Goal: Feedback & Contribution: Submit feedback/report problem

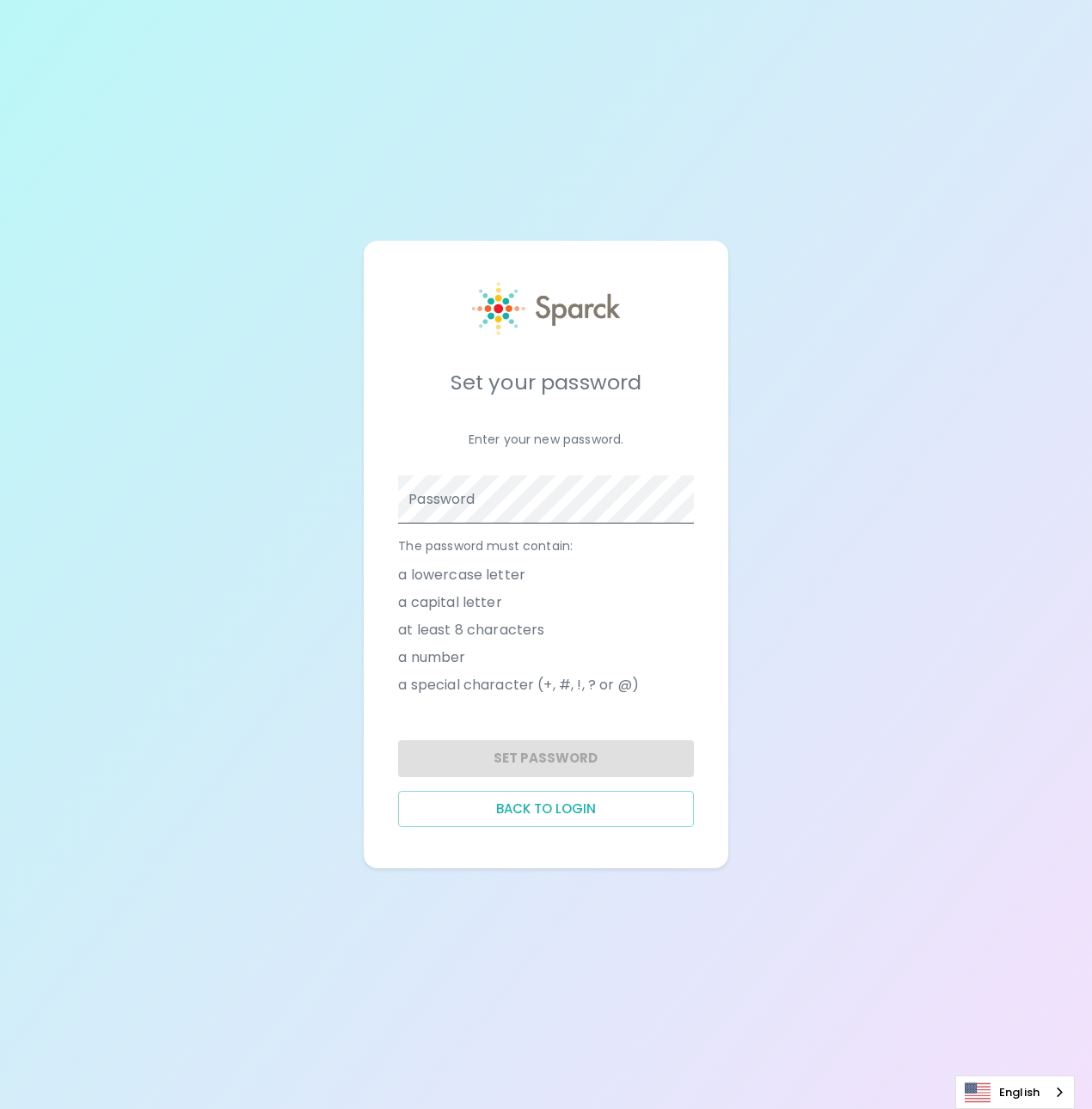
click at [684, 499] on span at bounding box center [683, 500] width 14 height 14
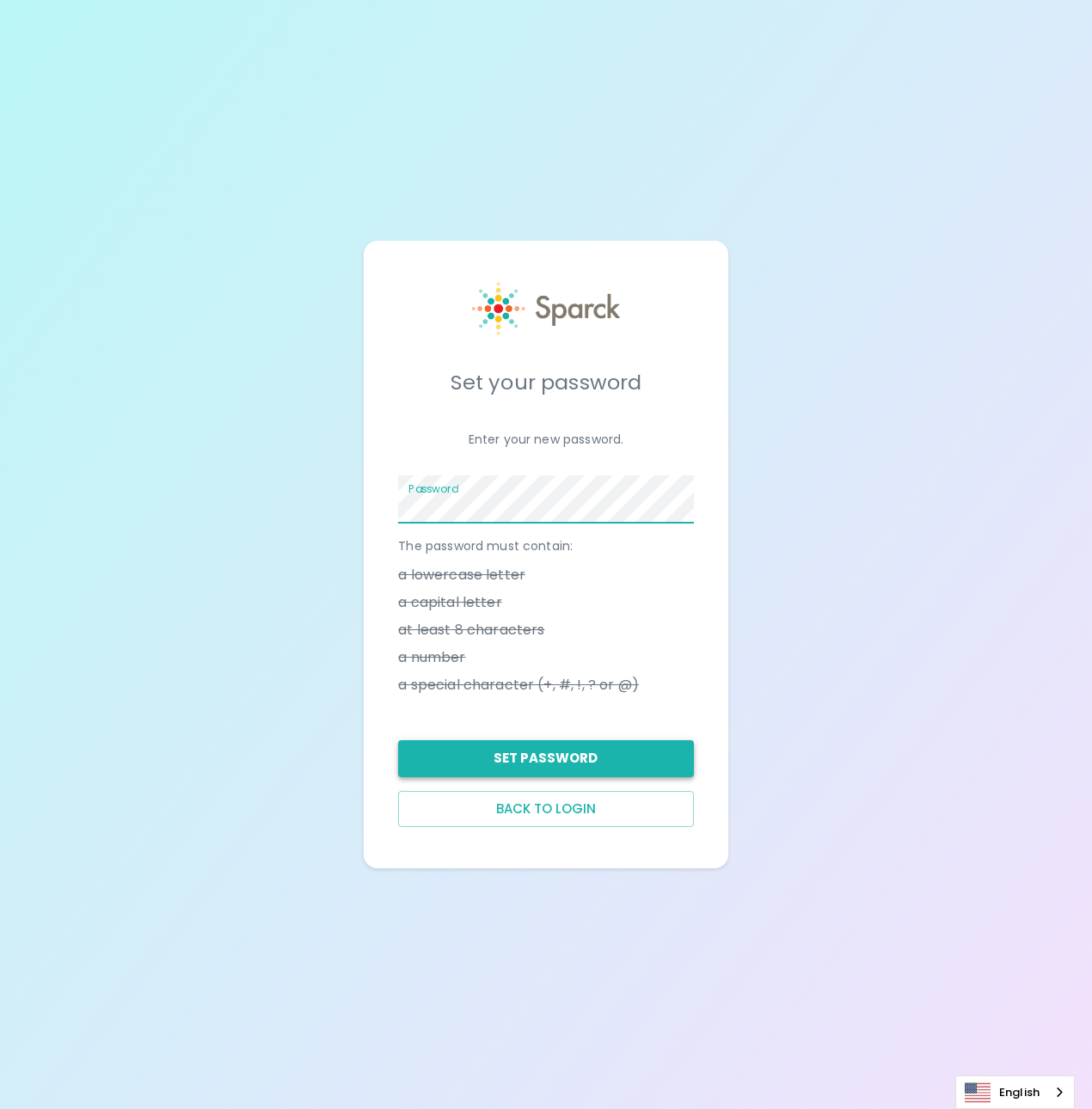
click at [626, 758] on button "Set Password" at bounding box center [545, 758] width 295 height 37
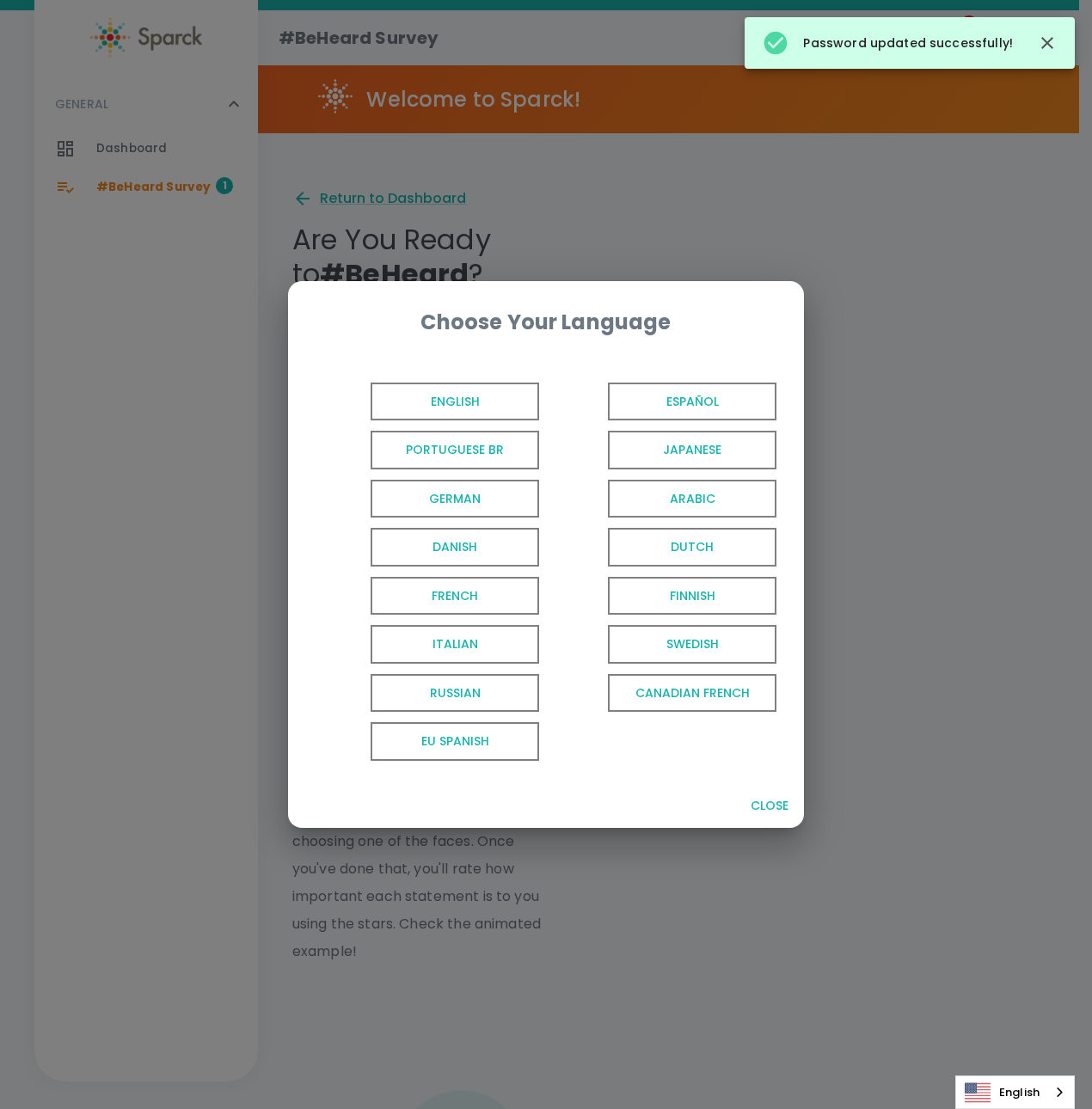
click at [415, 413] on span "English" at bounding box center [455, 402] width 168 height 39
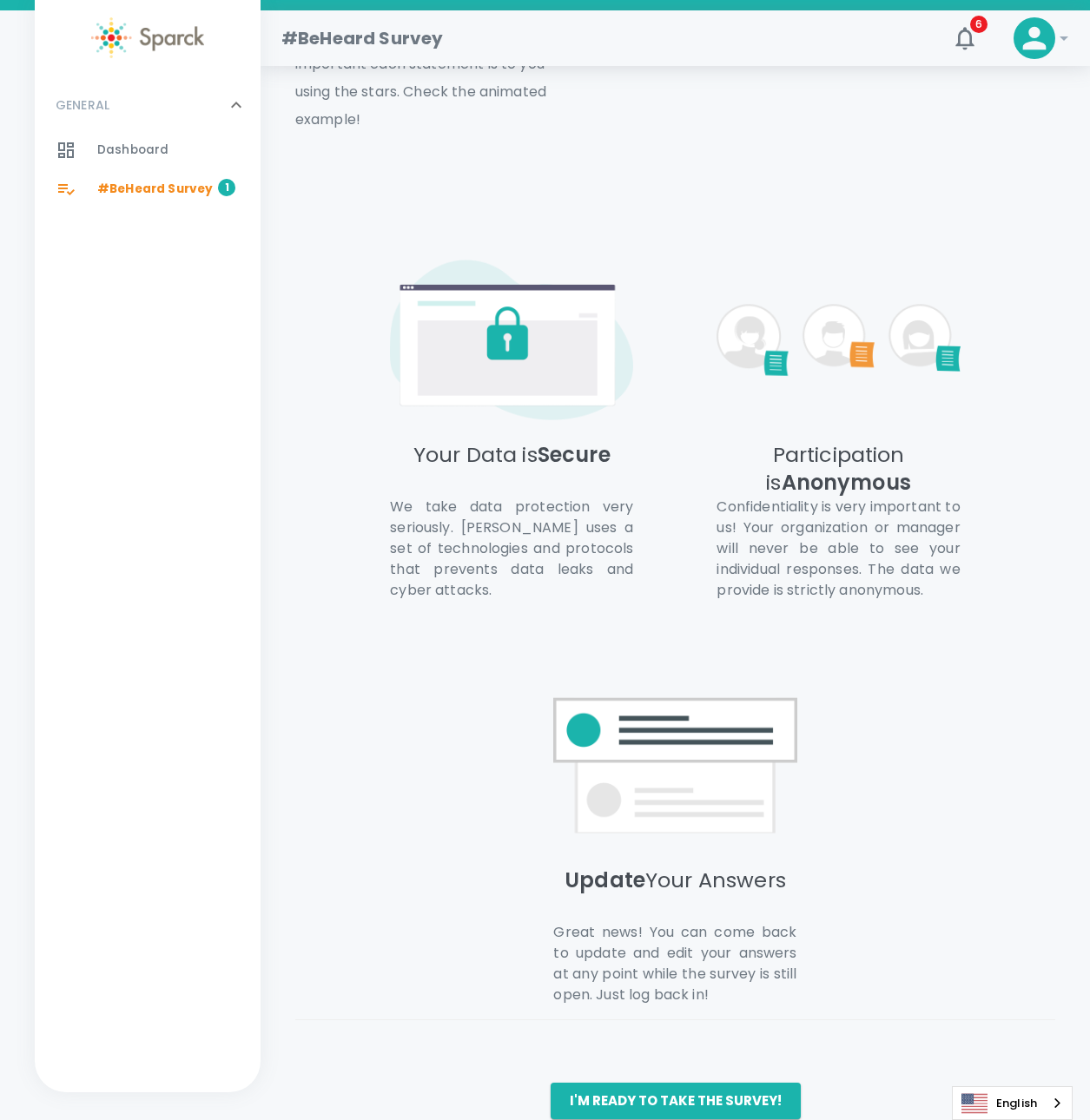
scroll to position [896, 0]
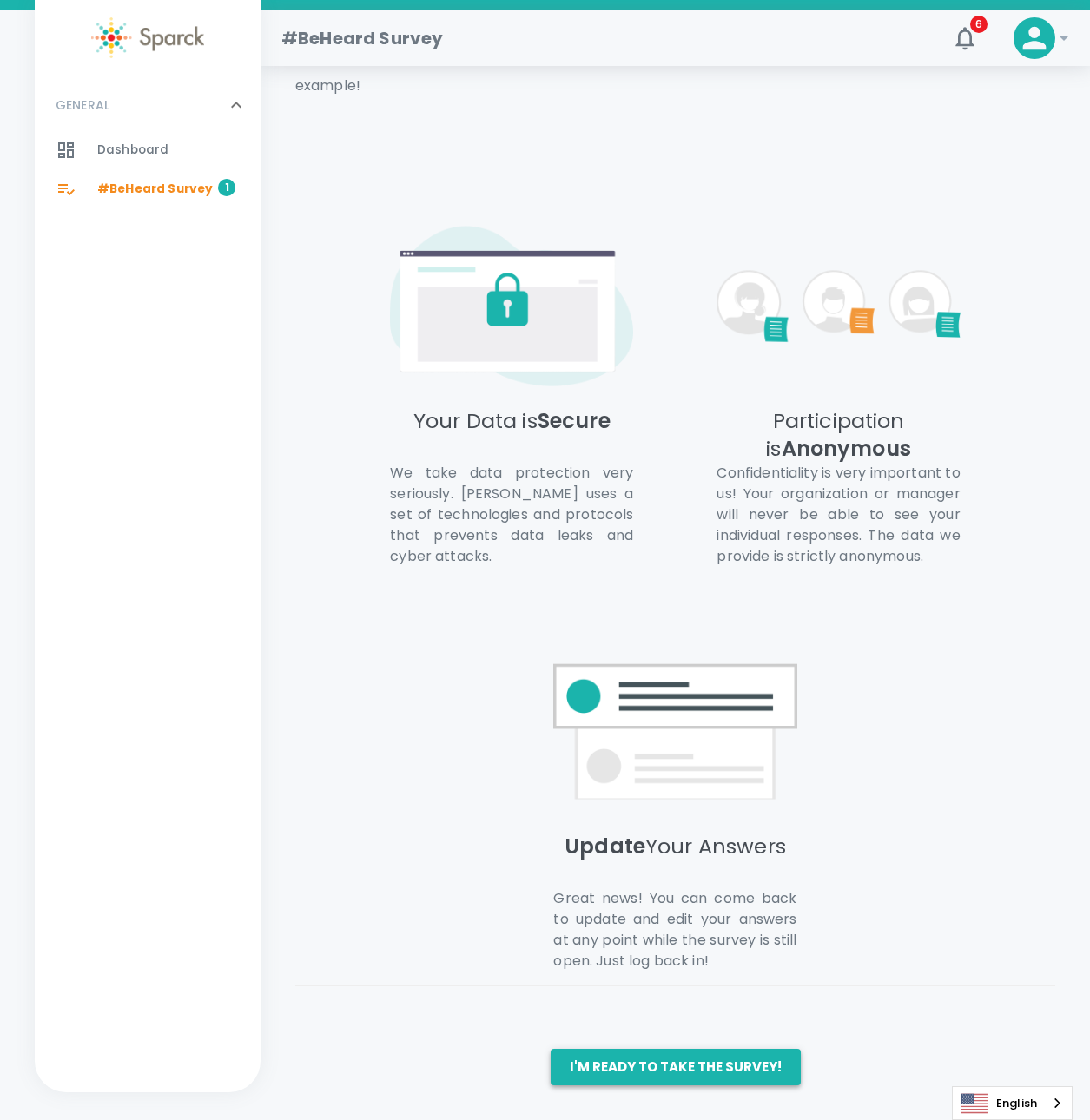
click at [658, 1072] on button "I'm ready to take the survey!" at bounding box center [675, 1067] width 250 height 37
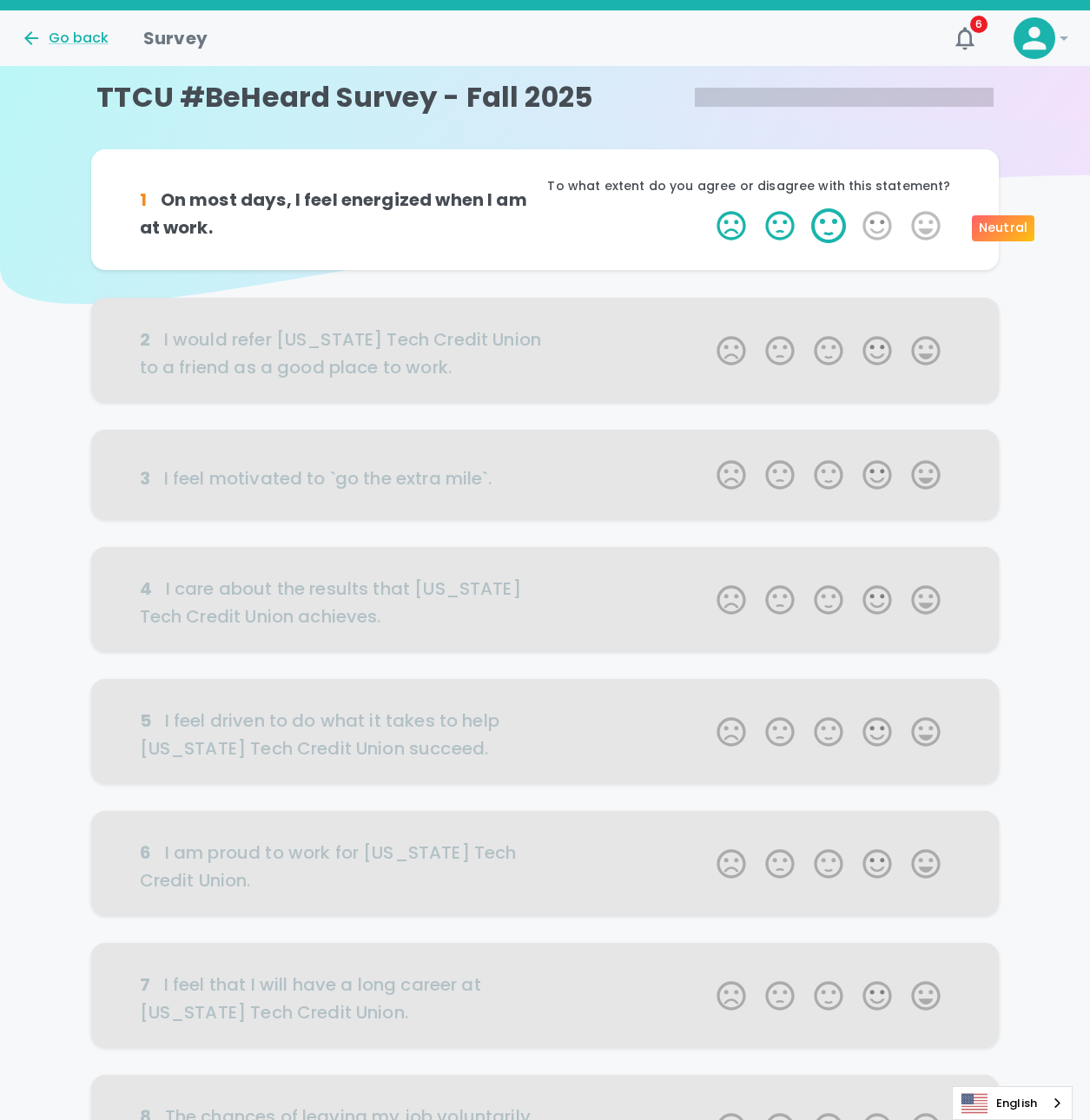
click at [829, 230] on label "3 Stars" at bounding box center [828, 226] width 49 height 35
click at [707, 209] on input "3 Stars" at bounding box center [706, 208] width 1 height 1
click at [877, 349] on div at bounding box center [545, 350] width 908 height 104
click at [877, 356] on div at bounding box center [545, 350] width 908 height 104
click at [887, 353] on div at bounding box center [545, 350] width 908 height 104
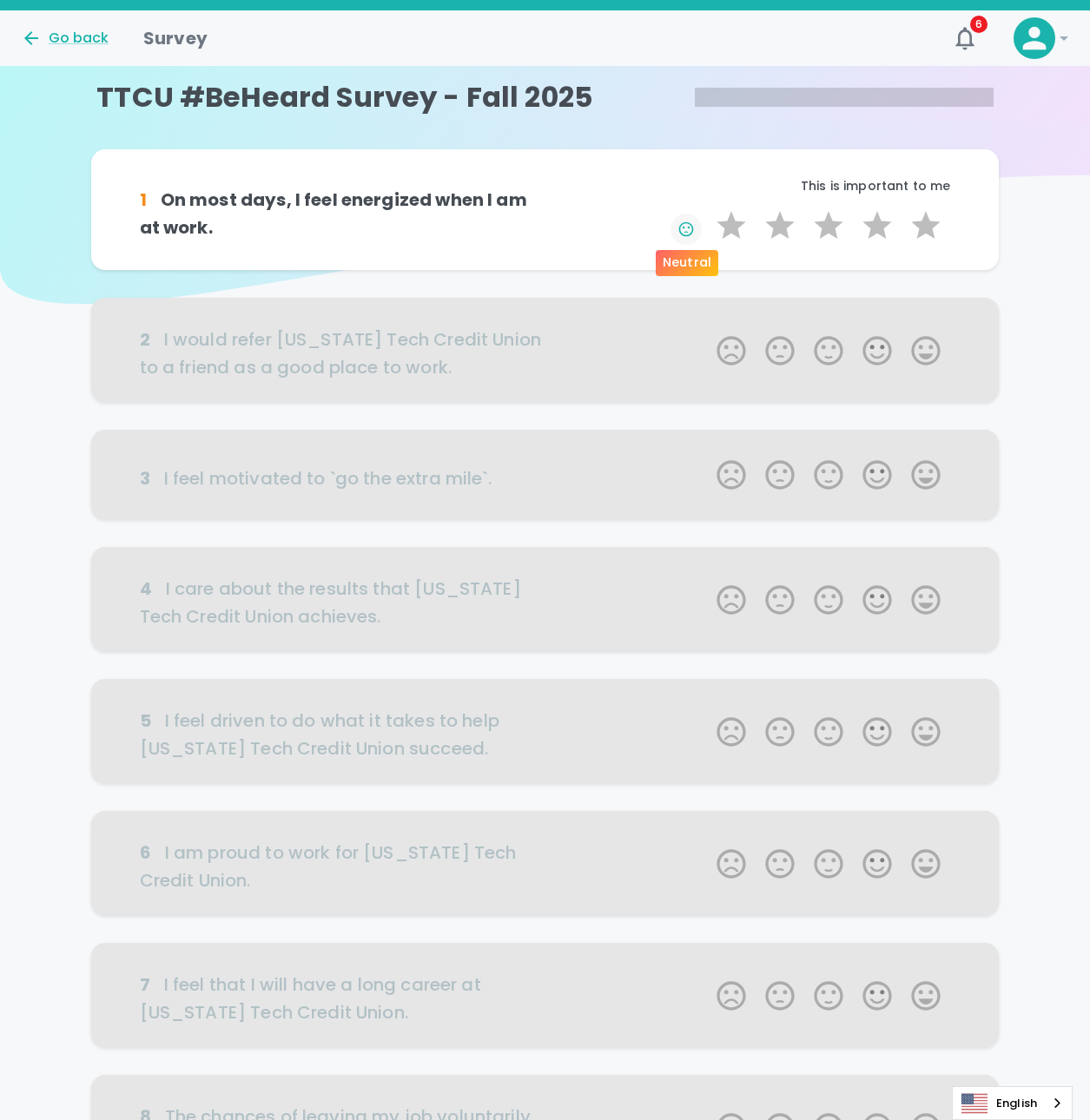
click at [687, 230] on icon "button" at bounding box center [685, 229] width 17 height 17
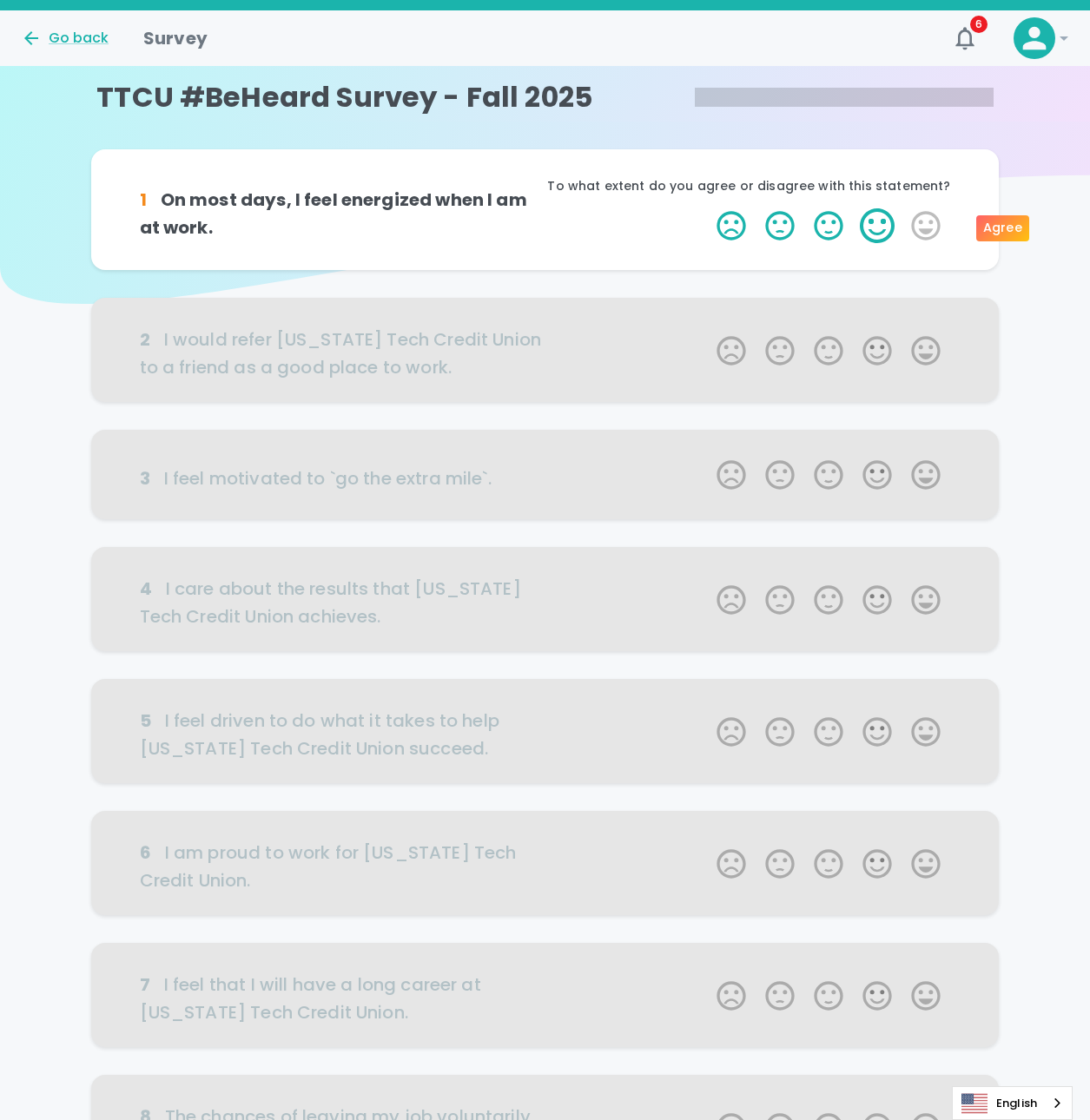
click at [880, 231] on label "4 Stars" at bounding box center [877, 226] width 49 height 35
click at [707, 209] on input "4 Stars" at bounding box center [706, 208] width 1 height 1
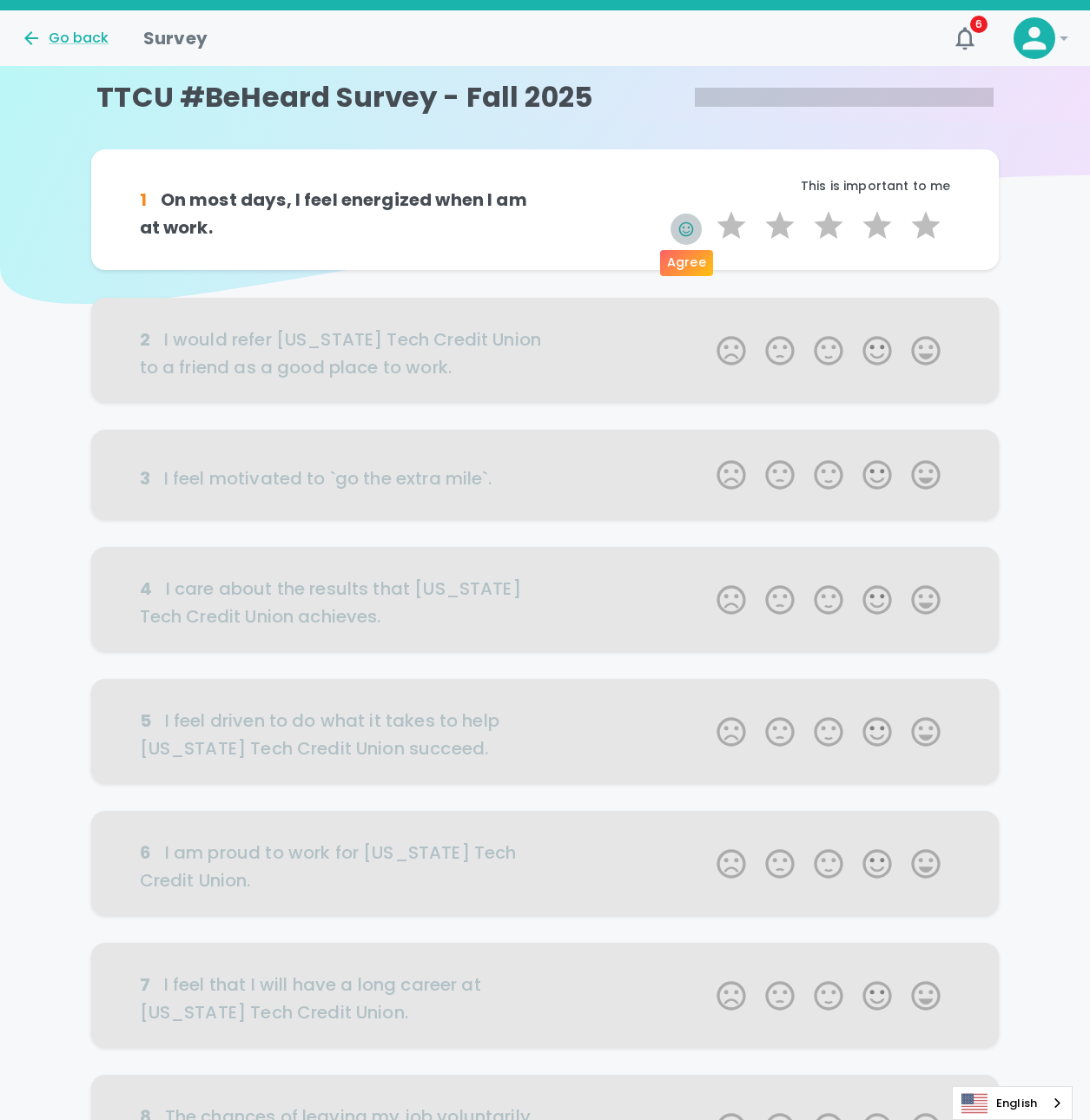
click at [687, 230] on icon "button" at bounding box center [685, 229] width 17 height 17
click at [814, 224] on label "3 Stars" at bounding box center [828, 226] width 49 height 35
click at [707, 209] on input "3 Stars" at bounding box center [706, 208] width 1 height 1
click at [816, 234] on label "3 Stars" at bounding box center [828, 226] width 49 height 35
click at [707, 209] on input "3 Stars" at bounding box center [706, 208] width 1 height 1
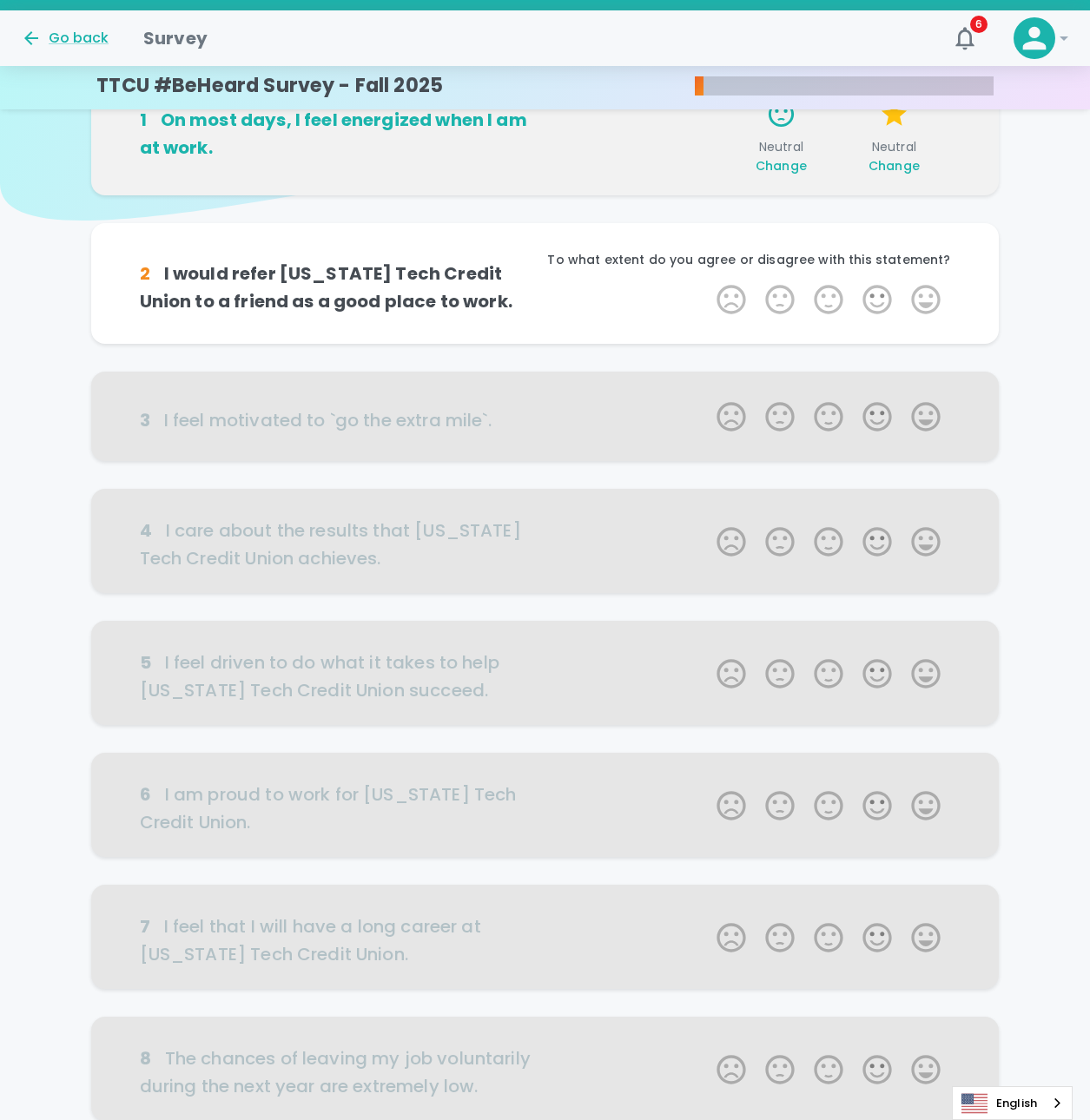
scroll to position [153, 0]
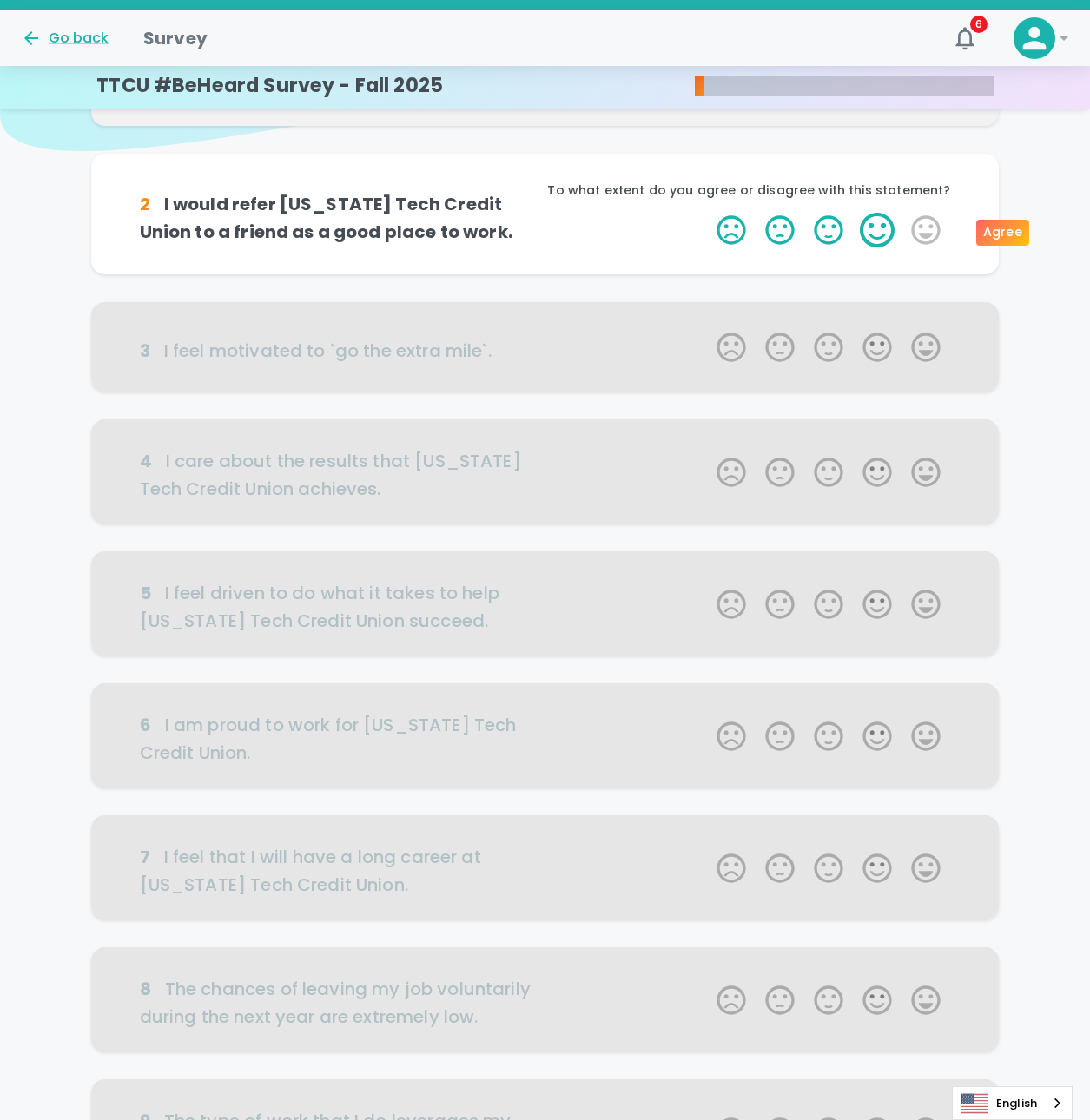
click at [900, 243] on label "4 Stars" at bounding box center [877, 230] width 49 height 35
click at [707, 213] on input "4 Stars" at bounding box center [706, 212] width 1 height 1
click at [867, 235] on label "4 Stars" at bounding box center [877, 230] width 49 height 35
click at [707, 213] on input "4 Stars" at bounding box center [706, 212] width 1 height 1
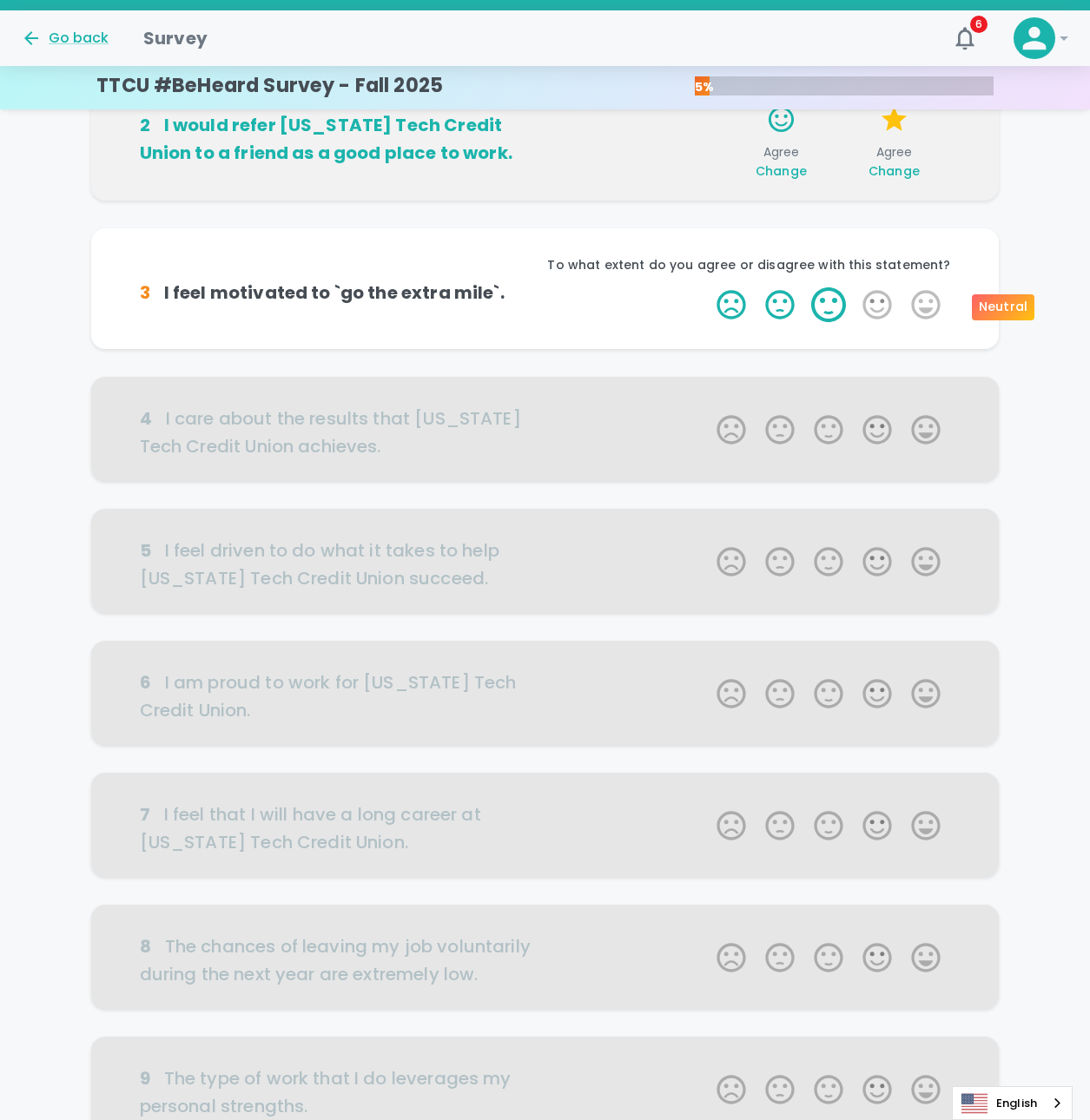
scroll to position [306, 0]
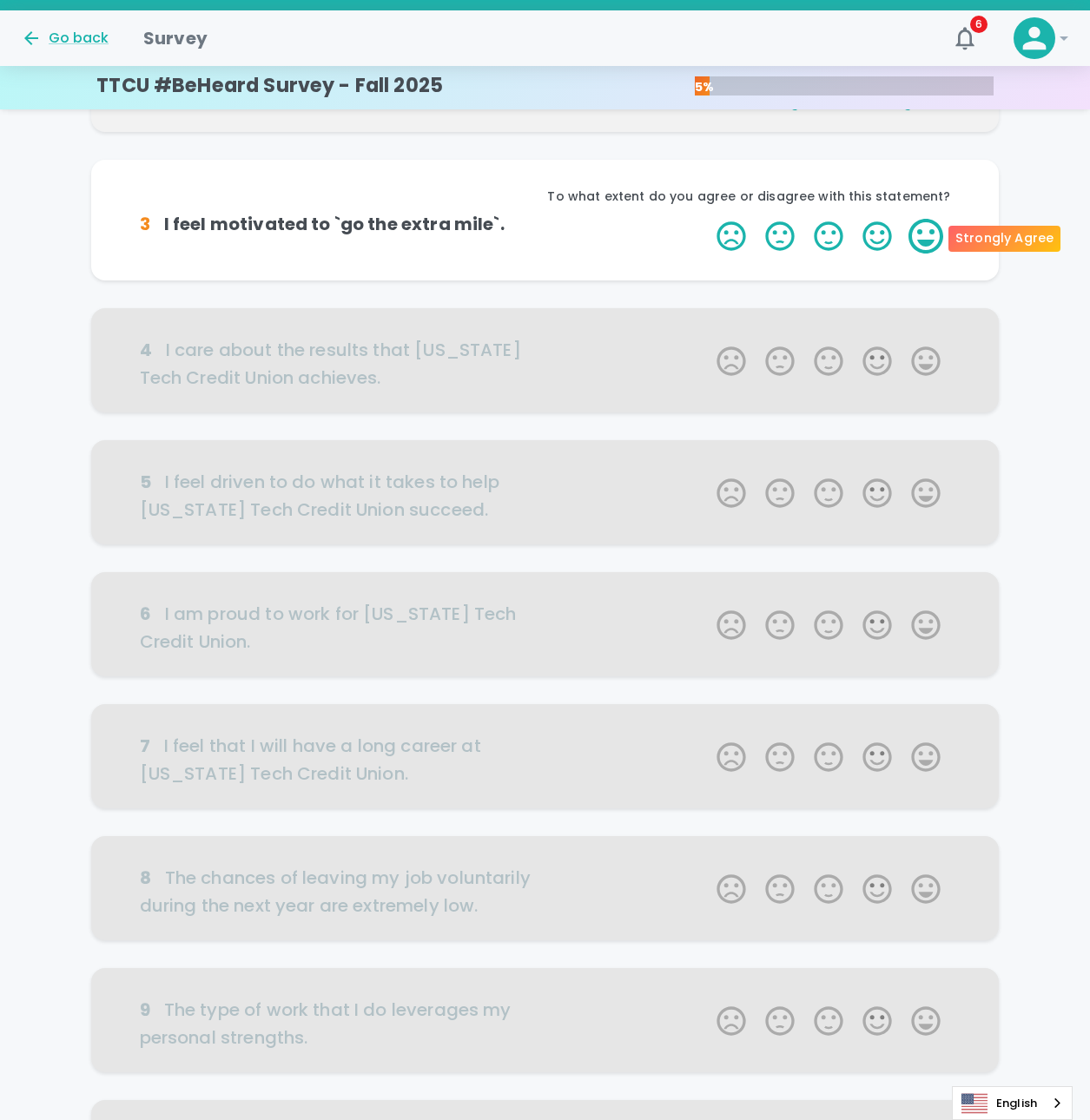
click at [927, 246] on label "5 Stars" at bounding box center [925, 236] width 49 height 35
click at [707, 219] on input "5 Stars" at bounding box center [706, 218] width 1 height 1
click at [915, 245] on label "5 Stars" at bounding box center [925, 236] width 49 height 35
click at [707, 219] on input "5 Stars" at bounding box center [706, 218] width 1 height 1
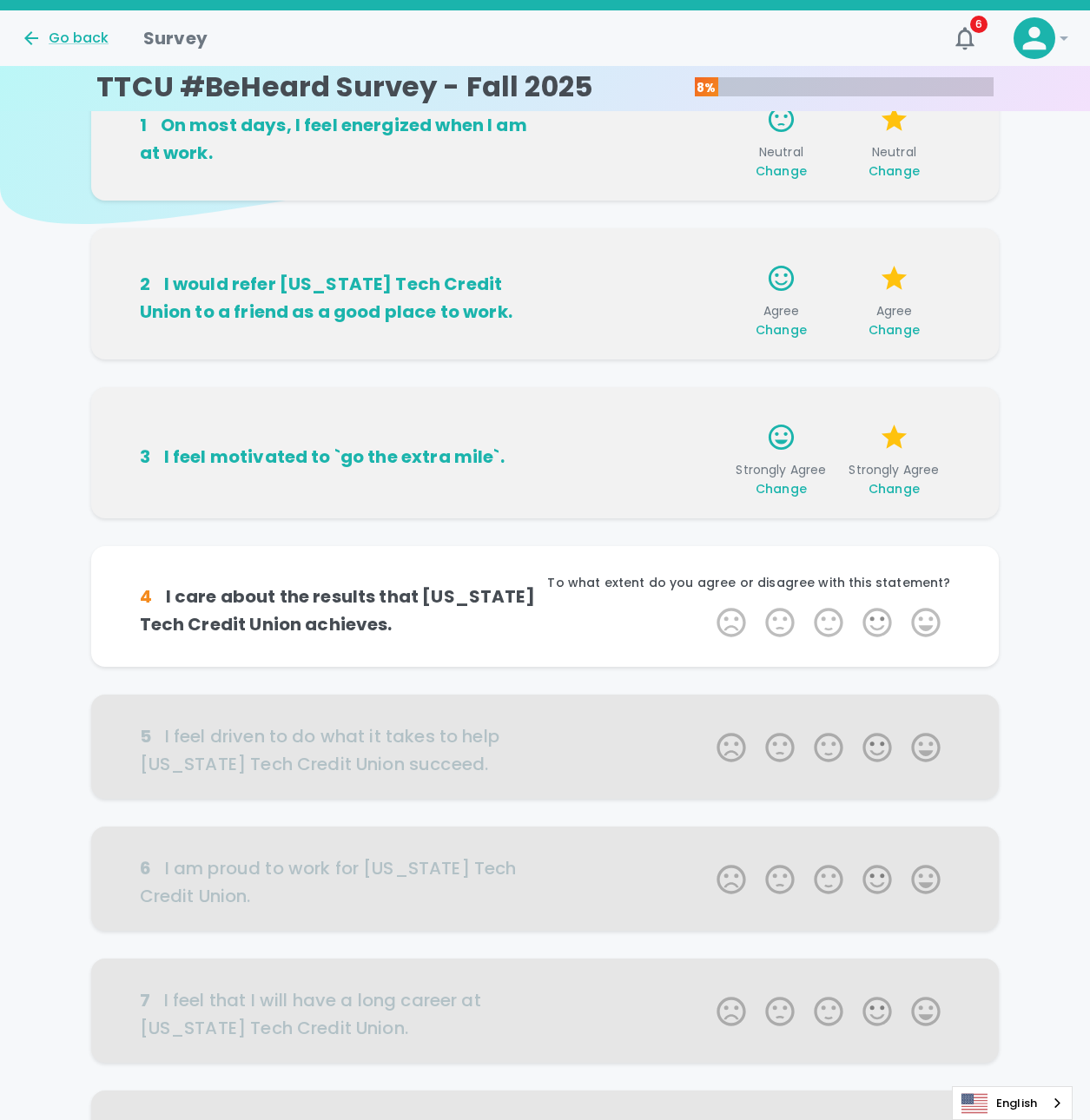
scroll to position [26, 0]
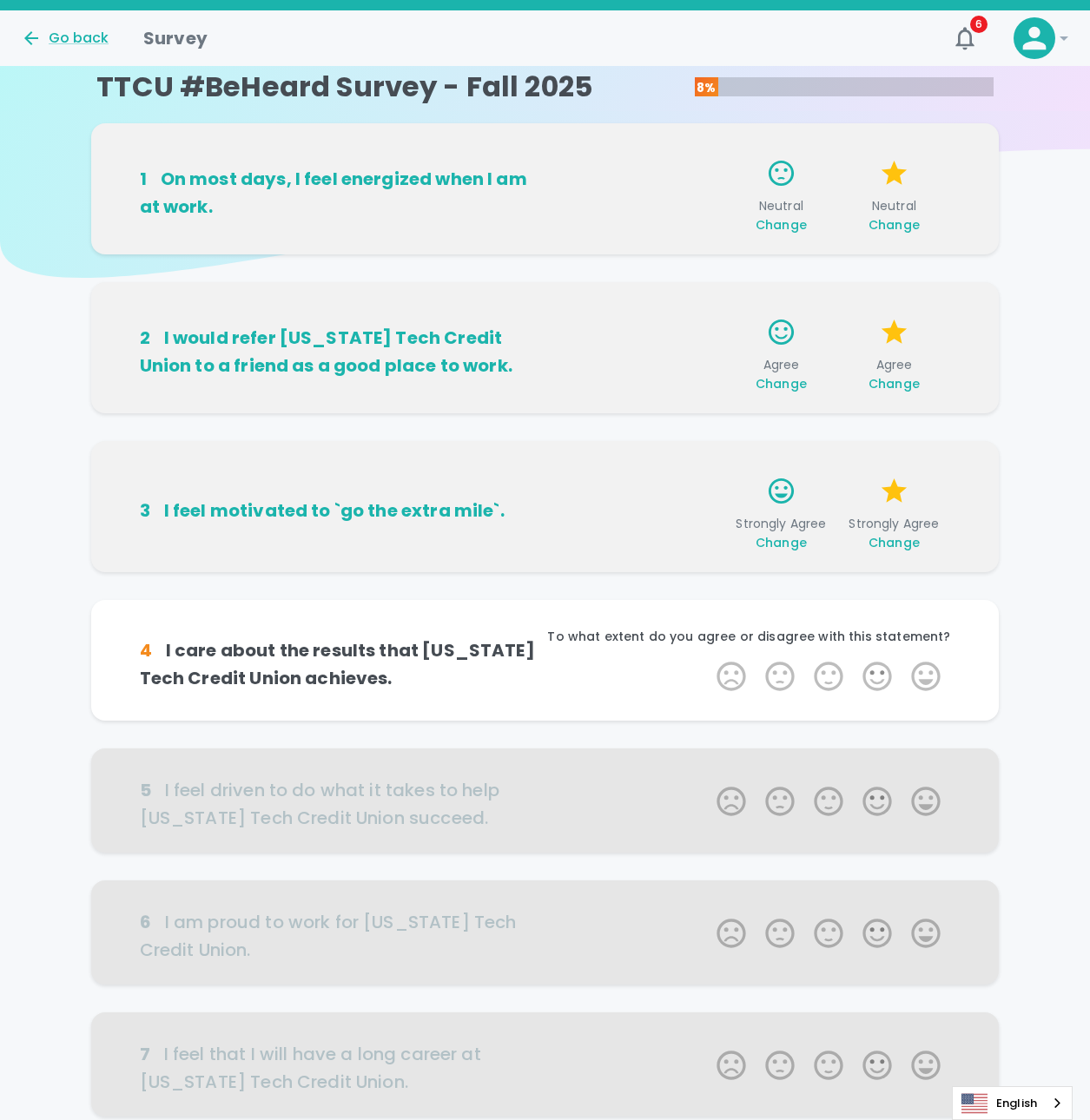
click at [779, 219] on span "Change" at bounding box center [780, 224] width 51 height 17
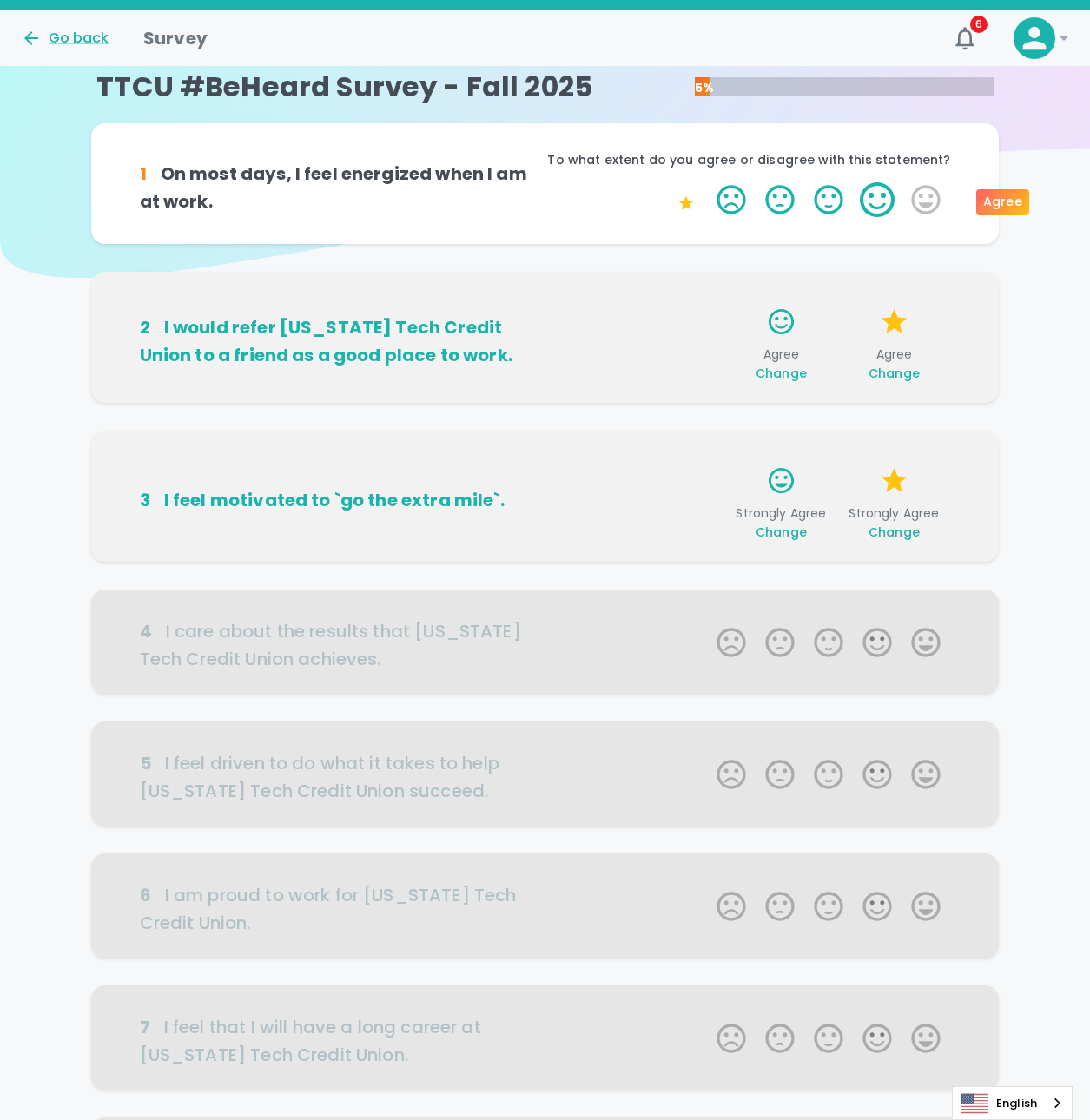
click at [868, 212] on label "4 Stars" at bounding box center [877, 200] width 49 height 35
click at [707, 183] on input "4 Stars" at bounding box center [706, 182] width 1 height 1
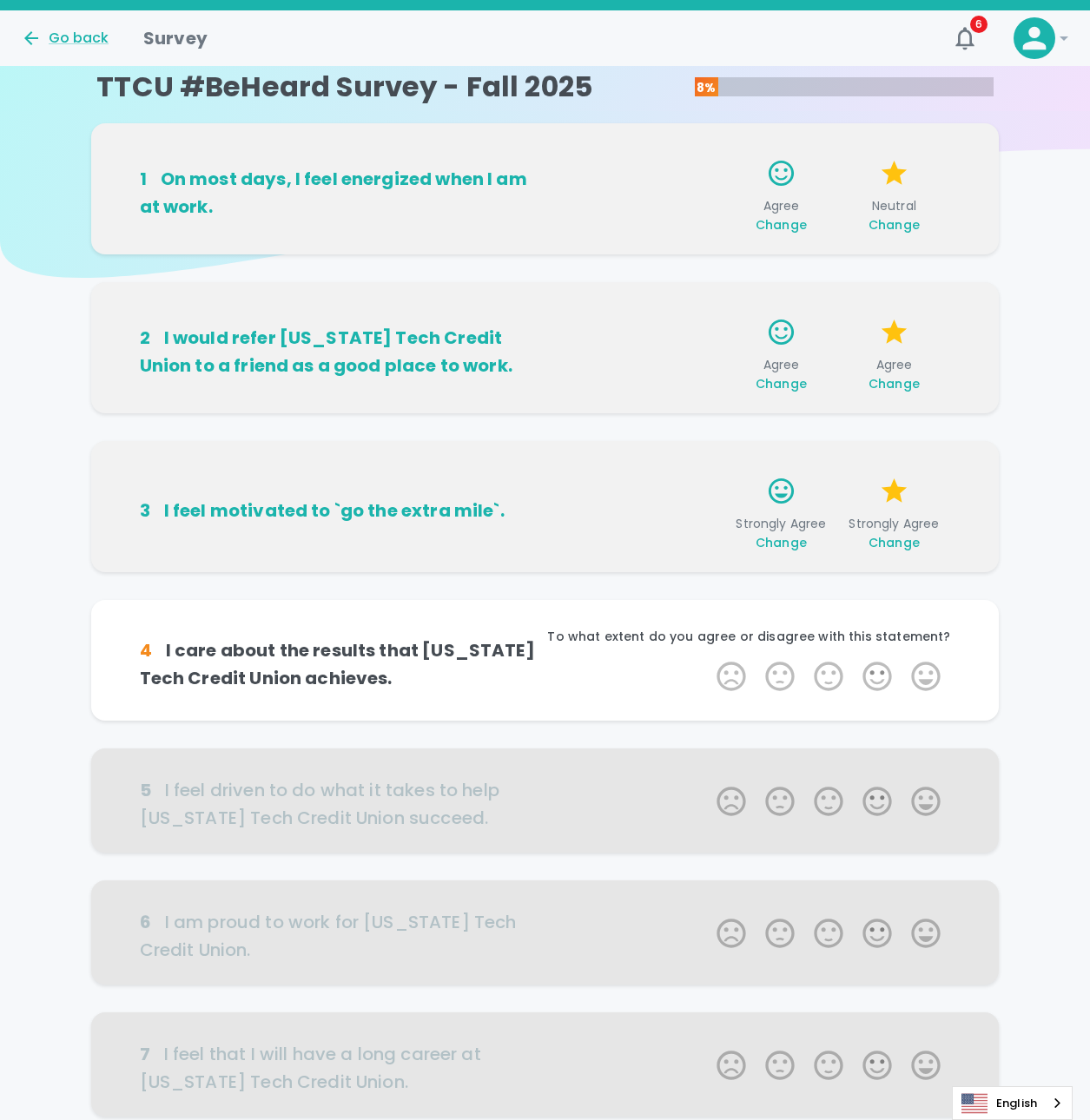
click at [894, 234] on div "Change" at bounding box center [893, 224] width 85 height 17
click at [903, 225] on span "Change" at bounding box center [893, 224] width 51 height 17
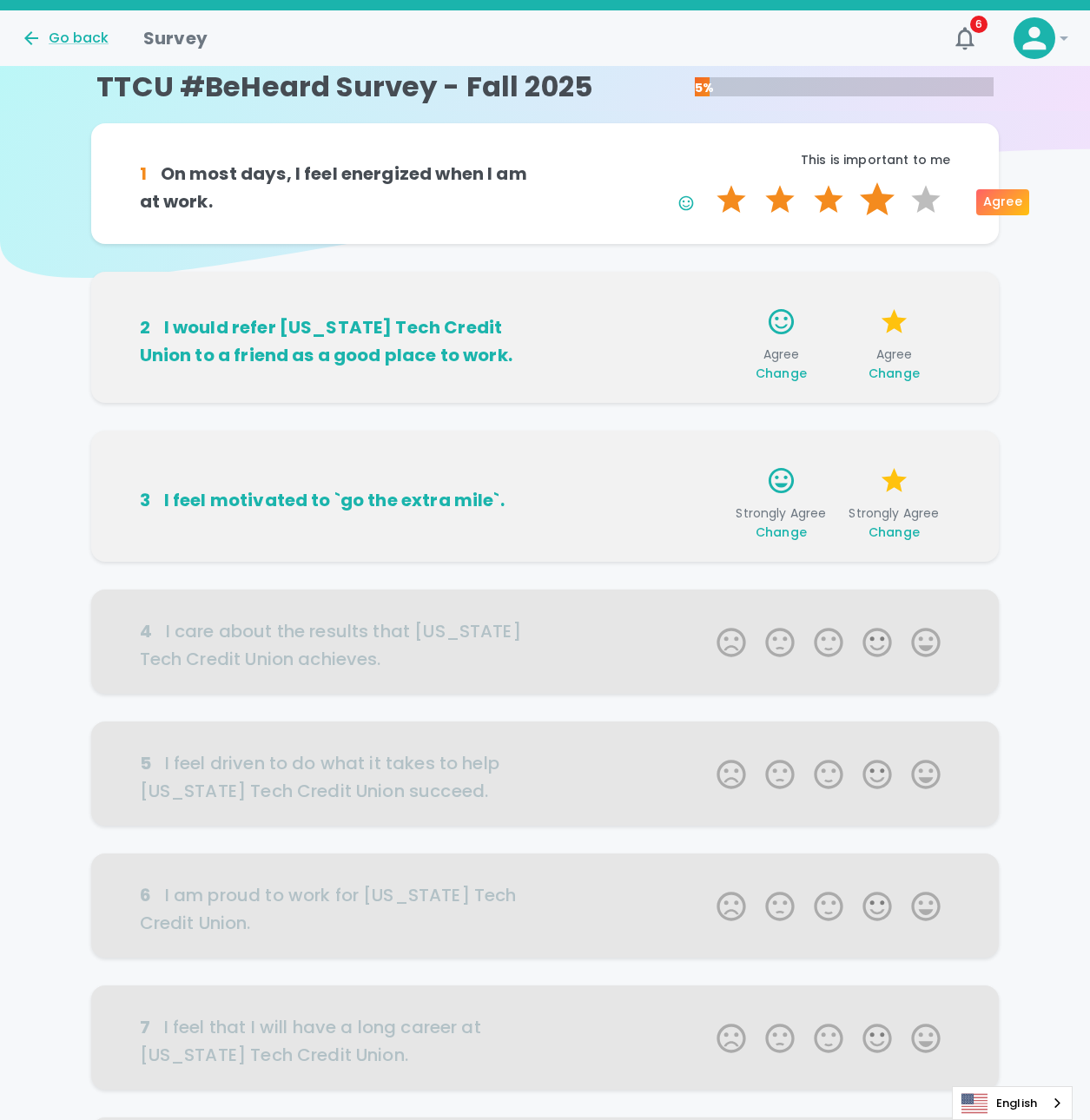
click at [892, 207] on label "4 Stars" at bounding box center [877, 200] width 49 height 35
click at [707, 183] on input "4 Stars" at bounding box center [706, 182] width 1 height 1
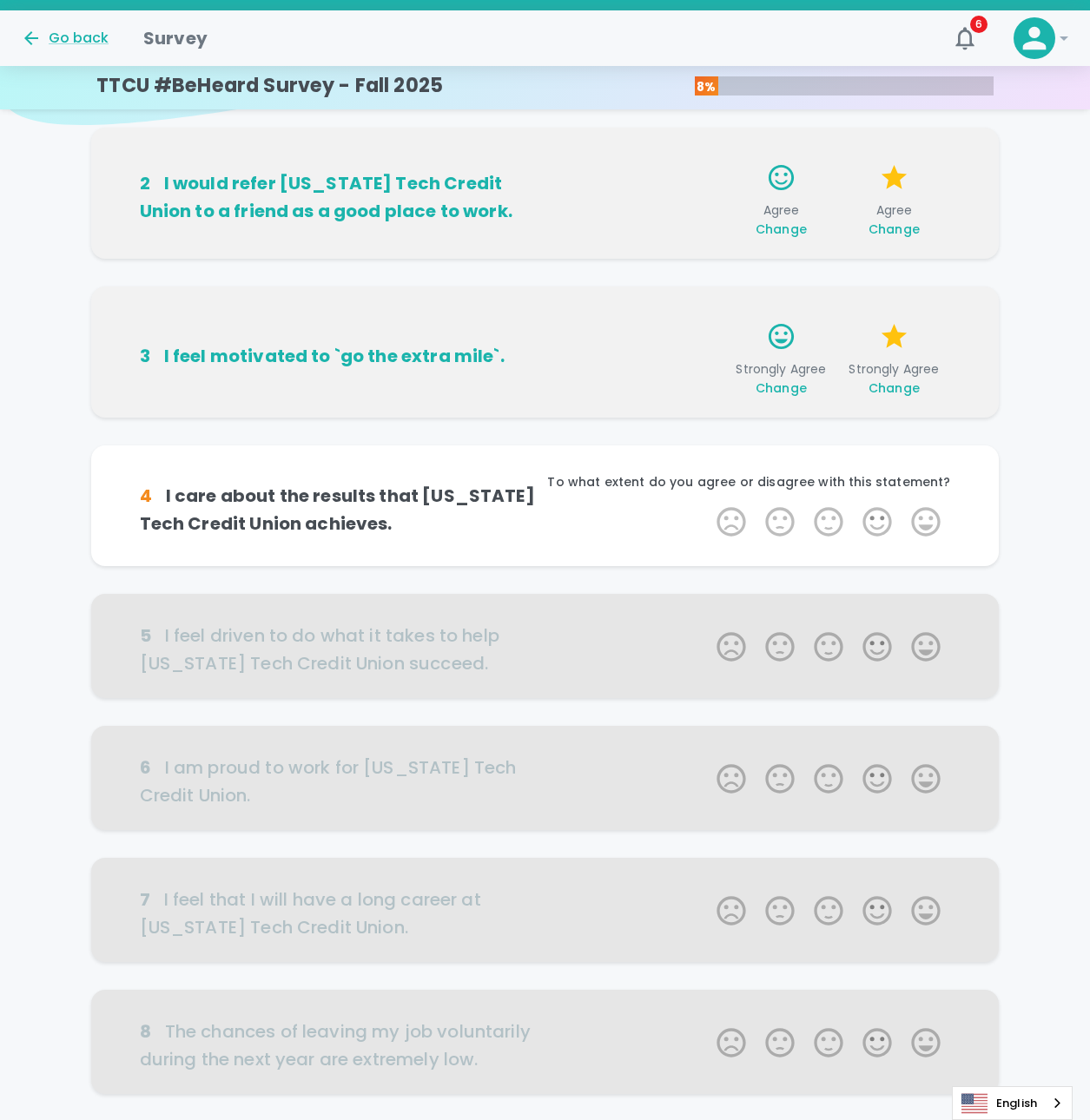
scroll to position [266, 0]
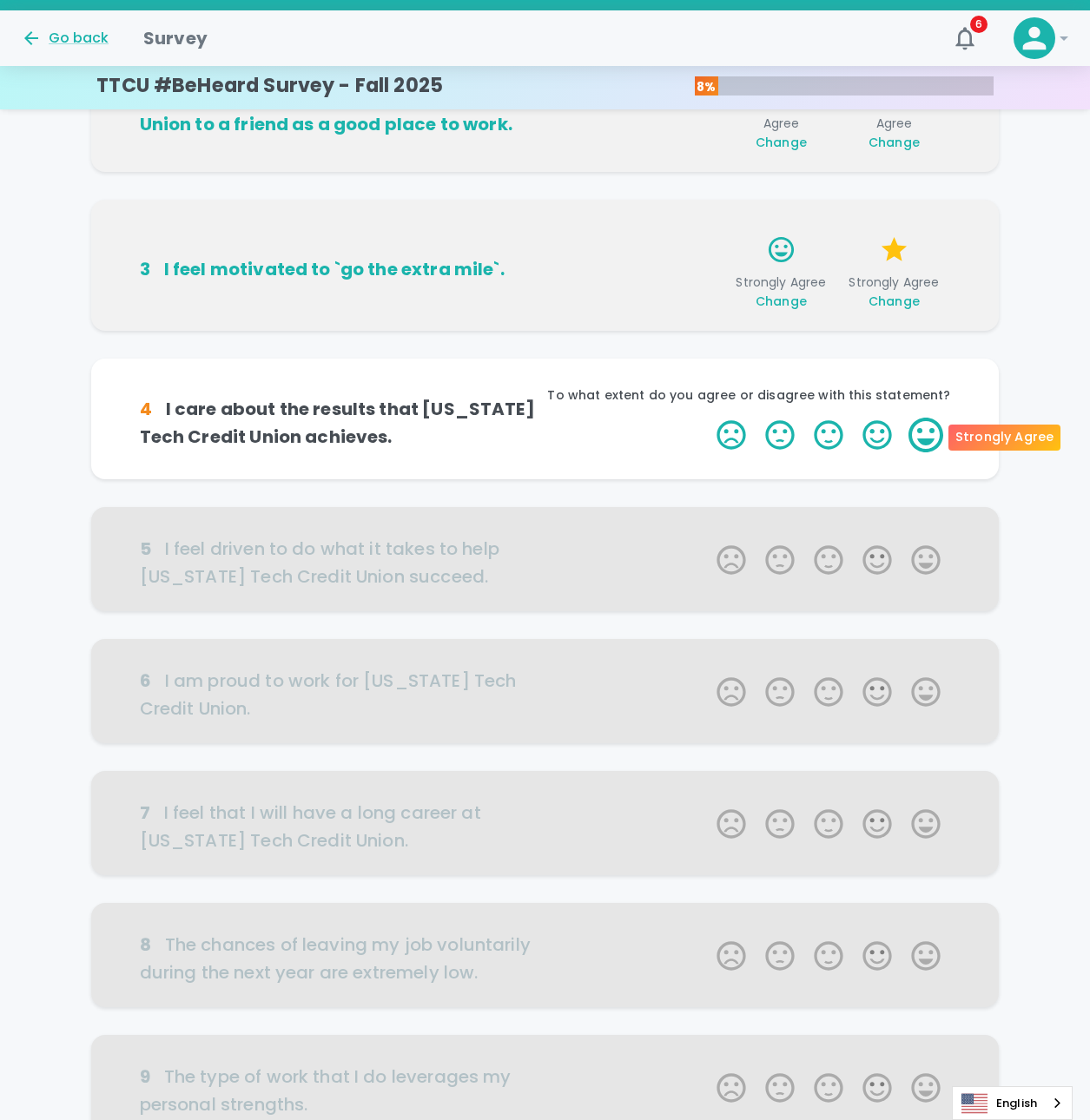
click at [917, 444] on label "5 Stars" at bounding box center [925, 435] width 49 height 35
click at [707, 418] on input "5 Stars" at bounding box center [706, 417] width 1 height 1
click at [920, 450] on label "5 Stars" at bounding box center [925, 435] width 49 height 35
click at [707, 418] on input "5 Stars" at bounding box center [706, 417] width 1 height 1
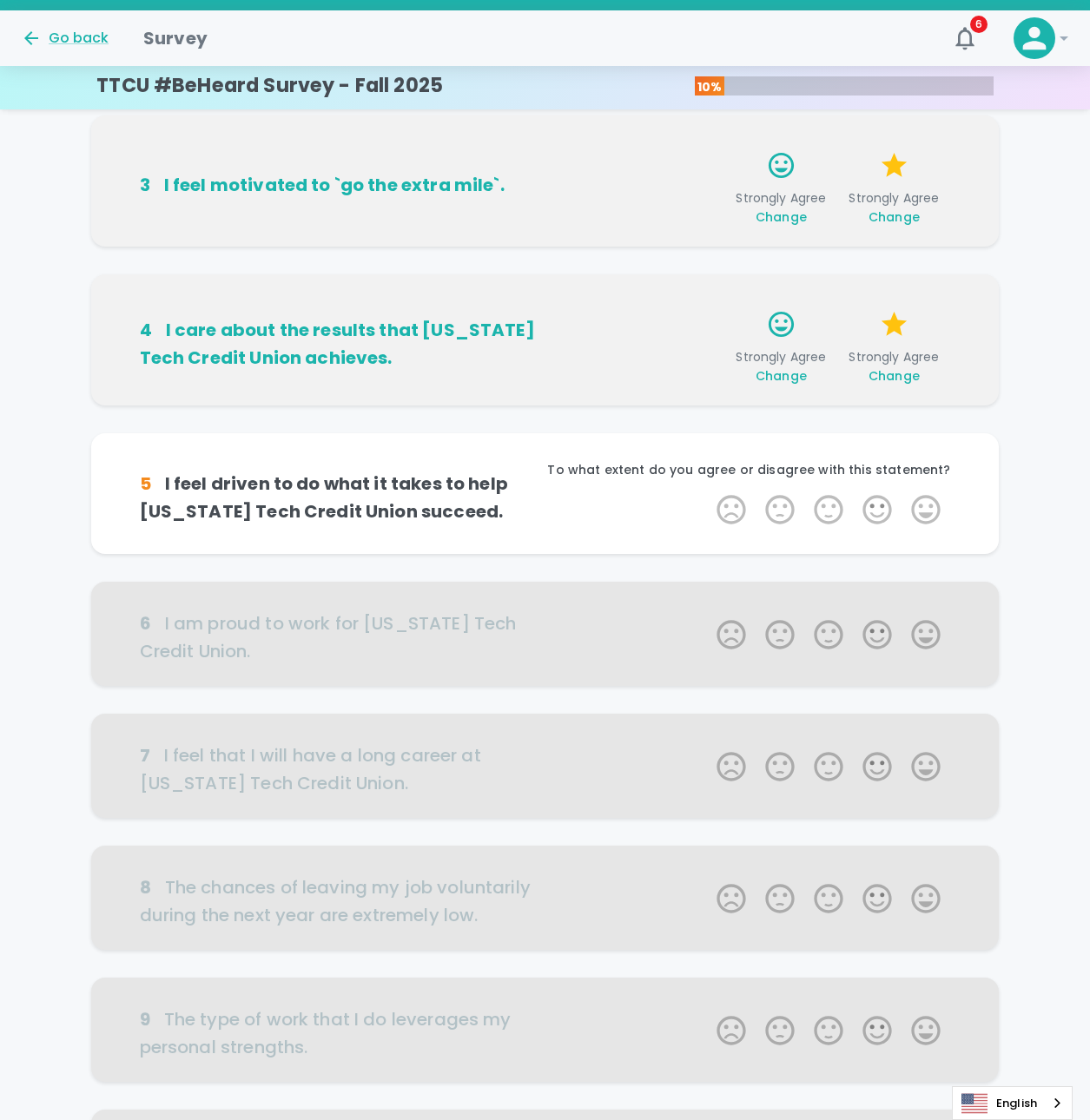
scroll to position [419, 0]
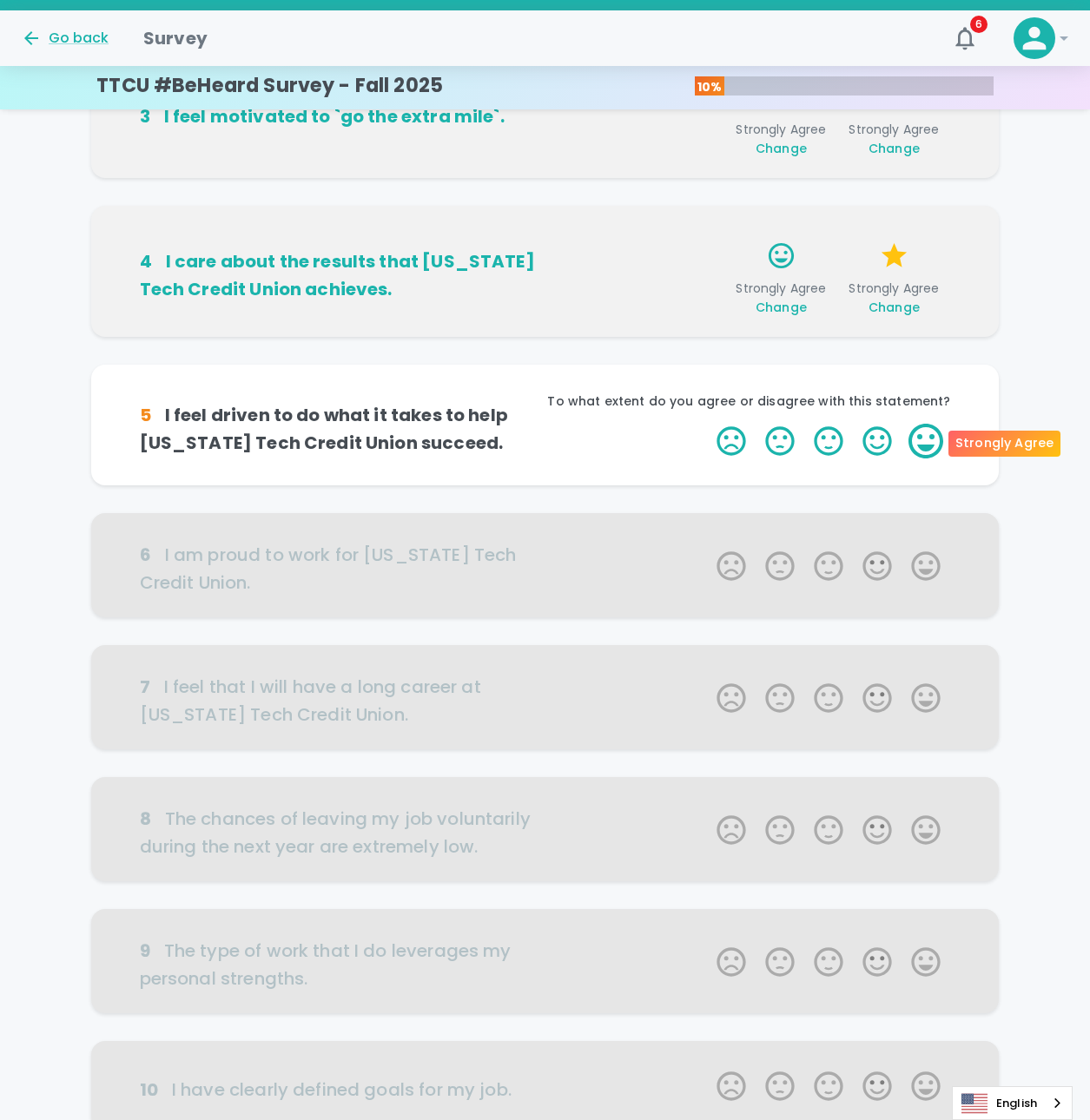
click at [927, 454] on label "5 Stars" at bounding box center [925, 441] width 49 height 35
click at [707, 424] on input "5 Stars" at bounding box center [706, 423] width 1 height 1
click at [927, 455] on label "5 Stars" at bounding box center [925, 441] width 49 height 35
click at [707, 424] on input "5 Stars" at bounding box center [706, 423] width 1 height 1
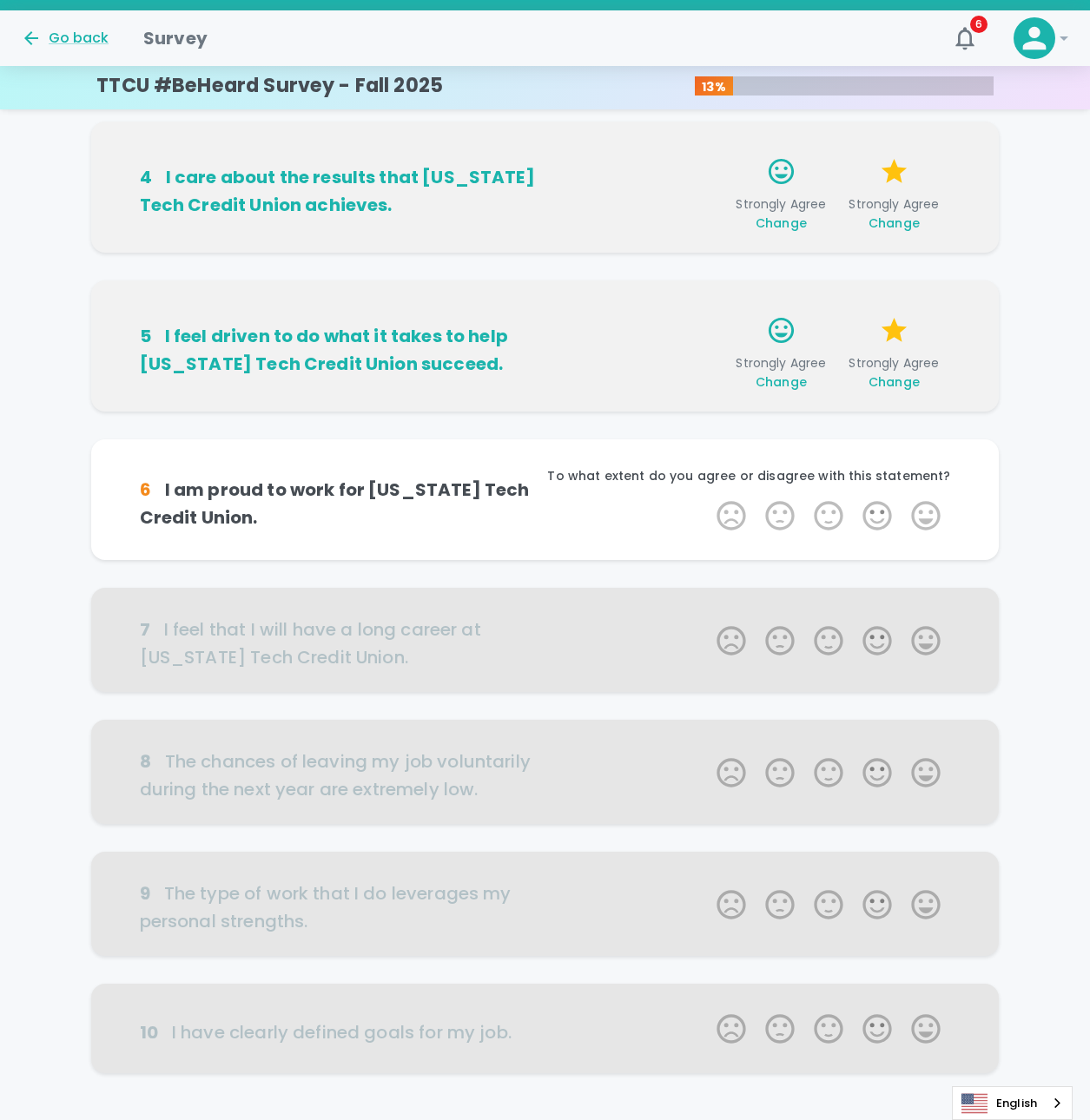
scroll to position [571, 0]
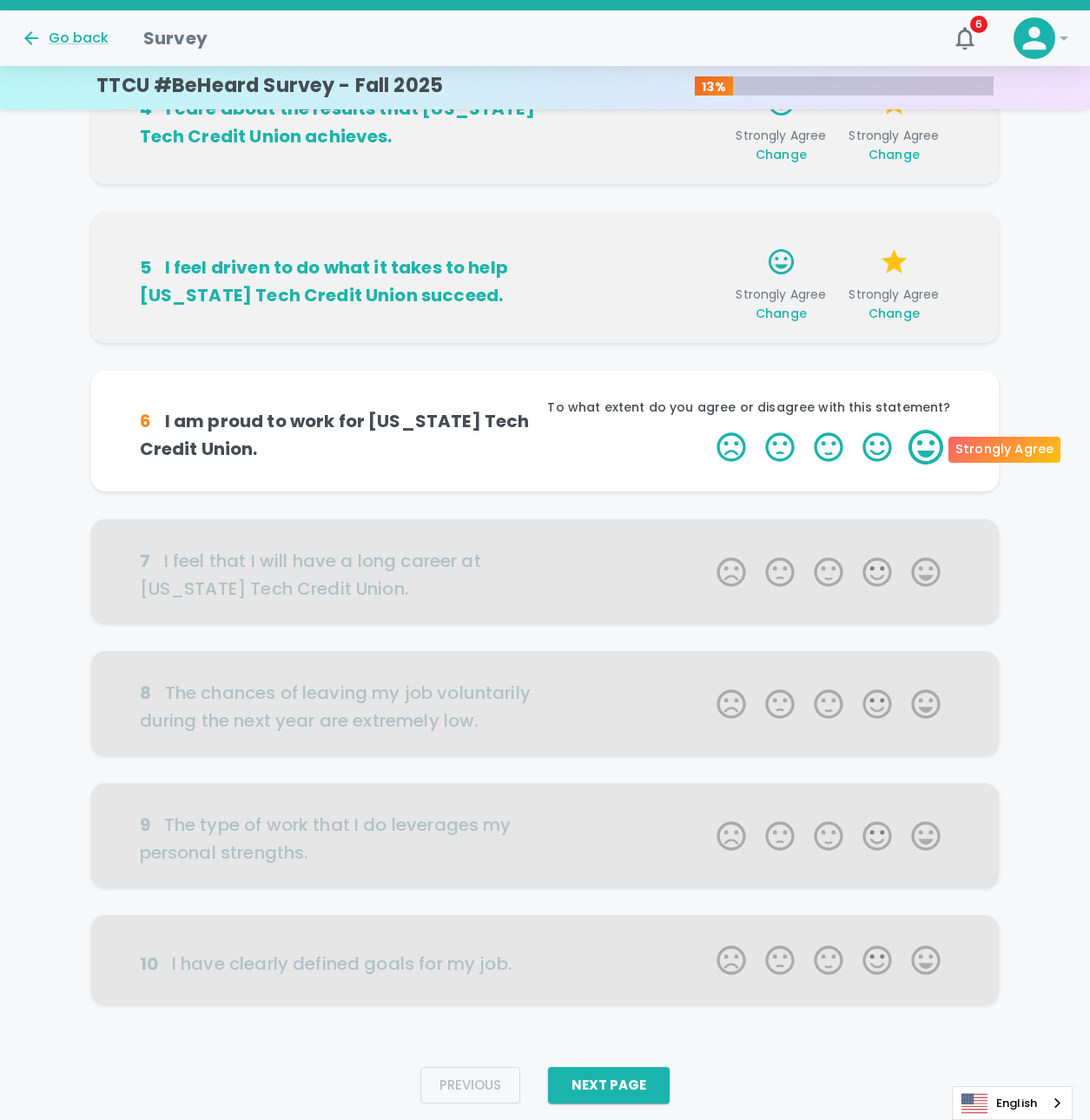
click at [925, 456] on label "5 Stars" at bounding box center [925, 447] width 49 height 35
click at [707, 430] on input "5 Stars" at bounding box center [706, 429] width 1 height 1
click at [925, 456] on label "5 Stars" at bounding box center [925, 447] width 49 height 35
click at [707, 430] on input "5 Stars" at bounding box center [706, 429] width 1 height 1
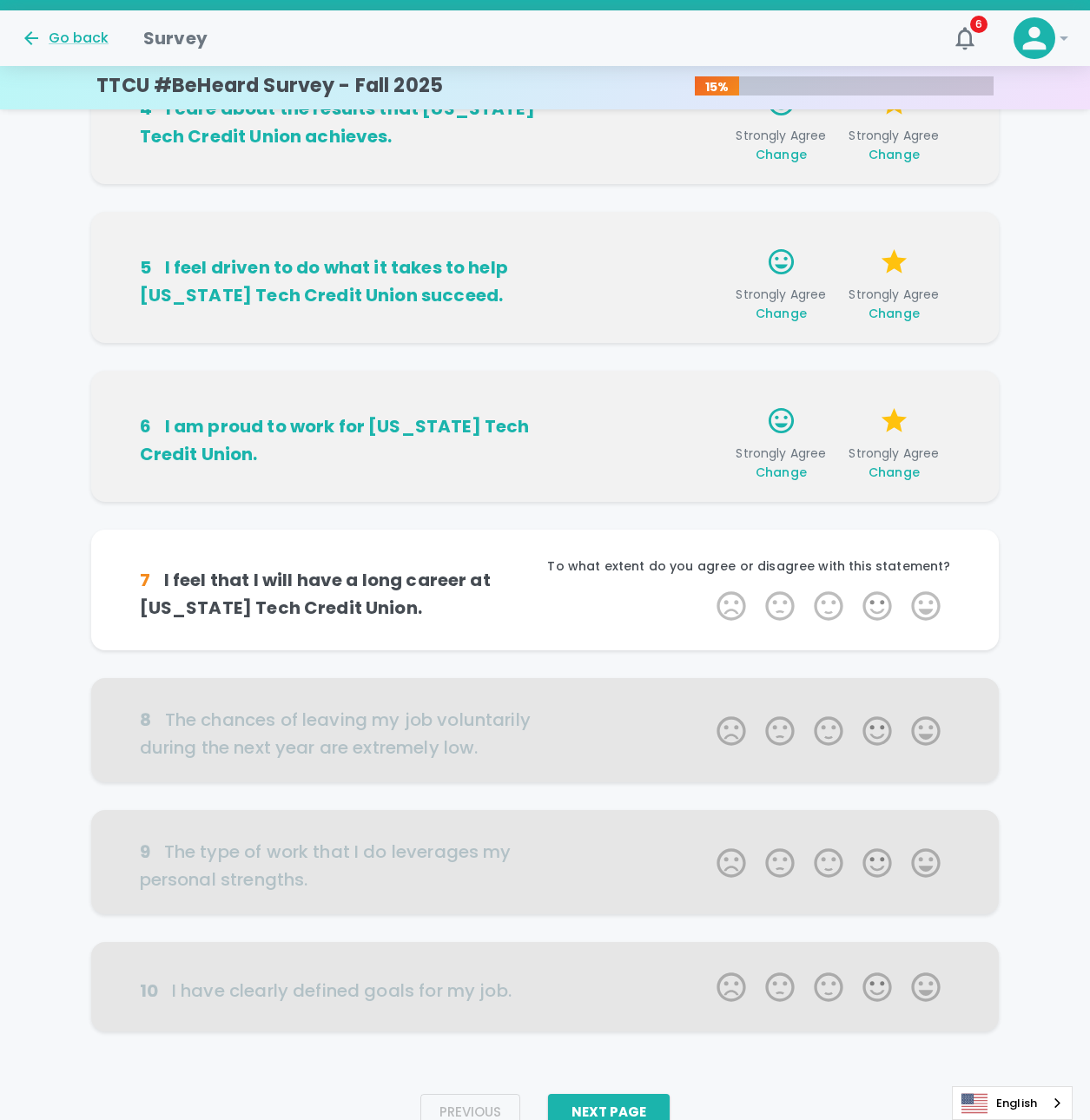
scroll to position [624, 0]
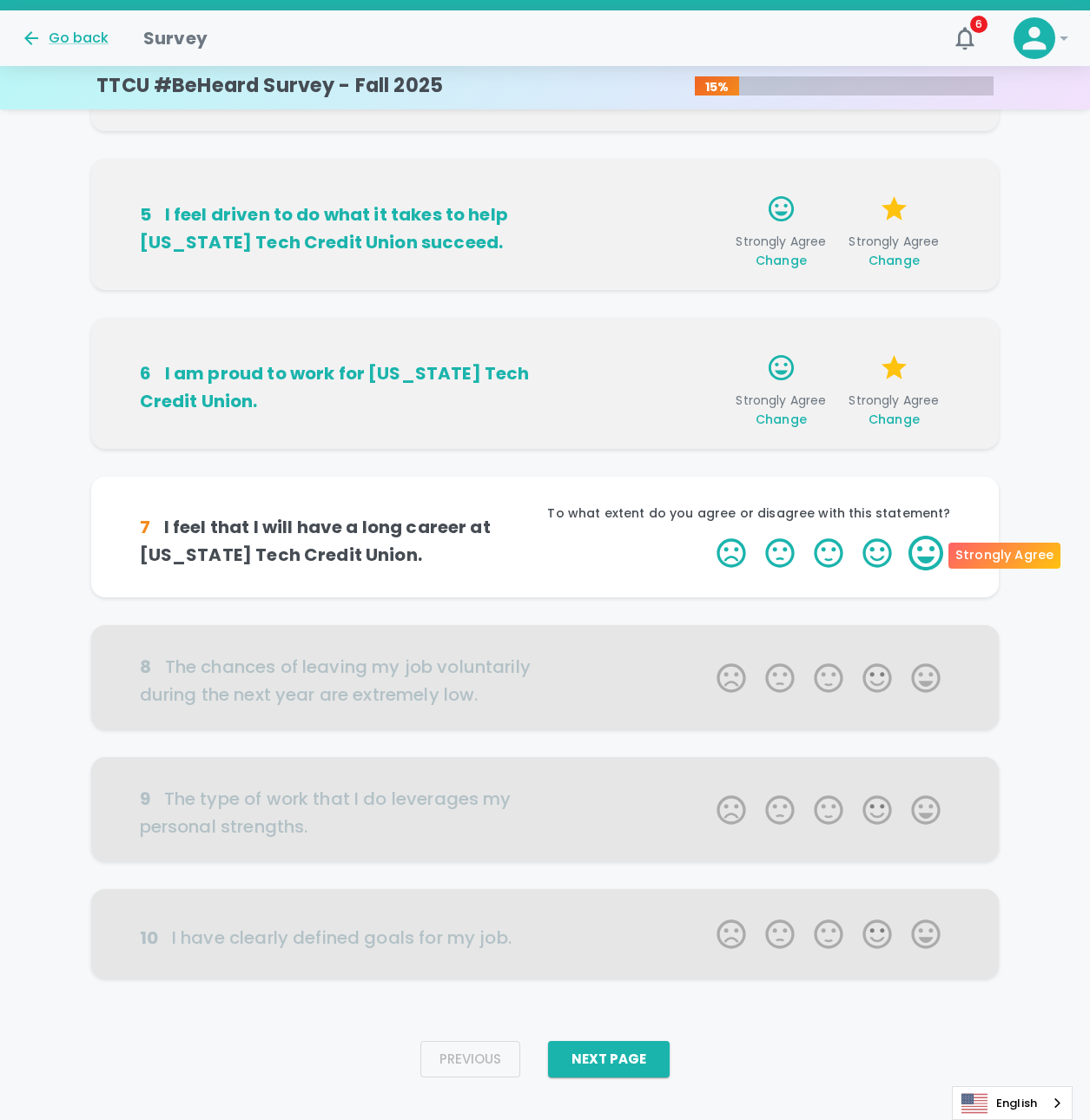
click at [922, 561] on label "5 Stars" at bounding box center [925, 553] width 49 height 35
click at [707, 536] on input "5 Stars" at bounding box center [706, 536] width 1 height 1
click at [922, 561] on label "5 Stars" at bounding box center [925, 553] width 49 height 35
click at [707, 536] on input "5 Stars" at bounding box center [706, 536] width 1 height 1
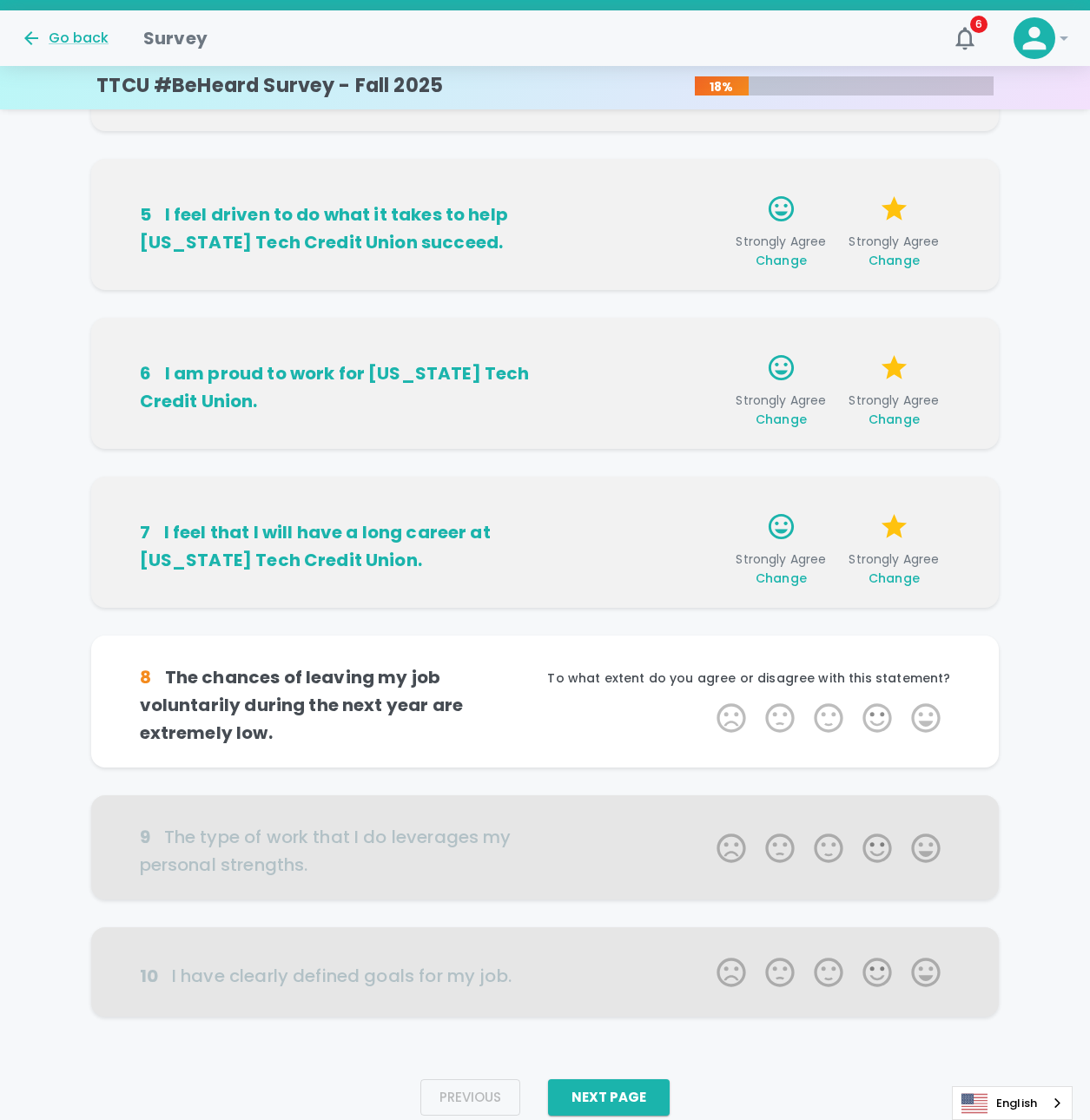
scroll to position [651, 0]
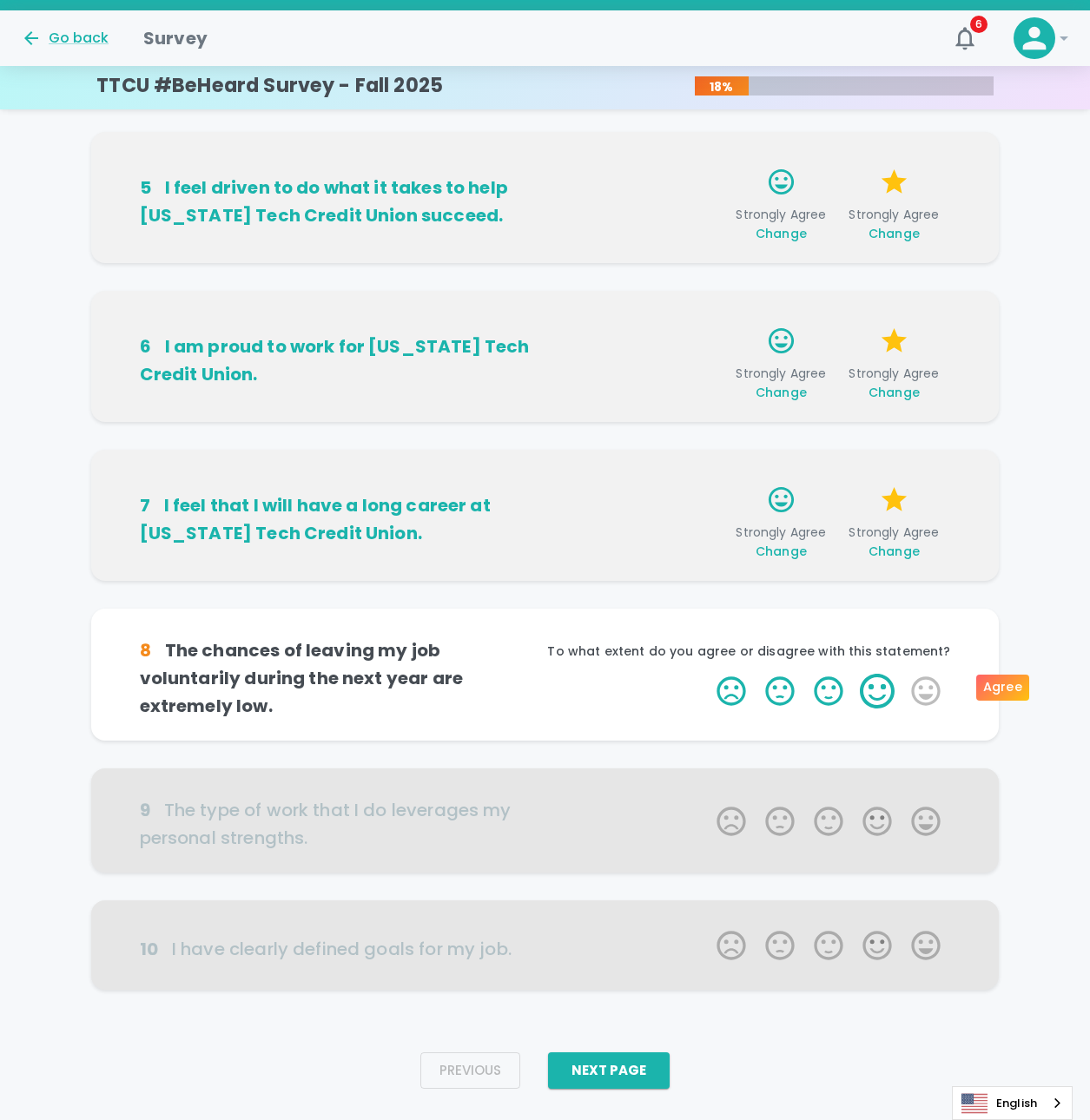
click at [882, 689] on label "4 Stars" at bounding box center [877, 691] width 49 height 35
click at [707, 674] on input "4 Stars" at bounding box center [706, 673] width 1 height 1
click at [877, 685] on label "4 Stars" at bounding box center [877, 691] width 49 height 35
click at [707, 674] on input "4 Stars" at bounding box center [706, 673] width 1 height 1
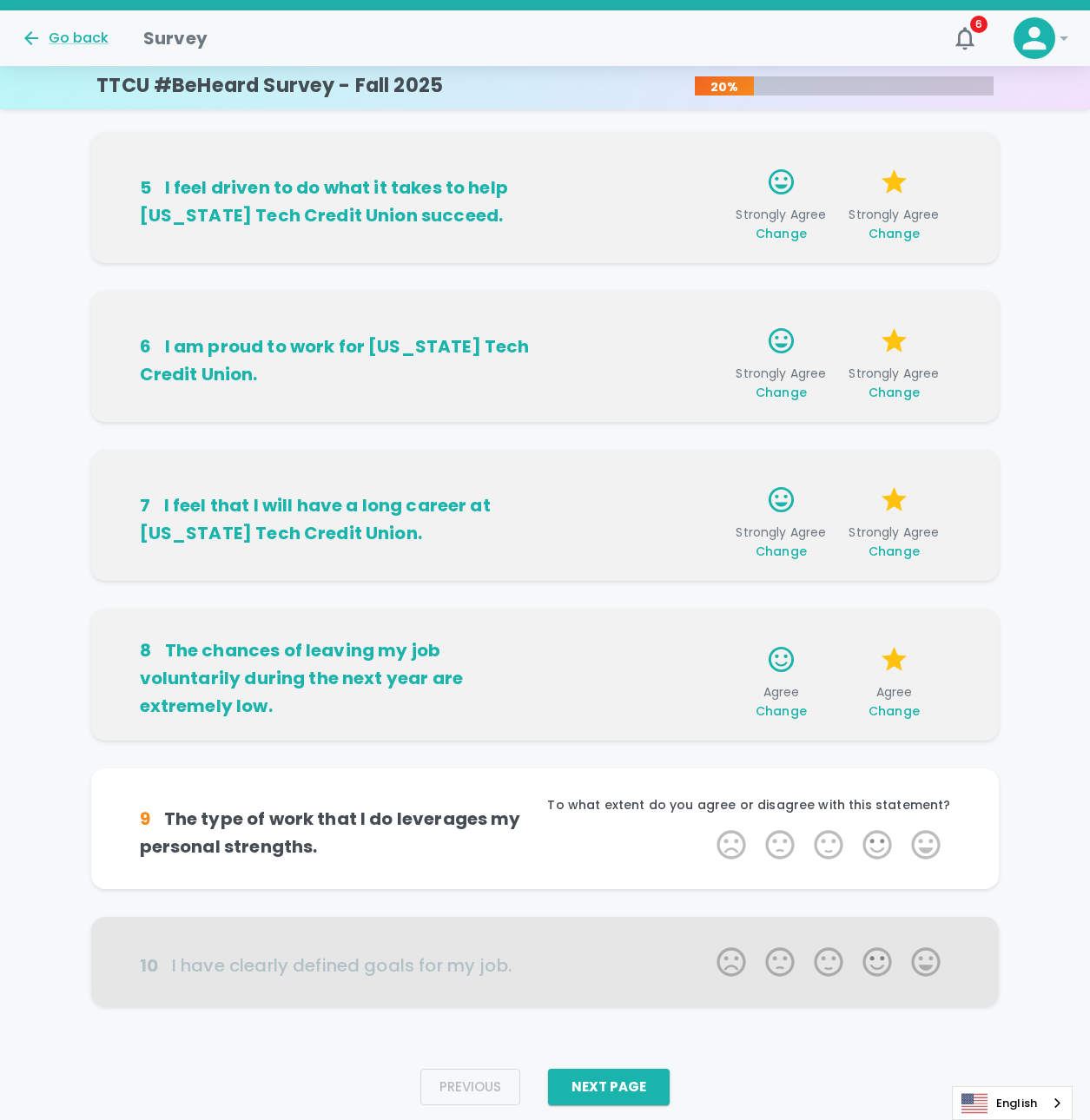
scroll to position [678, 0]
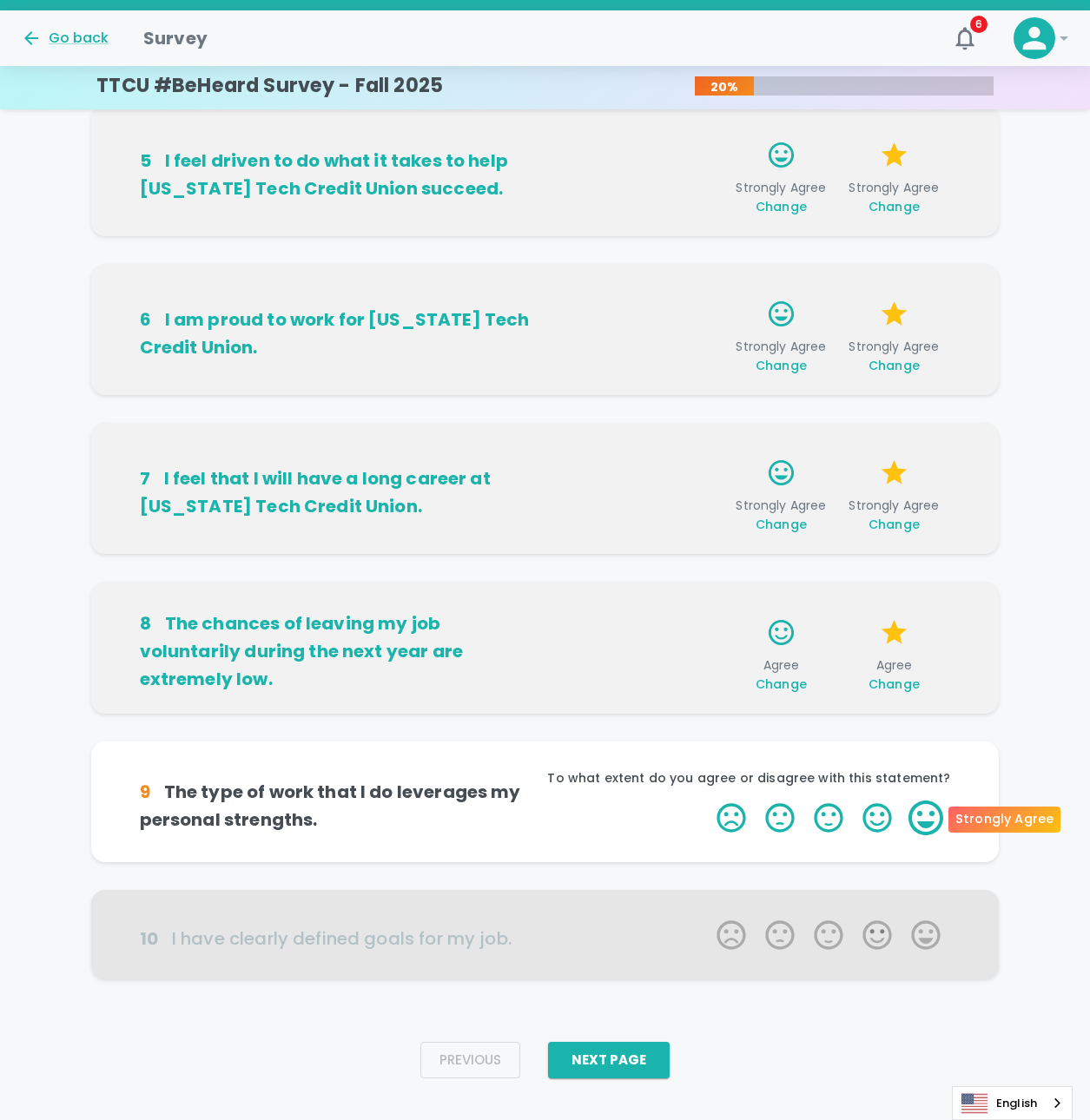
click at [927, 812] on label "5 Stars" at bounding box center [925, 818] width 49 height 35
click at [707, 801] on input "5 Stars" at bounding box center [706, 800] width 1 height 1
click at [932, 807] on label "5 Stars" at bounding box center [925, 818] width 49 height 35
click at [707, 801] on input "5 Stars" at bounding box center [706, 800] width 1 height 1
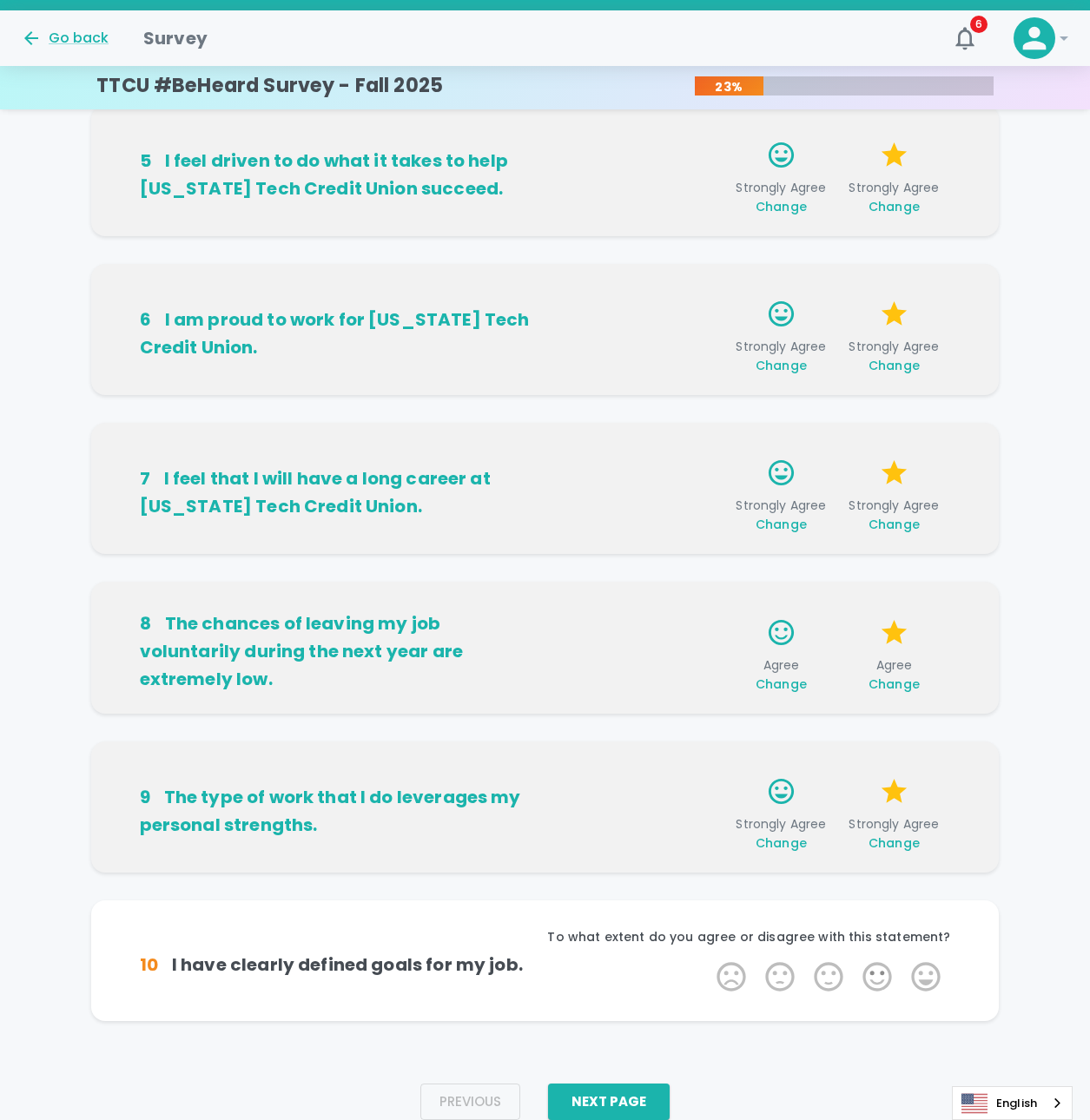
scroll to position [705, 0]
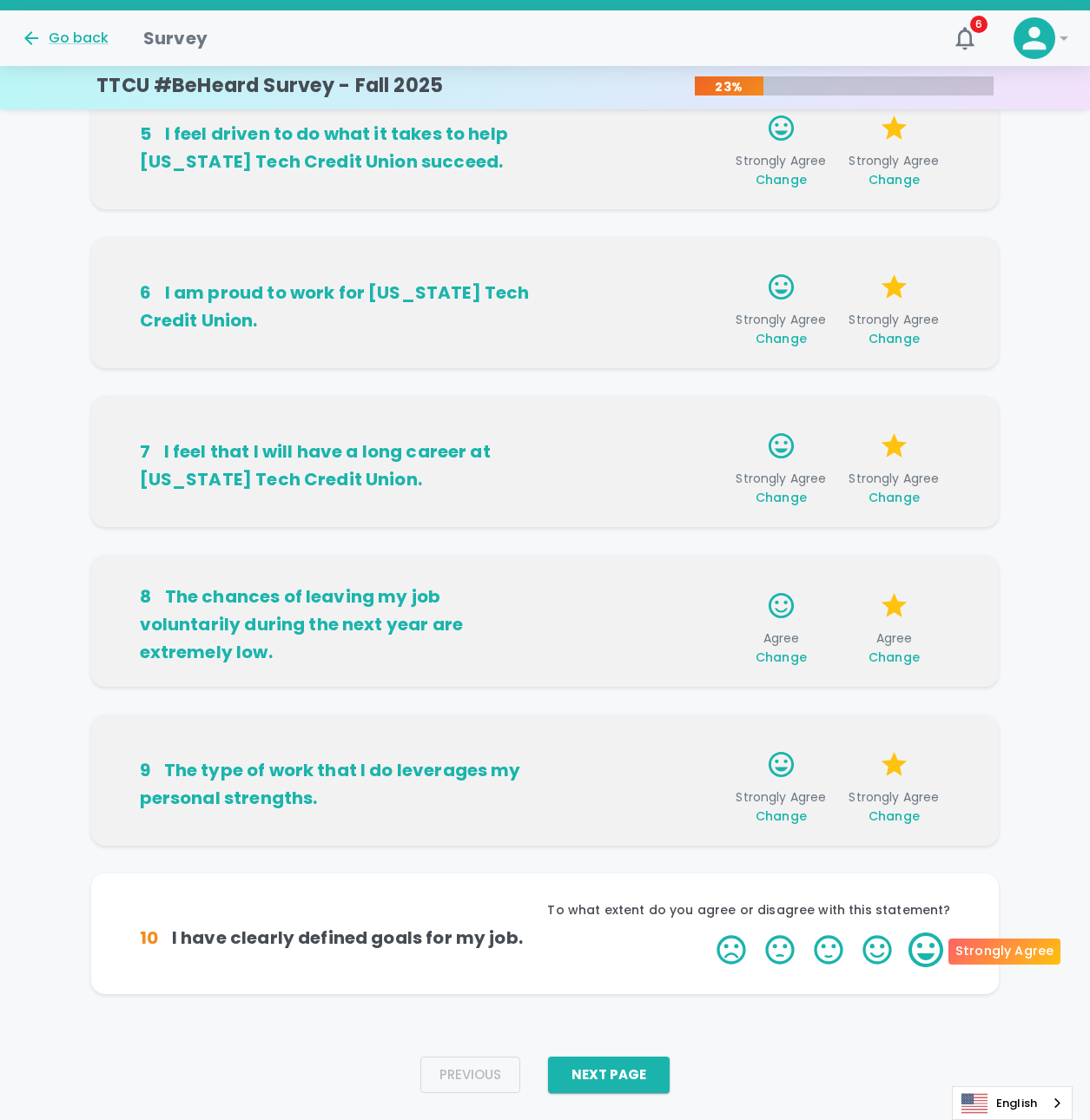
click at [912, 954] on label "5 Stars" at bounding box center [925, 950] width 49 height 35
click at [707, 933] on input "5 Stars" at bounding box center [706, 932] width 1 height 1
click at [867, 961] on label "4 Stars" at bounding box center [877, 950] width 49 height 35
click at [707, 933] on input "4 Stars" at bounding box center [706, 932] width 1 height 1
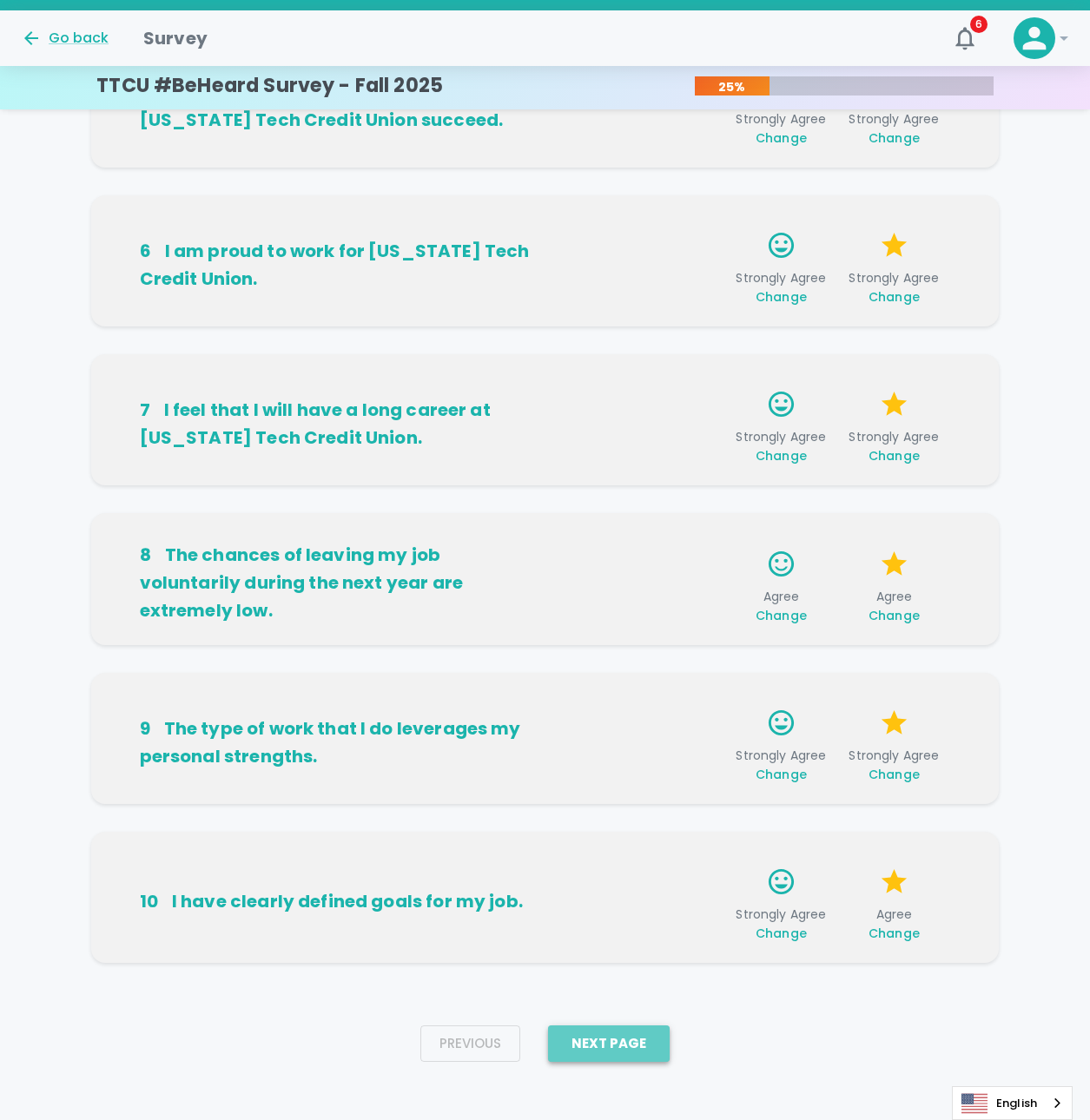
click at [583, 1052] on button "Next Page" at bounding box center [609, 1044] width 122 height 37
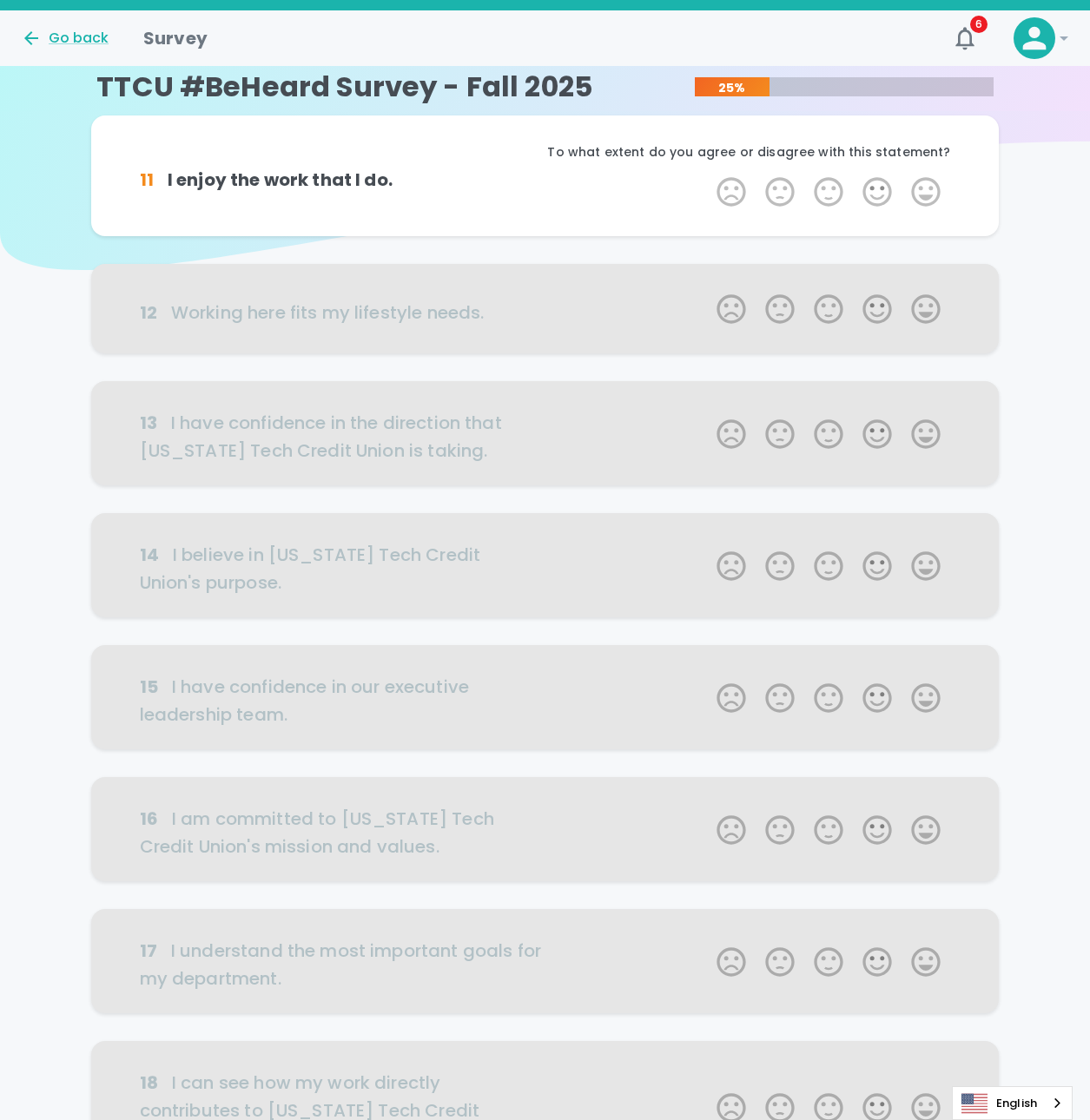
scroll to position [0, 0]
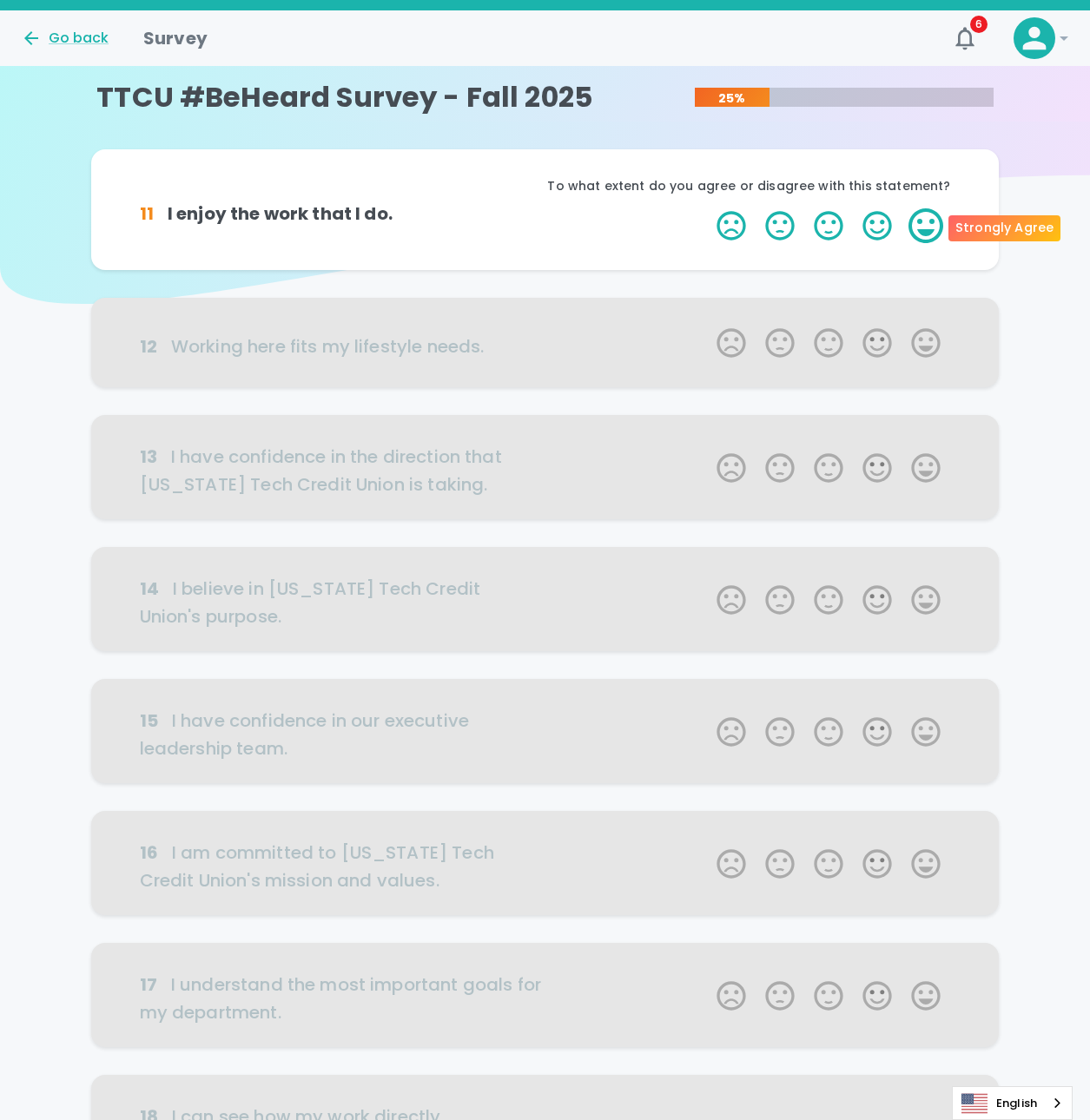
click at [913, 215] on label "5 Stars" at bounding box center [925, 226] width 49 height 35
click at [707, 209] on input "5 Stars" at bounding box center [706, 208] width 1 height 1
click at [927, 230] on label "5 Stars" at bounding box center [925, 226] width 49 height 35
click at [707, 209] on input "5 Stars" at bounding box center [706, 208] width 1 height 1
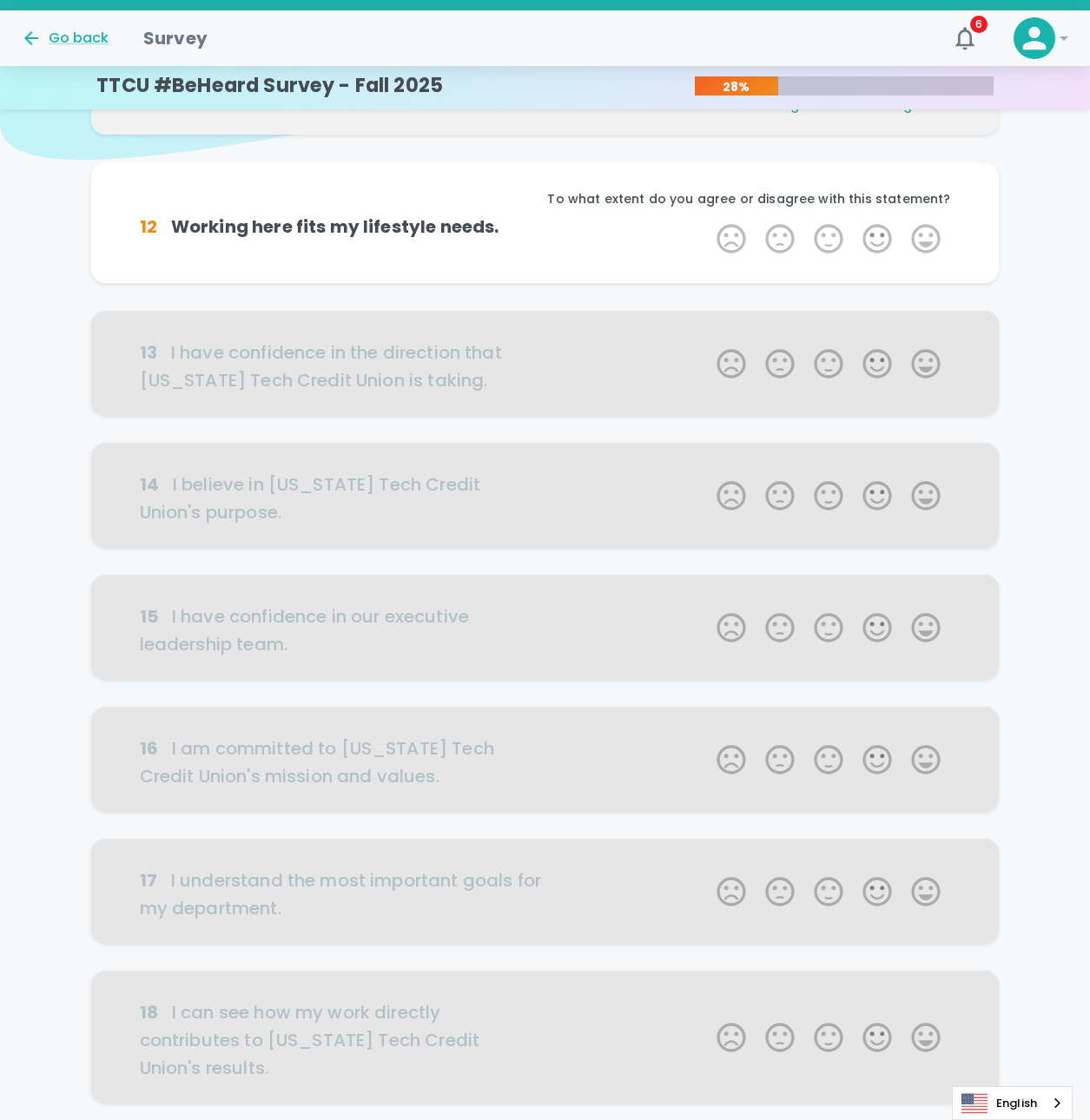
scroll to position [153, 0]
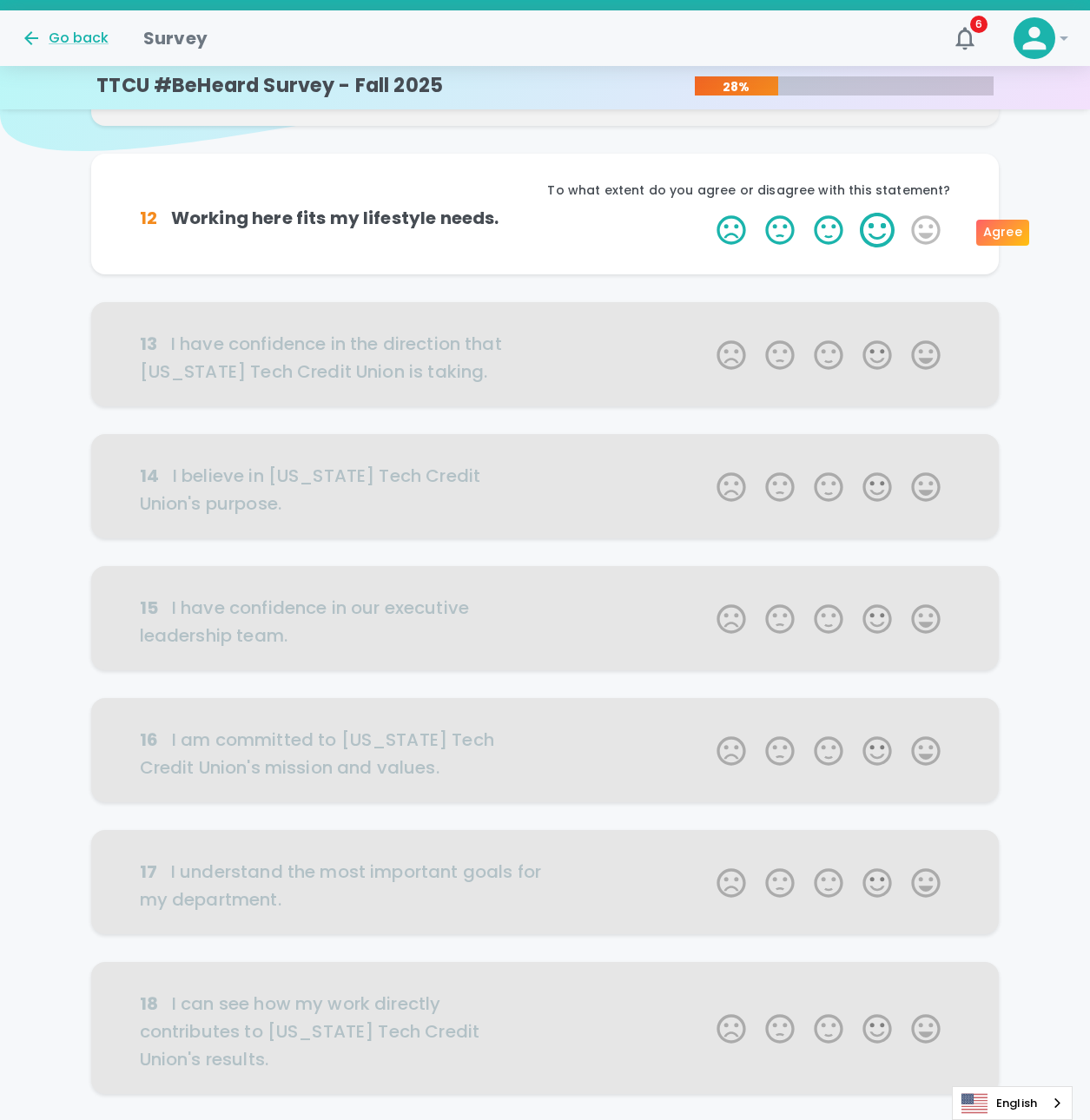
click at [891, 226] on label "4 Stars" at bounding box center [877, 230] width 49 height 35
click at [707, 213] on input "4 Stars" at bounding box center [706, 212] width 1 height 1
click at [919, 229] on label "5 Stars" at bounding box center [925, 230] width 49 height 35
click at [707, 213] on input "5 Stars" at bounding box center [706, 212] width 1 height 1
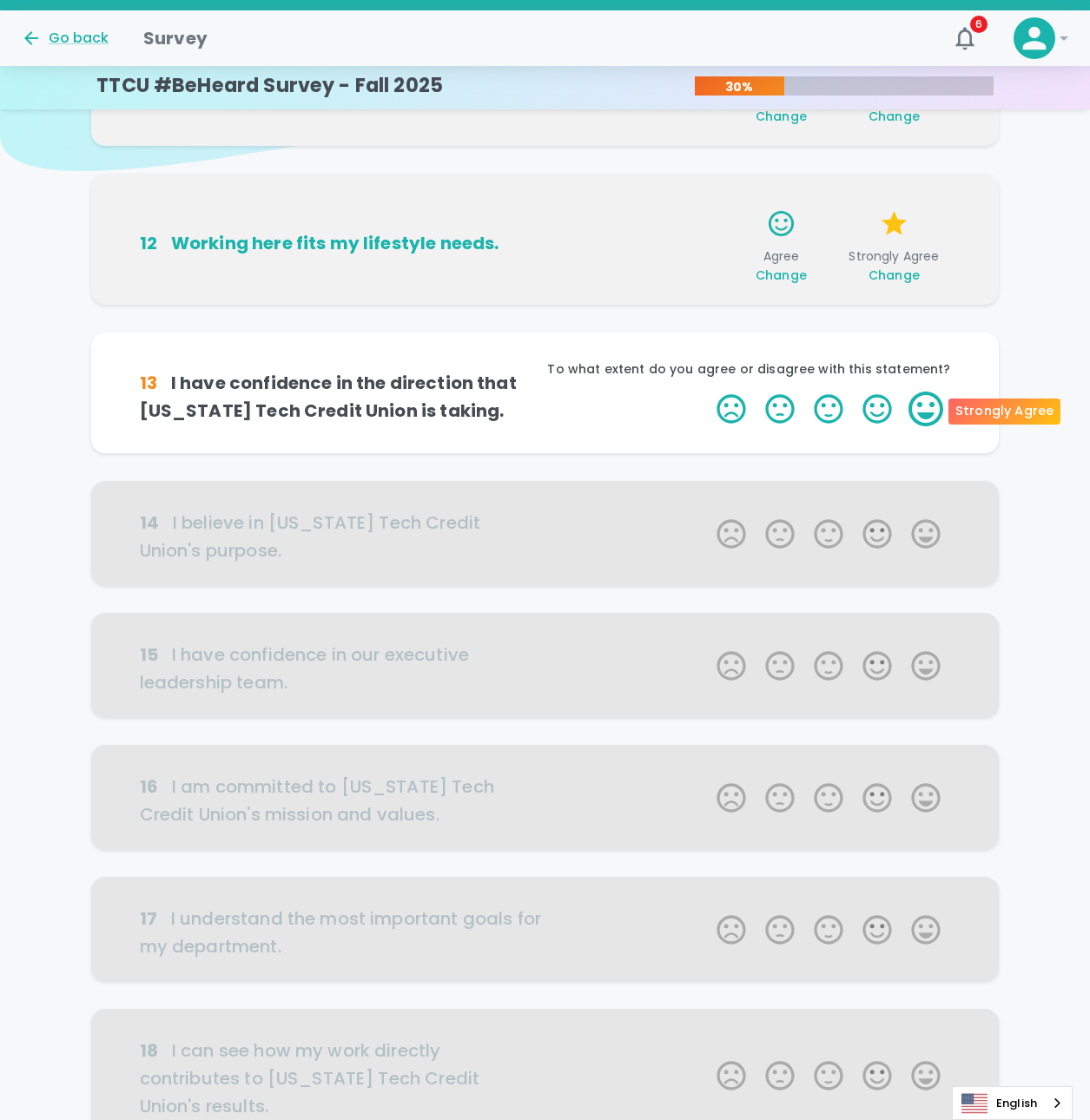
scroll to position [132, 0]
click at [786, 268] on span "Change" at bounding box center [780, 276] width 51 height 17
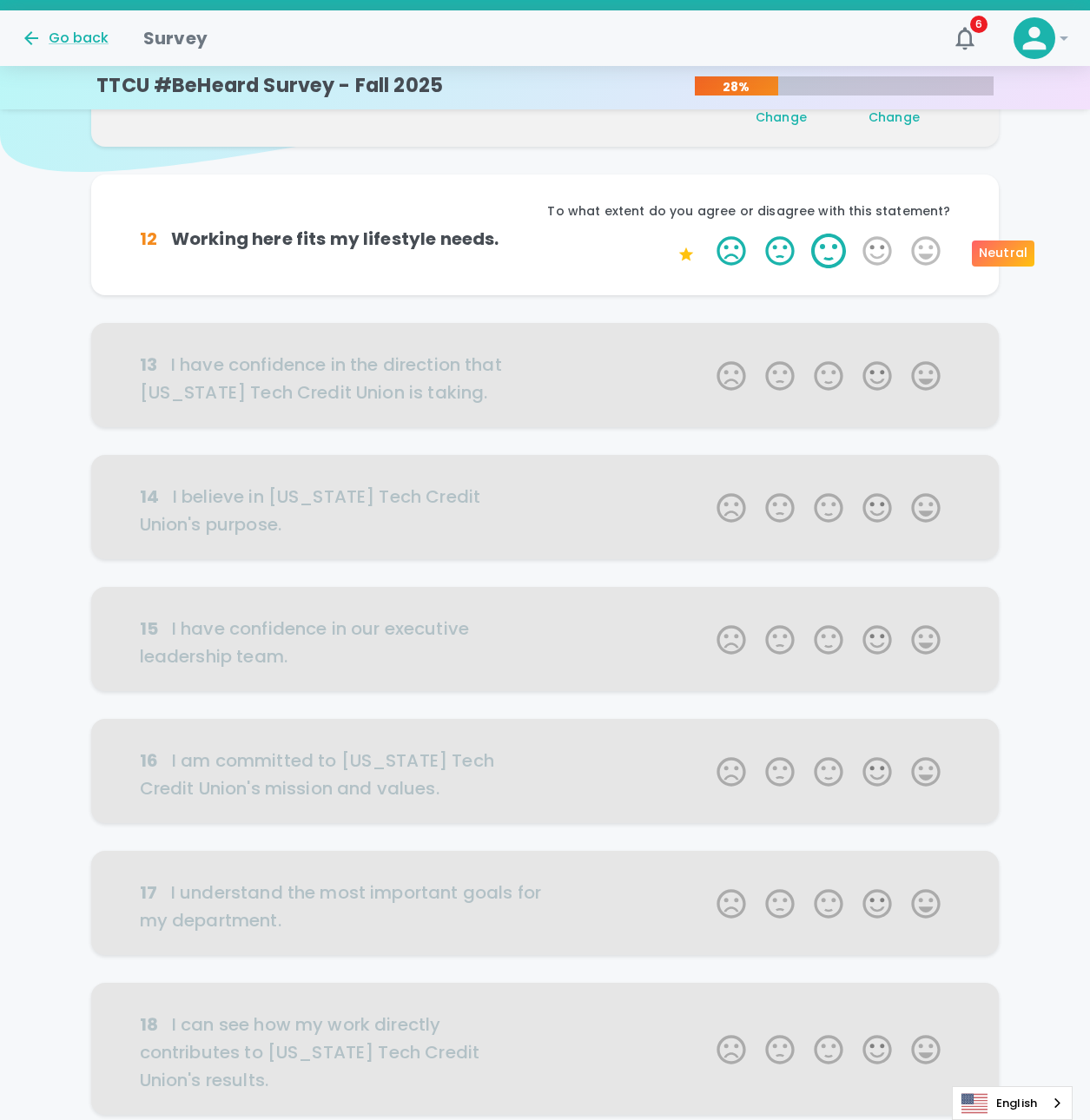
click at [820, 258] on label "3 Stars" at bounding box center [828, 251] width 49 height 35
click at [707, 234] on input "3 Stars" at bounding box center [706, 233] width 1 height 1
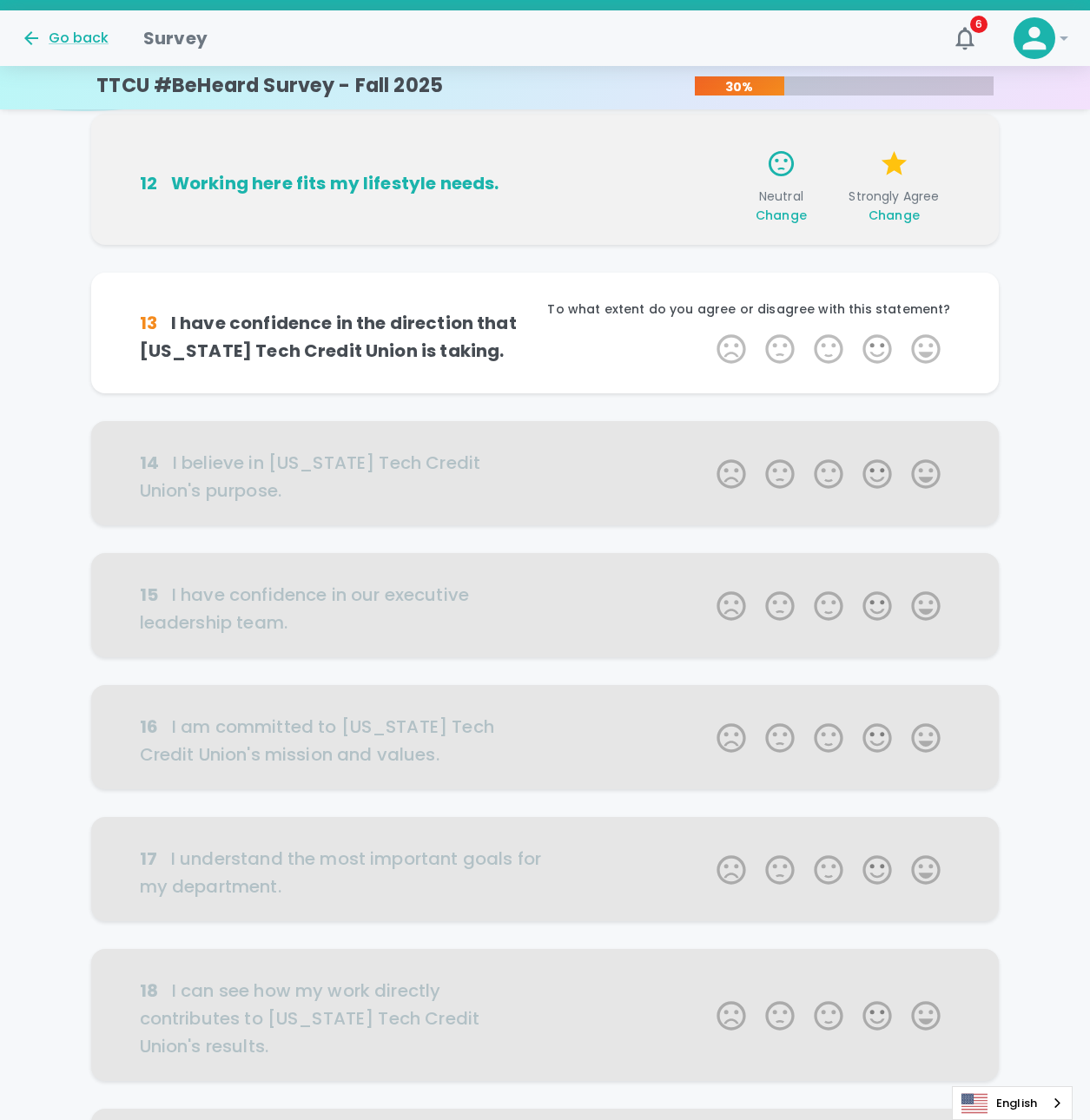
scroll to position [219, 0]
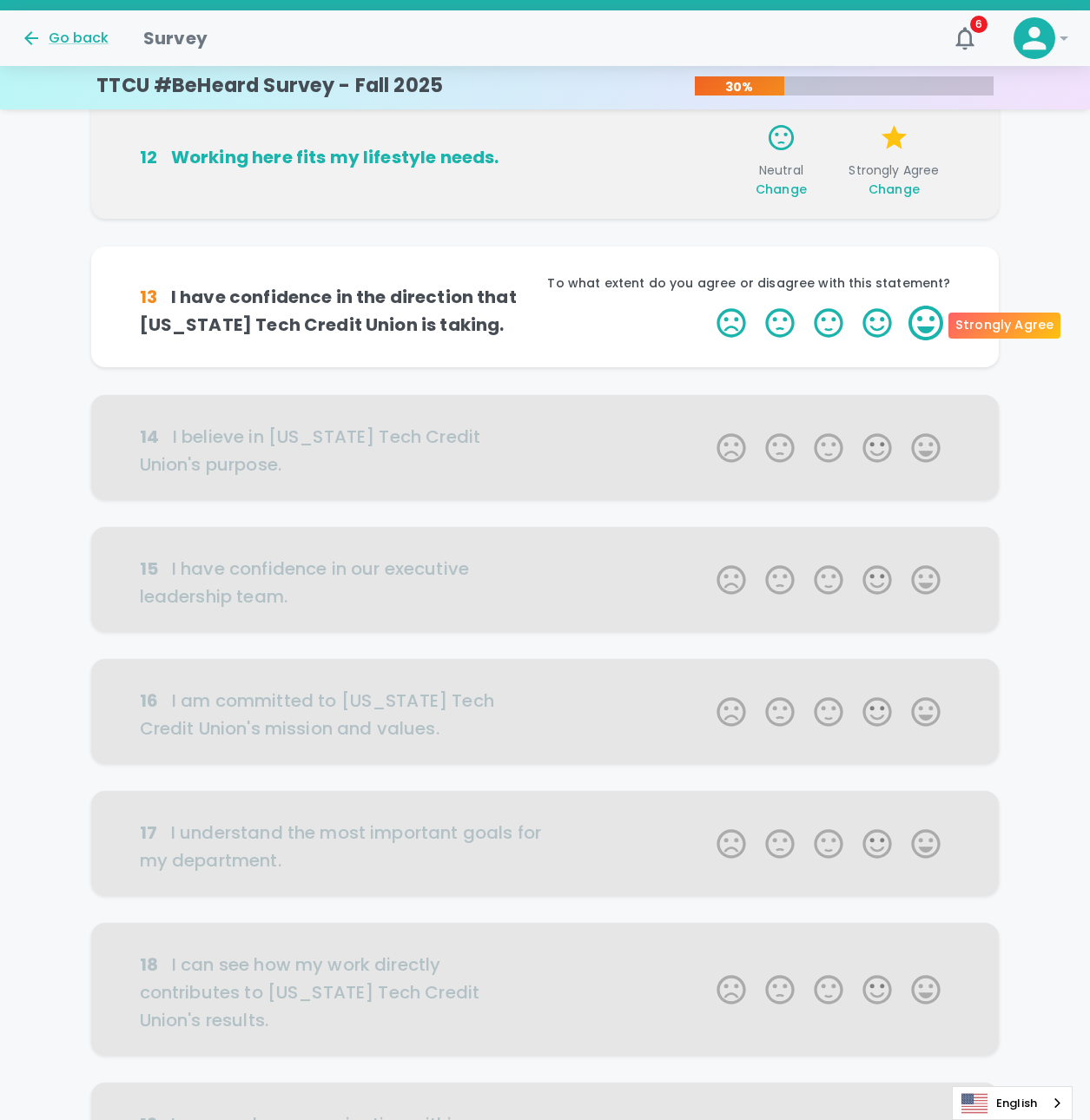
click at [914, 323] on label "5 Stars" at bounding box center [925, 323] width 49 height 35
click at [707, 306] on input "5 Stars" at bounding box center [706, 305] width 1 height 1
click at [920, 321] on label "5 Stars" at bounding box center [925, 323] width 49 height 35
click at [707, 306] on input "5 Stars" at bounding box center [706, 305] width 1 height 1
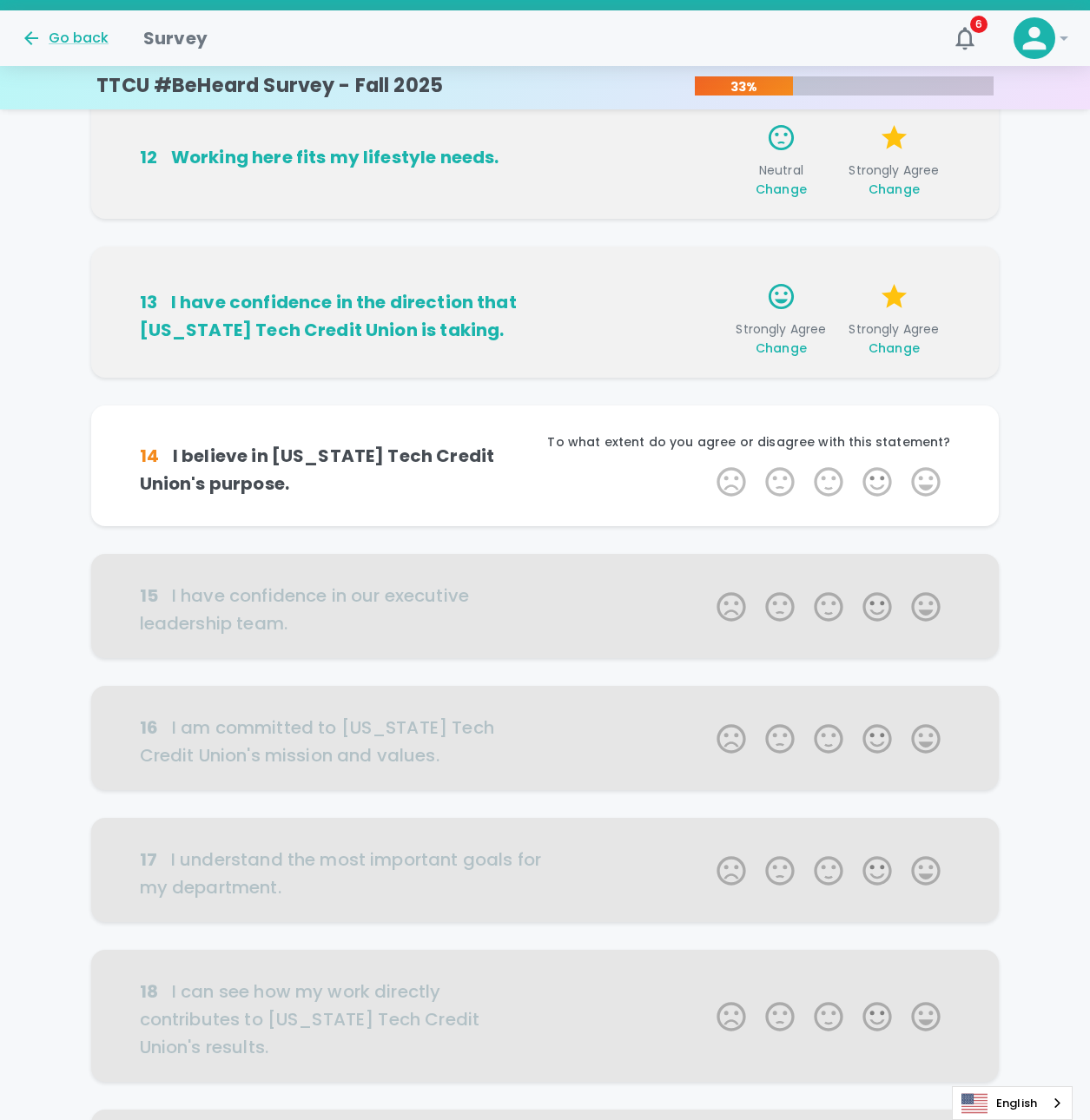
scroll to position [372, 0]
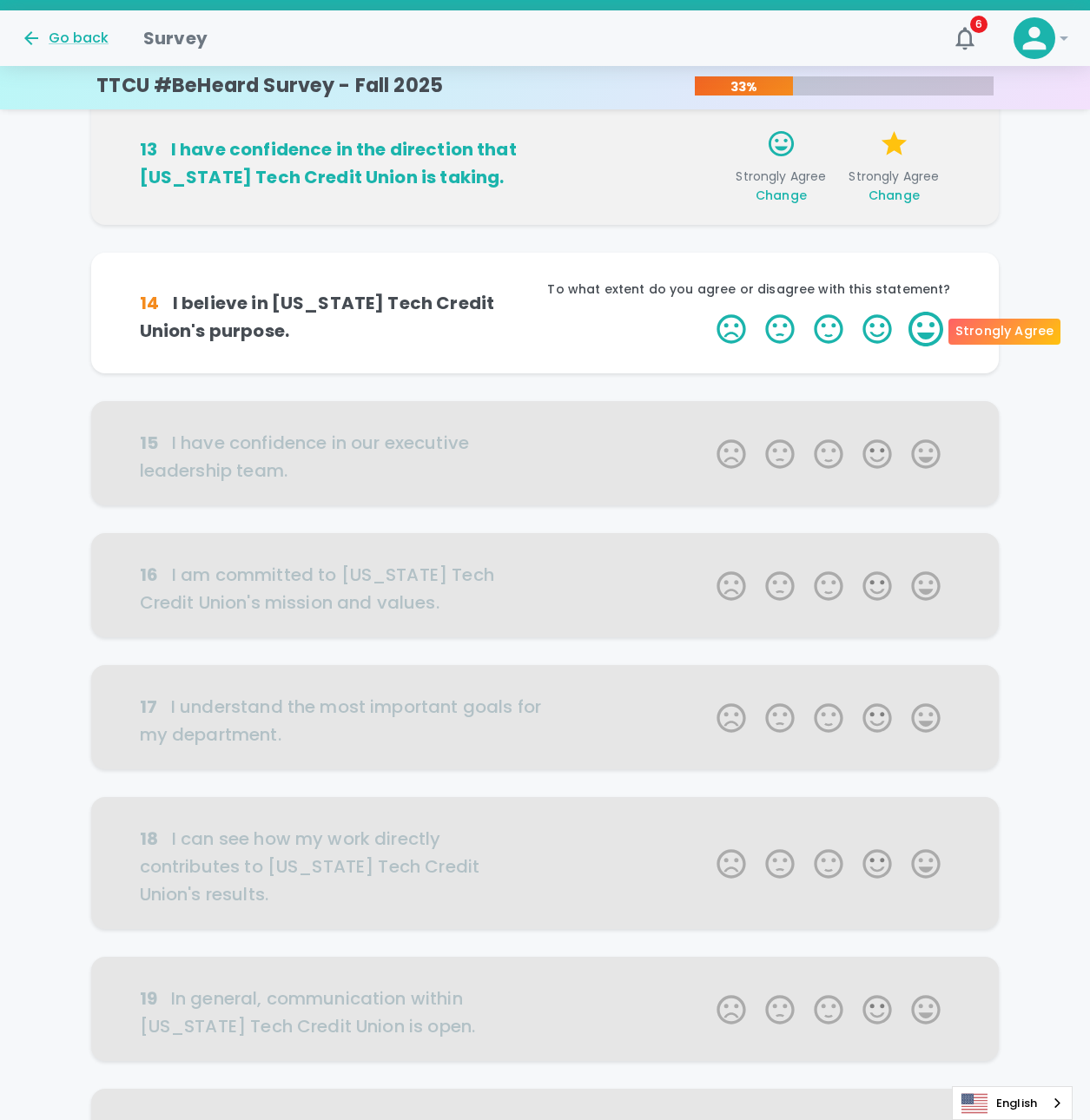
click at [909, 340] on label "5 Stars" at bounding box center [925, 329] width 49 height 35
click at [707, 312] on input "5 Stars" at bounding box center [706, 311] width 1 height 1
click at [927, 329] on label "5 Stars" at bounding box center [925, 329] width 49 height 35
click at [707, 312] on input "5 Stars" at bounding box center [706, 311] width 1 height 1
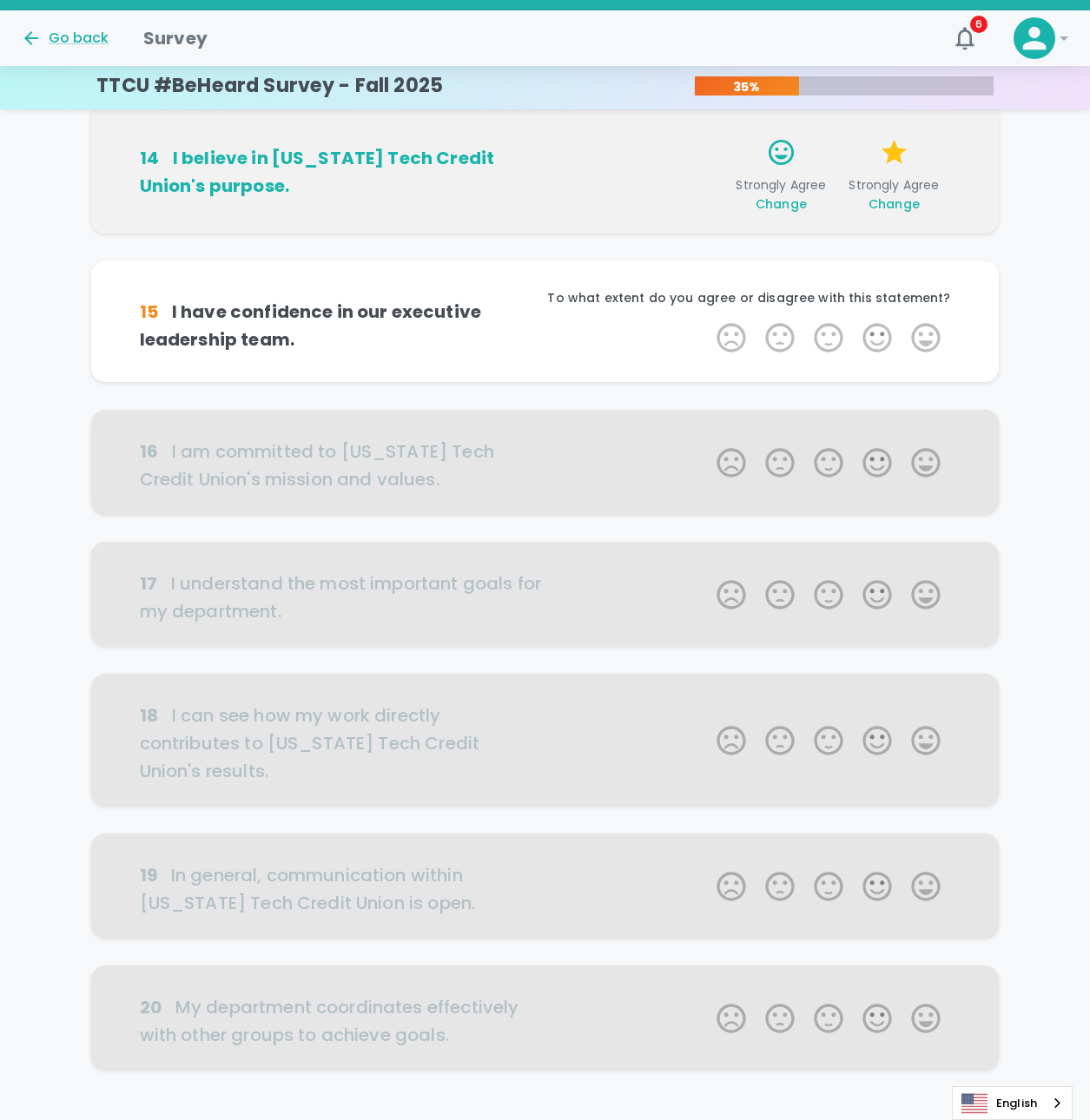
scroll to position [525, 0]
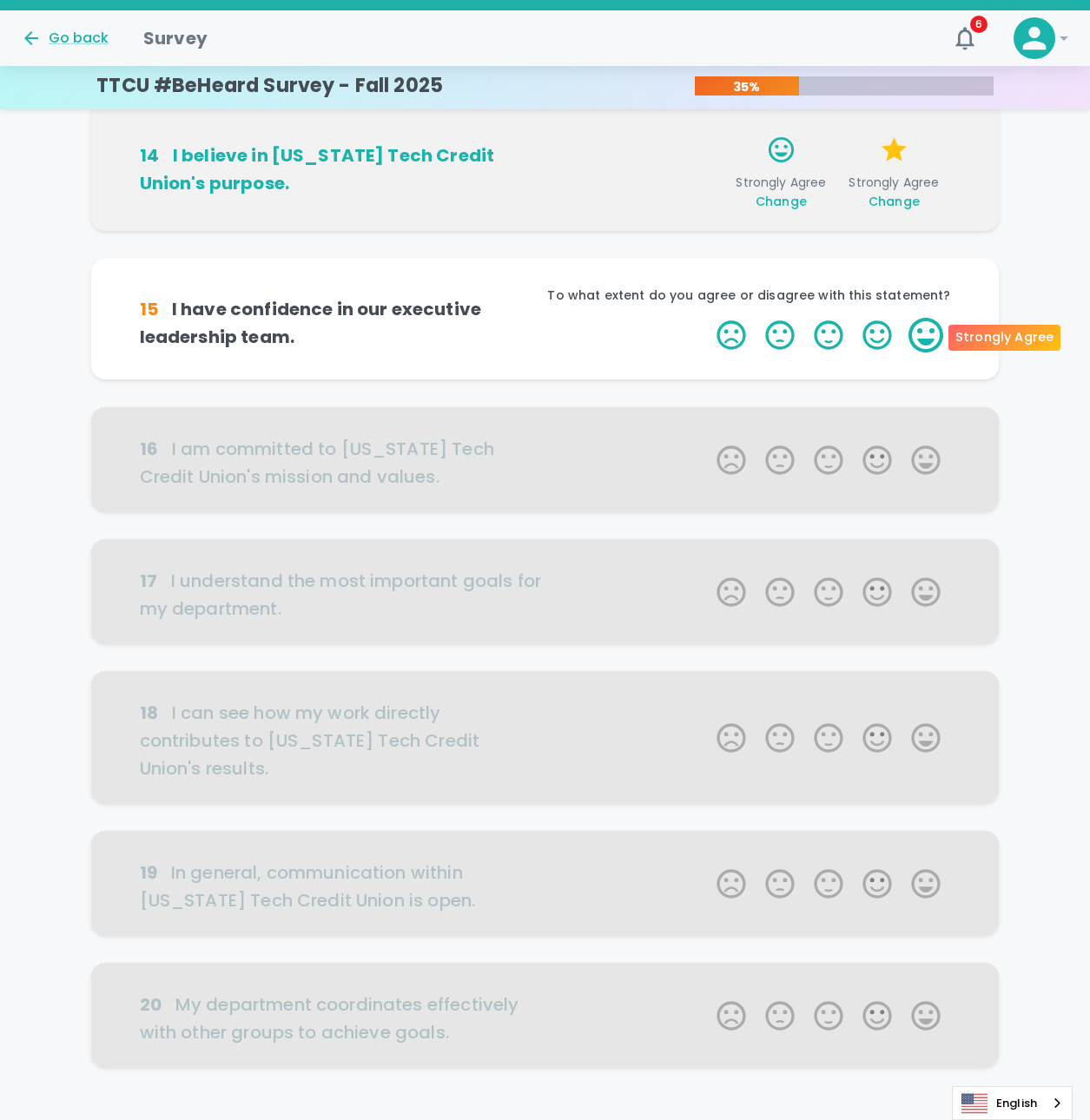
click at [931, 341] on label "5 Stars" at bounding box center [925, 335] width 49 height 35
click at [707, 318] on input "5 Stars" at bounding box center [706, 317] width 1 height 1
click at [931, 341] on label "5 Stars" at bounding box center [925, 335] width 49 height 35
click at [707, 318] on input "5 Stars" at bounding box center [706, 317] width 1 height 1
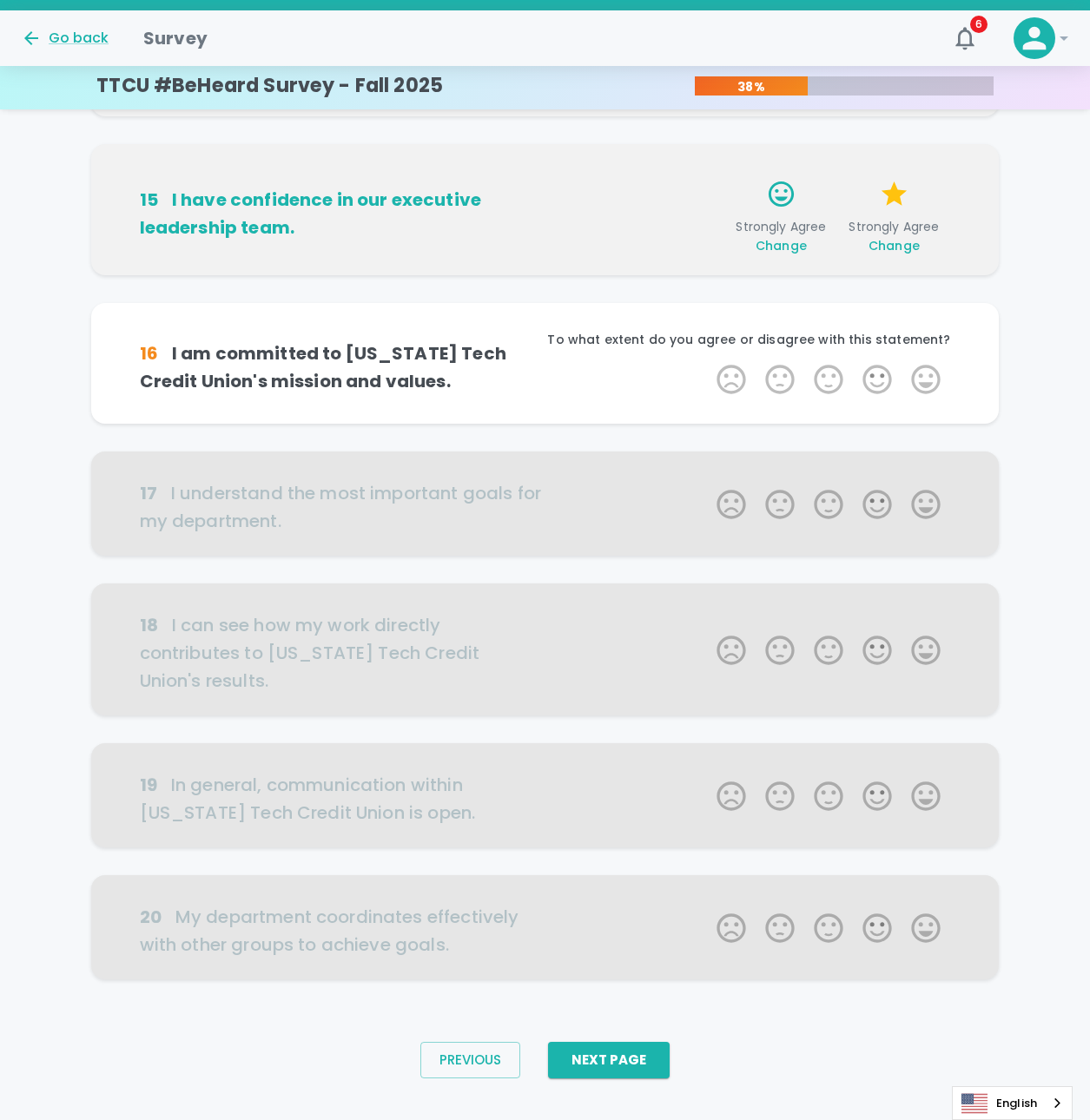
scroll to position [640, 0]
click at [931, 366] on label "5 Stars" at bounding box center [925, 379] width 49 height 35
click at [707, 362] on input "5 Stars" at bounding box center [706, 361] width 1 height 1
click at [931, 366] on label "5 Stars" at bounding box center [925, 379] width 49 height 35
click at [707, 362] on input "5 Stars" at bounding box center [706, 361] width 1 height 1
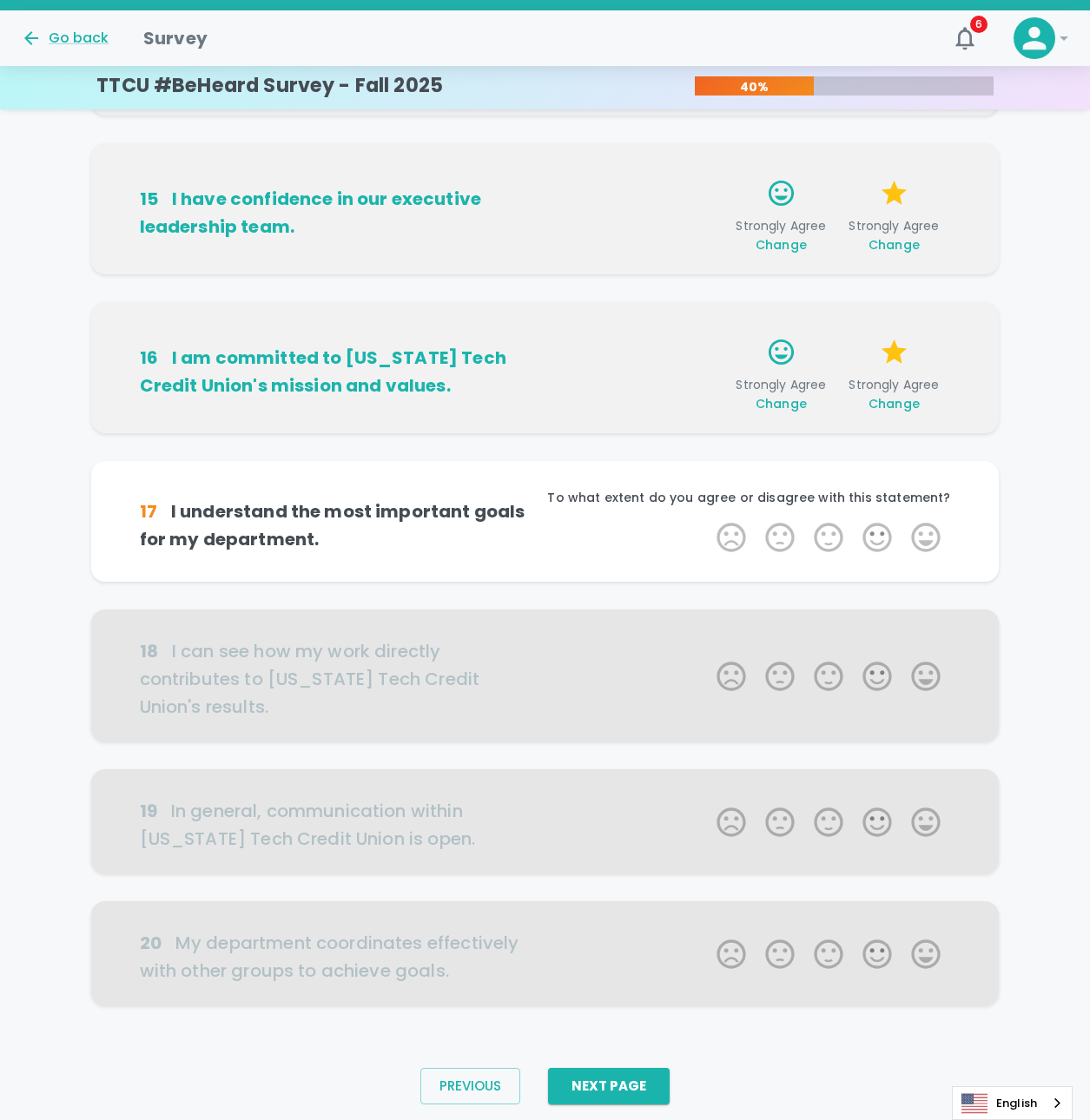
scroll to position [667, 0]
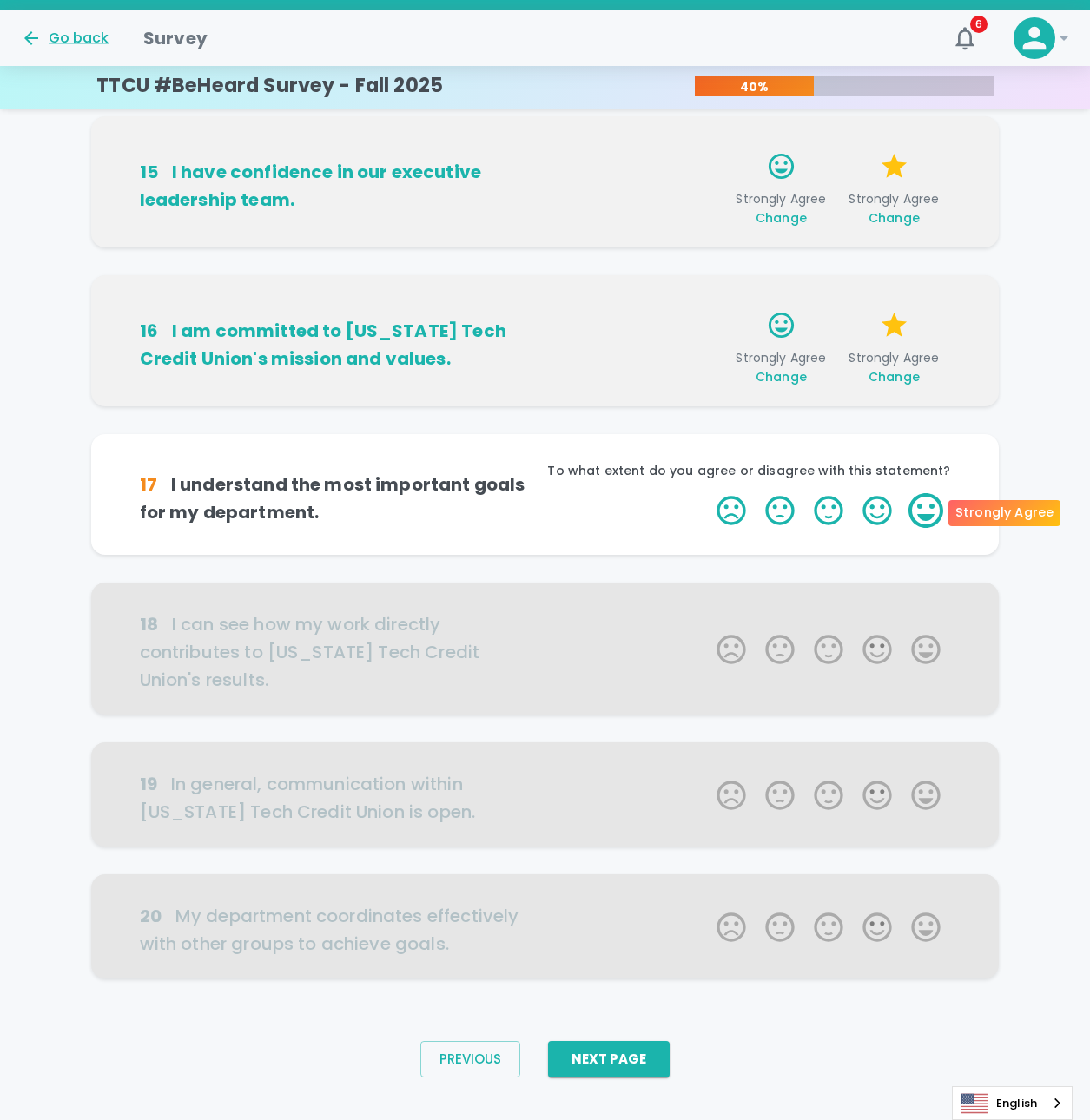
click at [925, 522] on label "5 Stars" at bounding box center [925, 511] width 49 height 35
click at [707, 494] on input "5 Stars" at bounding box center [706, 493] width 1 height 1
click at [927, 518] on label "5 Stars" at bounding box center [925, 511] width 49 height 35
click at [707, 494] on input "5 Stars" at bounding box center [706, 493] width 1 height 1
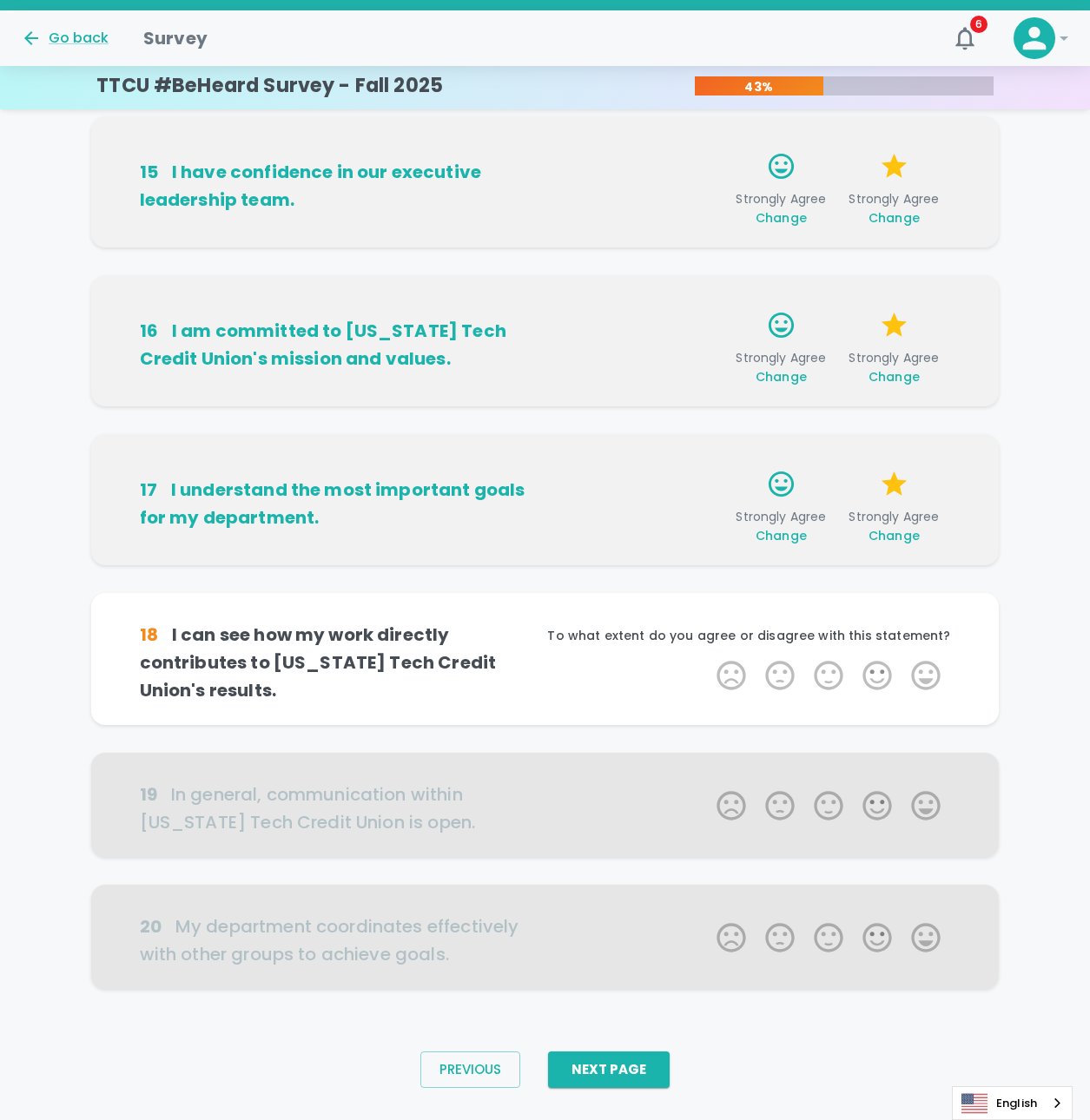
scroll to position [694, 0]
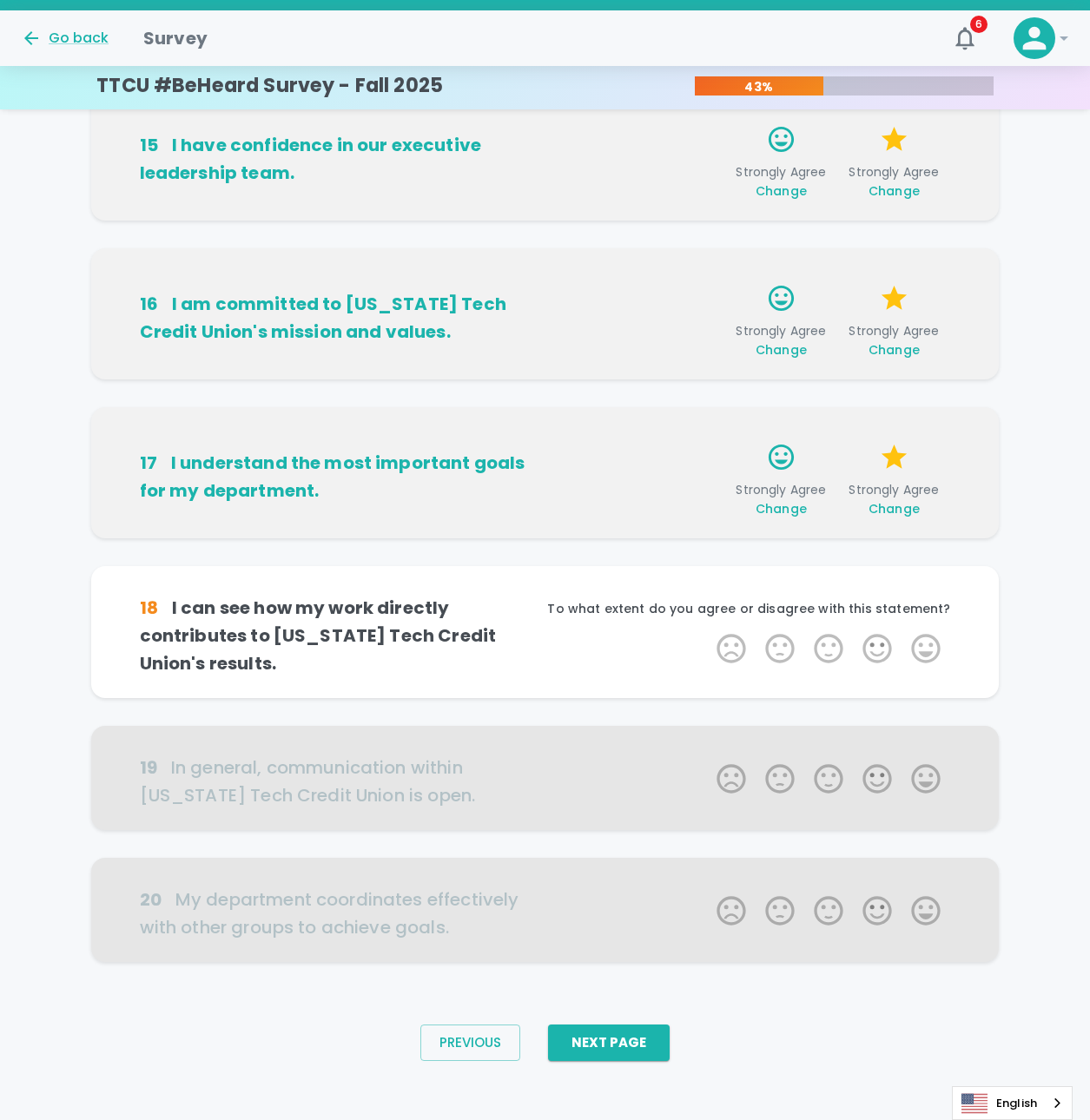
click at [947, 665] on label "5 Stars" at bounding box center [925, 648] width 49 height 35
click at [707, 631] on input "5 Stars" at bounding box center [706, 630] width 1 height 1
click at [927, 651] on label "5 Stars" at bounding box center [925, 648] width 49 height 35
click at [707, 631] on input "5 Stars" at bounding box center [706, 630] width 1 height 1
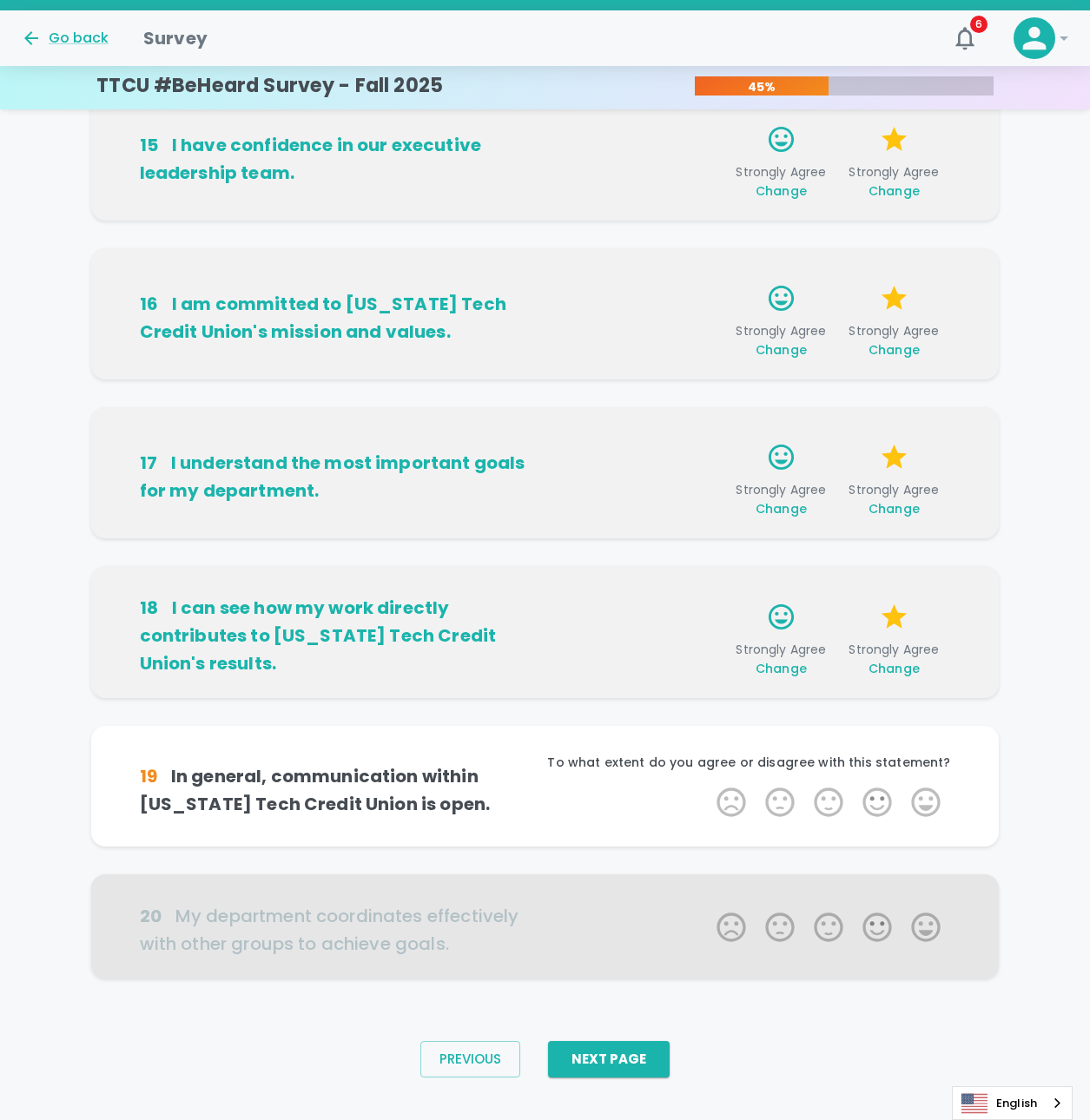
scroll to position [704, 0]
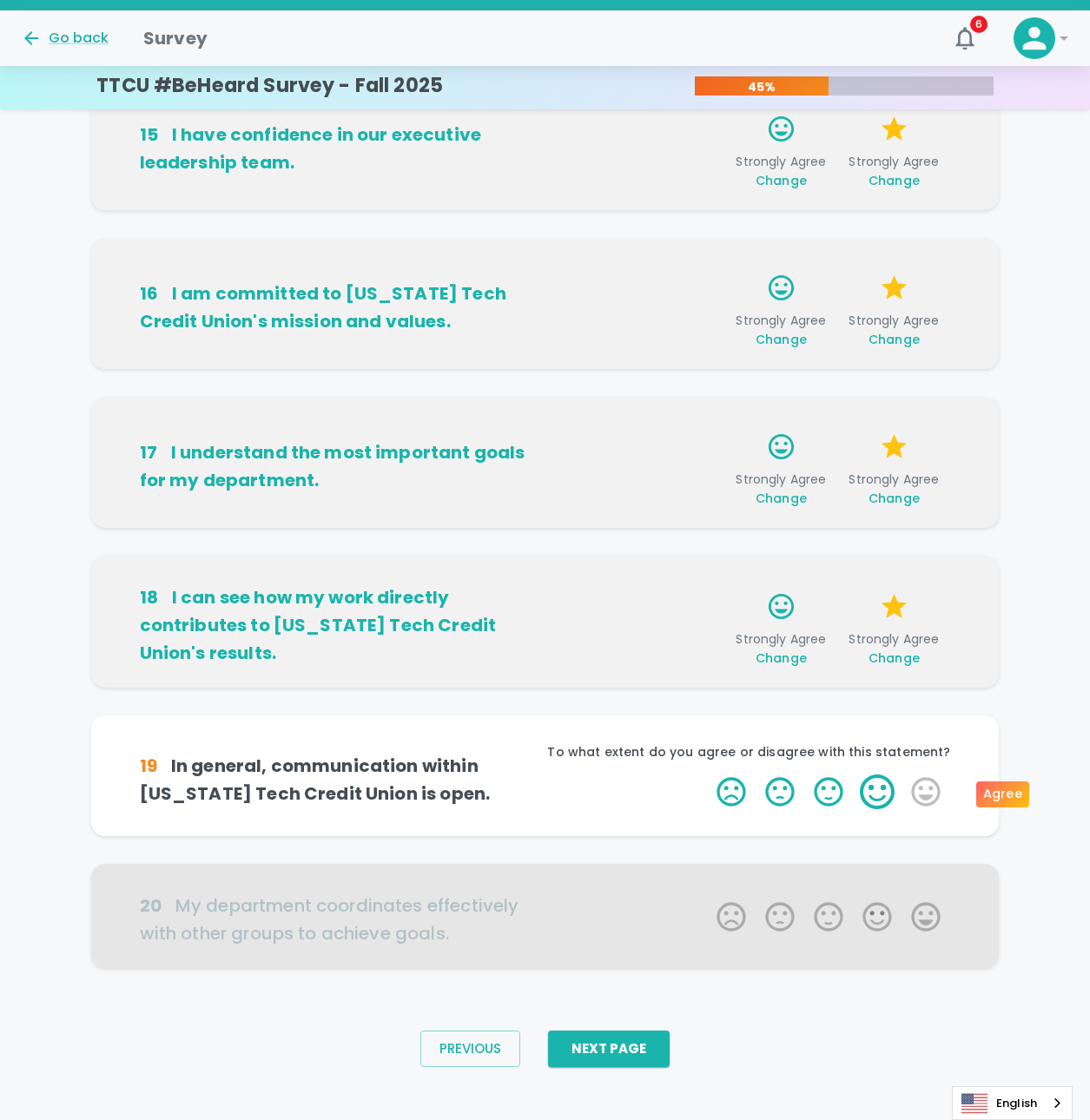
click at [880, 792] on label "4 Stars" at bounding box center [877, 791] width 49 height 35
click at [707, 774] on input "4 Stars" at bounding box center [706, 774] width 1 height 1
click at [880, 792] on label "4 Stars" at bounding box center [877, 791] width 49 height 35
click at [707, 774] on input "4 Stars" at bounding box center [706, 774] width 1 height 1
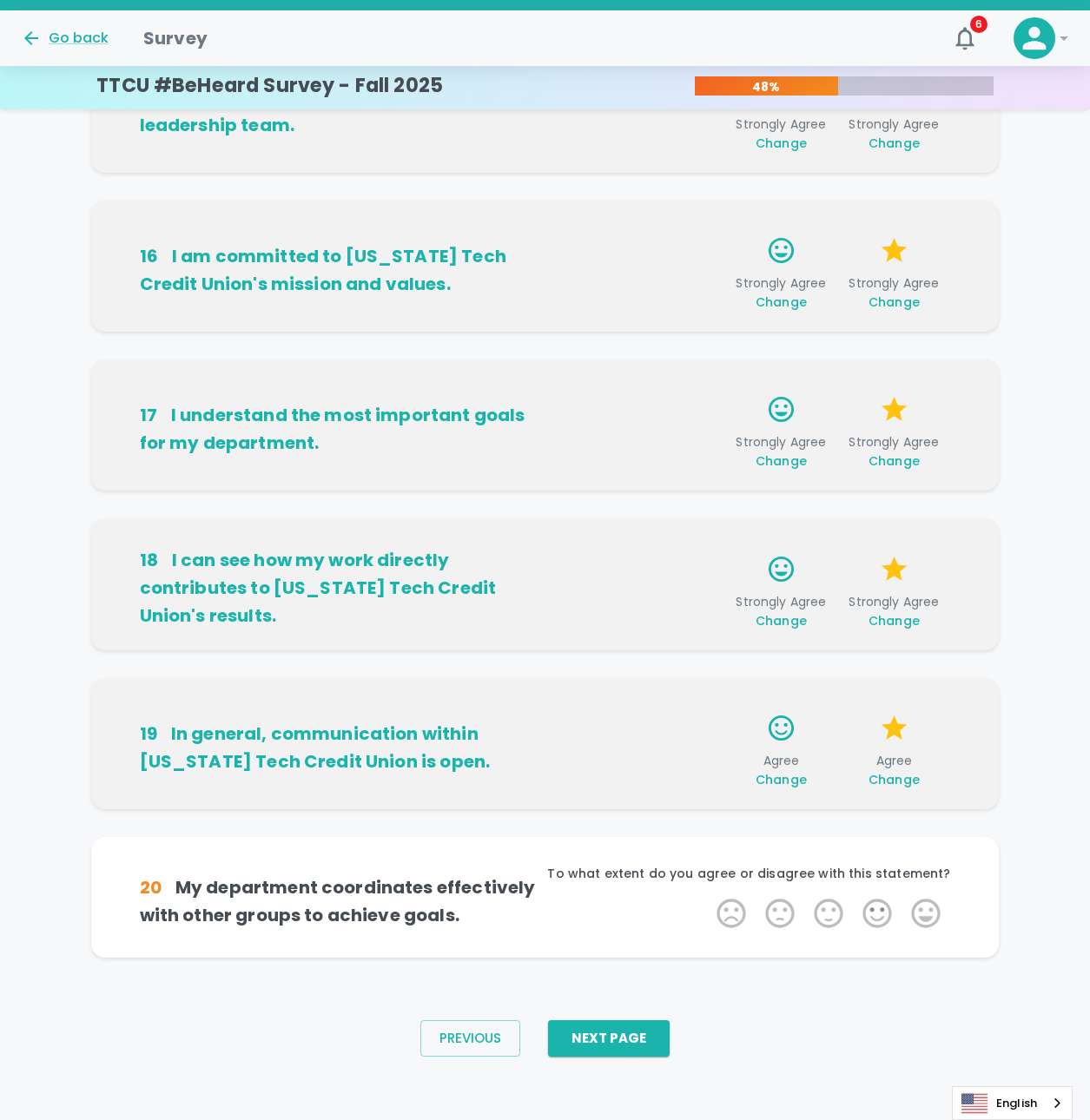
scroll to position [747, 0]
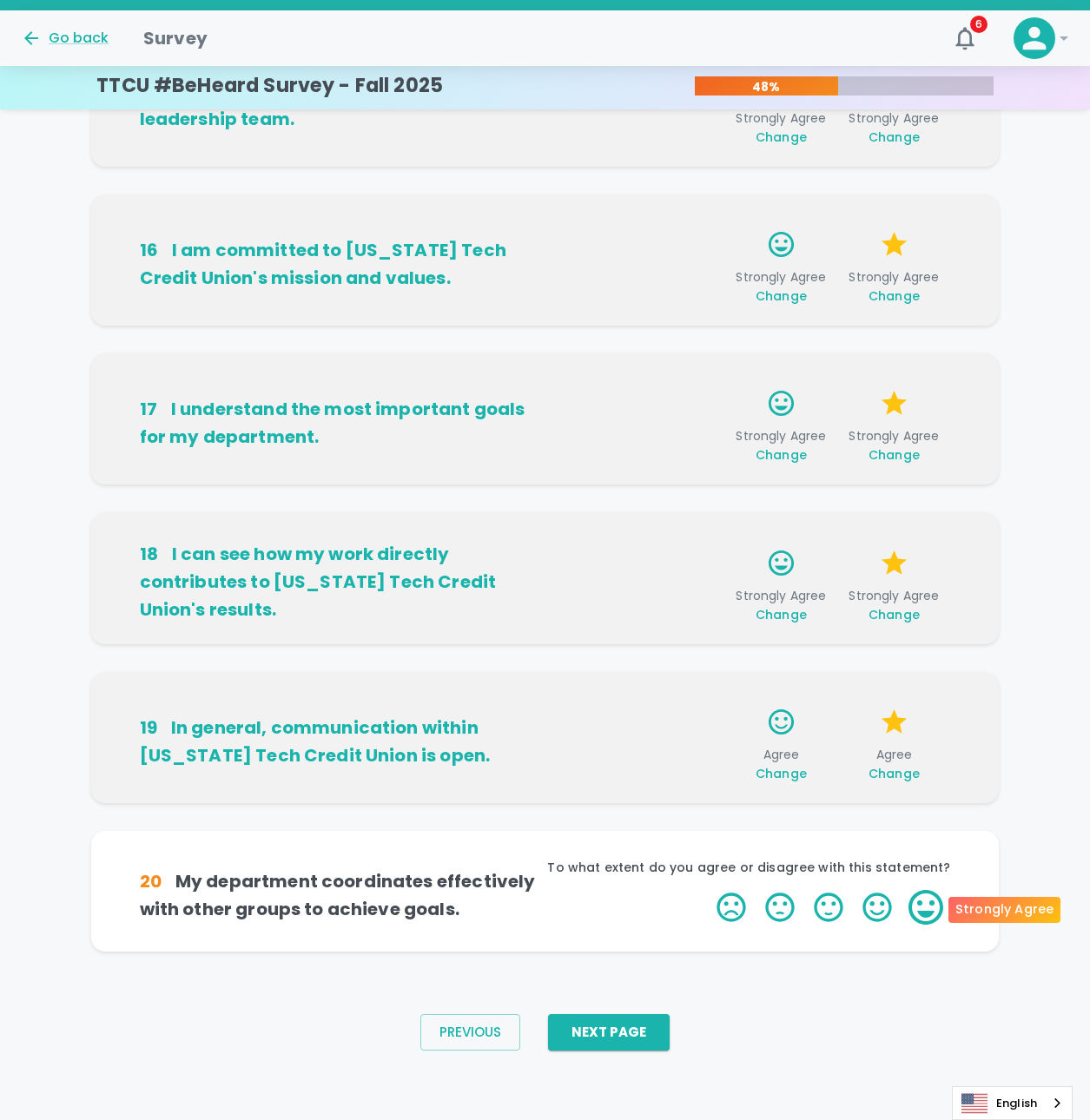
click at [927, 898] on label "5 Stars" at bounding box center [925, 907] width 49 height 35
click at [707, 890] on input "5 Stars" at bounding box center [706, 889] width 1 height 1
click at [927, 900] on label "5 Stars" at bounding box center [925, 907] width 49 height 35
click at [707, 890] on input "5 Stars" at bounding box center [706, 889] width 1 height 1
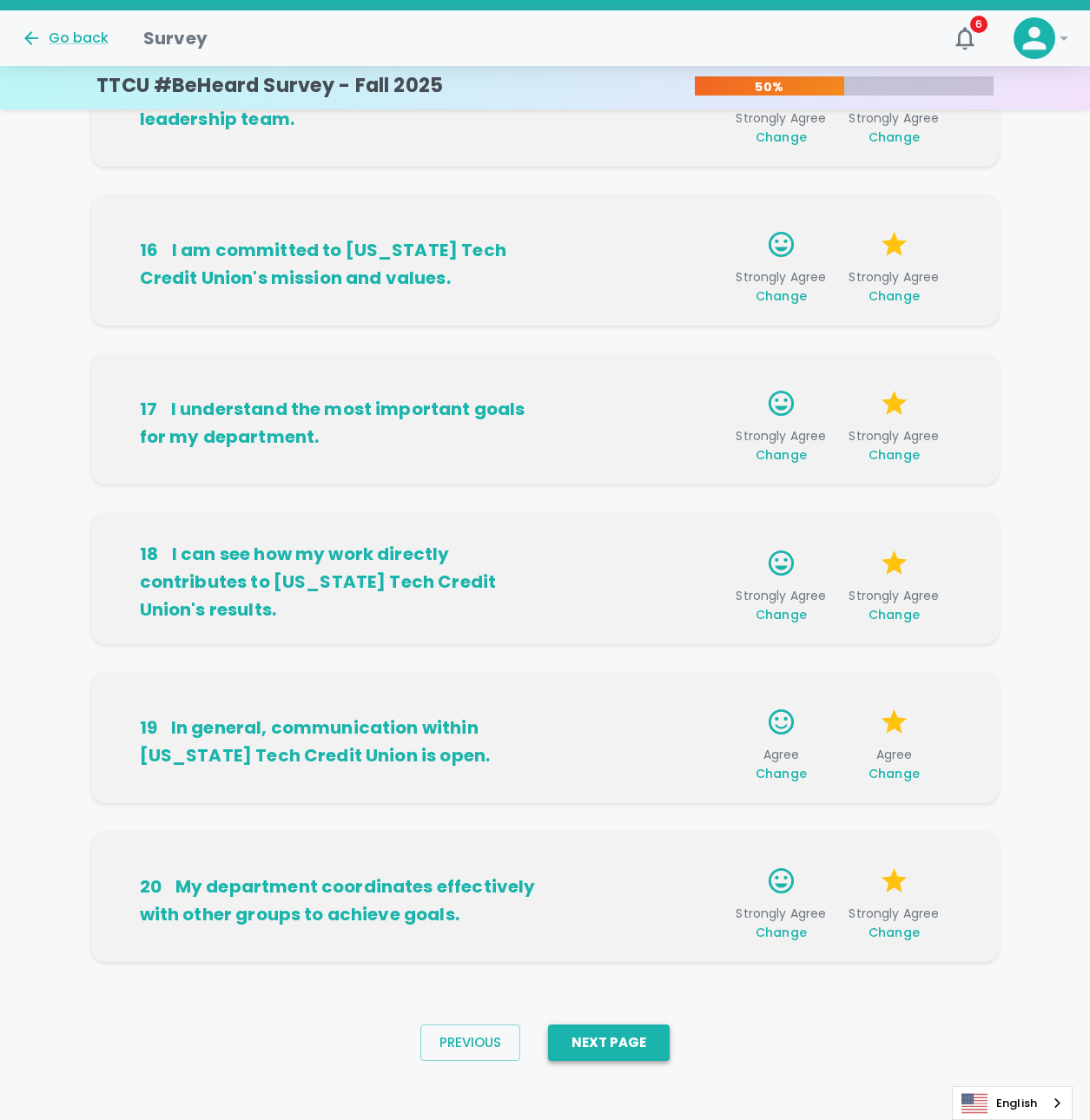
click at [628, 1043] on button "Next Page" at bounding box center [609, 1043] width 122 height 37
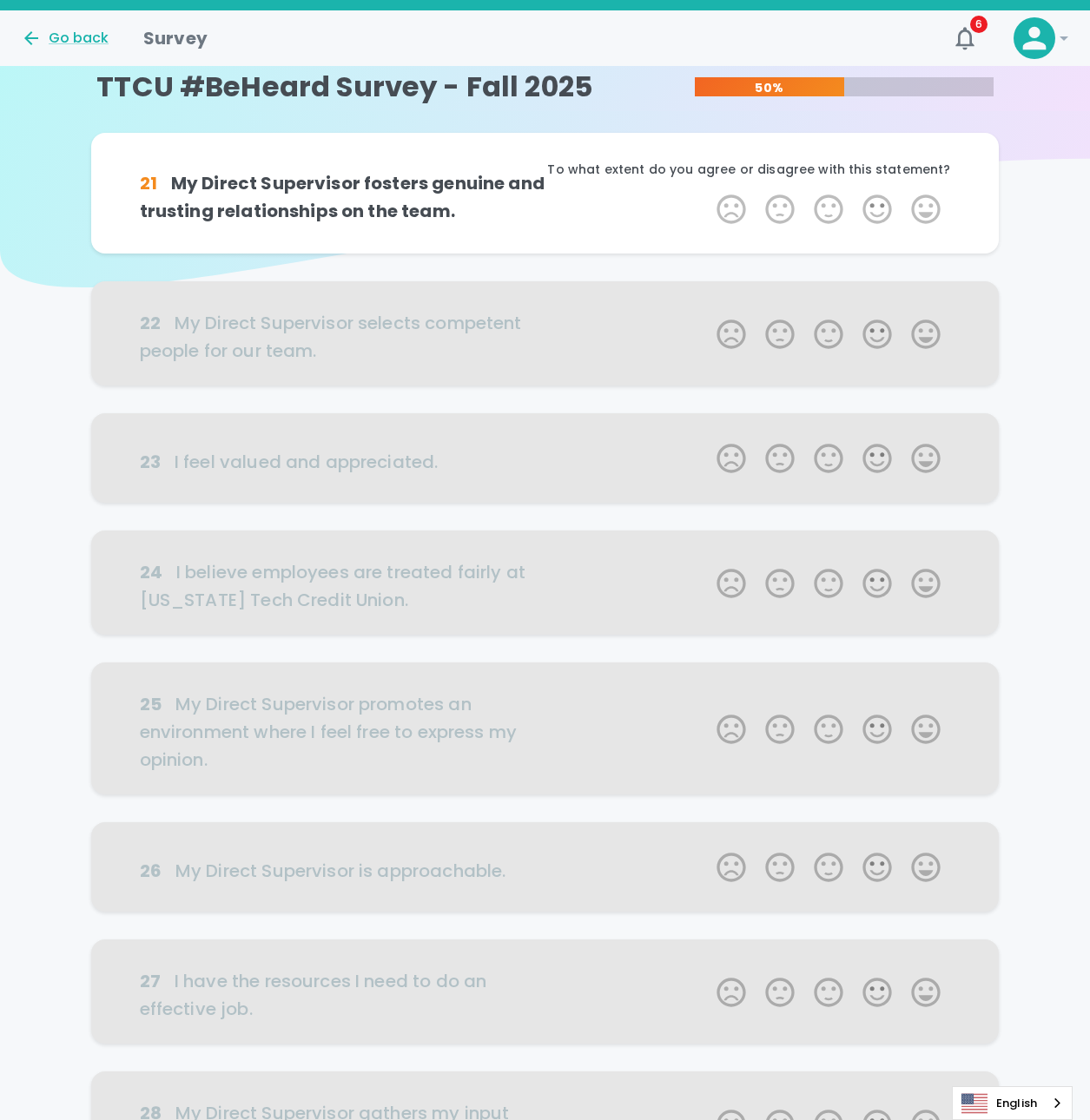
scroll to position [0, 0]
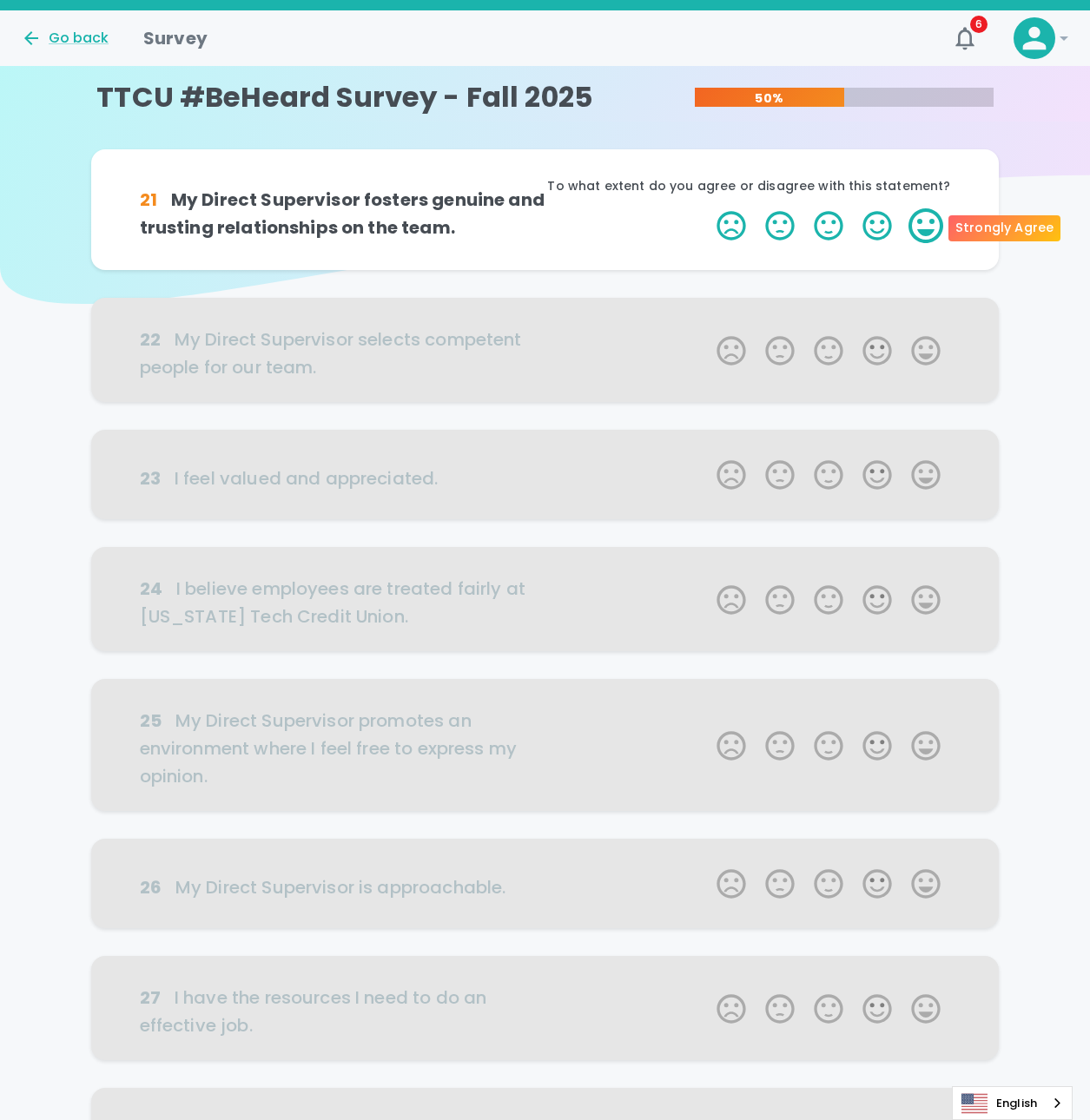
click at [928, 234] on label "5 Stars" at bounding box center [925, 226] width 49 height 35
click at [707, 209] on input "5 Stars" at bounding box center [706, 208] width 1 height 1
click at [928, 234] on label "5 Stars" at bounding box center [925, 226] width 49 height 35
click at [707, 209] on input "5 Stars" at bounding box center [706, 208] width 1 height 1
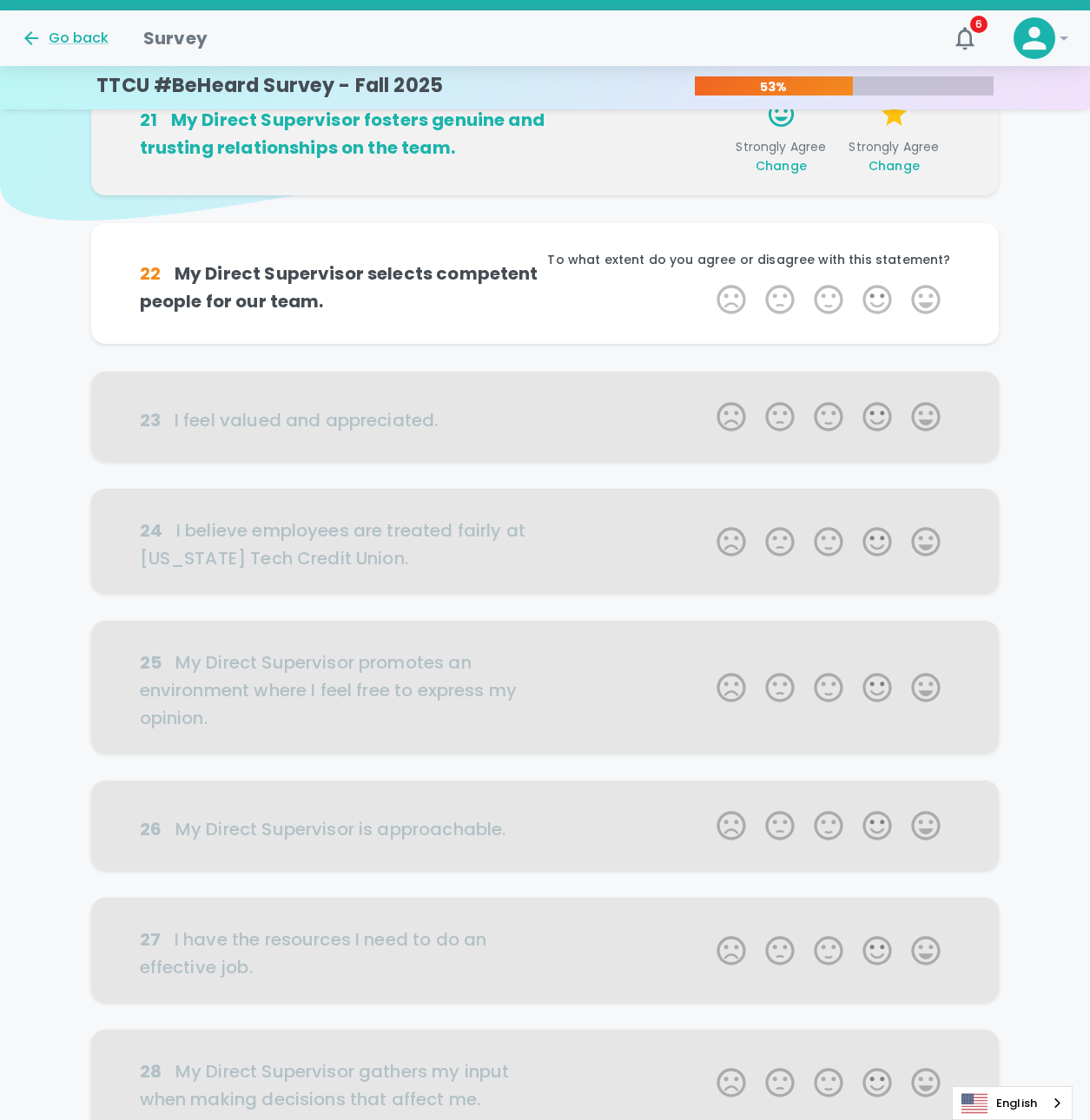
scroll to position [153, 0]
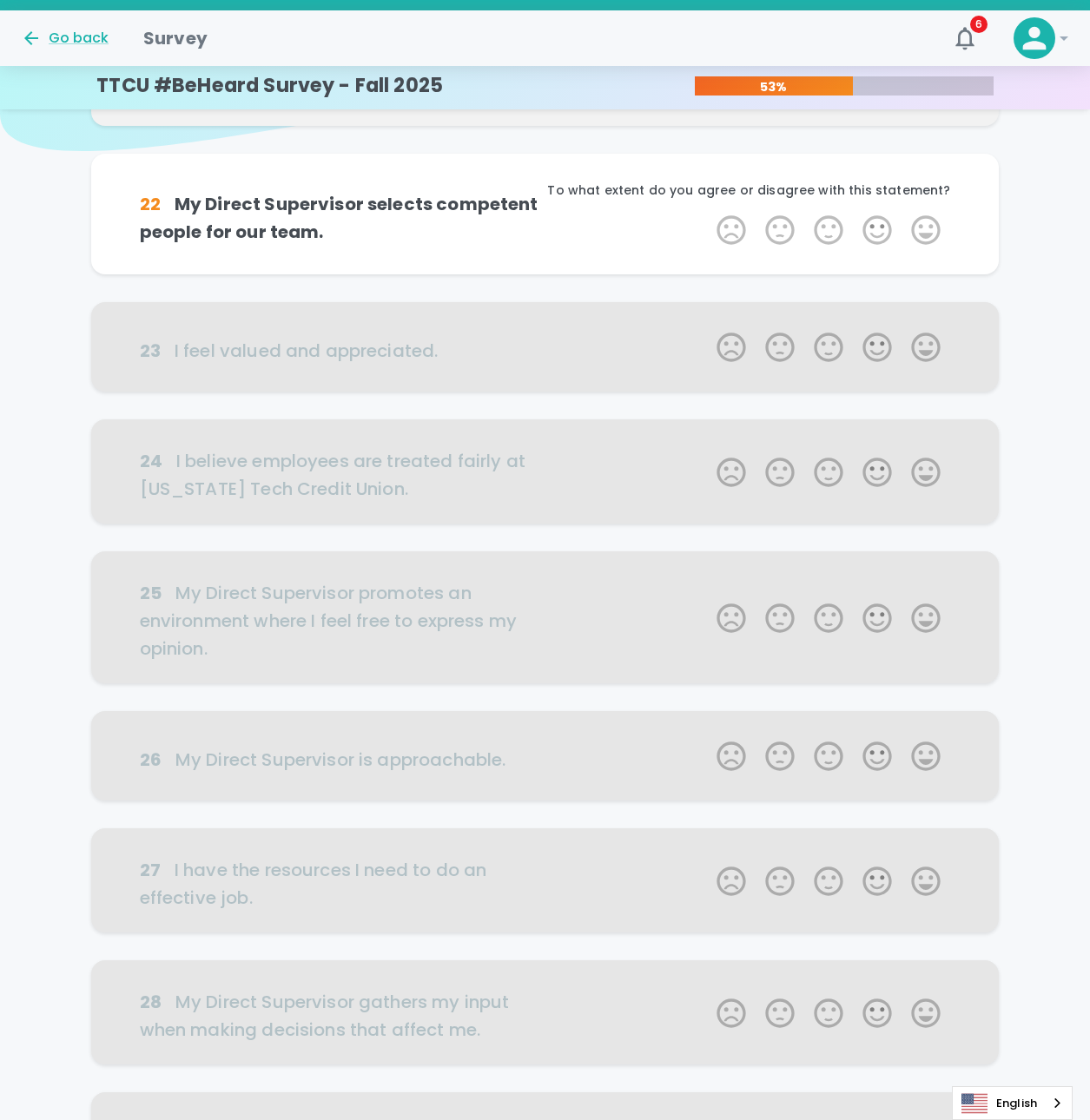
click at [928, 234] on label "5 Stars" at bounding box center [925, 230] width 49 height 35
click at [707, 213] on input "5 Stars" at bounding box center [706, 212] width 1 height 1
click at [928, 234] on label "5 Stars" at bounding box center [925, 230] width 49 height 35
click at [707, 213] on input "5 Stars" at bounding box center [706, 212] width 1 height 1
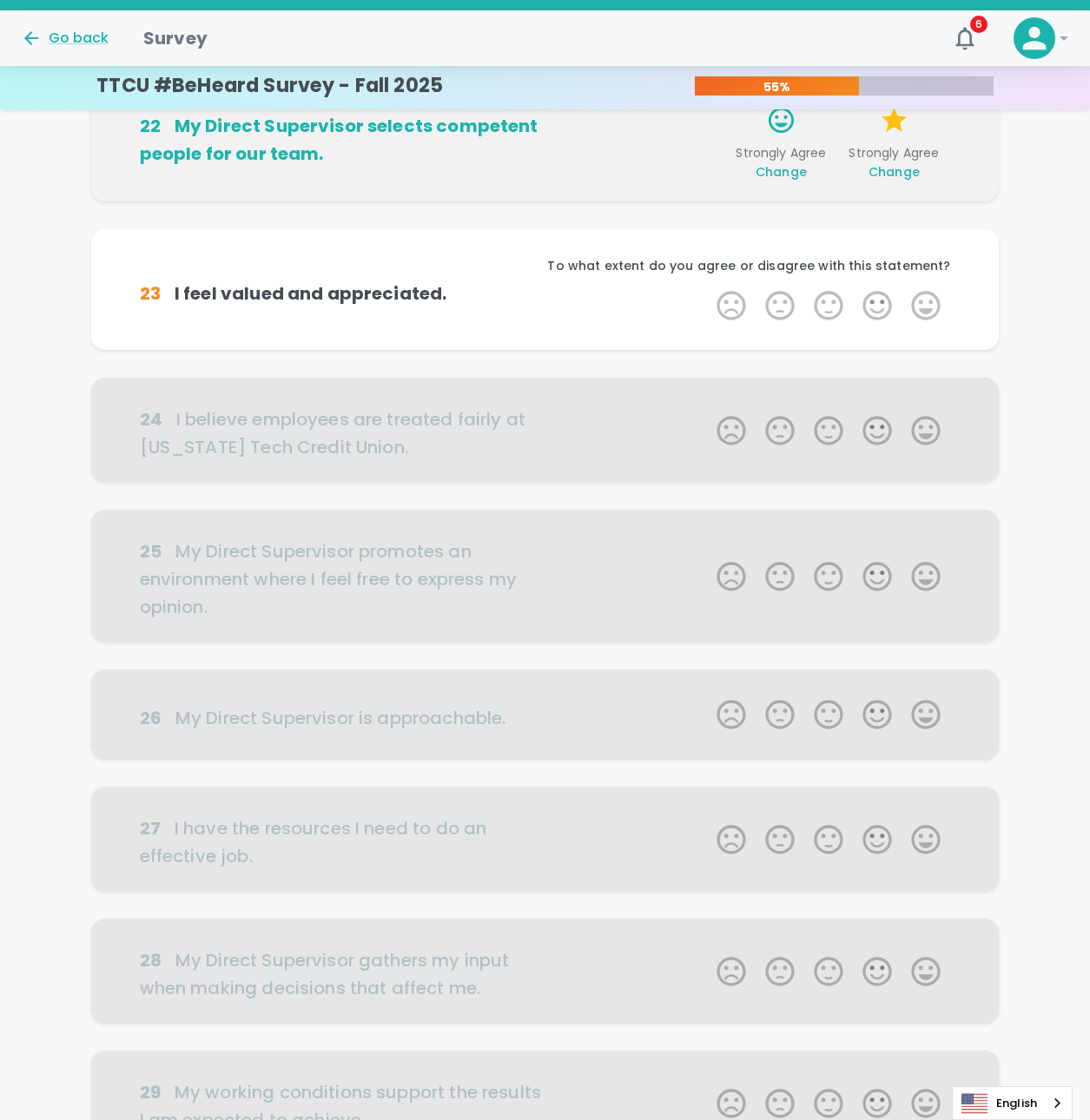
scroll to position [306, 0]
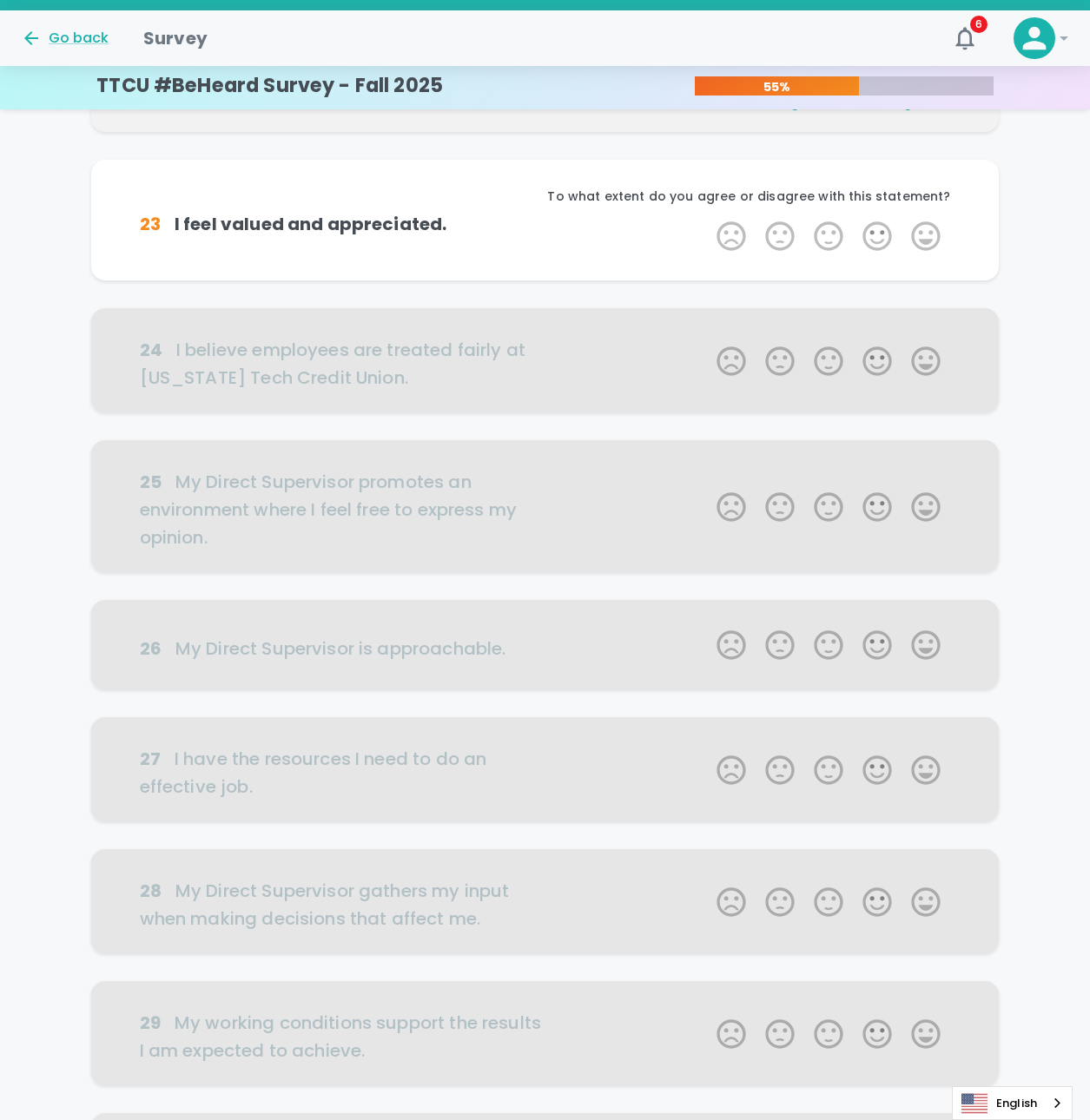
click at [928, 234] on label "5 Stars" at bounding box center [925, 236] width 49 height 35
click at [707, 219] on input "5 Stars" at bounding box center [706, 218] width 1 height 1
click at [928, 234] on label "5 Stars" at bounding box center [925, 236] width 49 height 35
click at [707, 219] on input "5 Stars" at bounding box center [706, 218] width 1 height 1
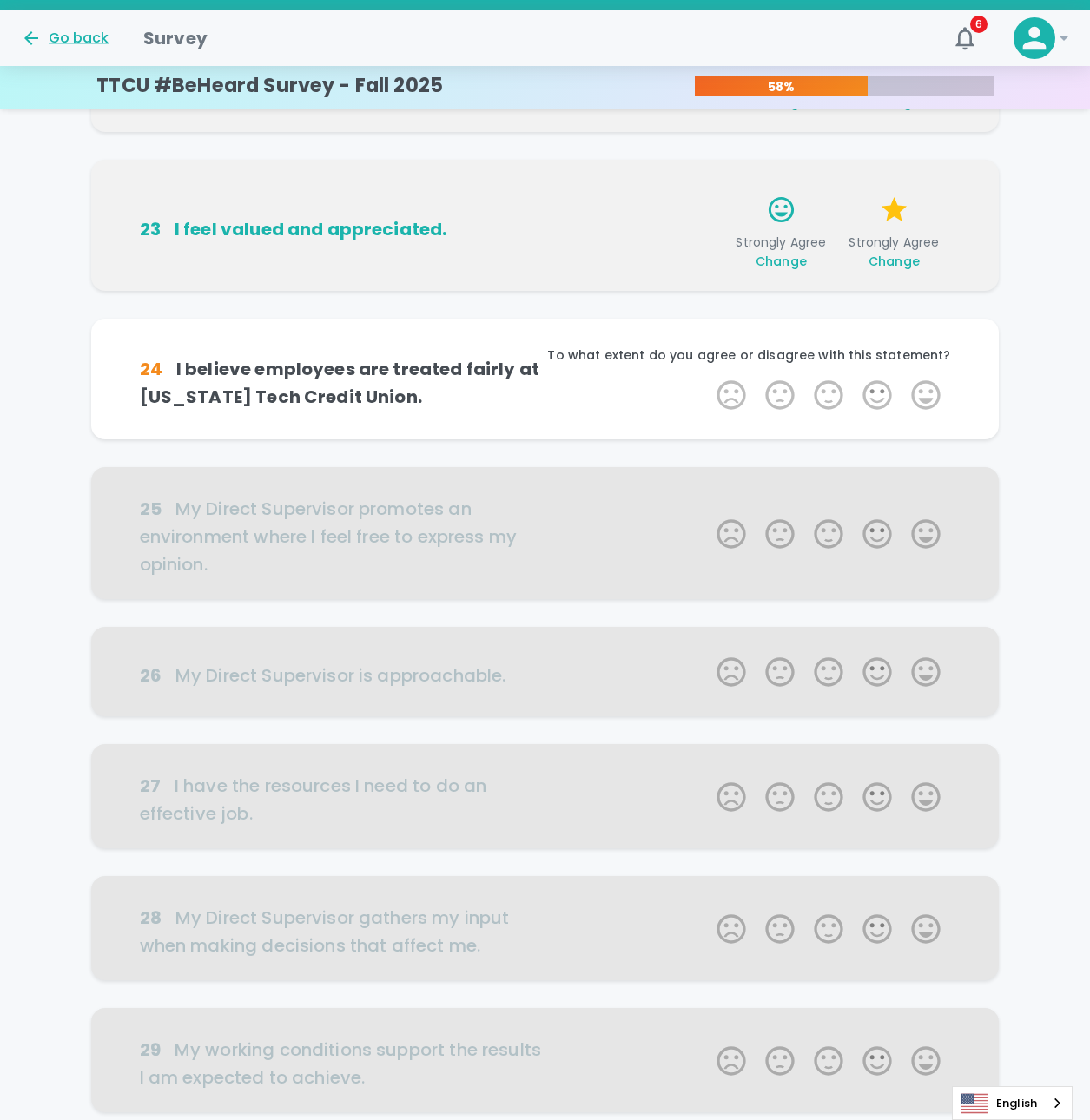
scroll to position [459, 0]
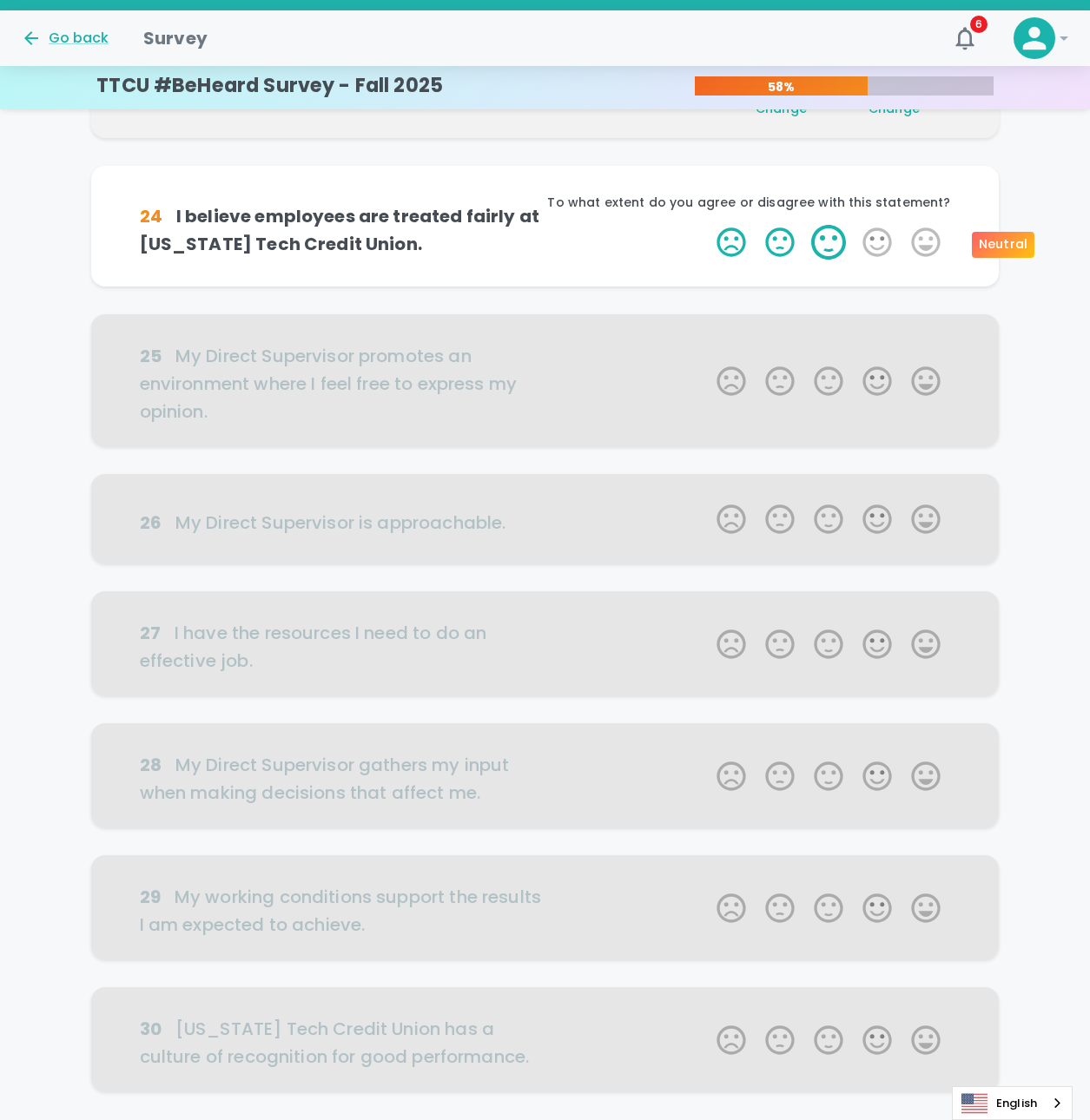
click at [827, 245] on label "3 Stars" at bounding box center [828, 242] width 49 height 35
click at [707, 225] on input "3 Stars" at bounding box center [706, 224] width 1 height 1
click at [926, 242] on label "5 Stars" at bounding box center [925, 242] width 49 height 35
click at [707, 225] on input "5 Stars" at bounding box center [706, 224] width 1 height 1
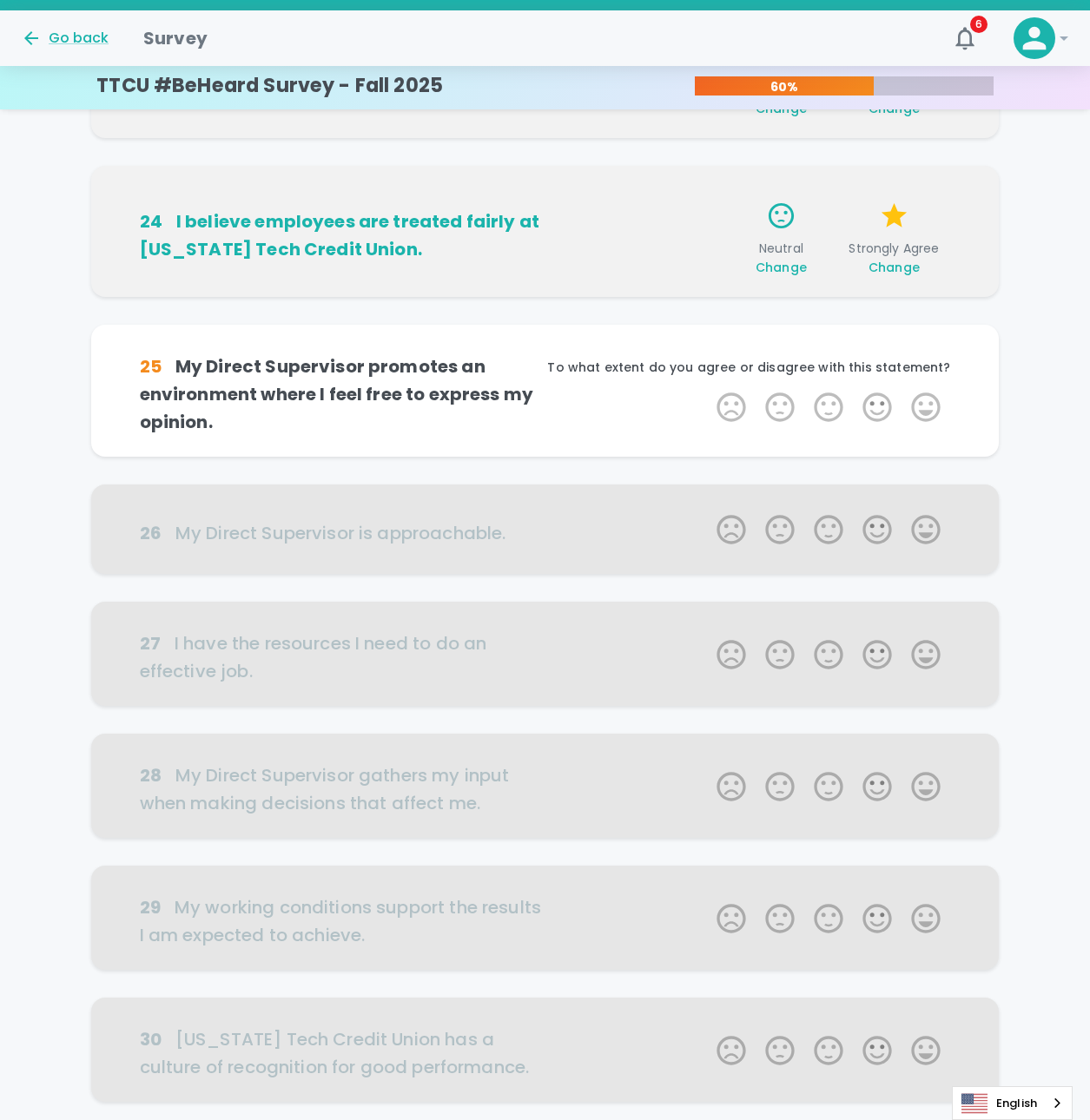
scroll to position [598, 0]
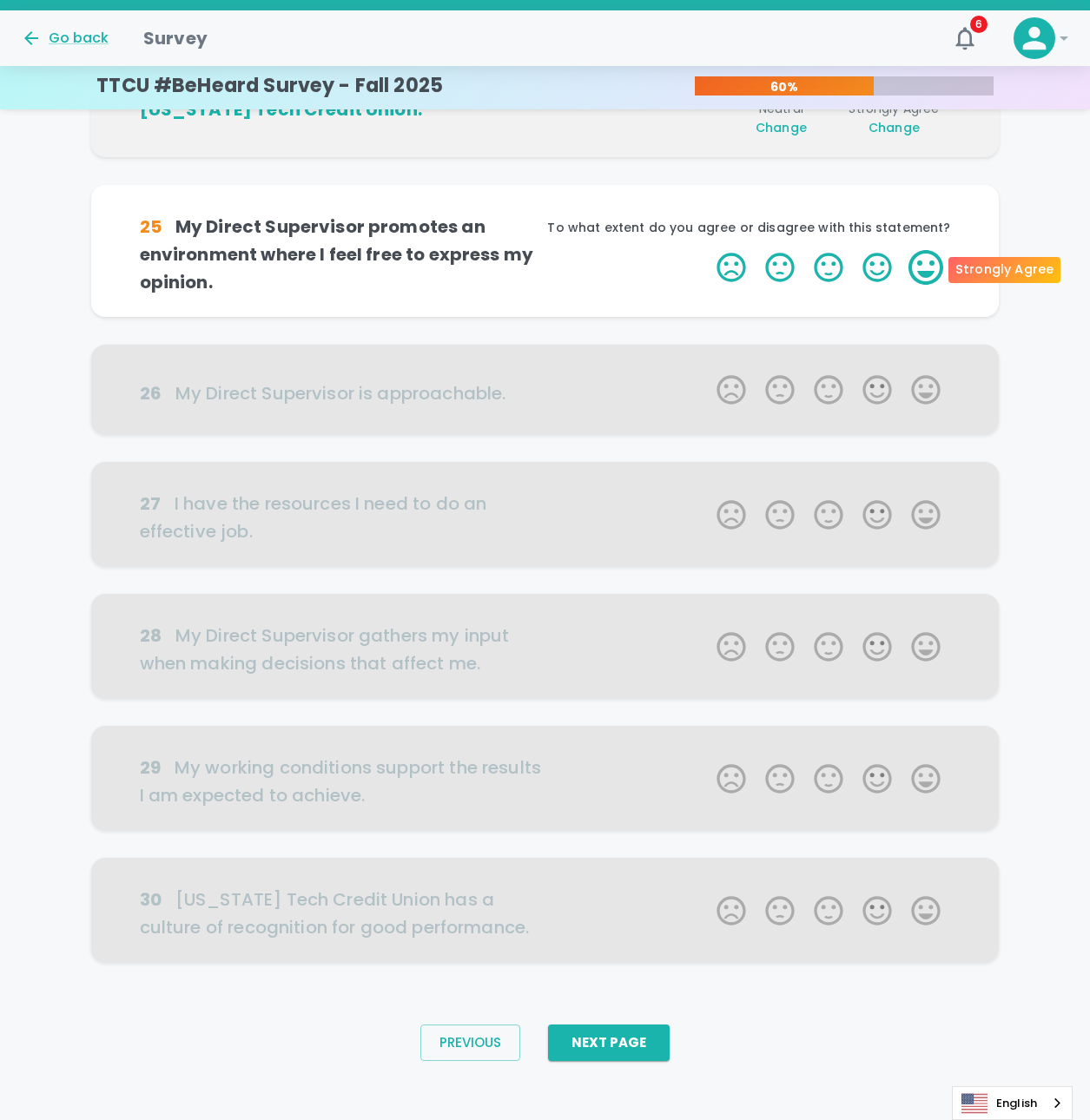
click at [910, 276] on label "5 Stars" at bounding box center [925, 267] width 49 height 35
click at [707, 250] on input "5 Stars" at bounding box center [706, 249] width 1 height 1
click at [921, 275] on label "5 Stars" at bounding box center [925, 267] width 49 height 35
click at [707, 250] on input "5 Stars" at bounding box center [706, 249] width 1 height 1
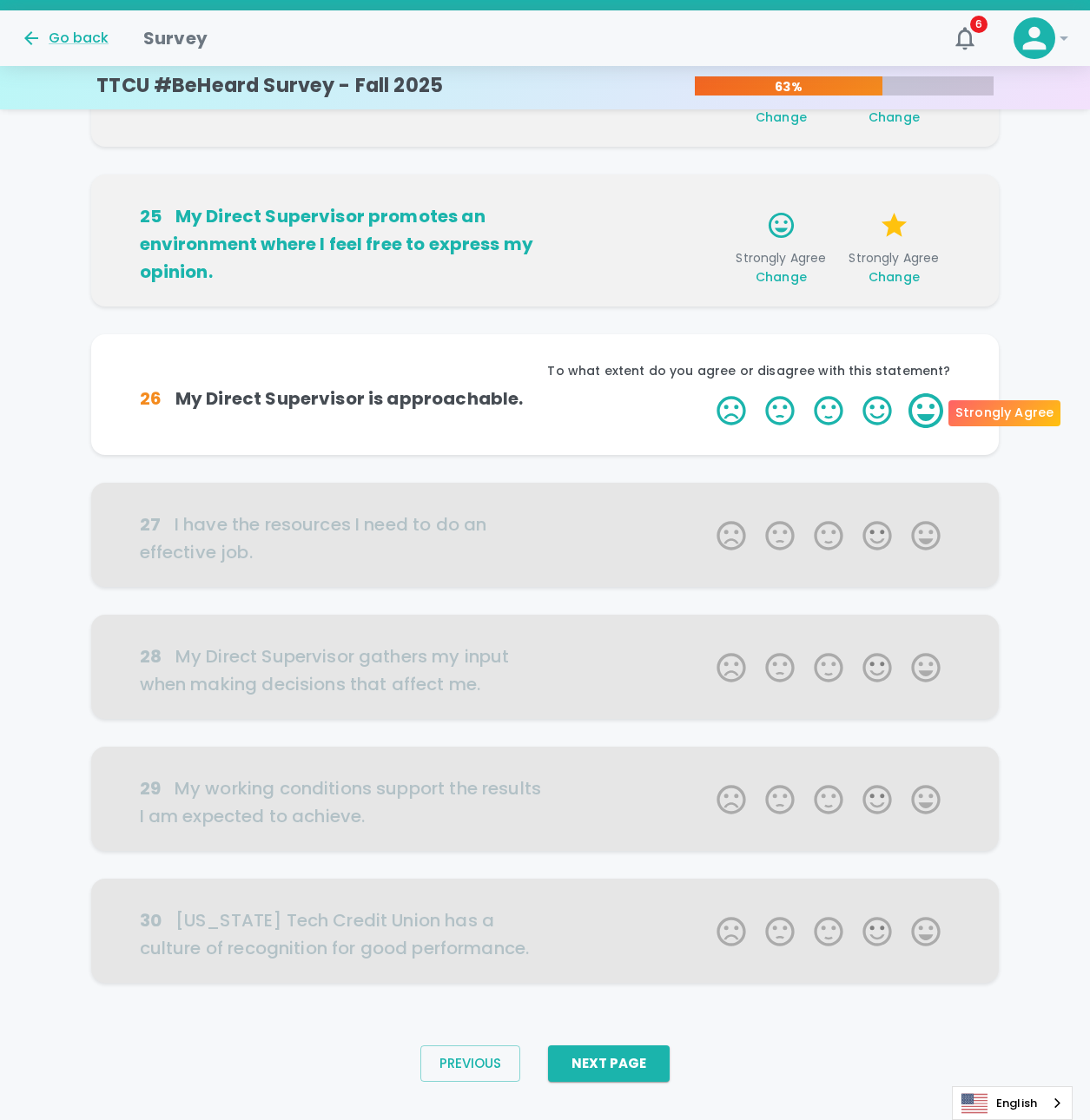
click at [927, 409] on label "5 Stars" at bounding box center [925, 411] width 49 height 35
click at [707, 394] on input "5 Stars" at bounding box center [706, 393] width 1 height 1
click at [927, 409] on label "5 Stars" at bounding box center [925, 411] width 49 height 35
click at [707, 394] on input "5 Stars" at bounding box center [706, 393] width 1 height 1
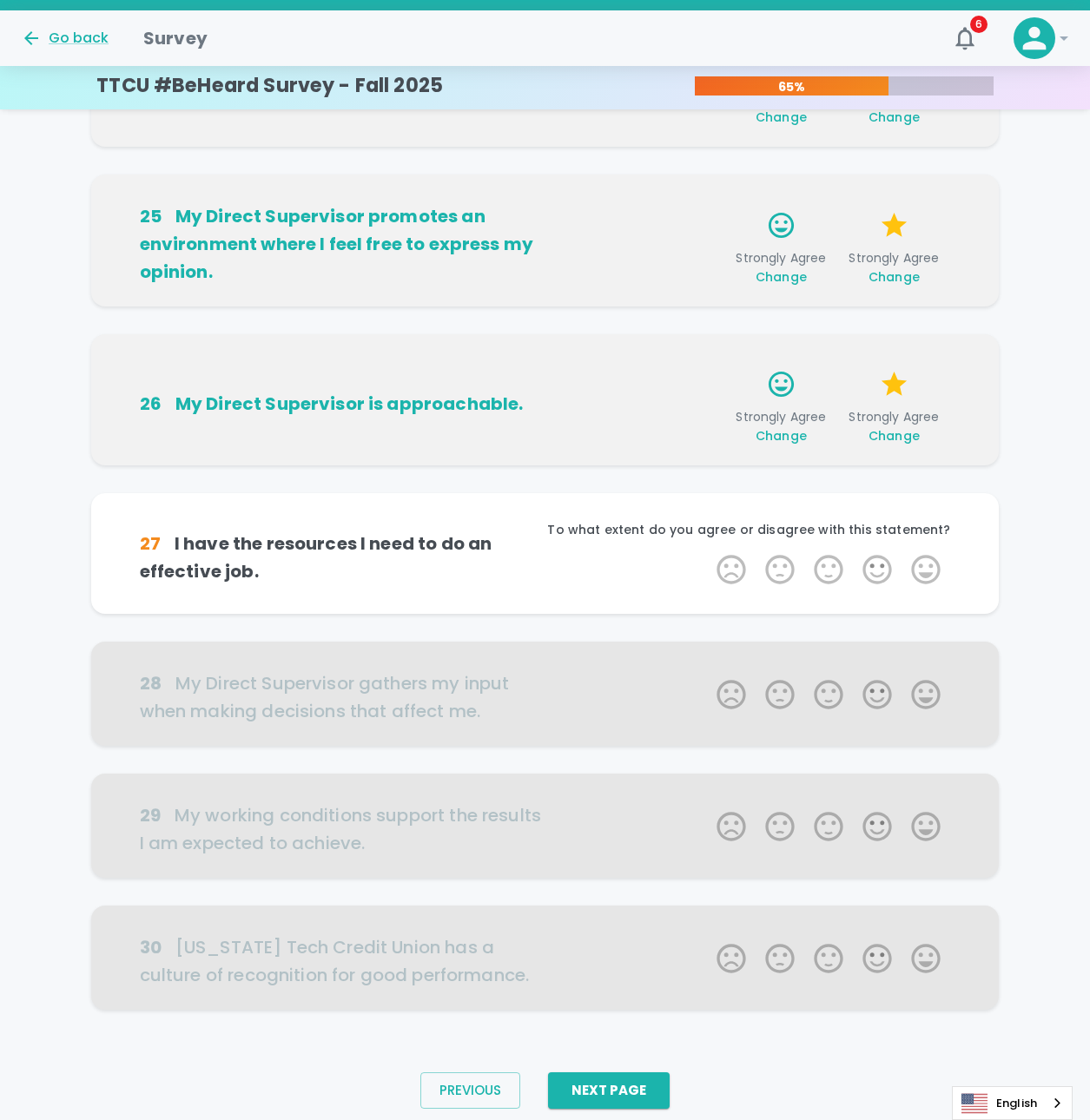
scroll to position [640, 0]
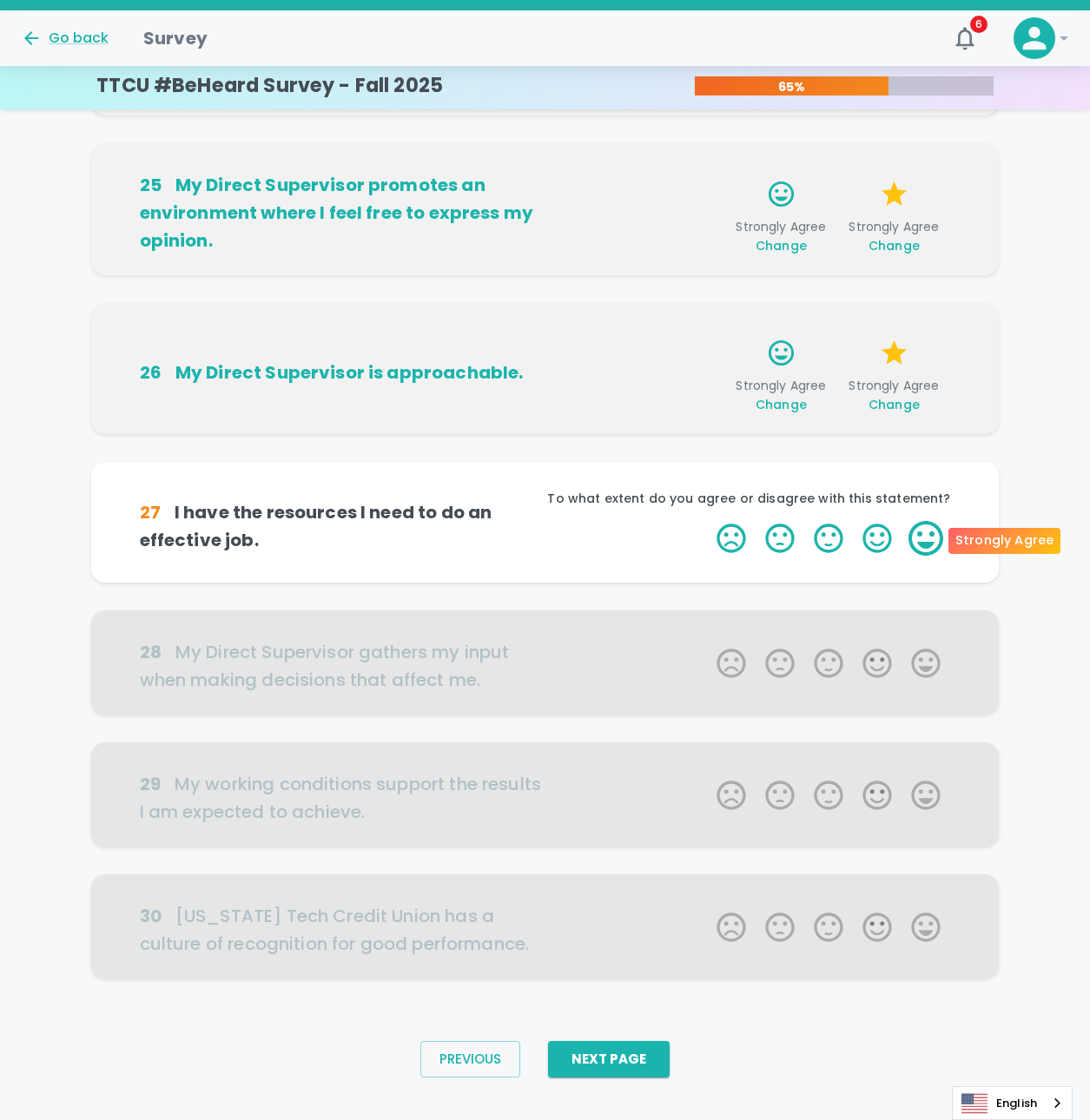
click at [918, 533] on label "5 Stars" at bounding box center [925, 539] width 49 height 35
click at [707, 522] on input "5 Stars" at bounding box center [706, 521] width 1 height 1
click at [930, 546] on label "5 Stars" at bounding box center [925, 539] width 49 height 35
click at [707, 522] on input "5 Stars" at bounding box center [706, 521] width 1 height 1
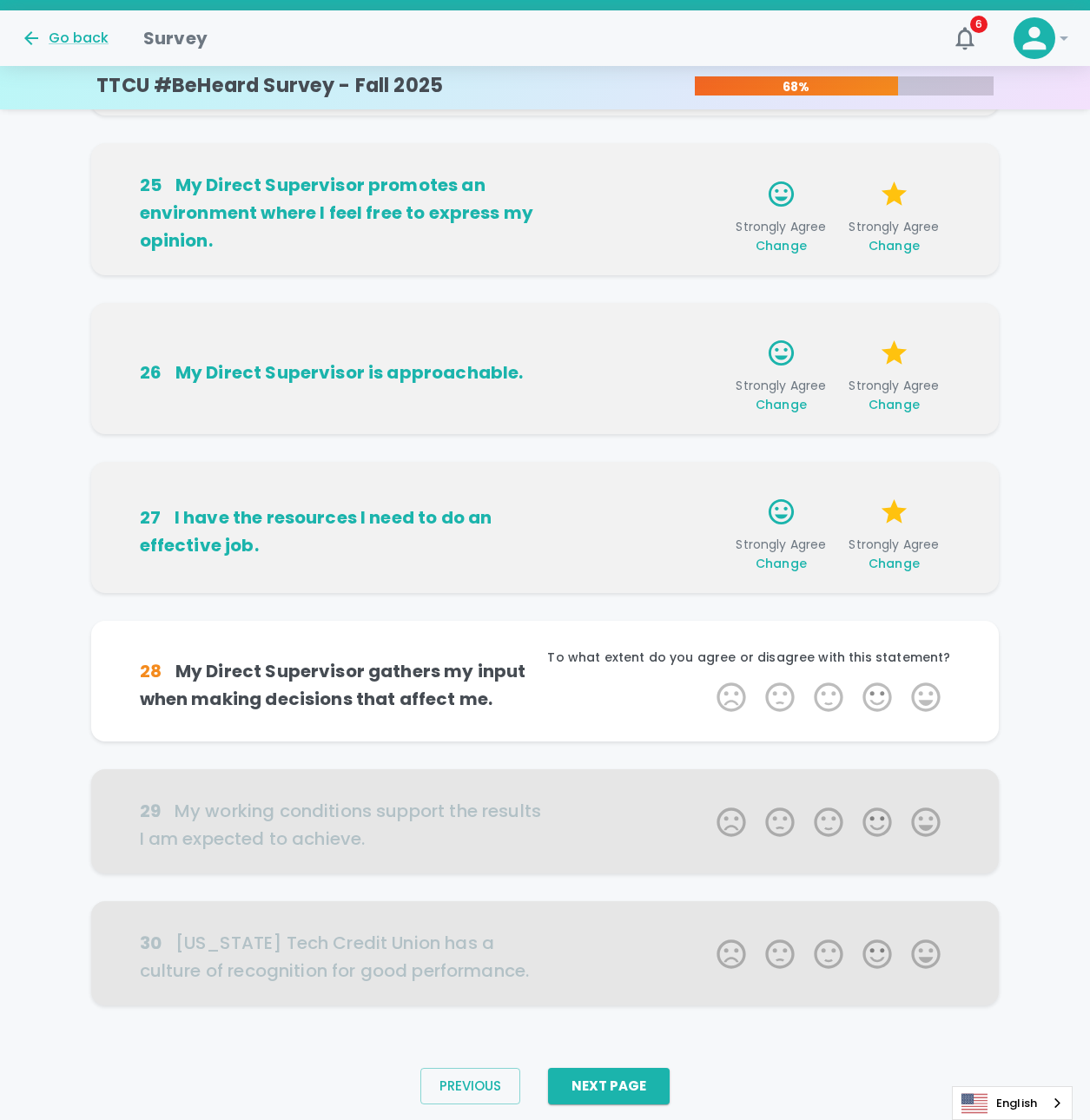
scroll to position [667, 0]
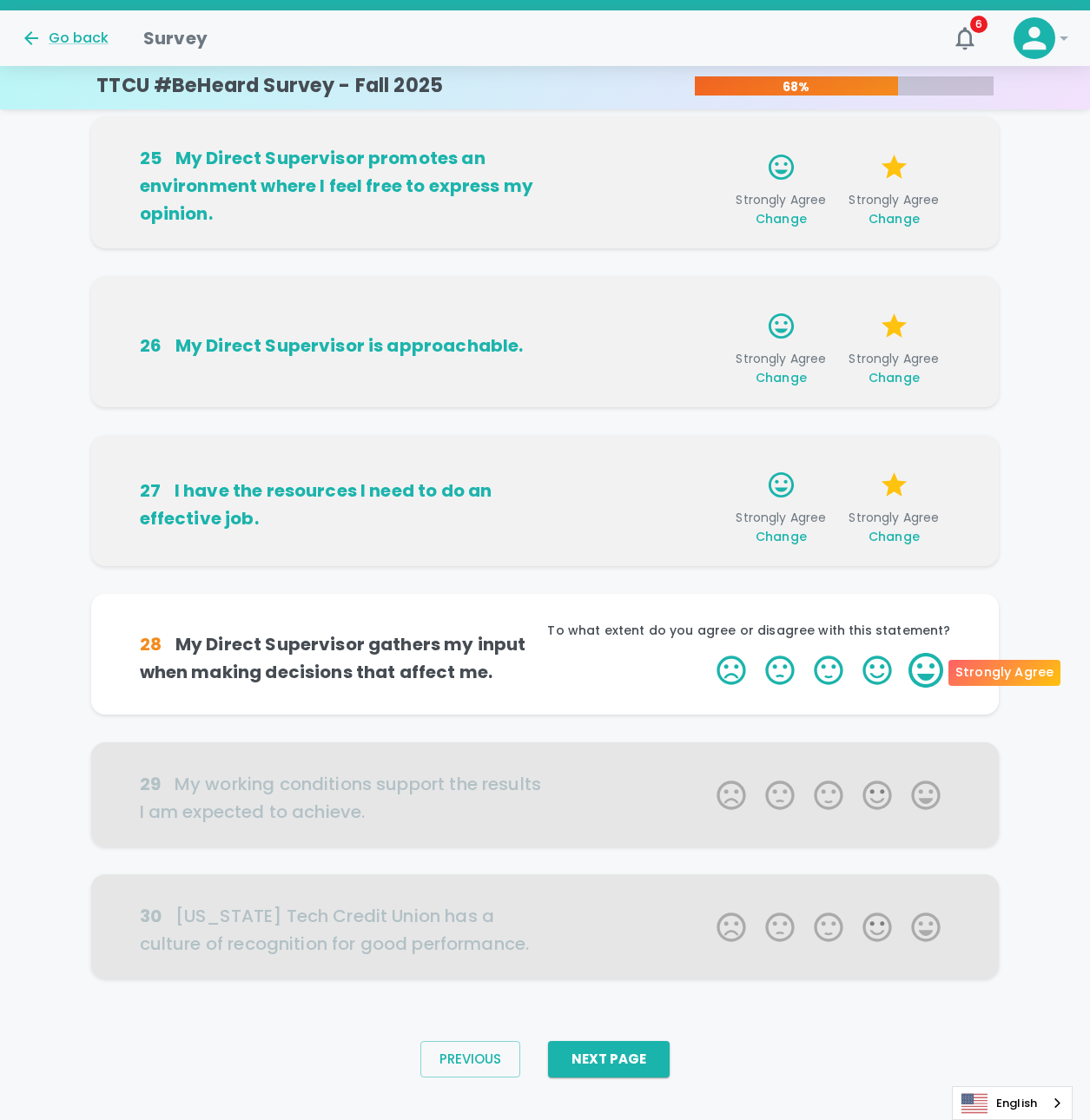
click at [922, 661] on label "5 Stars" at bounding box center [925, 670] width 49 height 35
click at [707, 653] on input "5 Stars" at bounding box center [706, 652] width 1 height 1
click at [922, 661] on label "5 Stars" at bounding box center [925, 670] width 49 height 35
click at [707, 653] on input "5 Stars" at bounding box center [706, 652] width 1 height 1
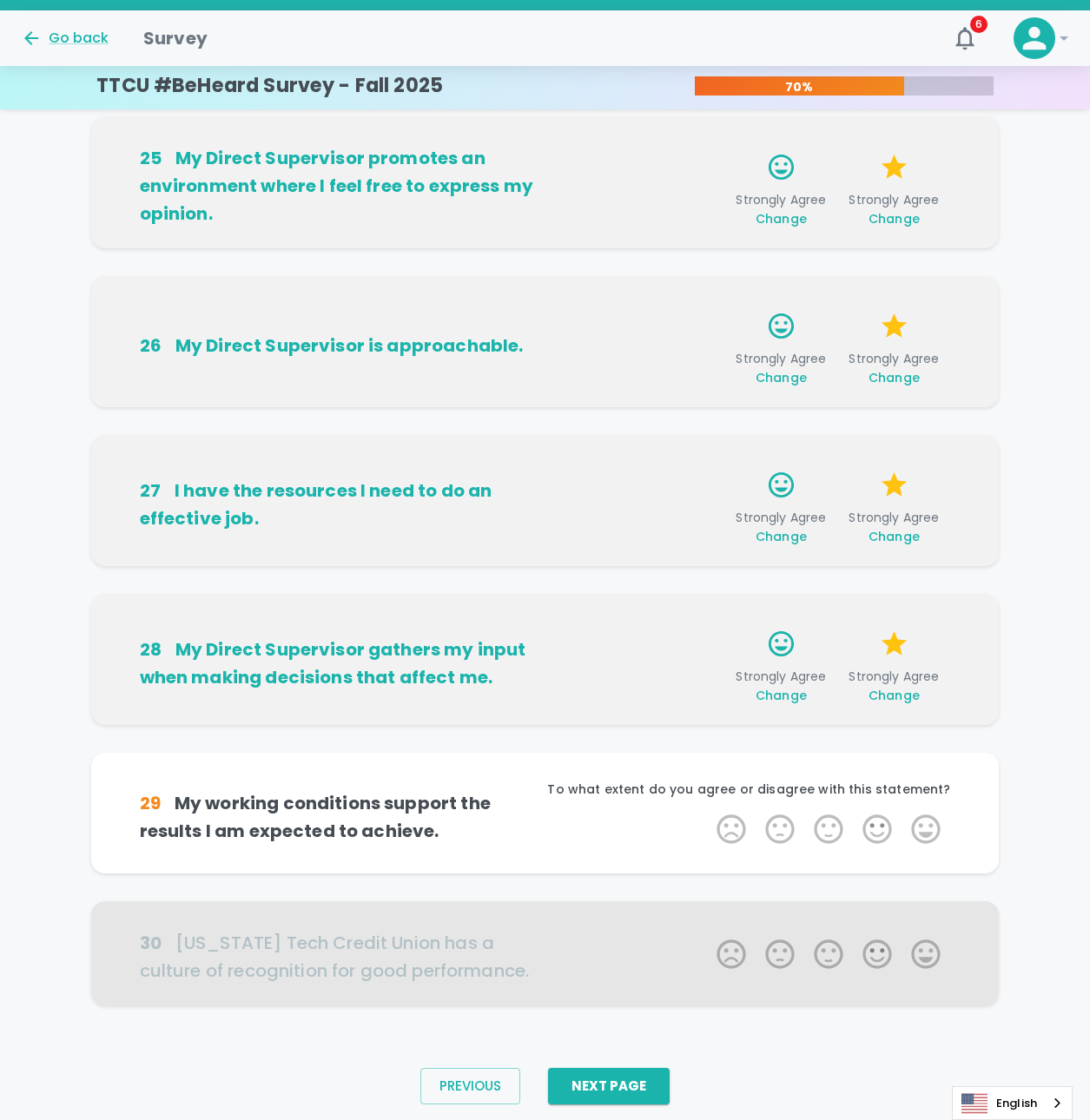
scroll to position [694, 0]
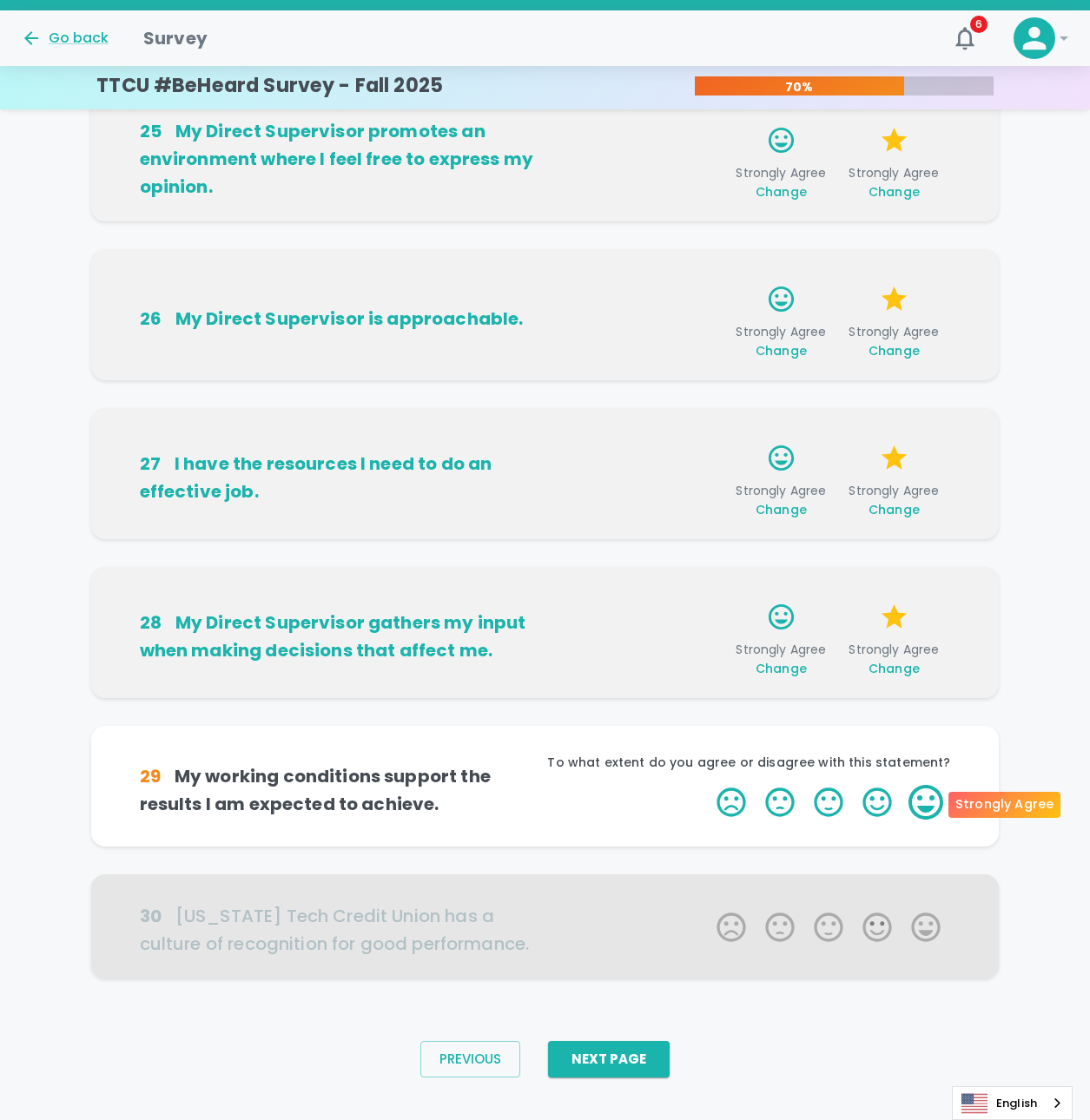
click at [906, 806] on label "5 Stars" at bounding box center [925, 802] width 49 height 35
click at [707, 785] on input "5 Stars" at bounding box center [706, 784] width 1 height 1
click at [906, 806] on label "5 Stars" at bounding box center [925, 802] width 49 height 35
click at [707, 785] on input "5 Stars" at bounding box center [706, 784] width 1 height 1
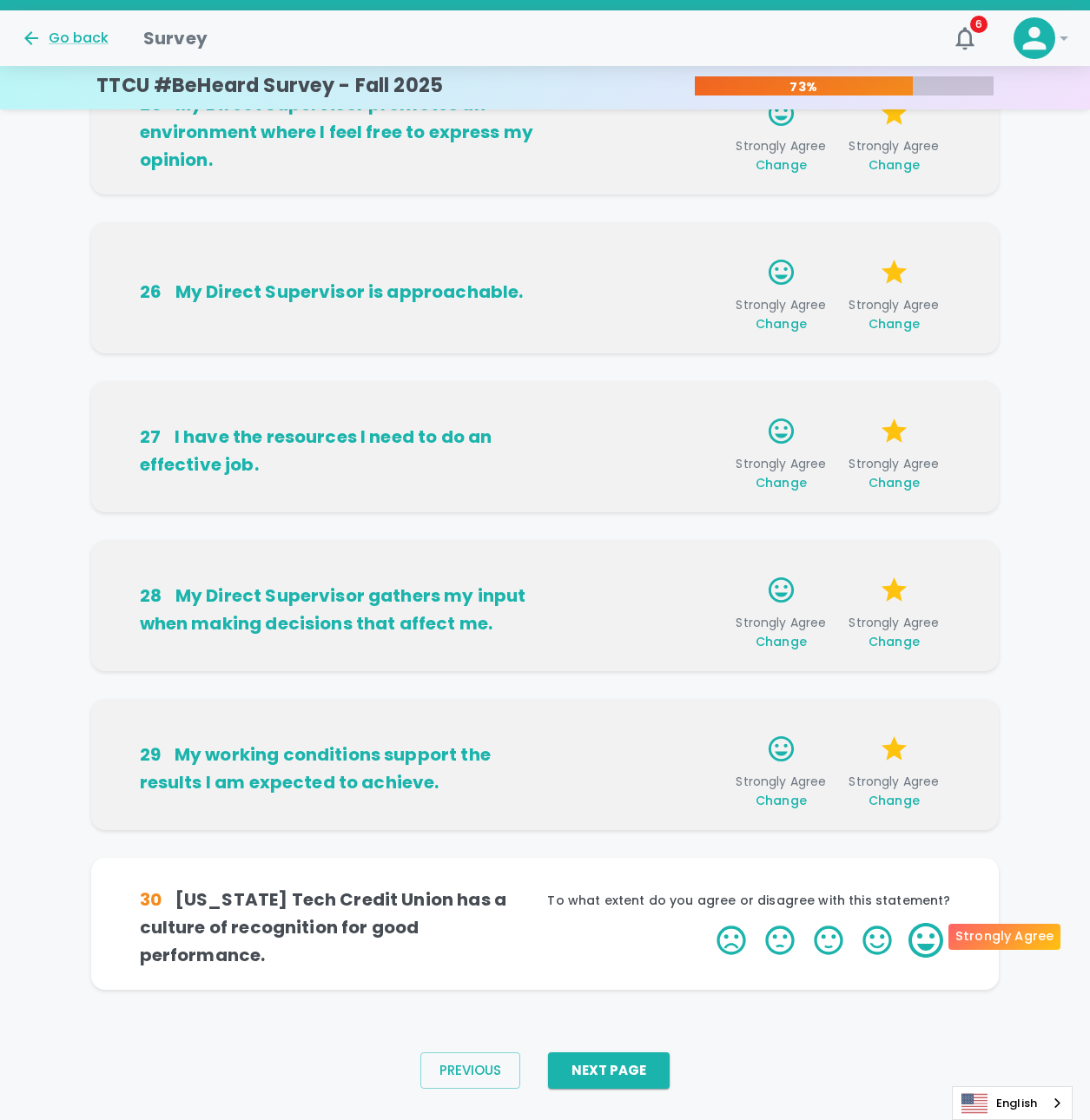
click at [917, 934] on label "5 Stars" at bounding box center [925, 940] width 49 height 35
click at [707, 923] on input "5 Stars" at bounding box center [706, 922] width 1 height 1
click at [917, 934] on label "5 Stars" at bounding box center [925, 940] width 49 height 35
click at [707, 923] on input "5 Stars" at bounding box center [706, 922] width 1 height 1
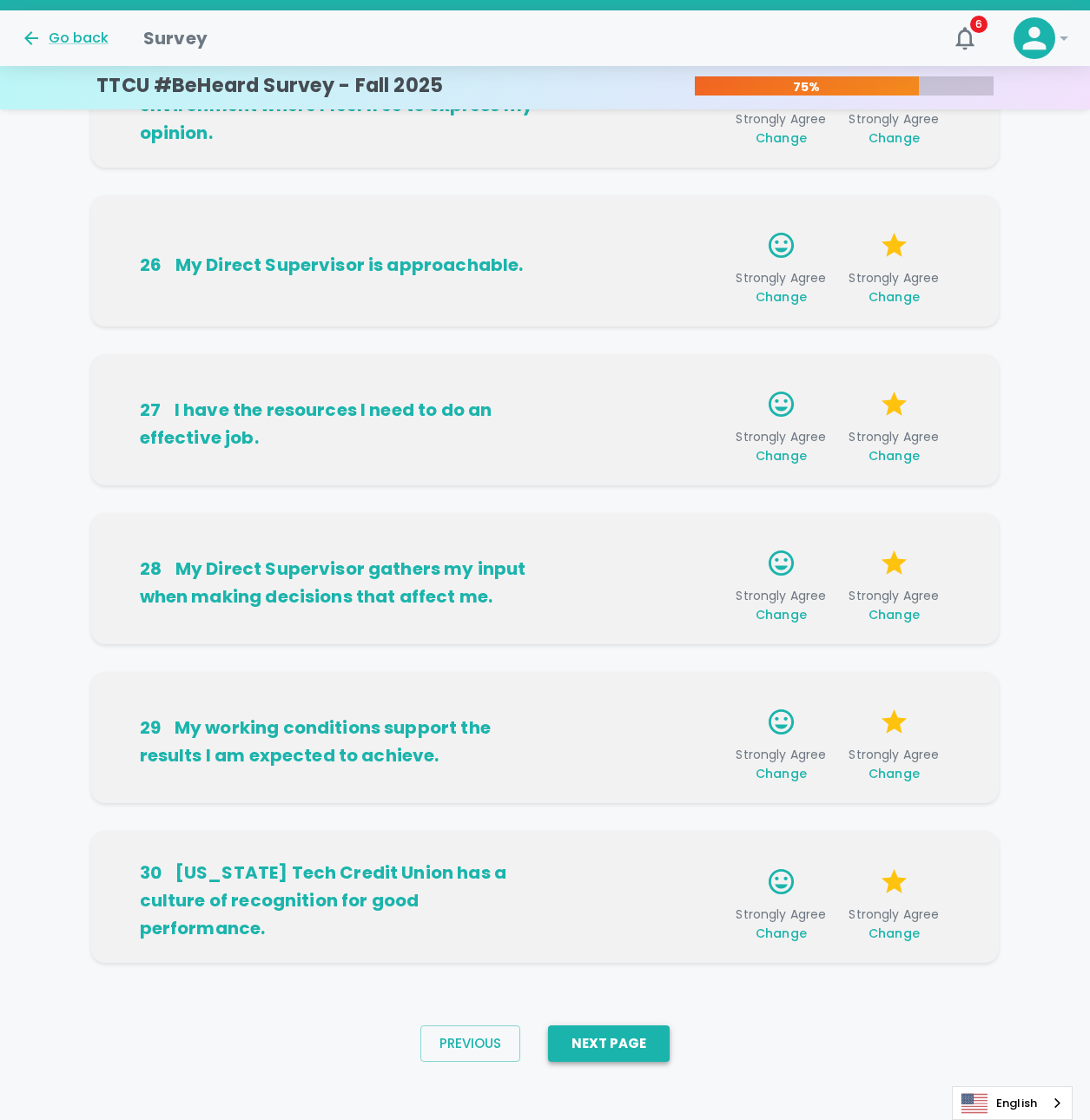
click at [571, 1038] on button "Next Page" at bounding box center [609, 1044] width 122 height 37
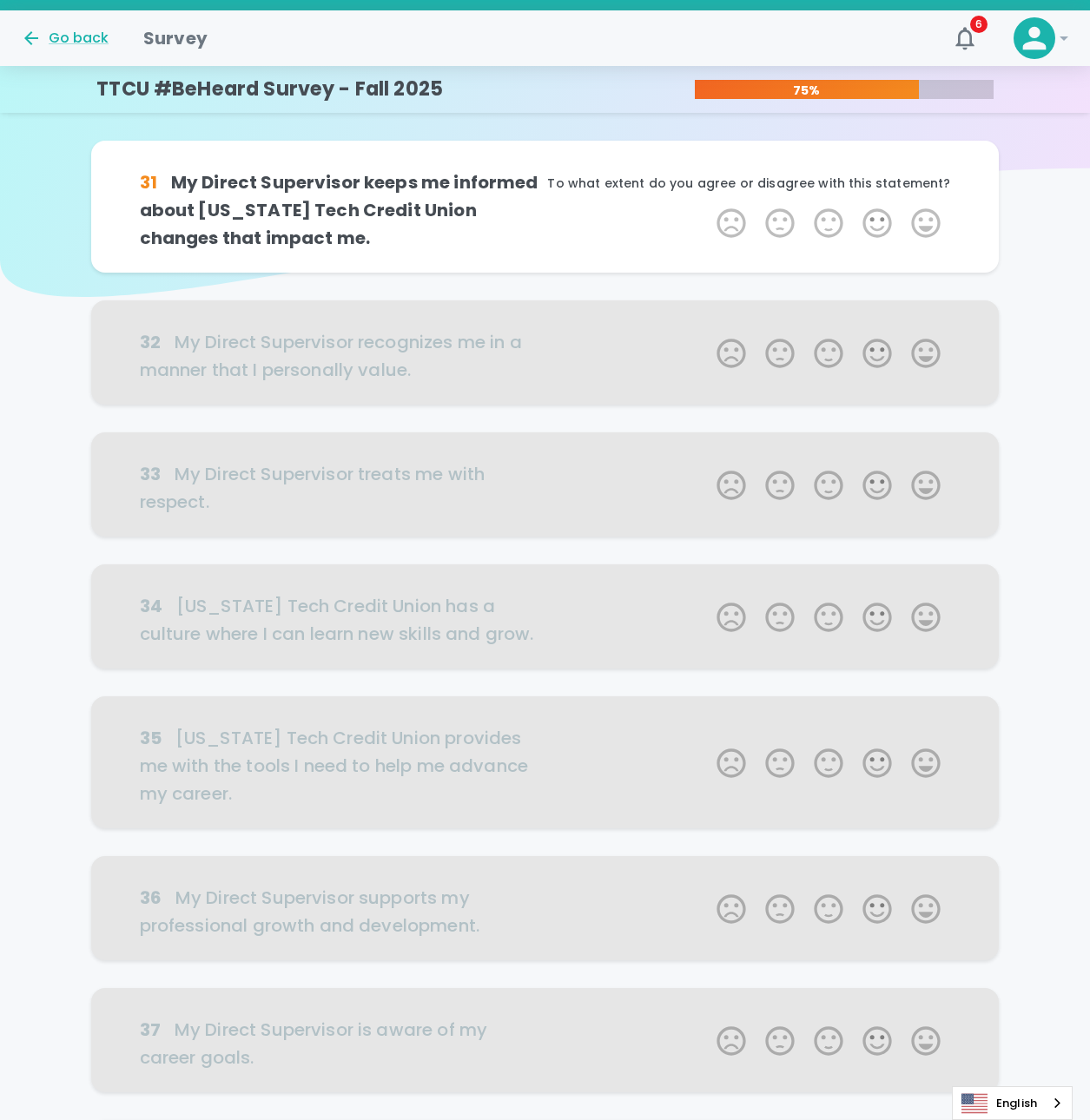
scroll to position [0, 0]
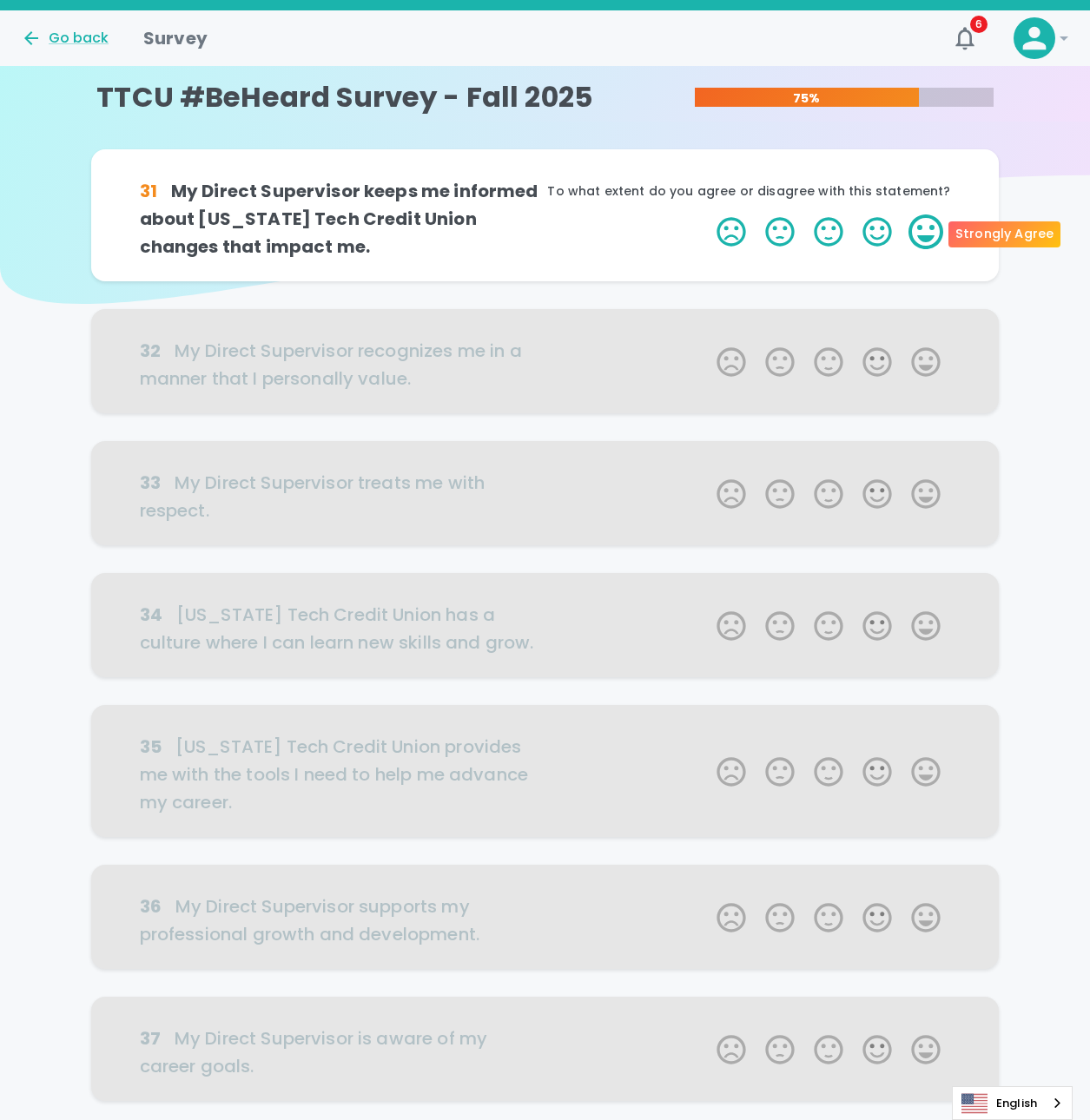
click at [935, 243] on label "5 Stars" at bounding box center [925, 232] width 49 height 35
click at [707, 215] on input "5 Stars" at bounding box center [706, 214] width 1 height 1
click at [926, 217] on label "5 Stars" at bounding box center [925, 232] width 49 height 35
click at [707, 215] on input "5 Stars" at bounding box center [706, 214] width 1 height 1
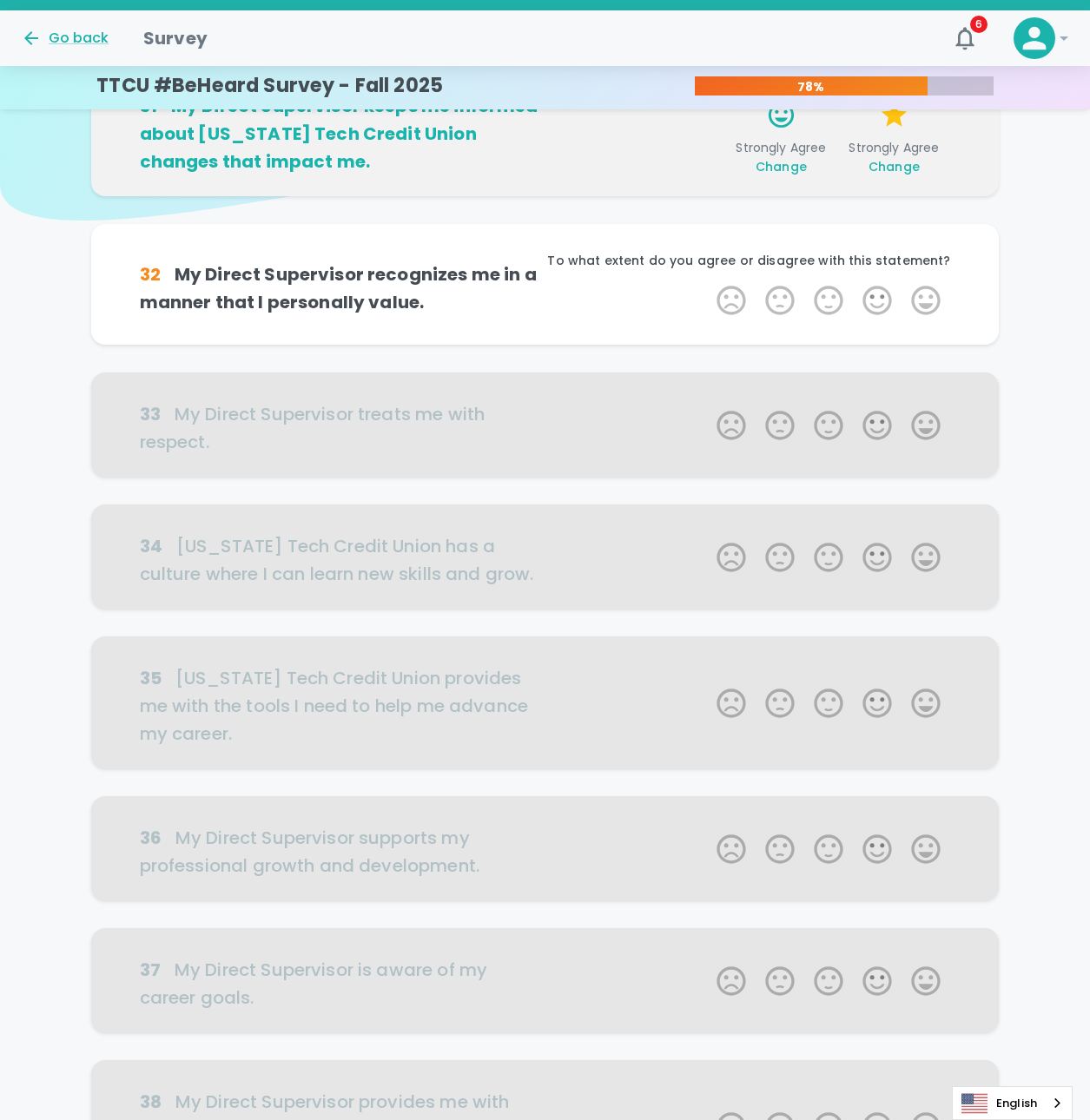
scroll to position [153, 0]
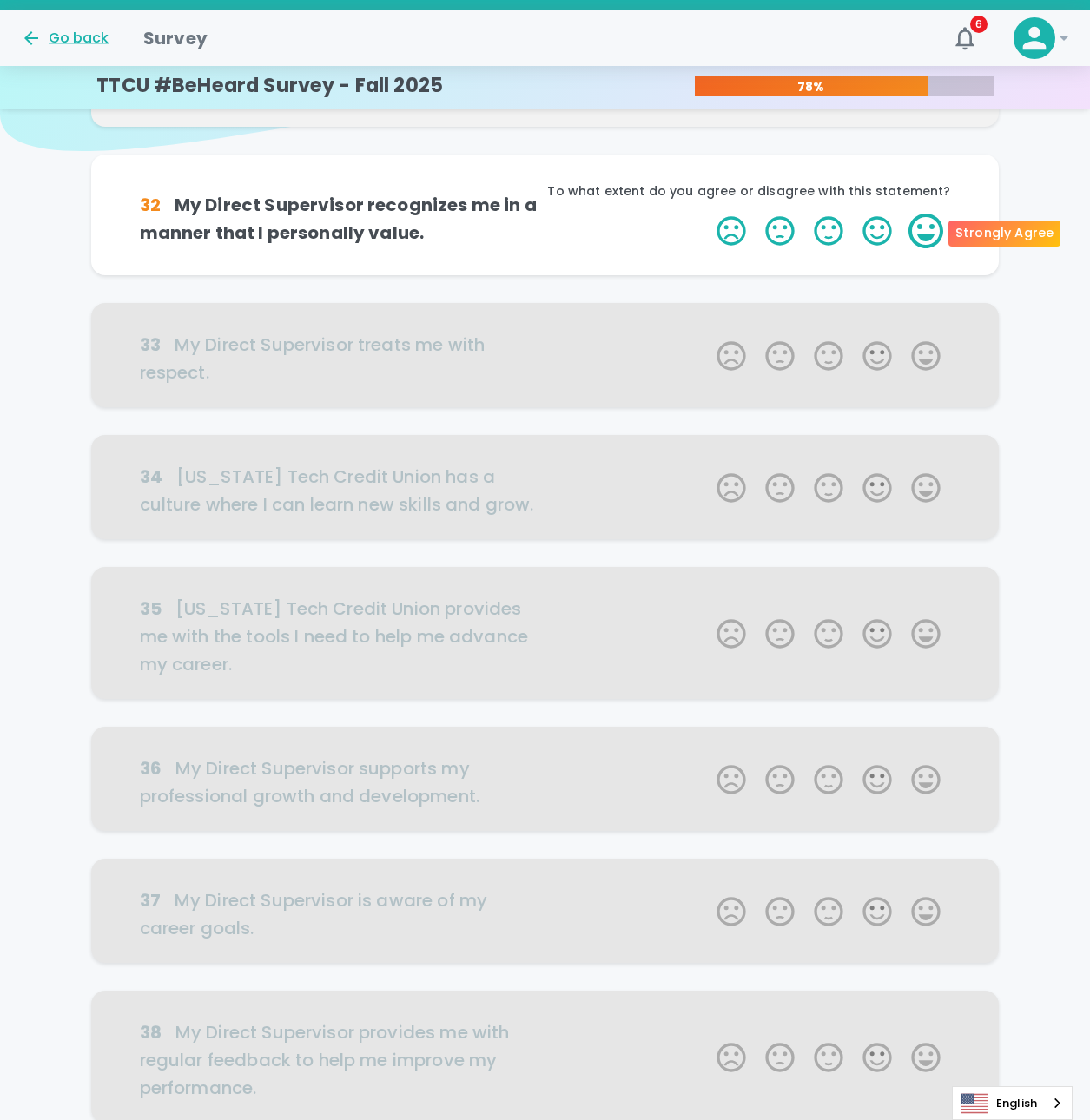
click at [926, 227] on label "5 Stars" at bounding box center [925, 231] width 49 height 35
click at [707, 214] on input "5 Stars" at bounding box center [706, 213] width 1 height 1
click at [926, 227] on label "5 Stars" at bounding box center [925, 231] width 49 height 35
click at [707, 214] on input "5 Stars" at bounding box center [706, 213] width 1 height 1
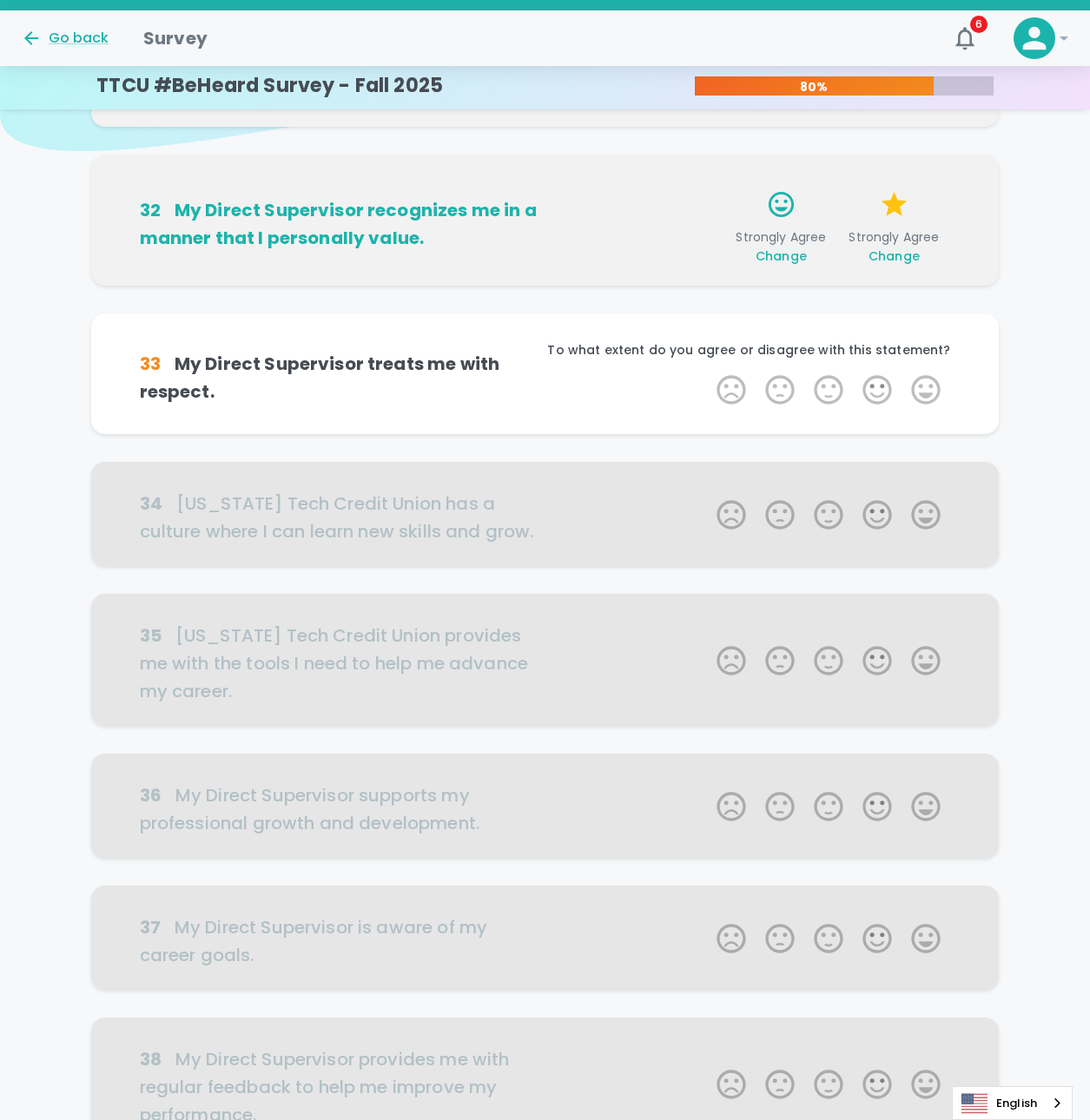
scroll to position [306, 0]
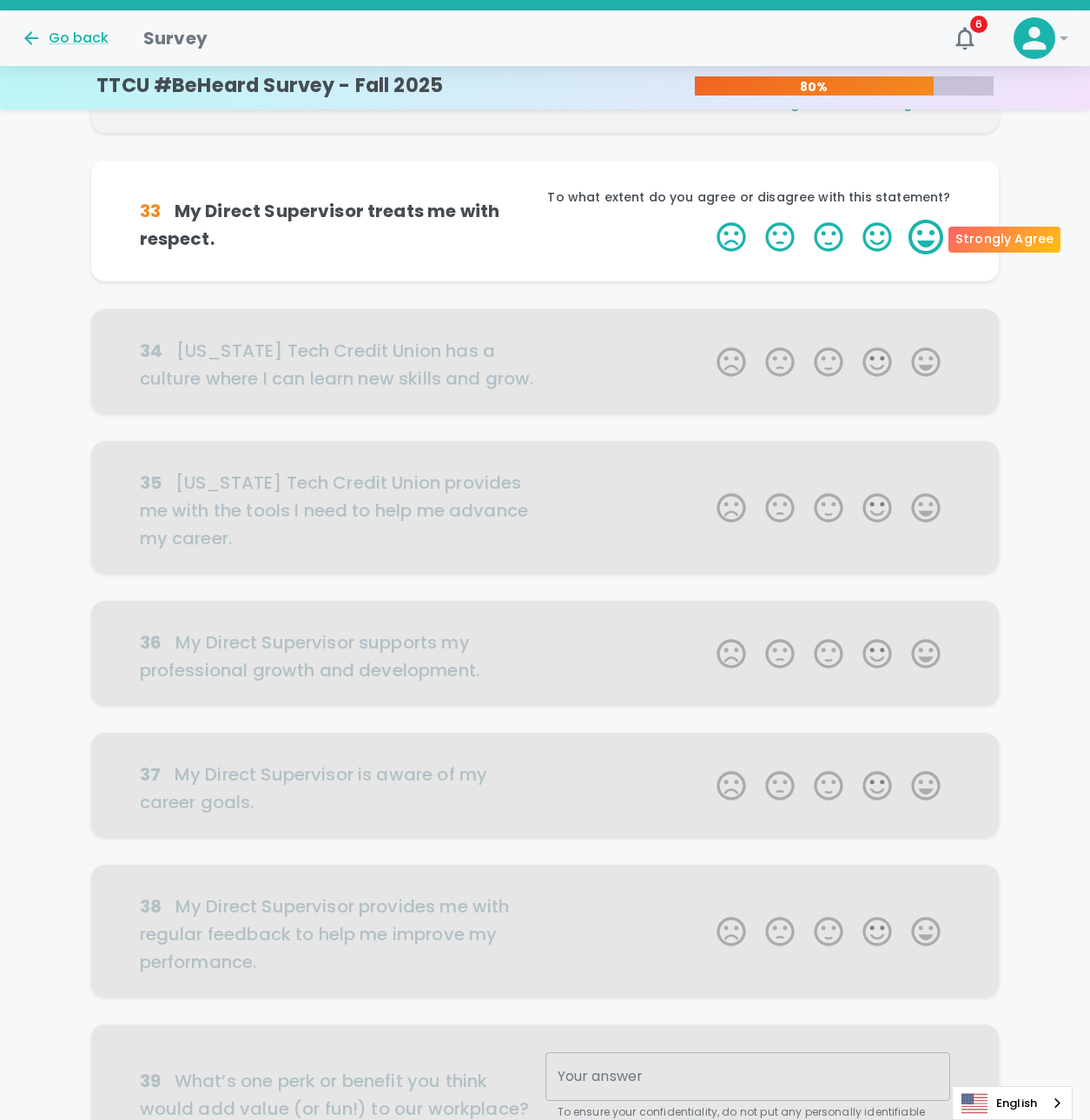
click at [929, 236] on label "5 Stars" at bounding box center [925, 237] width 49 height 35
click at [707, 220] on input "5 Stars" at bounding box center [706, 219] width 1 height 1
click at [929, 236] on label "5 Stars" at bounding box center [925, 237] width 49 height 35
click at [707, 220] on input "5 Stars" at bounding box center [706, 219] width 1 height 1
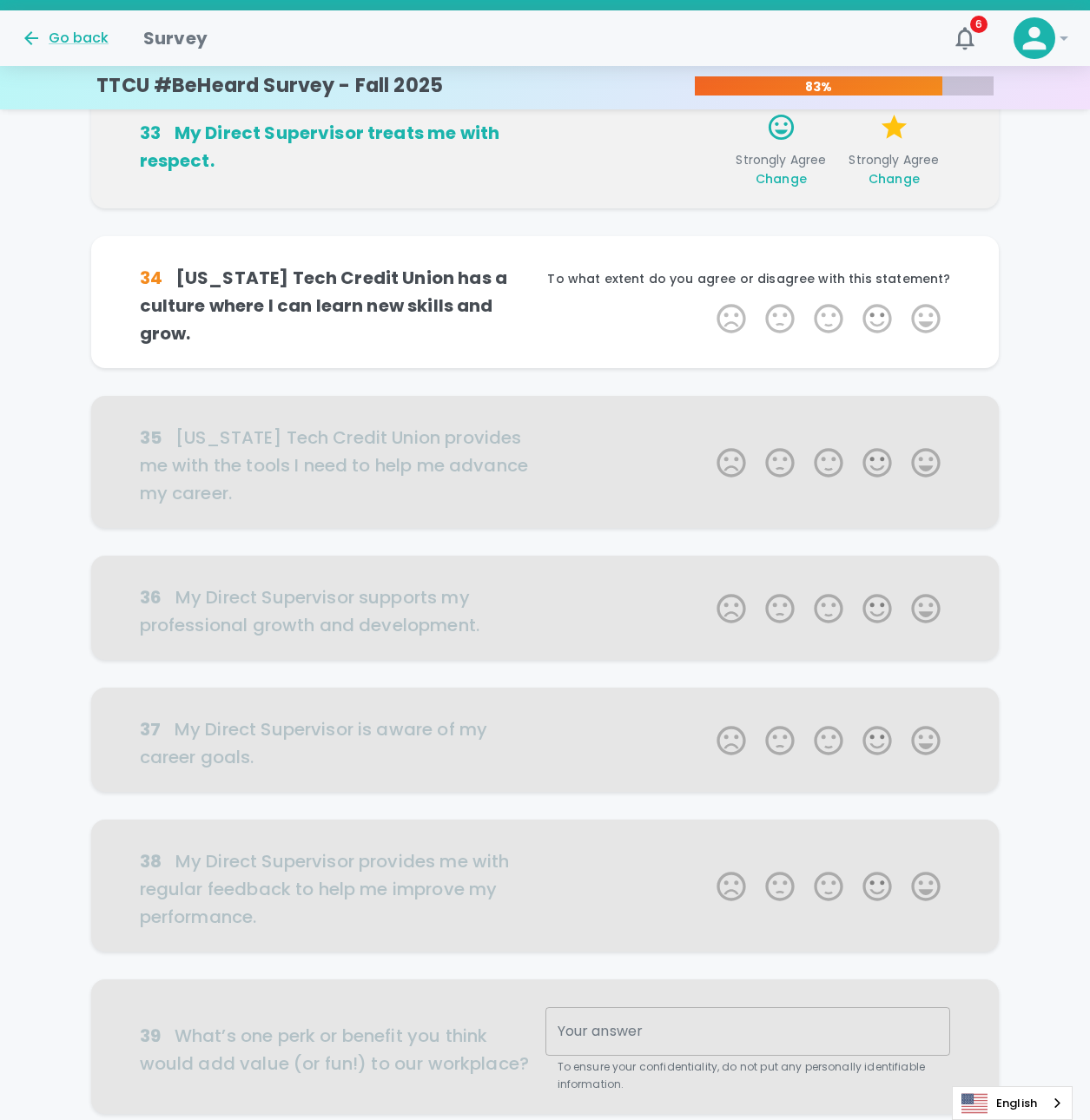
scroll to position [459, 0]
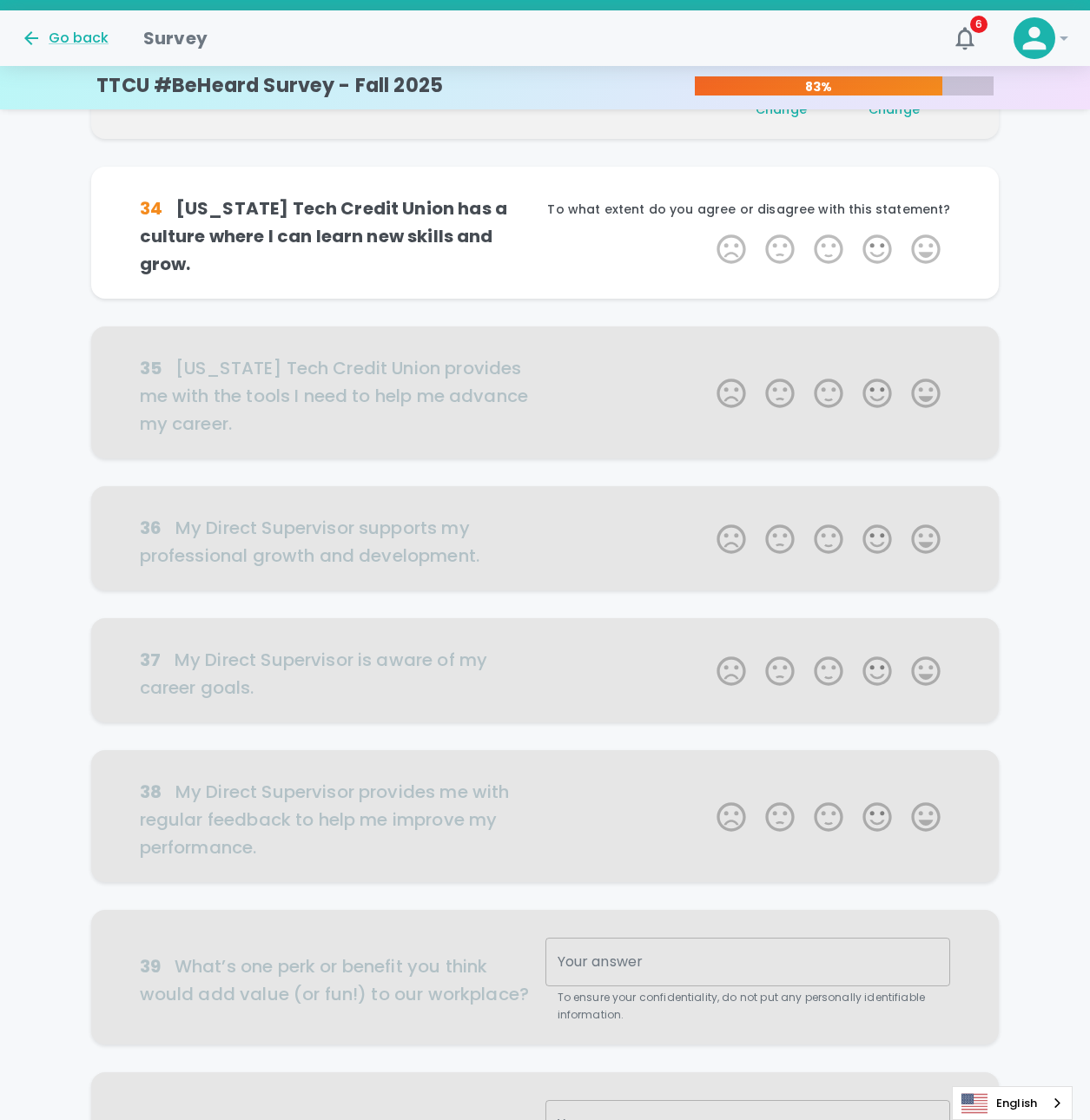
click at [929, 236] on label "5 Stars" at bounding box center [925, 249] width 49 height 35
click at [707, 232] on input "5 Stars" at bounding box center [706, 231] width 1 height 1
click at [929, 236] on label "5 Stars" at bounding box center [925, 249] width 49 height 35
click at [707, 232] on input "5 Stars" at bounding box center [706, 231] width 1 height 1
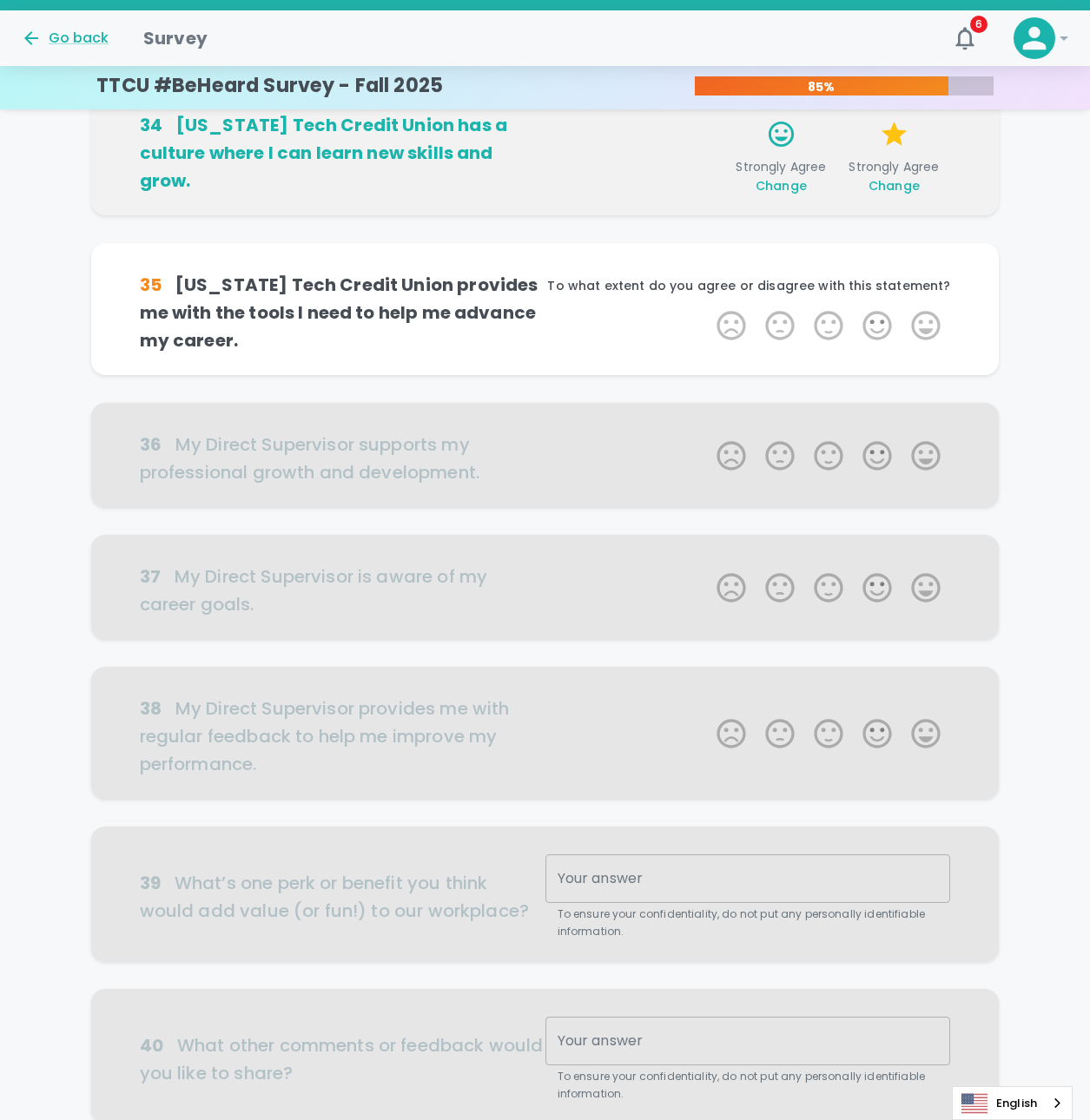
scroll to position [611, 0]
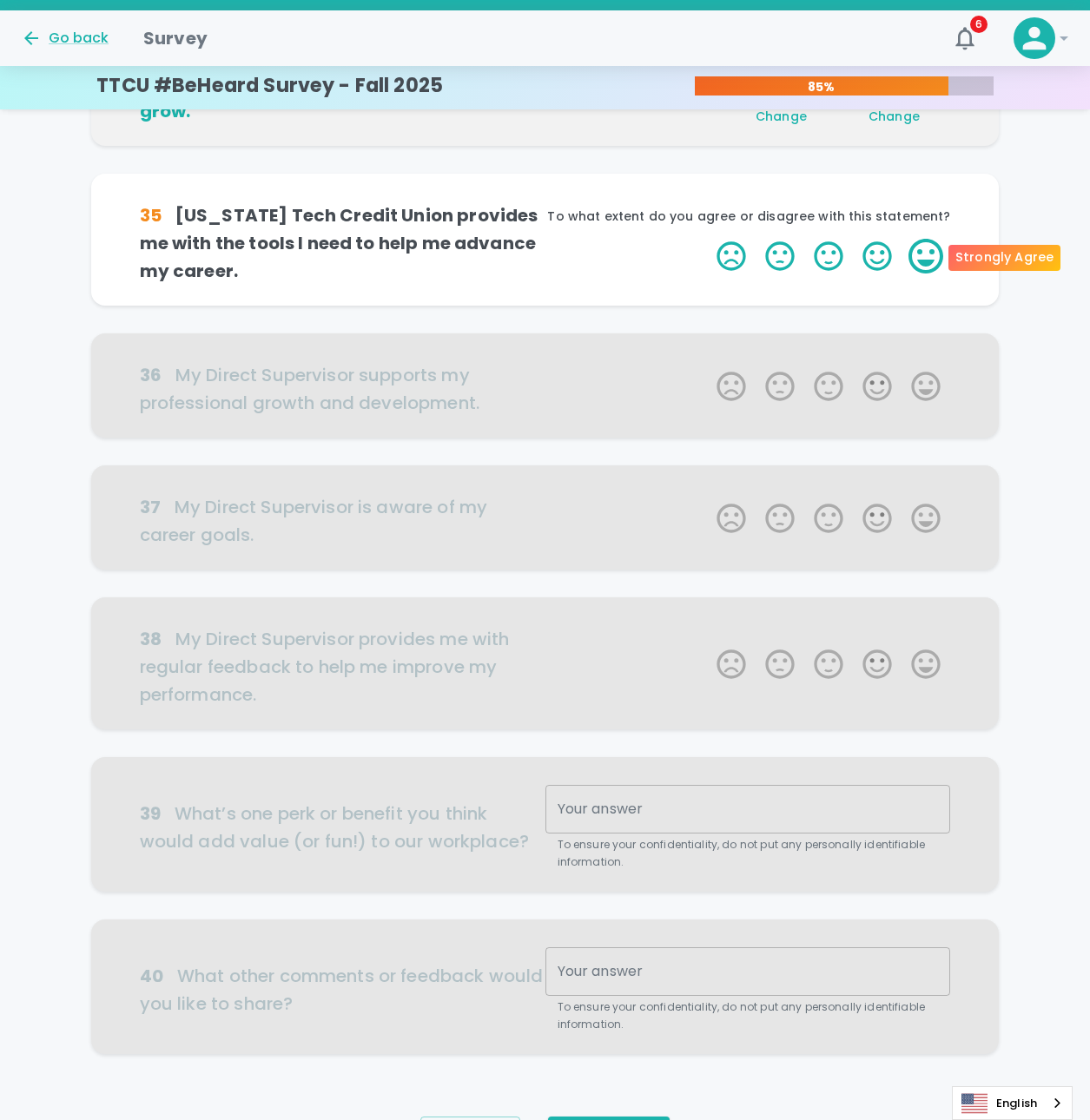
click at [926, 244] on label "5 Stars" at bounding box center [925, 256] width 49 height 35
click at [707, 239] on input "5 Stars" at bounding box center [706, 238] width 1 height 1
click at [926, 244] on label "5 Stars" at bounding box center [925, 256] width 49 height 35
click at [707, 239] on input "5 Stars" at bounding box center [706, 238] width 1 height 1
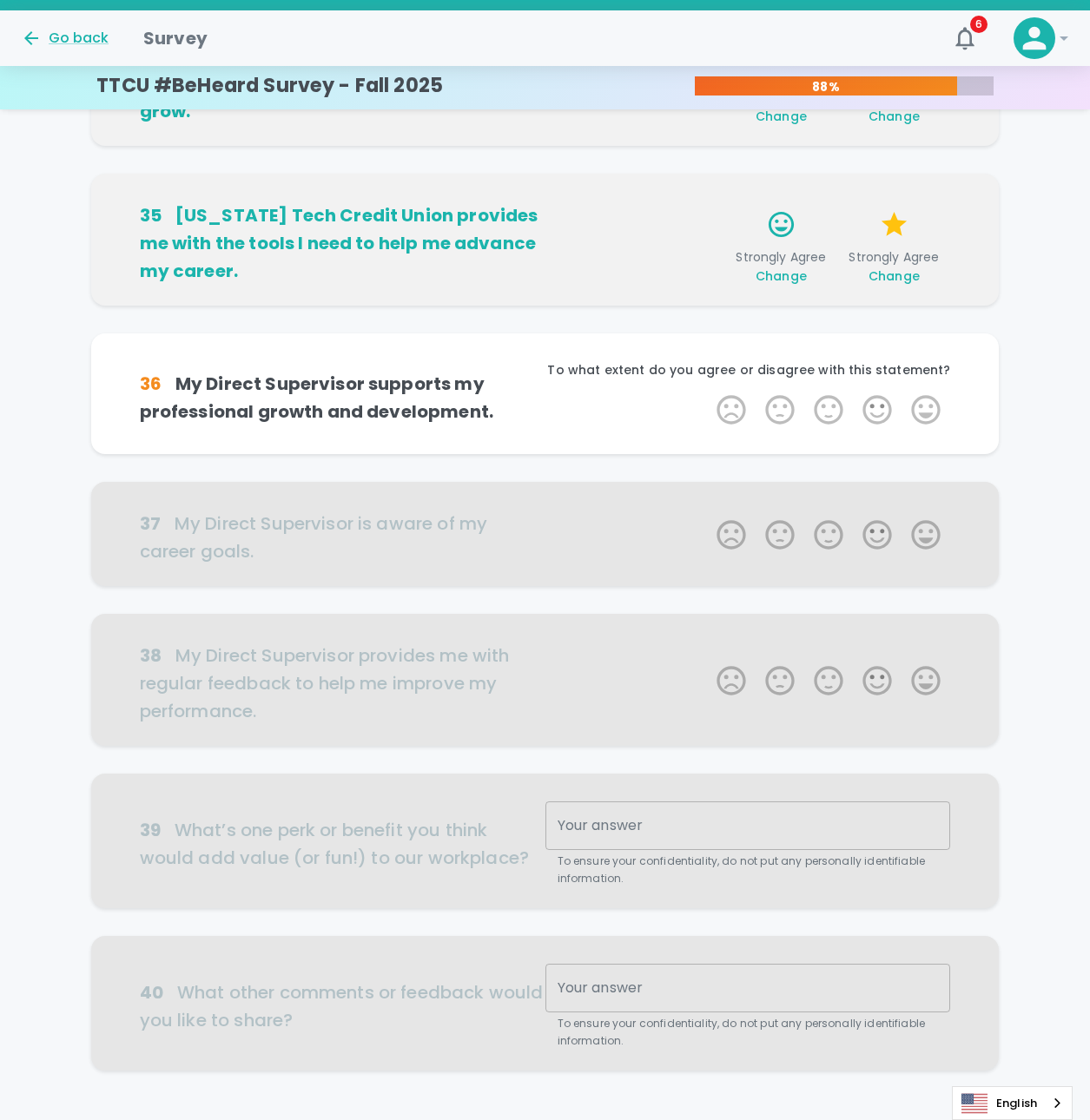
scroll to position [713, 0]
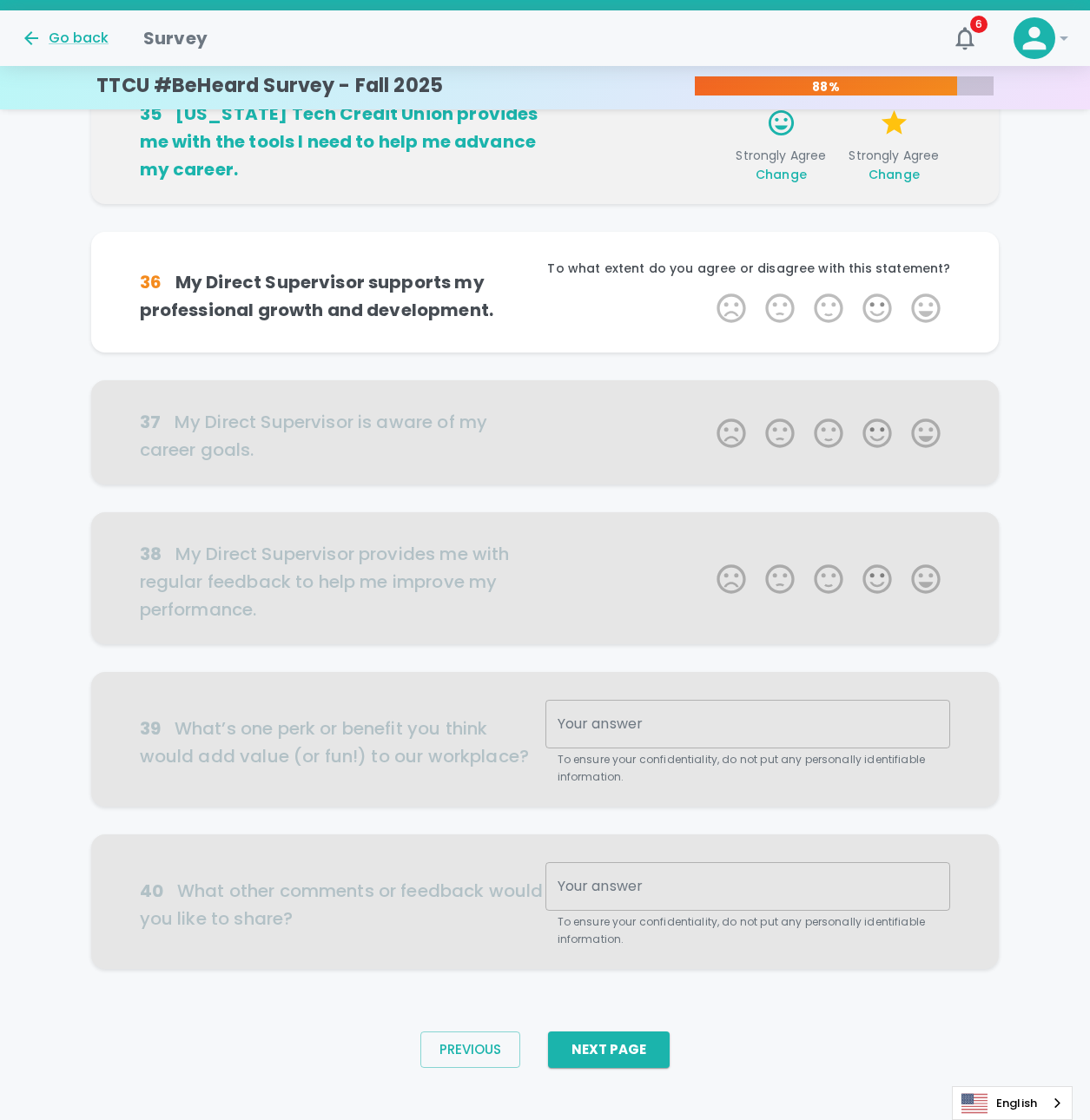
click at [918, 266] on p "To what extent do you agree or disagree with this statement?" at bounding box center [748, 268] width 406 height 17
click at [925, 300] on label "5 Stars" at bounding box center [925, 308] width 49 height 35
click at [707, 291] on input "5 Stars" at bounding box center [706, 290] width 1 height 1
click at [925, 300] on label "5 Stars" at bounding box center [925, 308] width 49 height 35
click at [707, 291] on input "5 Stars" at bounding box center [706, 290] width 1 height 1
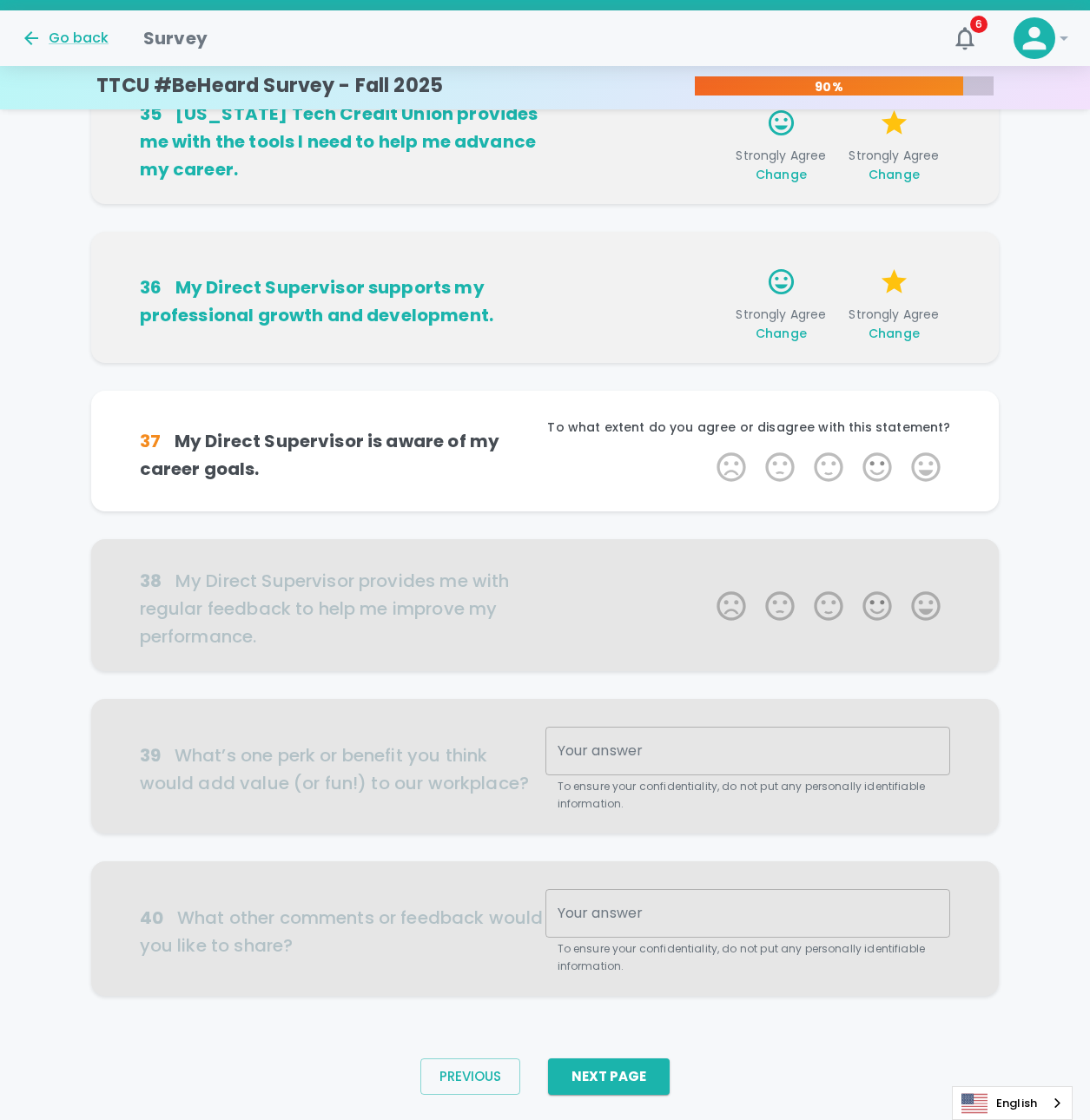
scroll to position [729, 0]
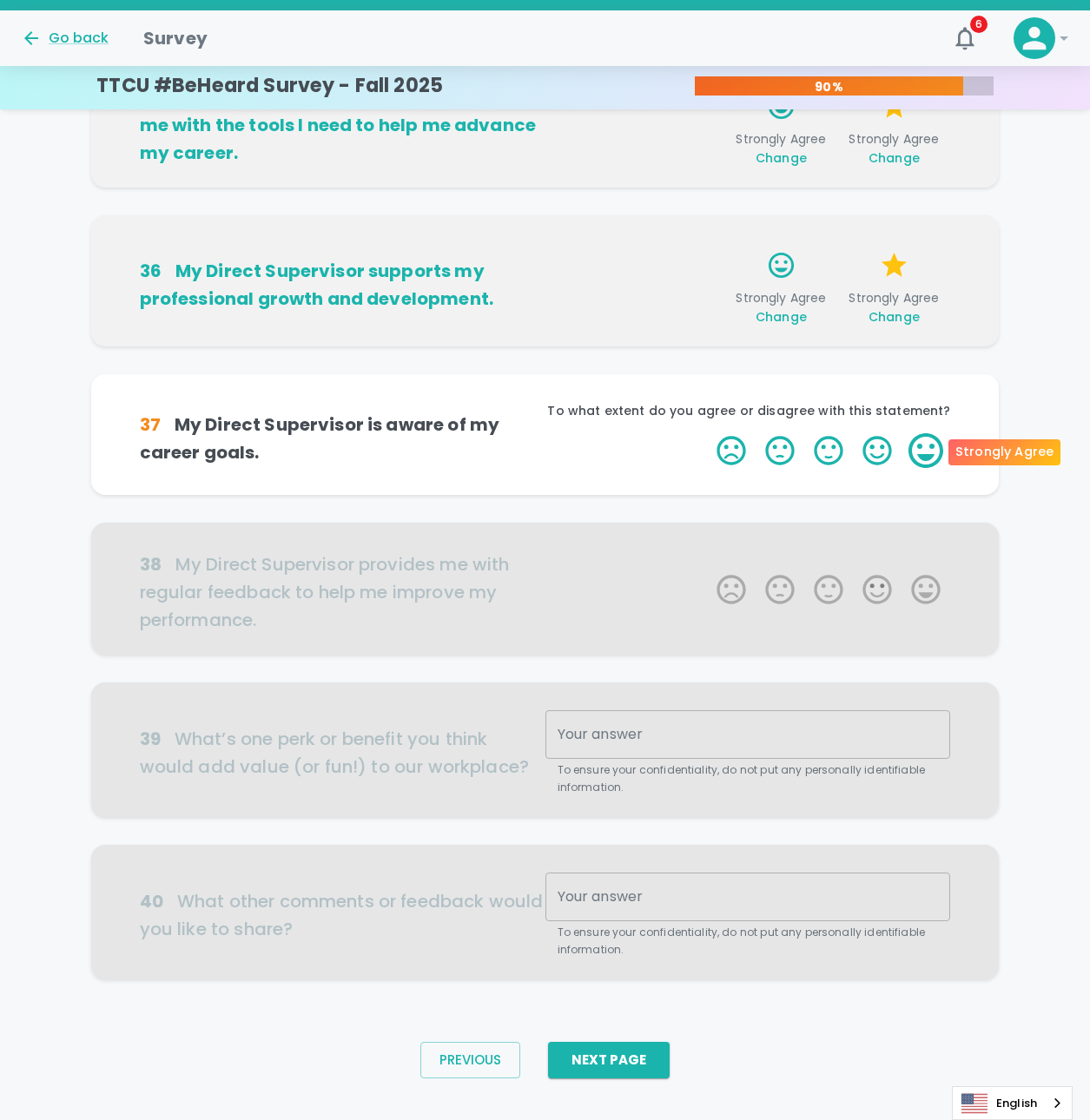
click at [933, 462] on label "5 Stars" at bounding box center [925, 451] width 49 height 35
click at [707, 434] on input "5 Stars" at bounding box center [706, 433] width 1 height 1
click at [933, 462] on label "5 Stars" at bounding box center [925, 451] width 49 height 35
click at [707, 434] on input "5 Stars" at bounding box center [706, 433] width 1 height 1
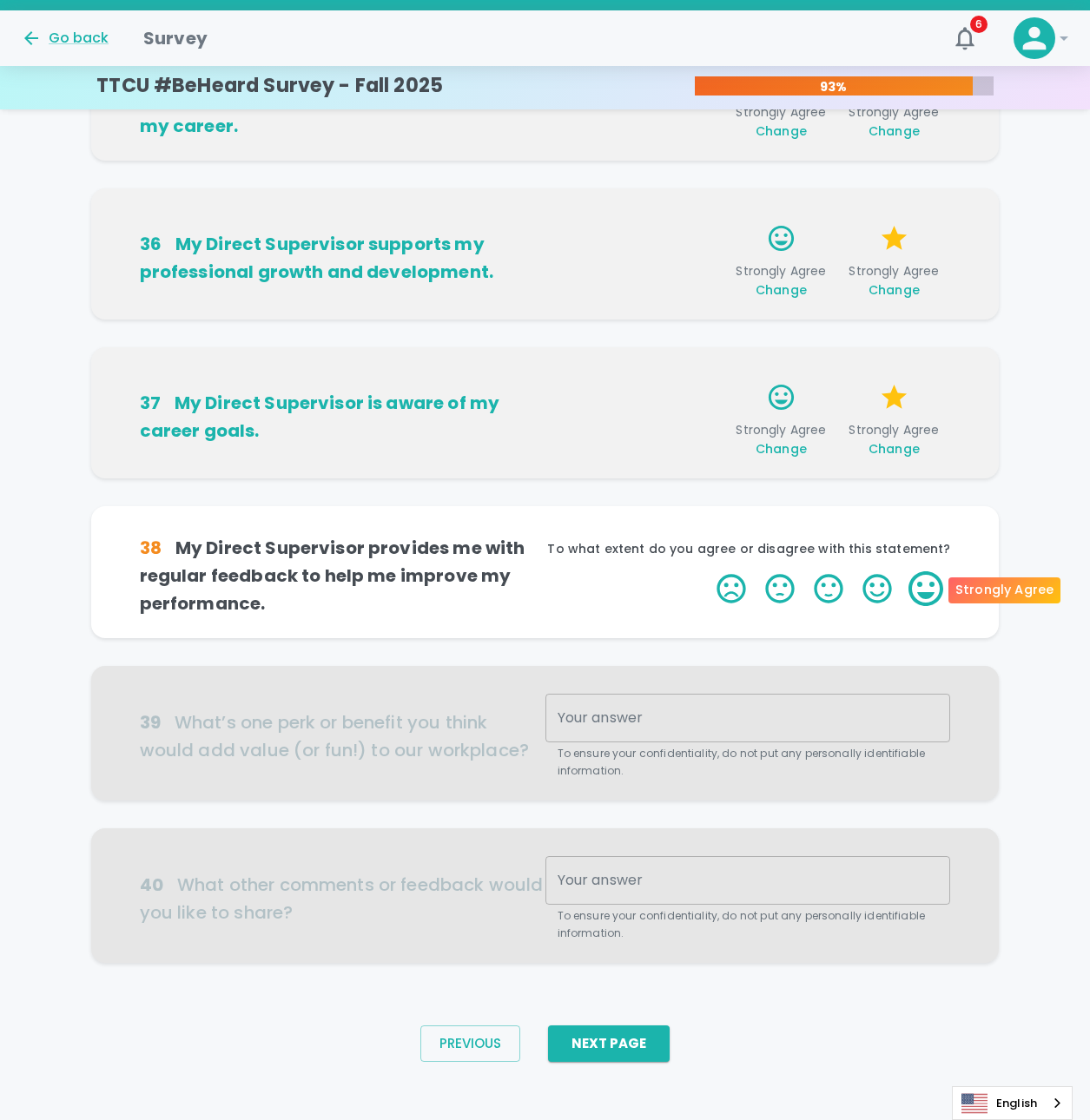
click at [909, 594] on label "5 Stars" at bounding box center [925, 588] width 49 height 35
click at [707, 571] on input "5 Stars" at bounding box center [706, 570] width 1 height 1
click at [909, 594] on label "5 Stars" at bounding box center [925, 588] width 49 height 35
click at [707, 571] on input "5 Stars" at bounding box center [706, 570] width 1 height 1
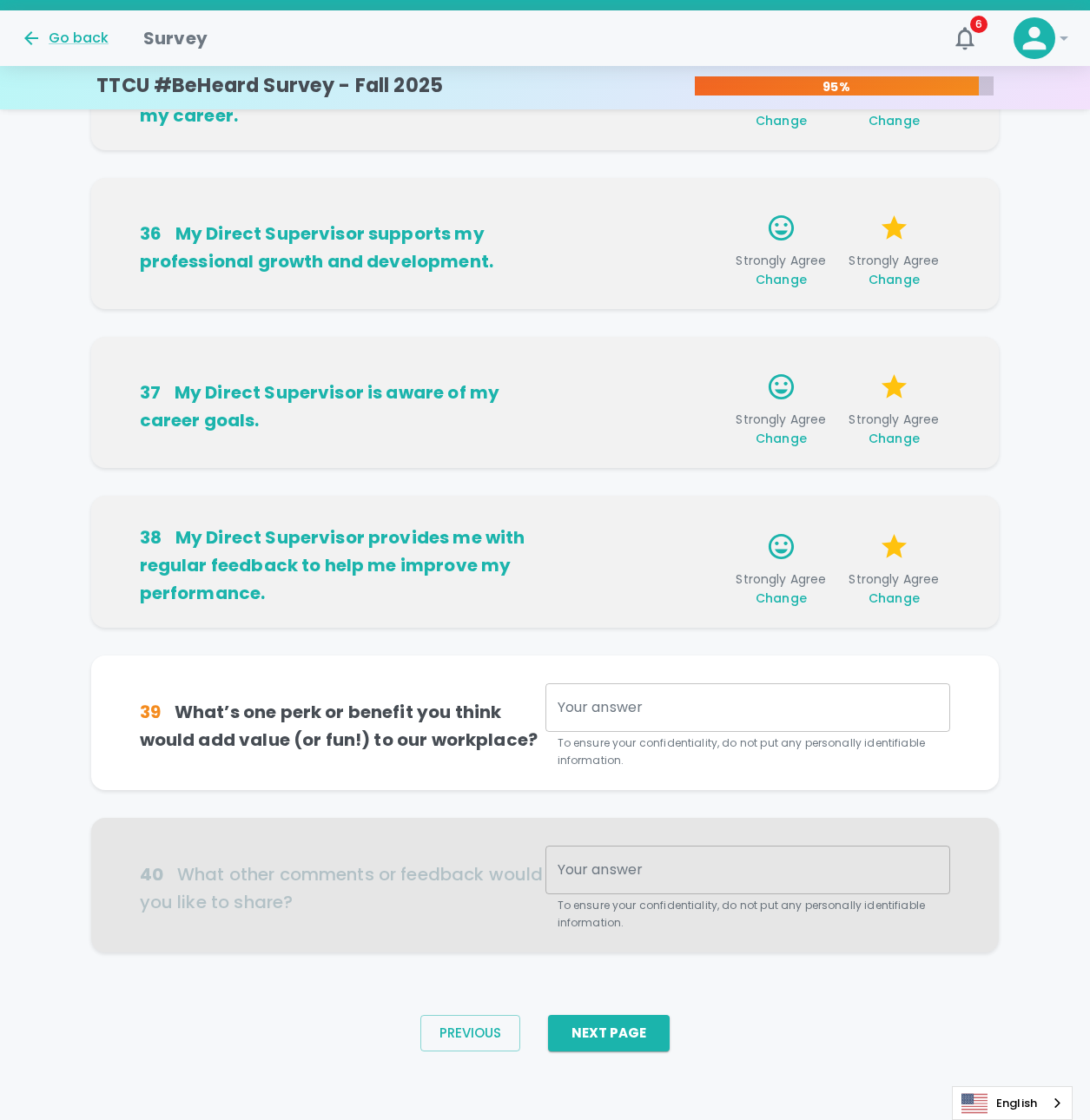
click at [778, 718] on div "x Your answer" at bounding box center [748, 707] width 406 height 49
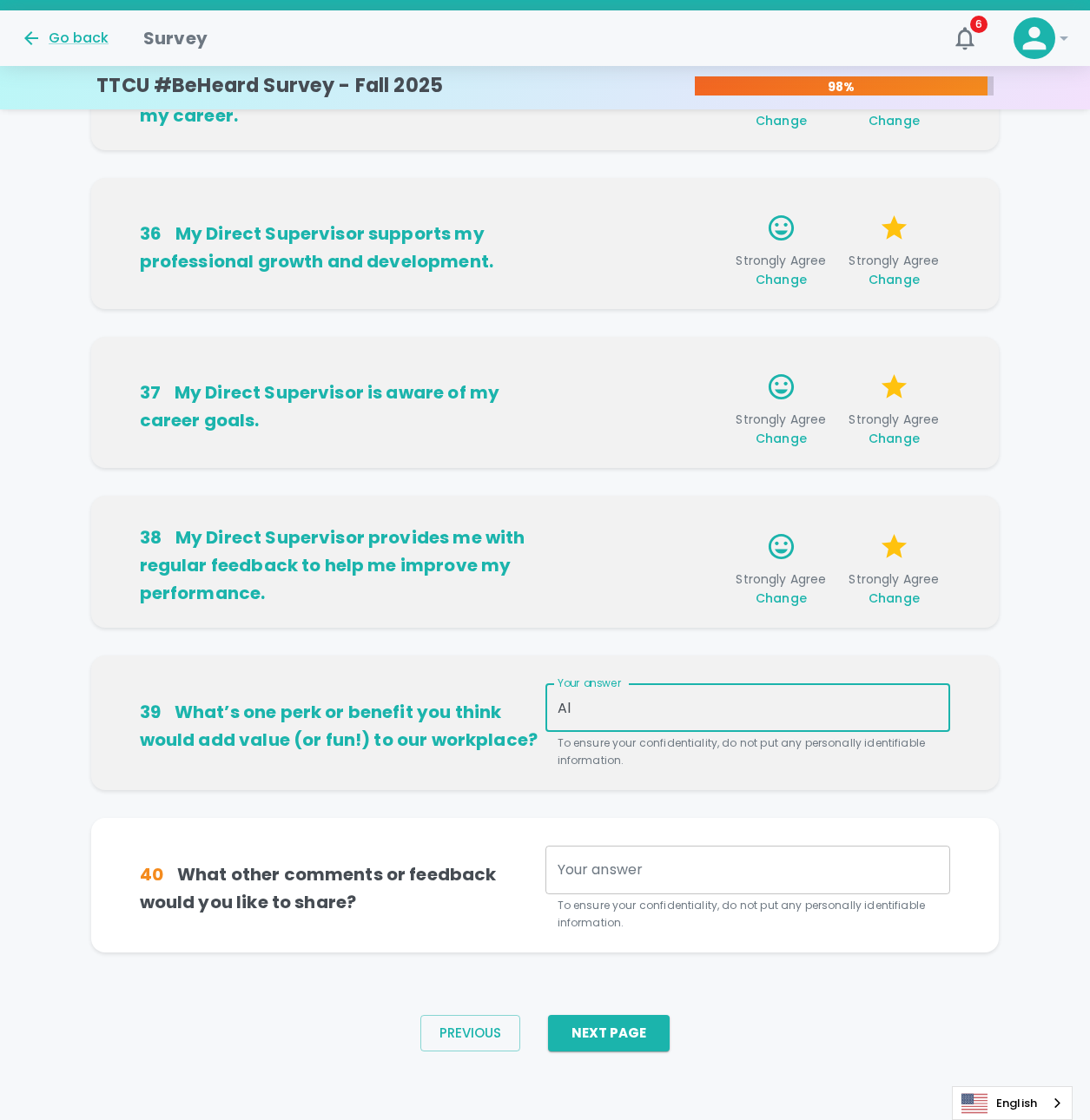
type textarea "A"
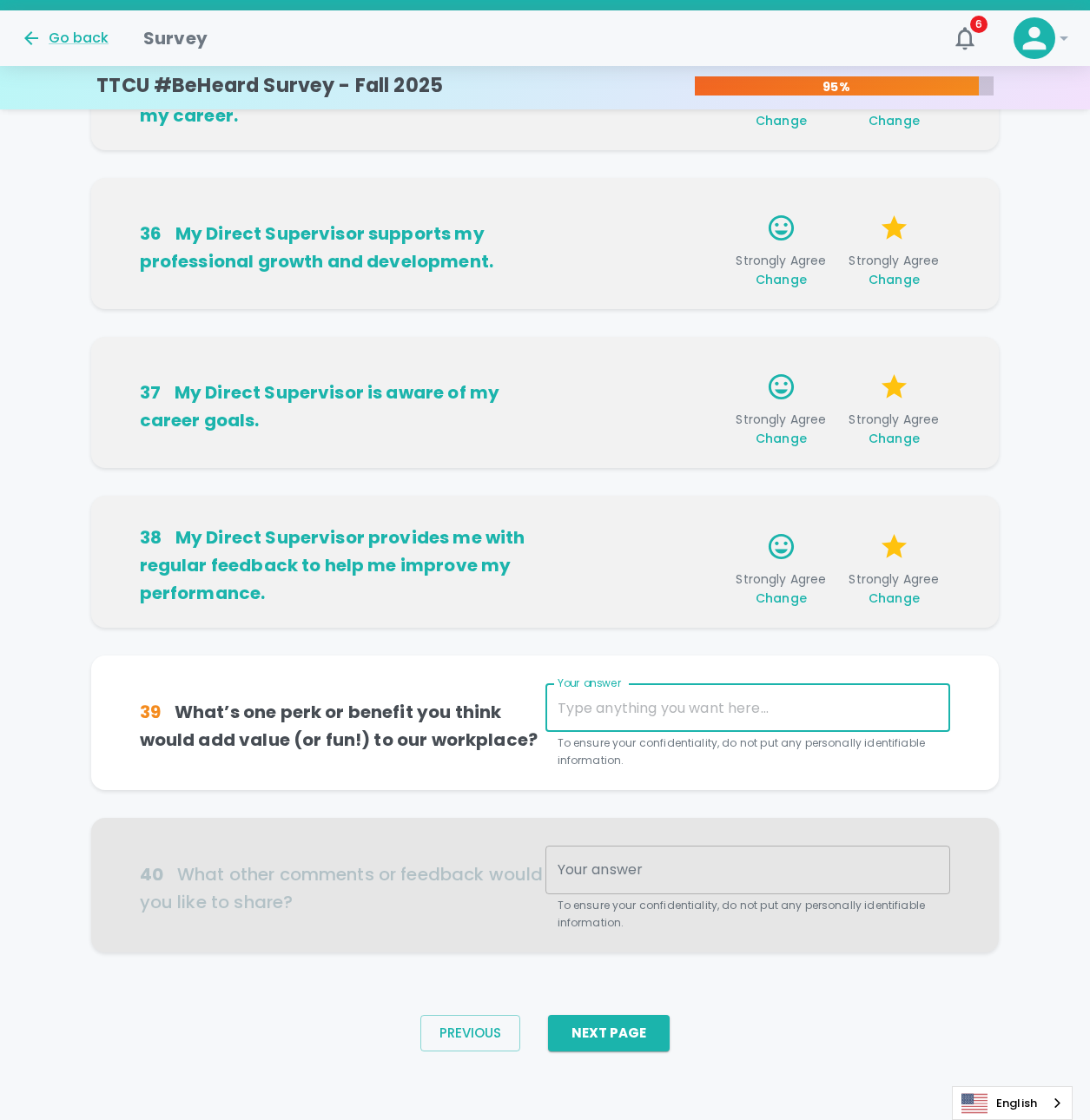
type textarea "M"
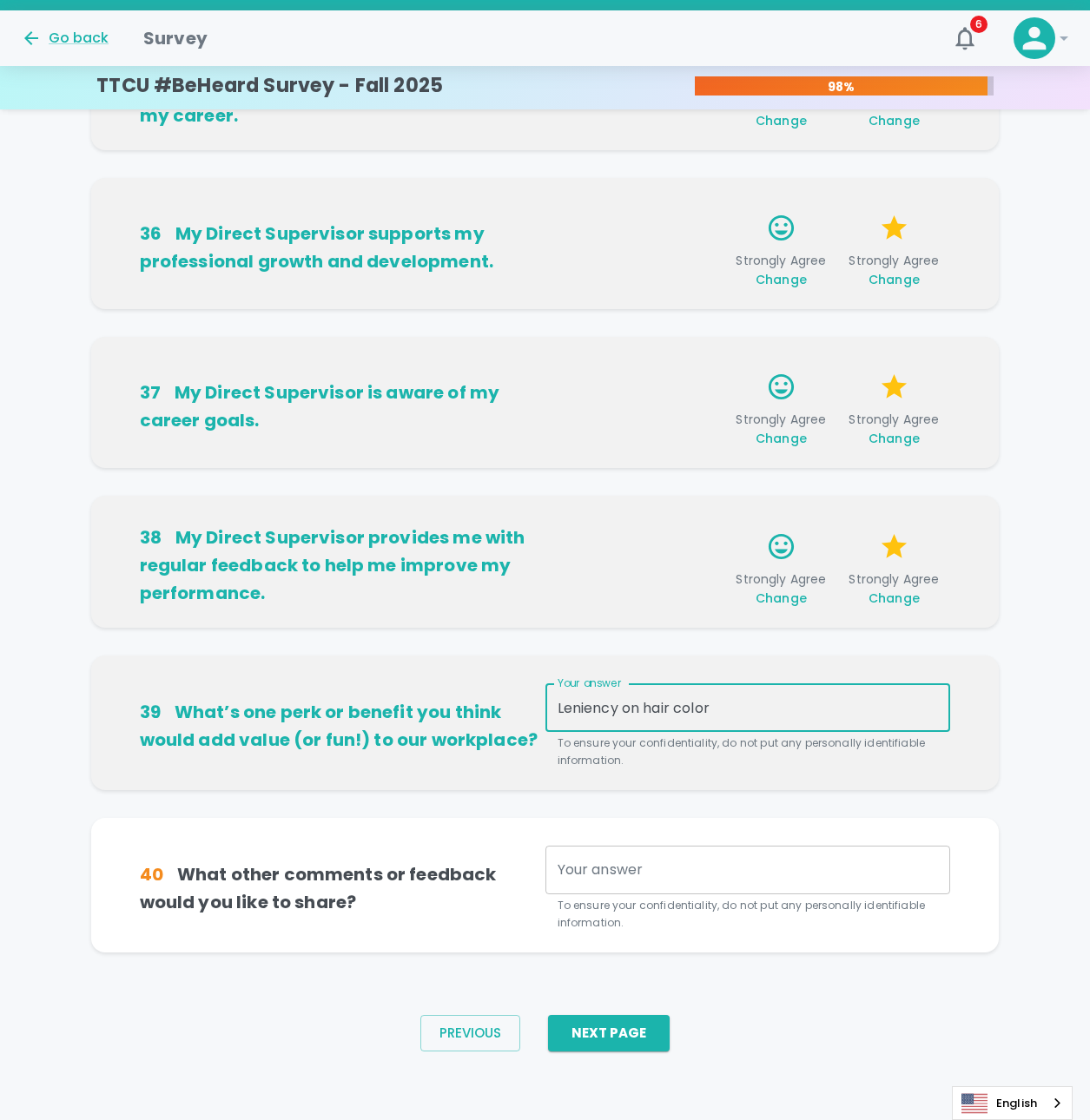
click at [625, 703] on textarea "Leniency on hair color" at bounding box center [748, 708] width 382 height 20
click at [767, 694] on div "Leniency on hair color x Your answer" at bounding box center [748, 707] width 406 height 49
click at [759, 698] on textarea "Leniency on hair color" at bounding box center [748, 708] width 382 height 20
click at [637, 714] on textarea "Leniency on hair color" at bounding box center [748, 708] width 382 height 20
click at [712, 702] on textarea "Leniency on hair color" at bounding box center [748, 708] width 382 height 20
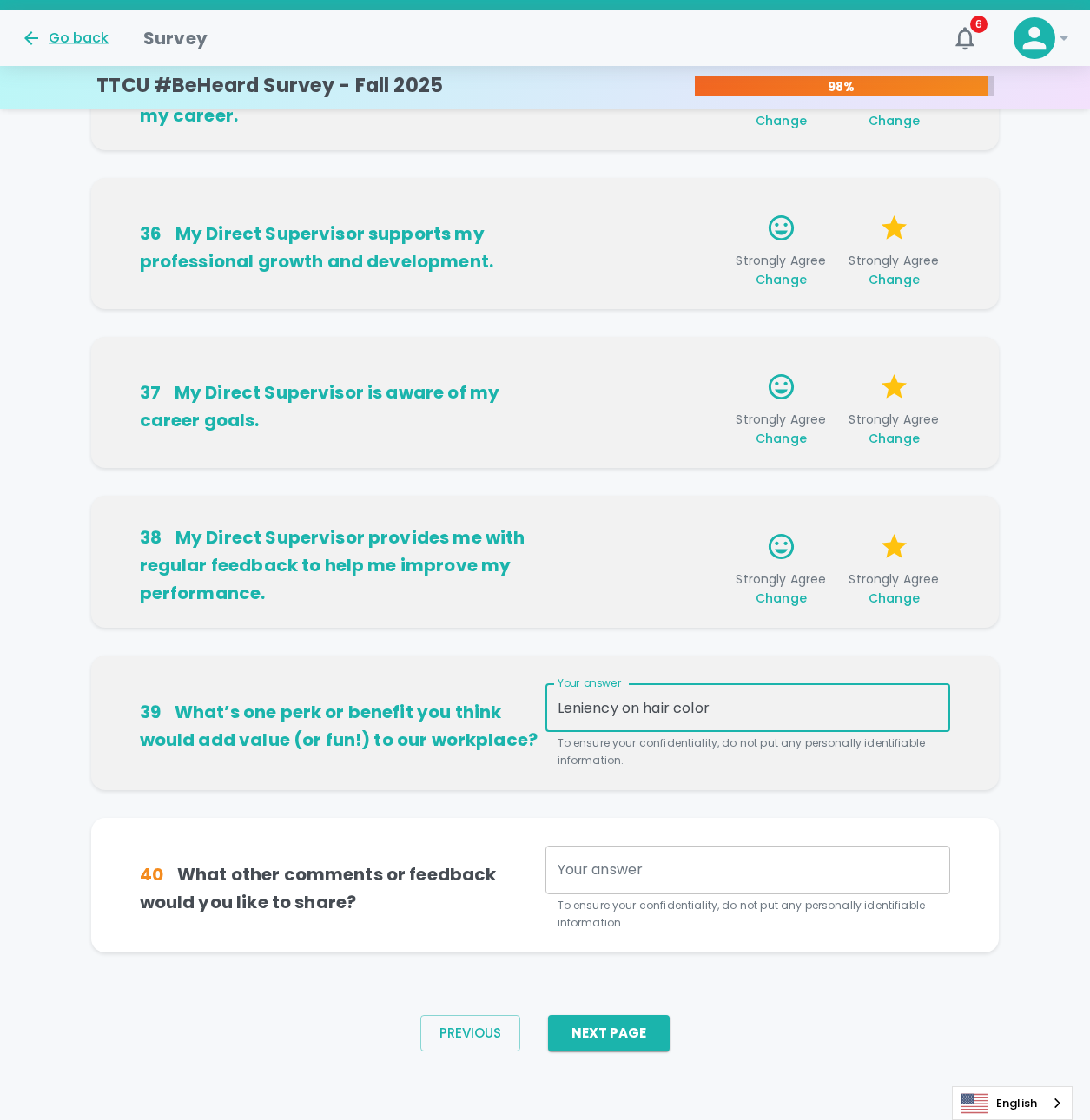
click at [621, 704] on textarea "Leniency on hair color" at bounding box center [748, 708] width 382 height 20
click at [750, 689] on div "Leniency on hair color x Your answer" at bounding box center [748, 707] width 406 height 49
click at [757, 714] on textarea "Leniency on hair color" at bounding box center [748, 708] width 382 height 20
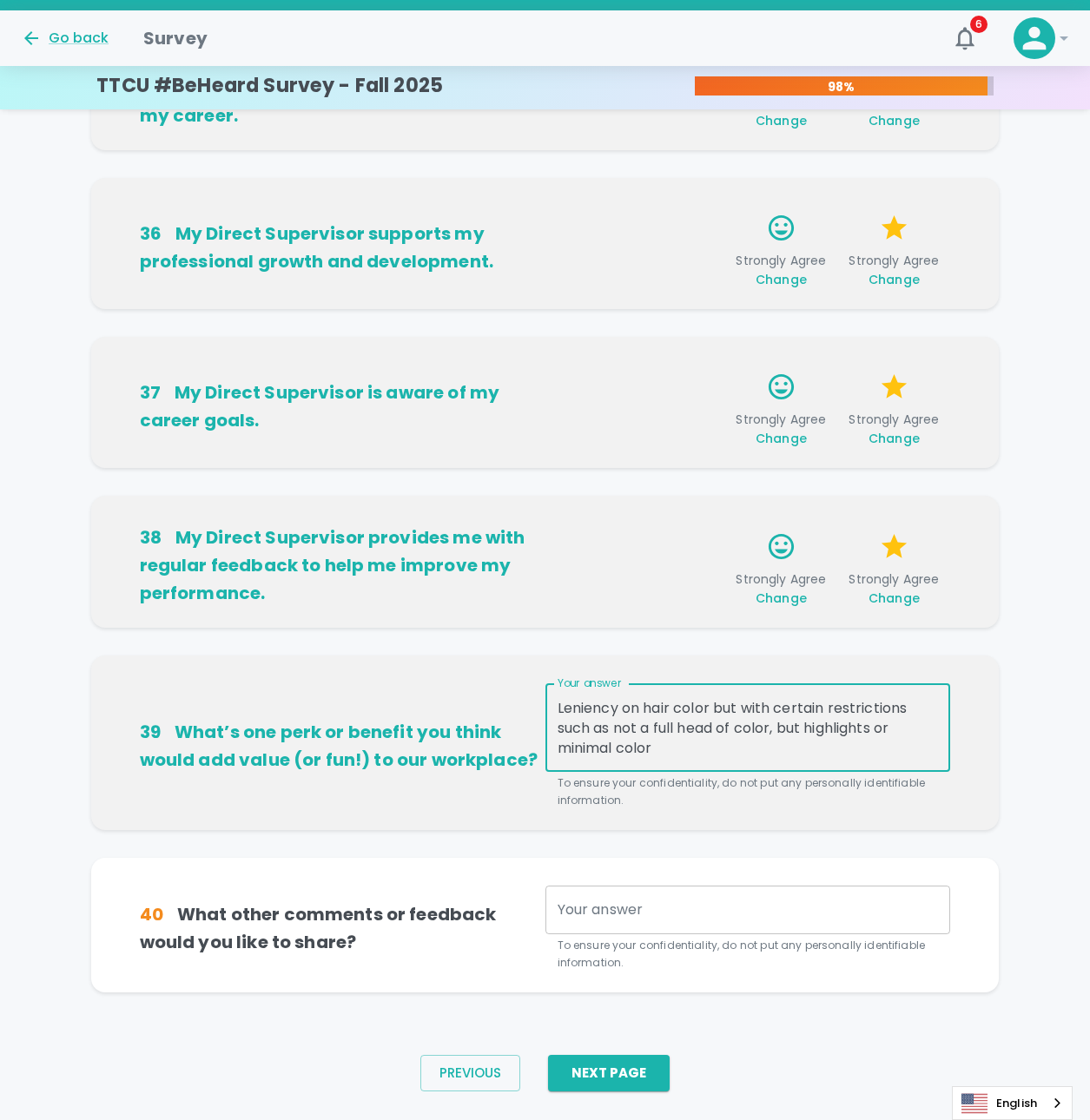
click at [800, 727] on textarea "Leniency on hair color but with certain restrictions such as not a full head of…" at bounding box center [748, 728] width 382 height 60
click at [807, 725] on textarea "Leniency on hair color but with certain restrictions such as not a full head of…" at bounding box center [748, 728] width 382 height 60
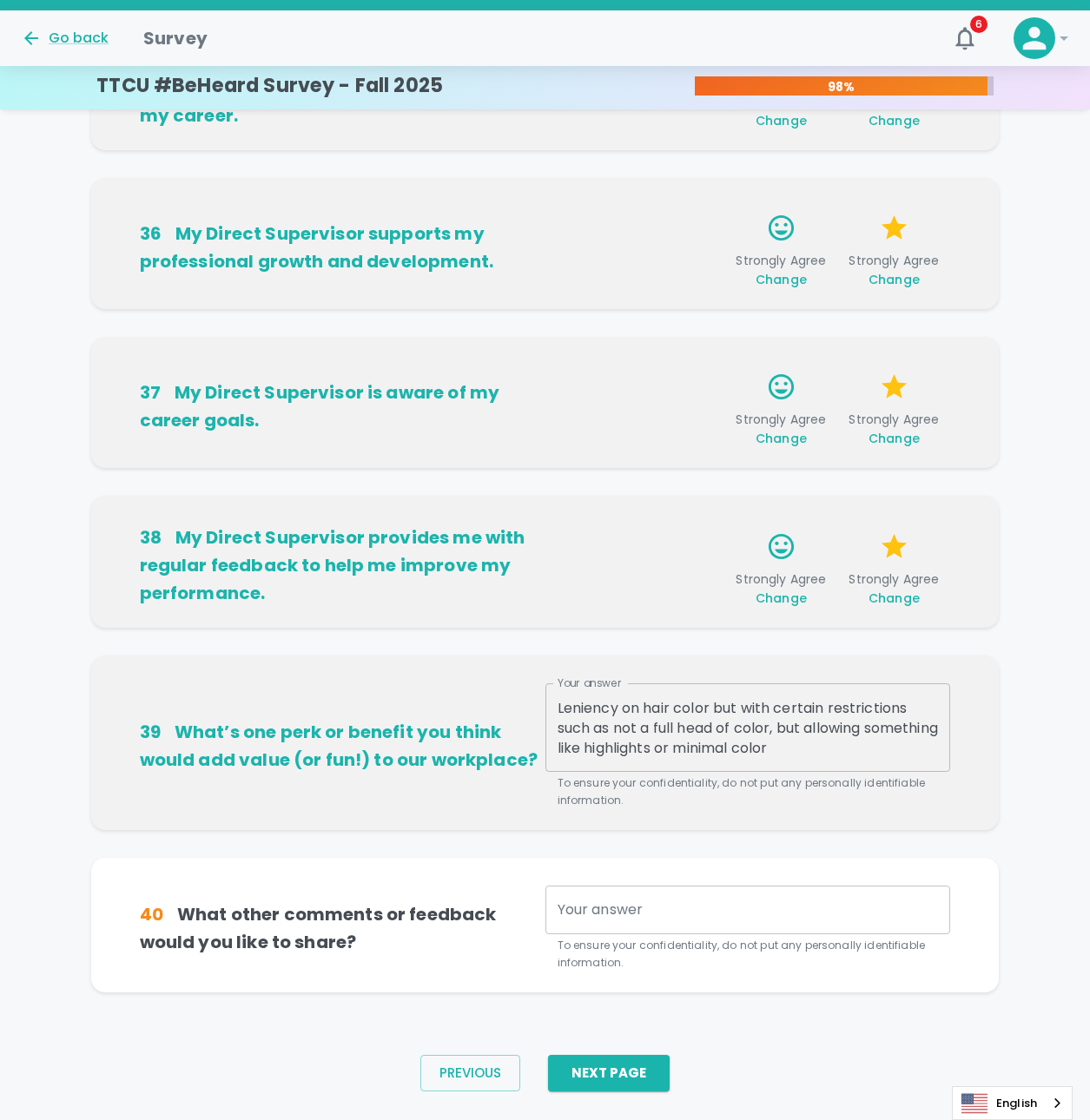
click at [860, 759] on div "Leniency on hair color but with certain restrictions such as not a full head of…" at bounding box center [748, 727] width 406 height 89
click at [747, 754] on textarea "Leniency on hair color but with certain restrictions such as not a full head of…" at bounding box center [748, 728] width 382 height 60
click at [608, 748] on textarea "Leniency on hair color but with certain restrictions such as not a full head of…" at bounding box center [748, 728] width 382 height 60
click at [804, 767] on div "Leniency on hair color but with certain restrictions such as not a full head of…" at bounding box center [748, 727] width 406 height 89
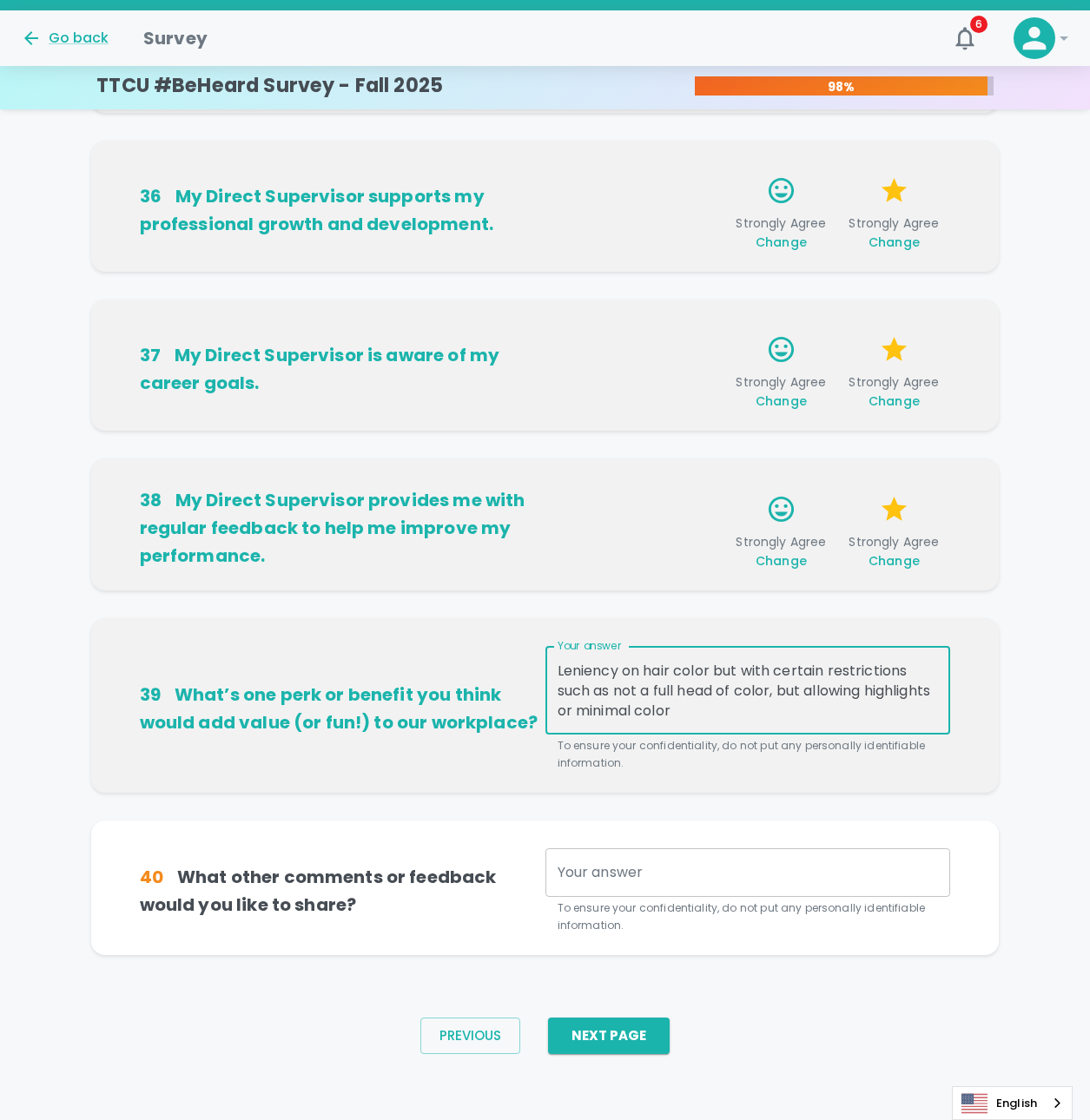
scroll to position [807, 0]
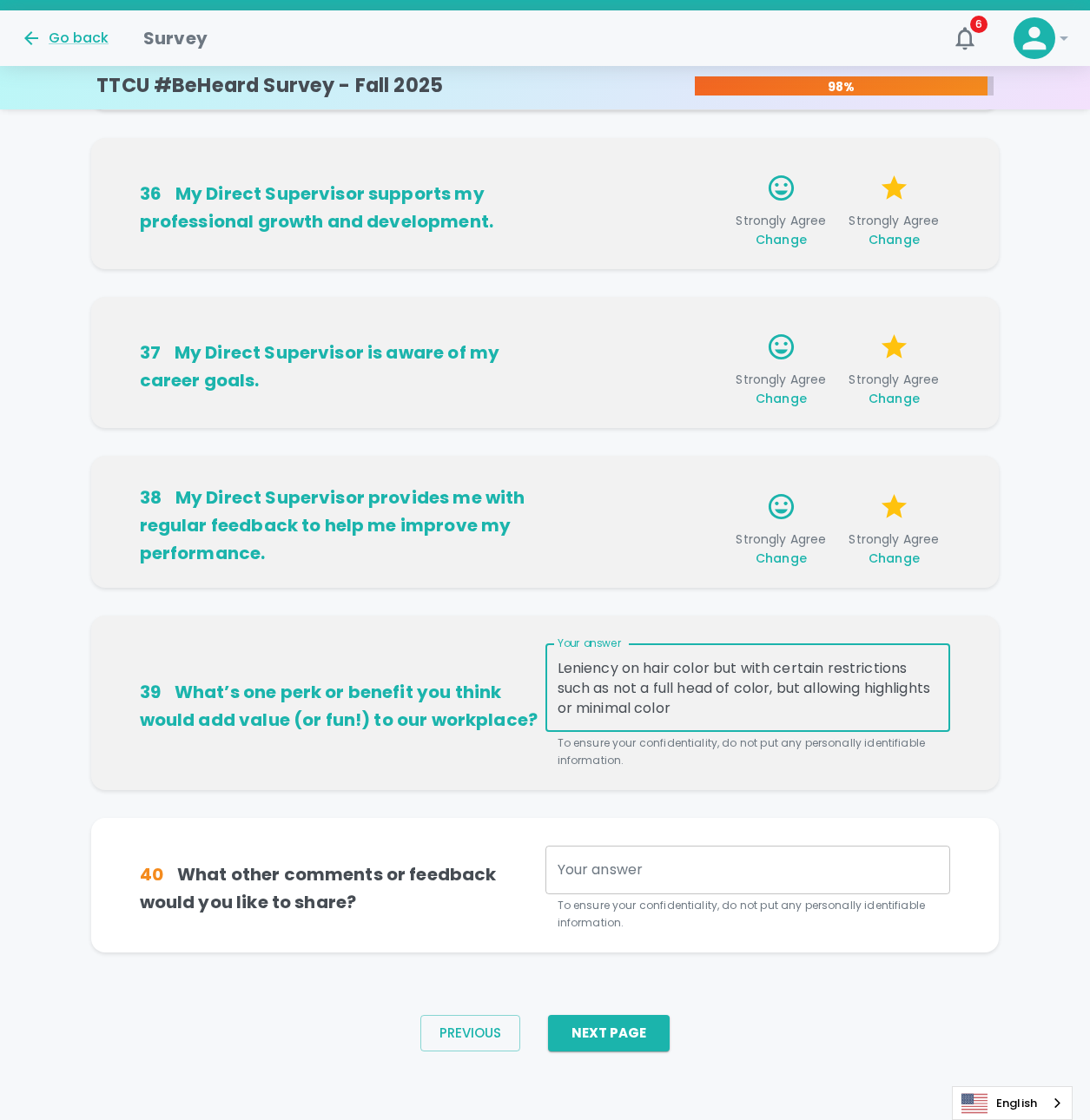
click at [806, 673] on textarea "Leniency on hair color but with certain restrictions such as not a full head of…" at bounding box center [748, 688] width 382 height 60
click at [806, 672] on textarea "Leniency on hair color but with certain restrictions such as not a full head of…" at bounding box center [748, 688] width 382 height 60
click at [806, 672] on textarea "Leniency on hair color but with restrictions such as not a full head of color, …" at bounding box center [748, 688] width 382 height 60
click at [829, 690] on textarea "Leniency on hair color but with safeguards to ensure professionalism is maintai…" at bounding box center [748, 688] width 382 height 60
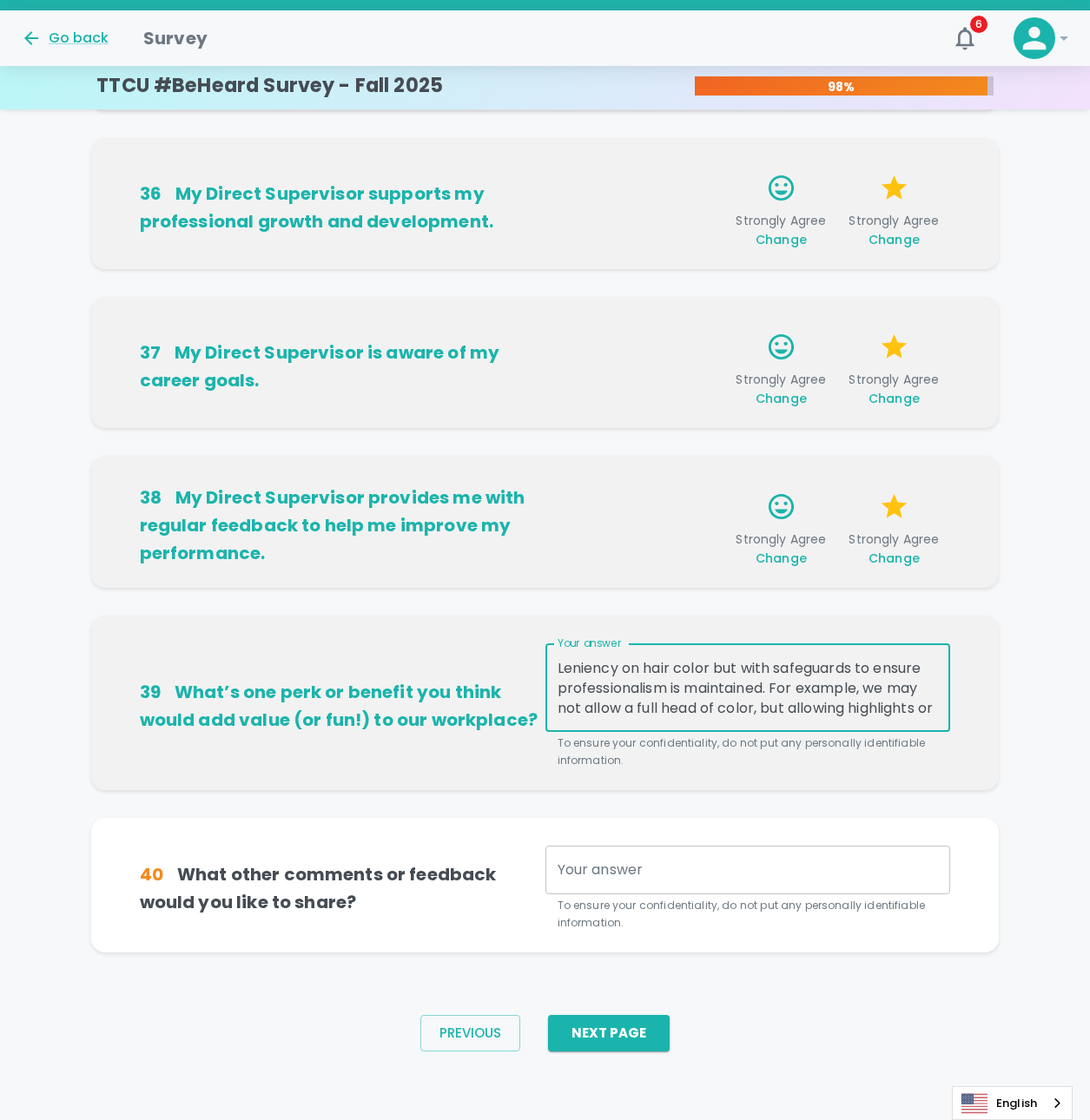
scroll to position [20, 0]
click at [877, 681] on textarea "Leniency on hair color but with safeguards to ensure professionalism is maintai…" at bounding box center [748, 688] width 382 height 60
click at [850, 715] on textarea "Leniency on hair color but with safeguards to ensure professionalism is maintai…" at bounding box center [748, 688] width 382 height 60
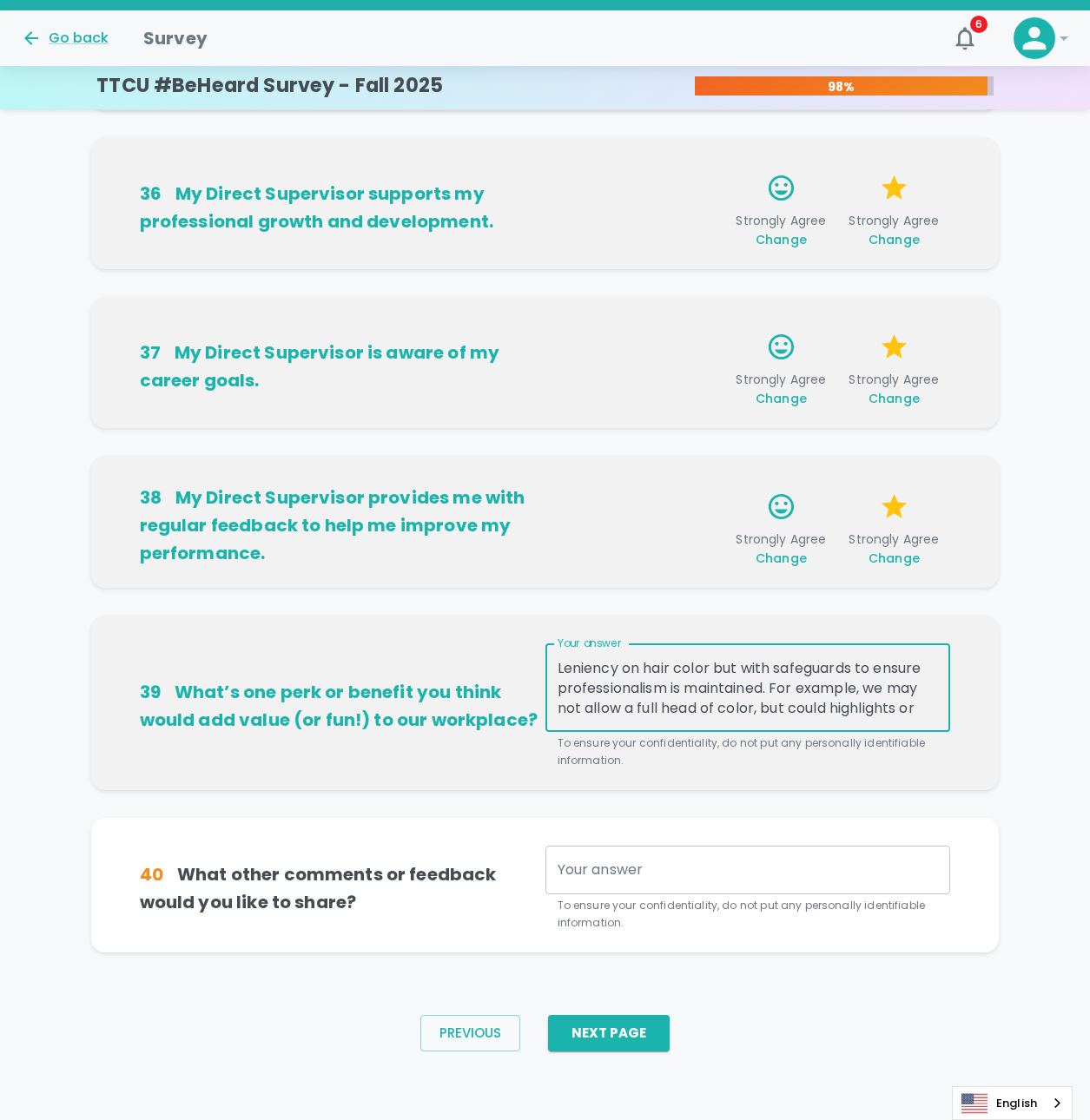
click at [852, 673] on textarea "Leniency on hair color but with safeguards to ensure professionalism is maintai…" at bounding box center [748, 688] width 382 height 60
click at [858, 666] on textarea "Leniency on hair color but with safeguards to ensure professionalism is maintai…" at bounding box center [748, 688] width 382 height 60
click at [729, 711] on textarea "Leniency on hair color but with safeguards/restrictions to ensure professionali…" at bounding box center [748, 688] width 382 height 60
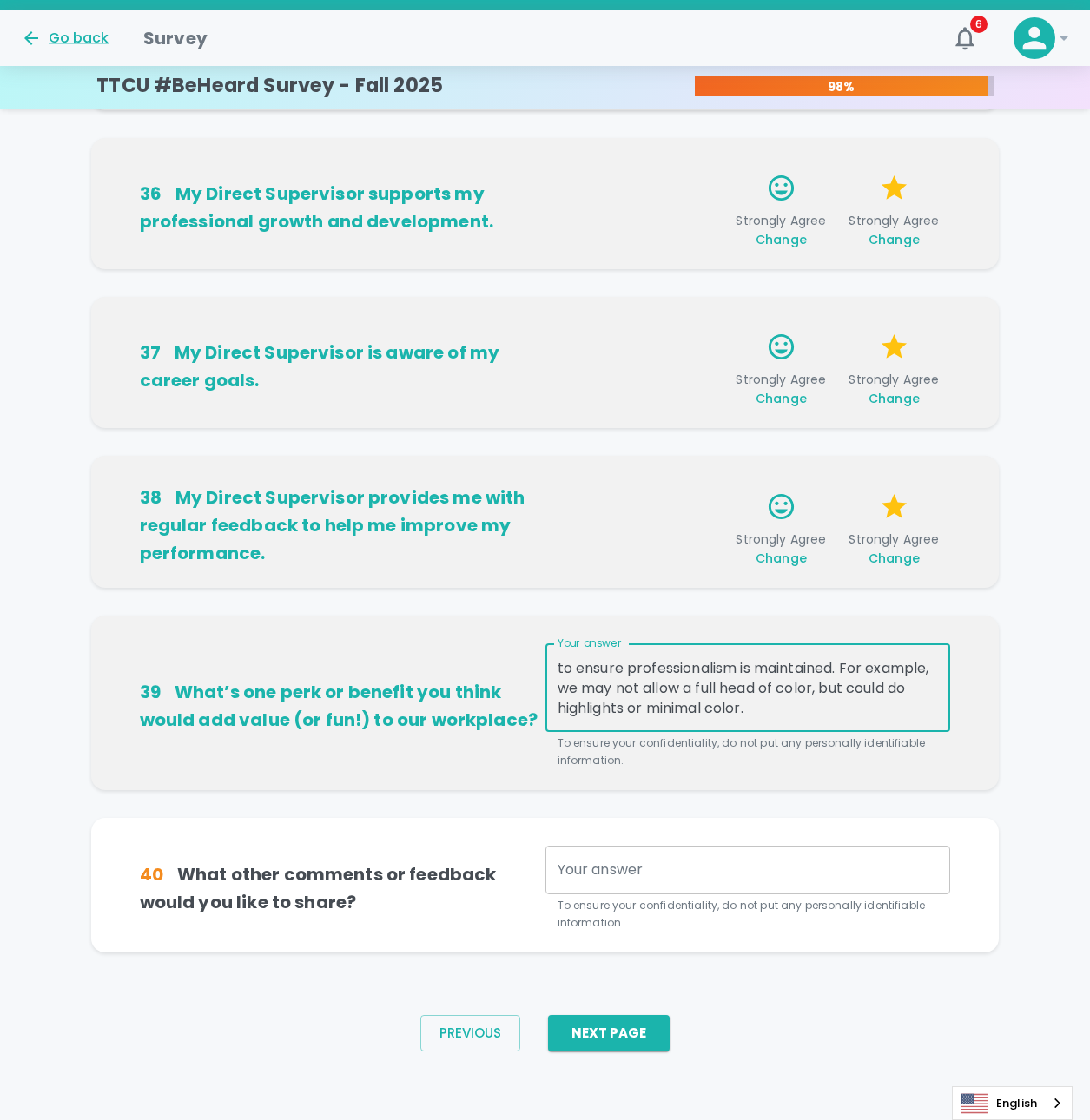
click at [692, 711] on textarea "Leniency on hair color but with safeguards/restrictions to ensure professionali…" at bounding box center [748, 688] width 382 height 60
click at [731, 688] on textarea "Leniency on hair color but with safeguards/restrictions to ensure professionali…" at bounding box center [748, 688] width 382 height 60
click at [854, 689] on textarea "Leniency on hair color but with safeguards/restrictions to ensure professionali…" at bounding box center [748, 688] width 382 height 60
click at [871, 693] on textarea "Leniency on hair color but with safeguards/restrictions to ensure professionali…" at bounding box center [748, 688] width 382 height 60
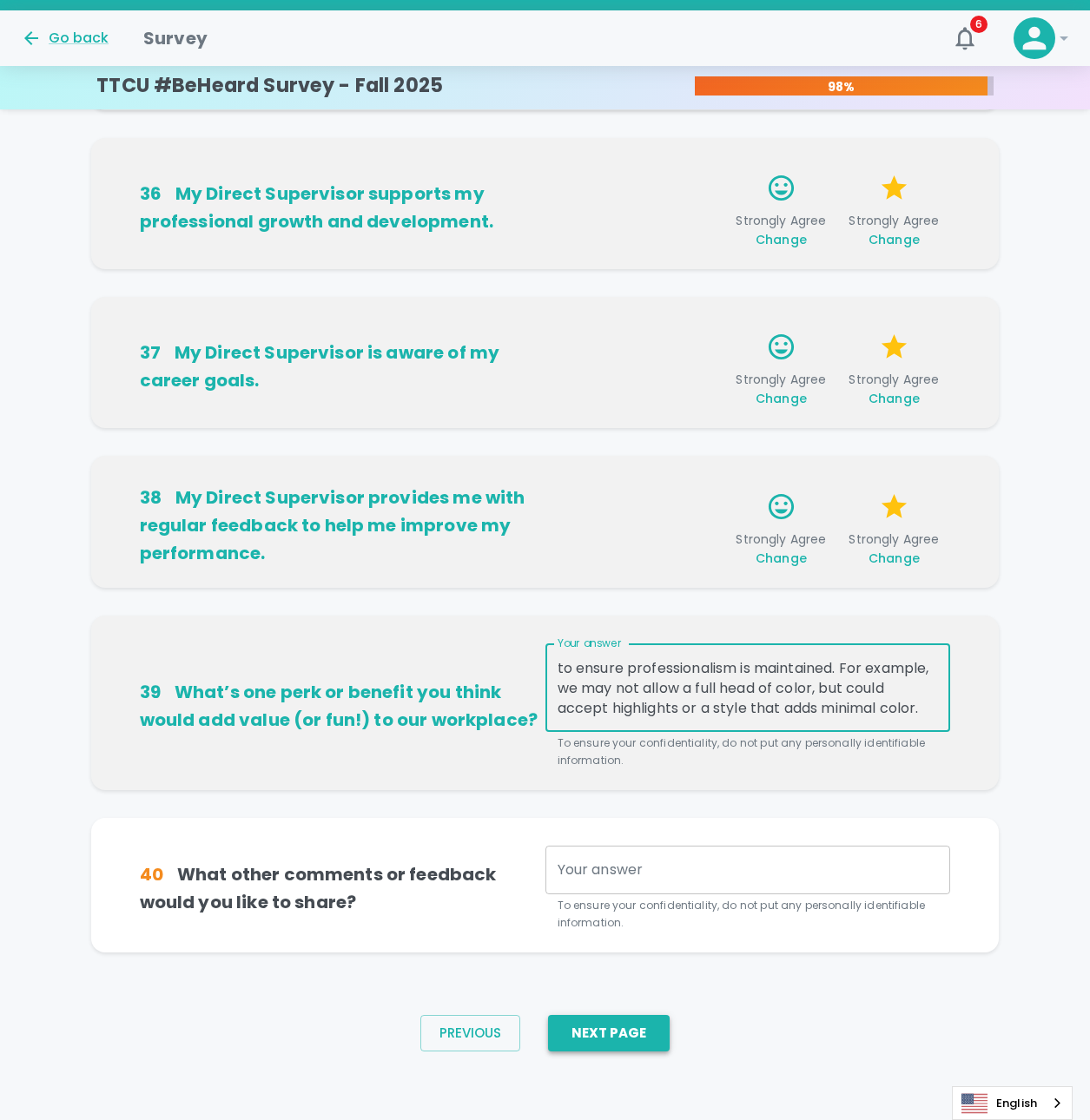
type textarea "Leniency on hair color but with safeguards/restrictions to ensure professionali…"
click at [659, 1039] on button "Next Page" at bounding box center [609, 1033] width 122 height 37
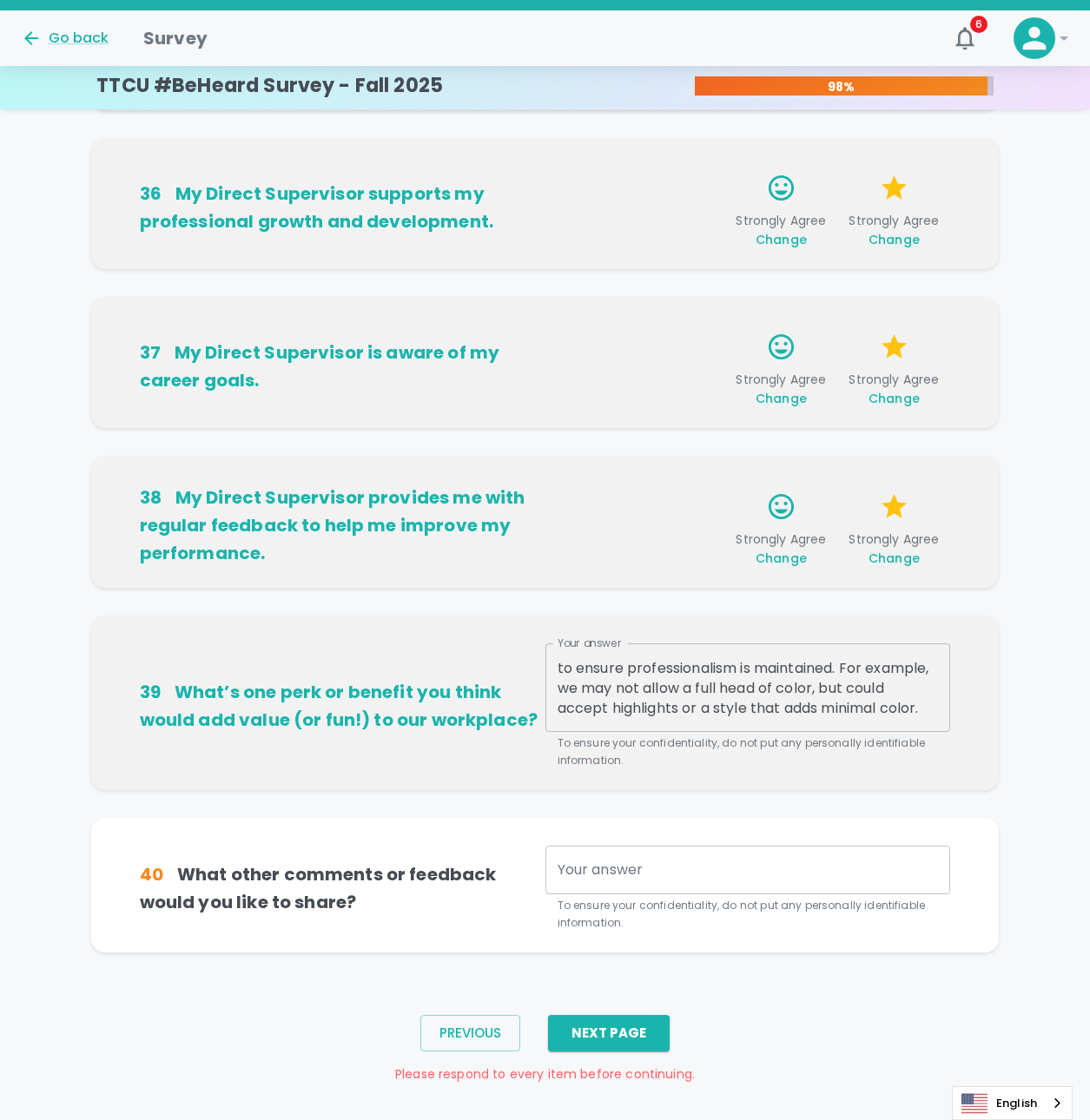
click at [769, 873] on textarea "Your answer" at bounding box center [748, 870] width 382 height 20
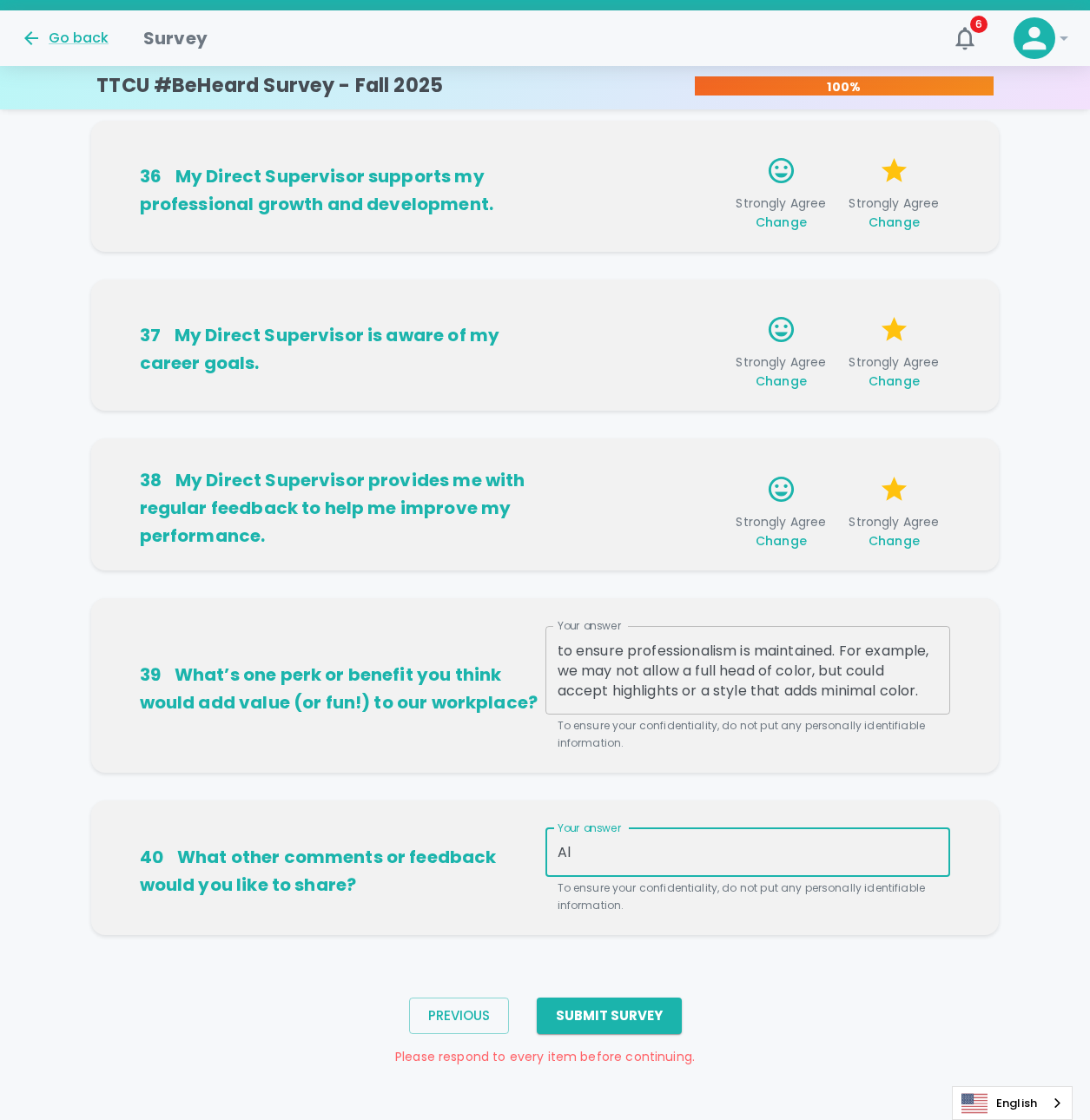
type textarea "A"
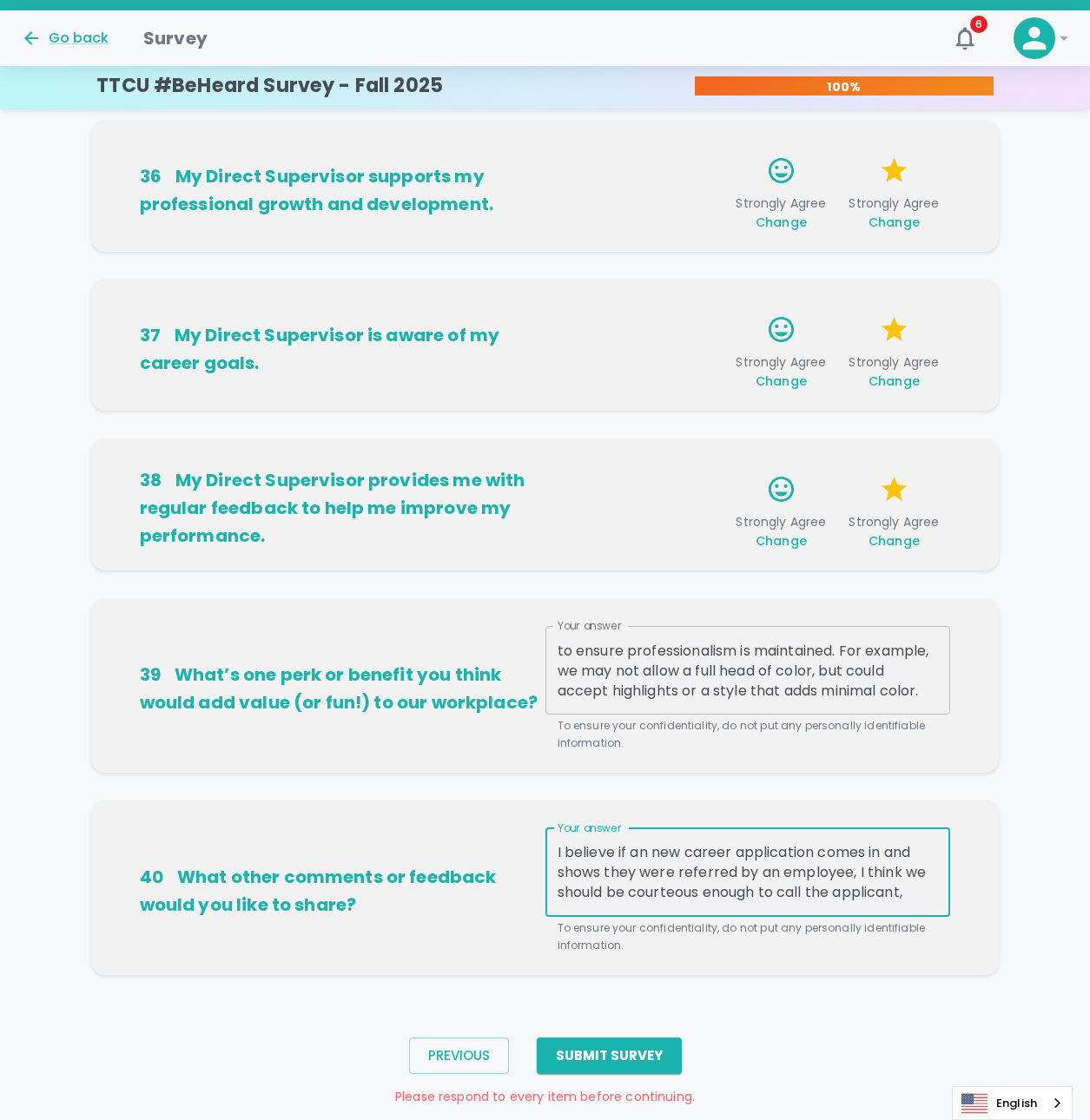
scroll to position [20, 0]
click at [803, 892] on textarea "I believe if an new career application comes in and shows they were referred by…" at bounding box center [748, 872] width 382 height 60
click at [794, 897] on textarea "I believe if an new career application comes in and shows they were referred by…" at bounding box center [748, 872] width 382 height 60
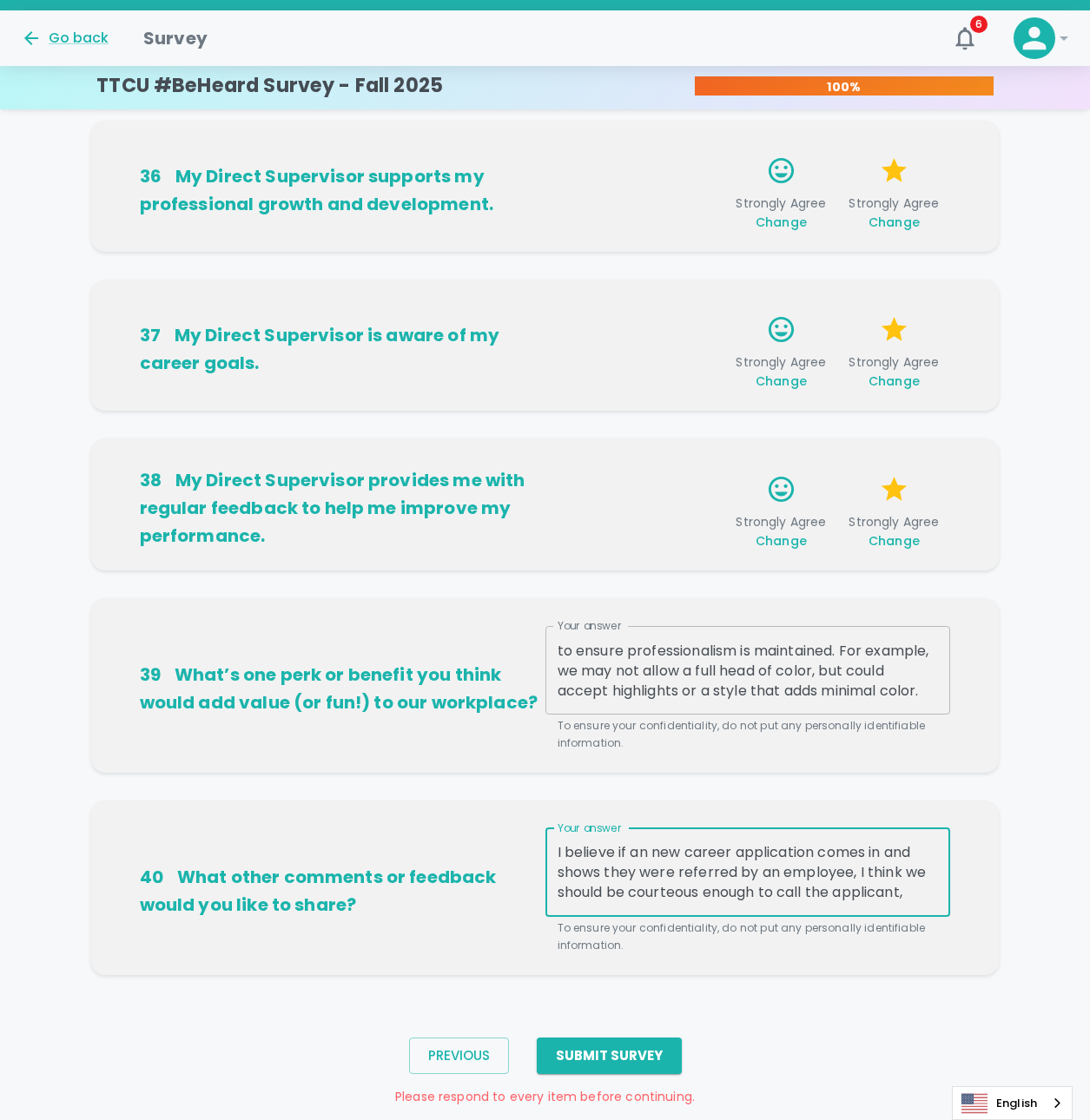
drag, startPoint x: 902, startPoint y: 872, endPoint x: 861, endPoint y: 875, distance: 41.1
click at [861, 875] on textarea "I believe if an new career application comes in and shows they were referred by…" at bounding box center [748, 872] width 382 height 60
click at [781, 858] on textarea "I believe if an new career application comes in and shows they were referred by…" at bounding box center [748, 872] width 382 height 60
drag, startPoint x: 865, startPoint y: 892, endPoint x: 700, endPoint y: 896, distance: 165.0
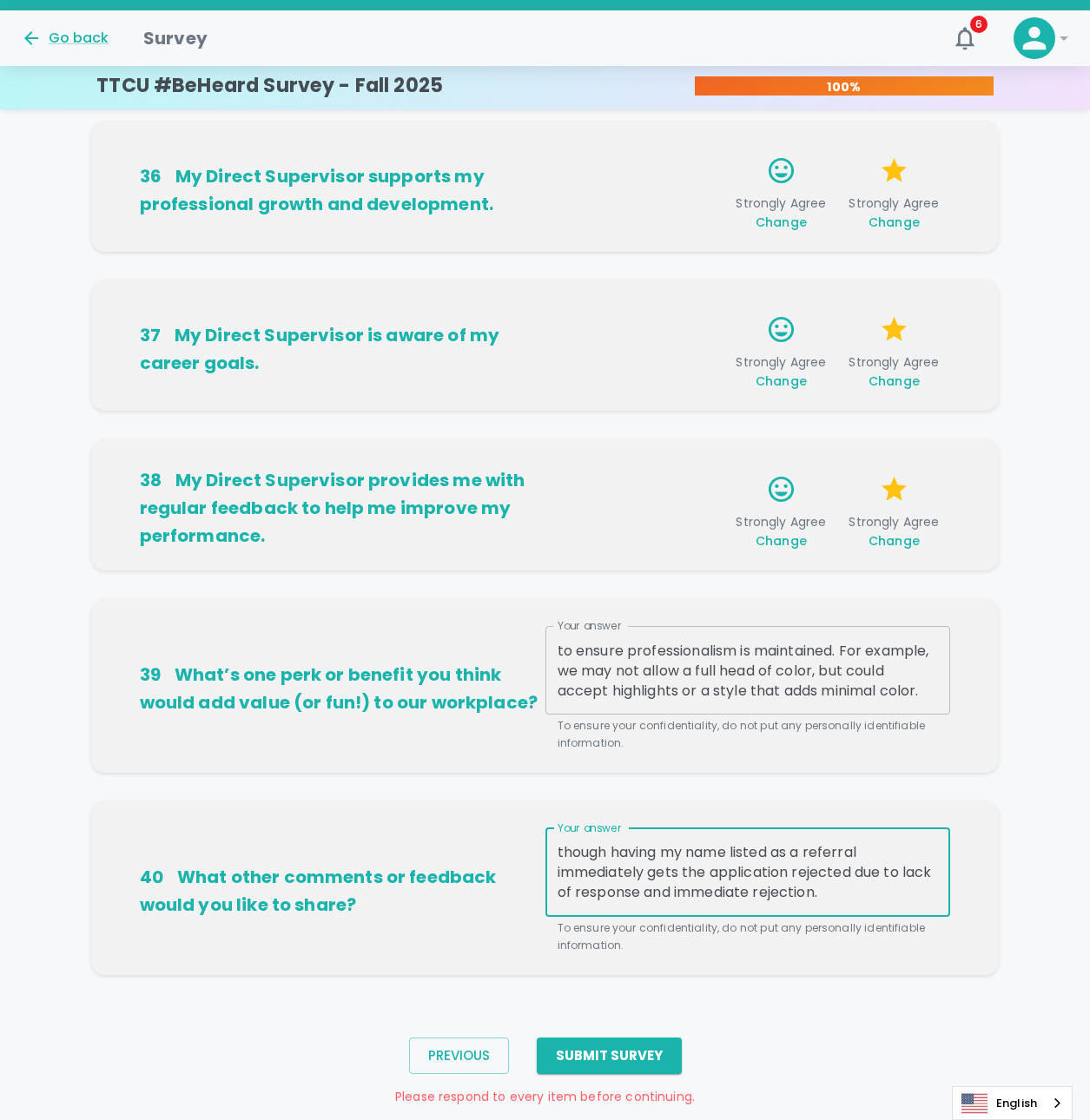
click at [700, 896] on textarea "I believe if an new career application comes in and shows they were referred by…" at bounding box center [748, 872] width 382 height 60
click at [890, 890] on textarea "I believe if an new career application comes in and shows they were referred by…" at bounding box center [748, 872] width 382 height 60
drag, startPoint x: 761, startPoint y: 882, endPoint x: 758, endPoint y: 873, distance: 9.5
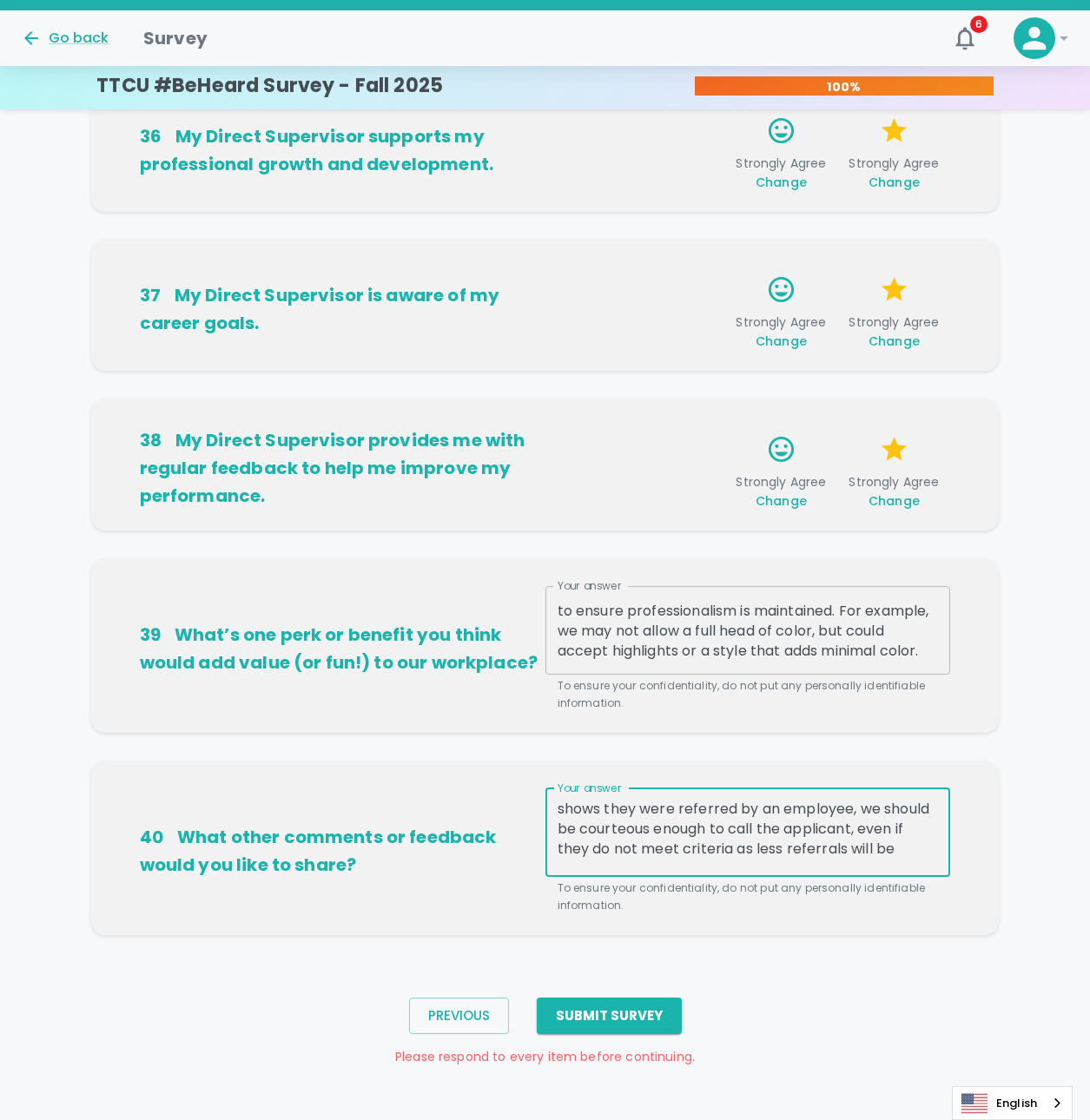
scroll to position [47, 0]
click at [785, 827] on textarea "I believe if an new career application comes in and shows they were referred by…" at bounding box center [748, 832] width 382 height 60
drag, startPoint x: 647, startPoint y: 850, endPoint x: 547, endPoint y: 814, distance: 106.3
click at [547, 814] on div "I believe if an new career application comes in and shows they were referred by…" at bounding box center [748, 832] width 406 height 89
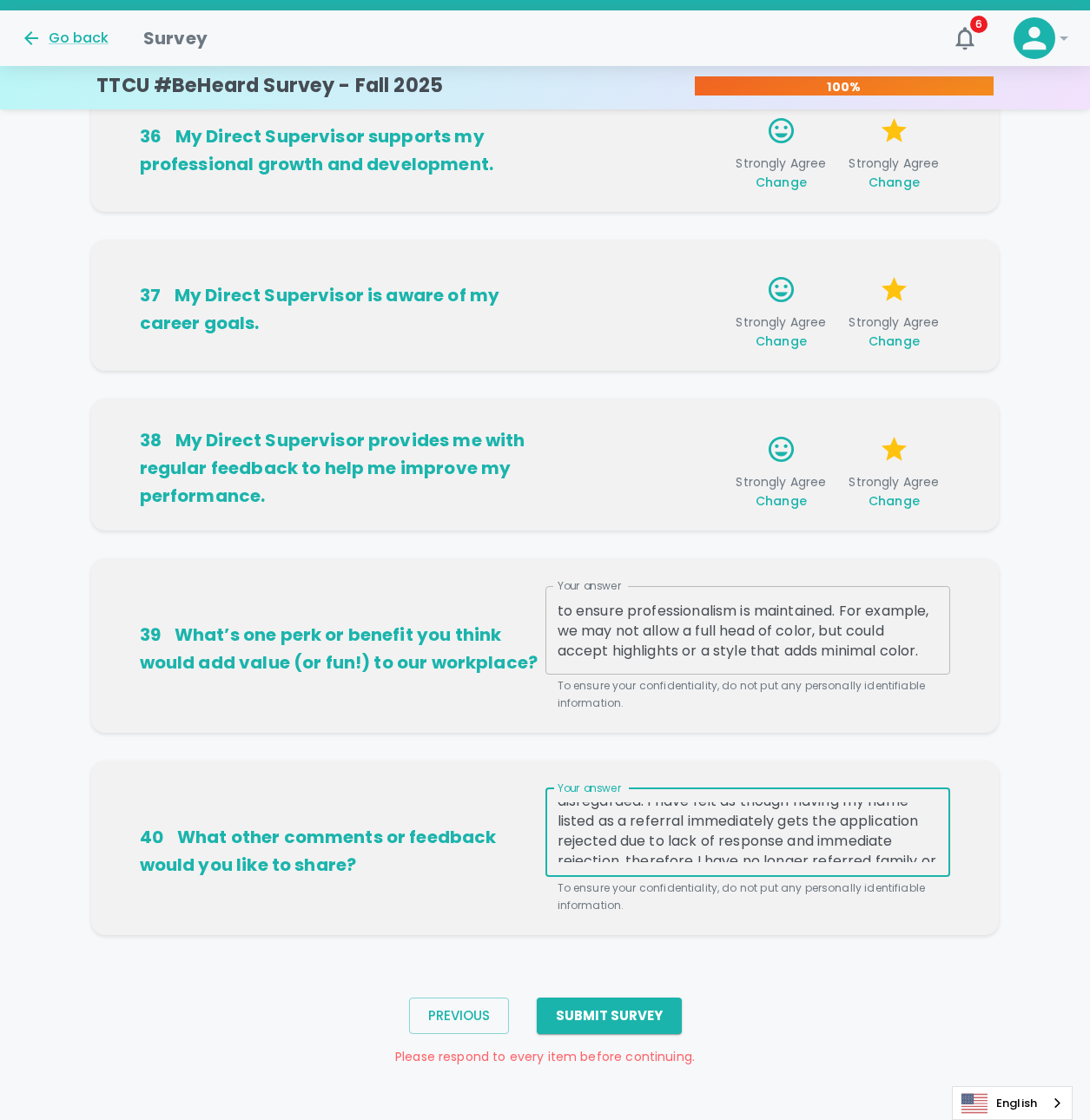
scroll to position [120, 0]
click at [769, 857] on textarea "I believe if an new career application comes in and shows they were referred by…" at bounding box center [748, 832] width 382 height 60
drag, startPoint x: 818, startPoint y: 812, endPoint x: 616, endPoint y: 837, distance: 203.5
click at [616, 837] on textarea "I believe if an new career application comes in and shows they were referred by…" at bounding box center [748, 832] width 382 height 60
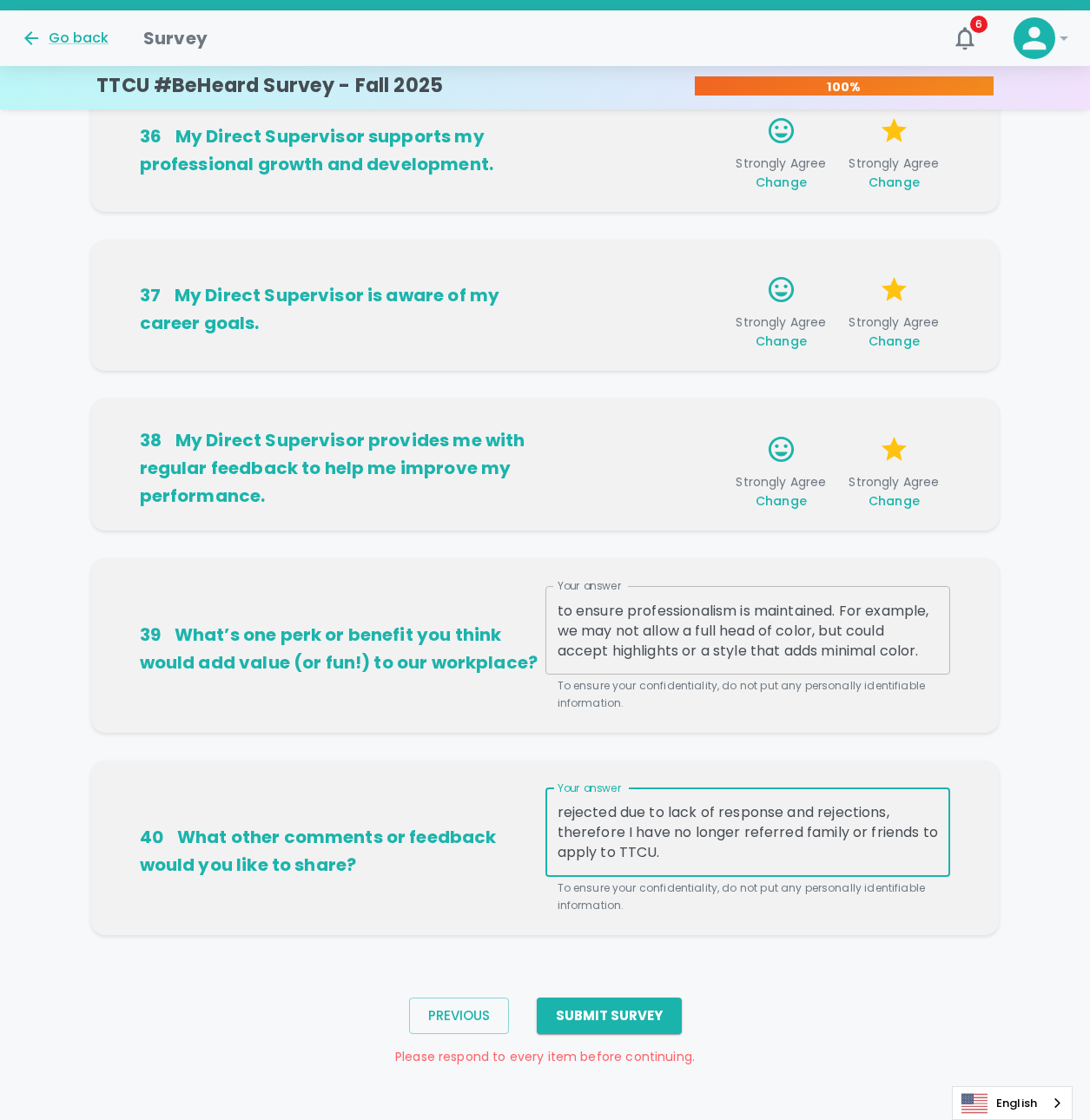
click at [821, 804] on textarea "I believe if an new career application comes in and shows they were referred by…" at bounding box center [748, 832] width 382 height 60
click at [810, 809] on textarea "I believe if an new career application comes in and shows they were referred by…" at bounding box center [748, 832] width 382 height 60
click at [814, 815] on textarea "I believe if an new career application comes in and shows they were referred by…" at bounding box center [748, 832] width 382 height 60
click at [617, 810] on textarea "I believe if an new career application comes in and shows they were referred by…" at bounding box center [748, 832] width 382 height 60
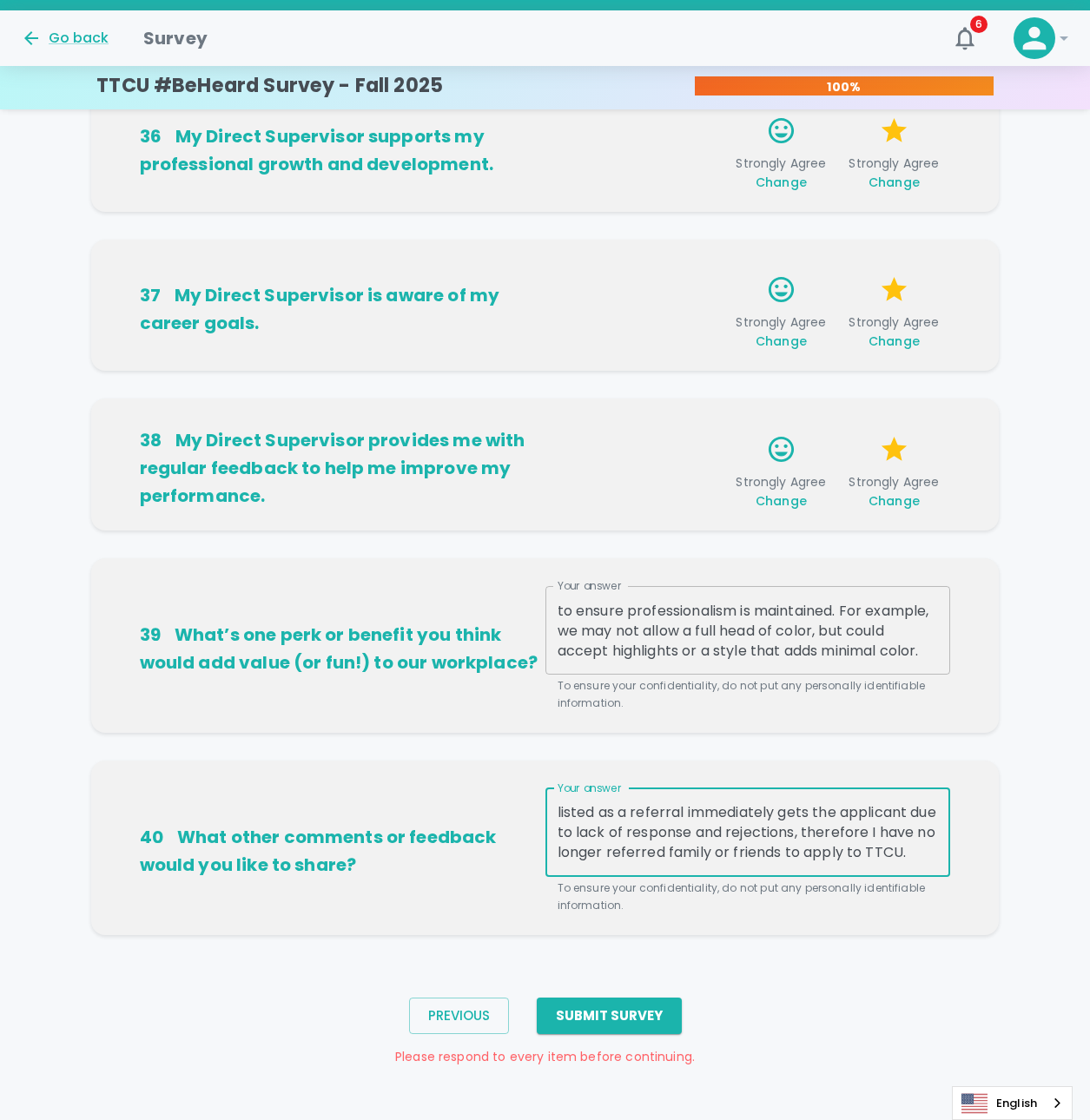
scroll to position [100, 0]
click at [849, 833] on textarea "I believe if an new career application comes in and shows they were referred by…" at bounding box center [748, 832] width 382 height 60
click at [761, 850] on textarea "I believe if an new career application comes in and shows they were referred by…" at bounding box center [748, 832] width 382 height 60
click at [742, 853] on textarea "I believe if an new career application comes in and shows they were referred by…" at bounding box center [748, 832] width 382 height 60
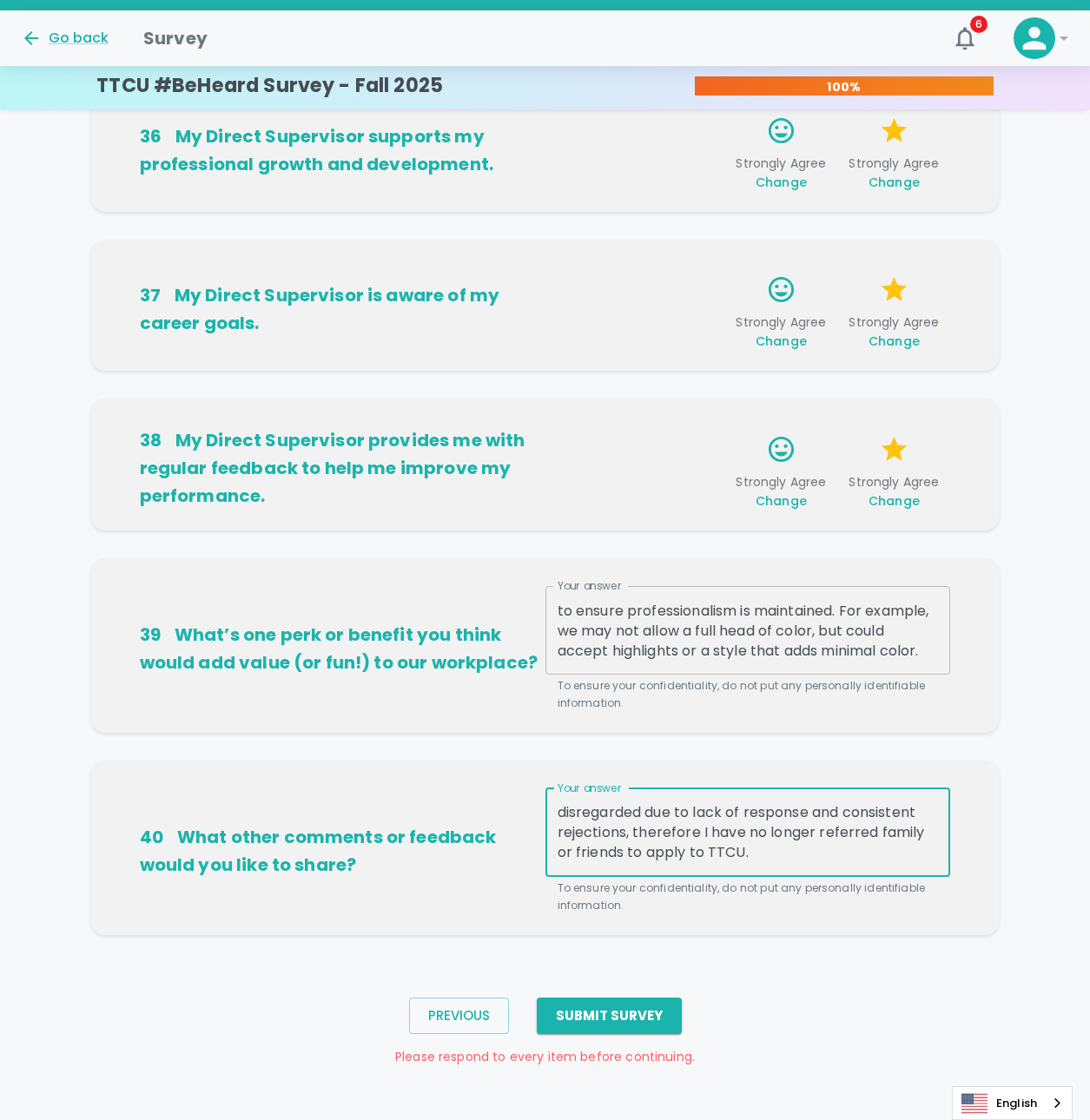
click at [773, 860] on textarea "I believe if an new career application comes in and shows they were referred by…" at bounding box center [748, 832] width 382 height 60
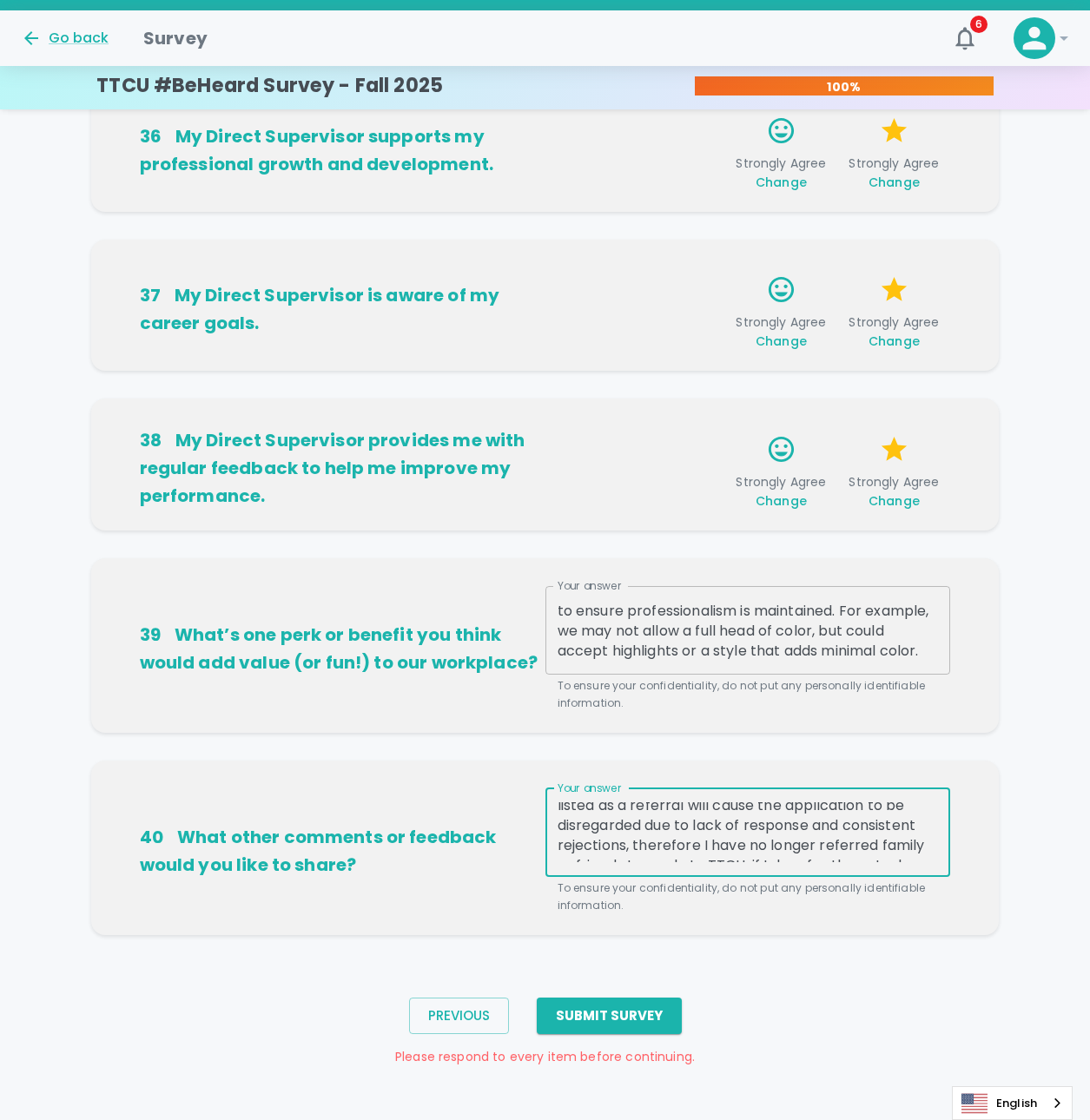
click at [816, 838] on textarea "I believe if an new career application comes in and shows they were referred by…" at bounding box center [748, 832] width 382 height 60
click at [827, 841] on textarea "I believe if an new career application comes in and shows they were referred by…" at bounding box center [748, 832] width 382 height 60
click at [723, 841] on textarea "I believe if an new career application comes in and shows they were referred by…" at bounding box center [748, 832] width 382 height 60
click at [874, 844] on textarea "I believe if an new career application comes in and shows they were referred by…" at bounding box center [748, 832] width 382 height 60
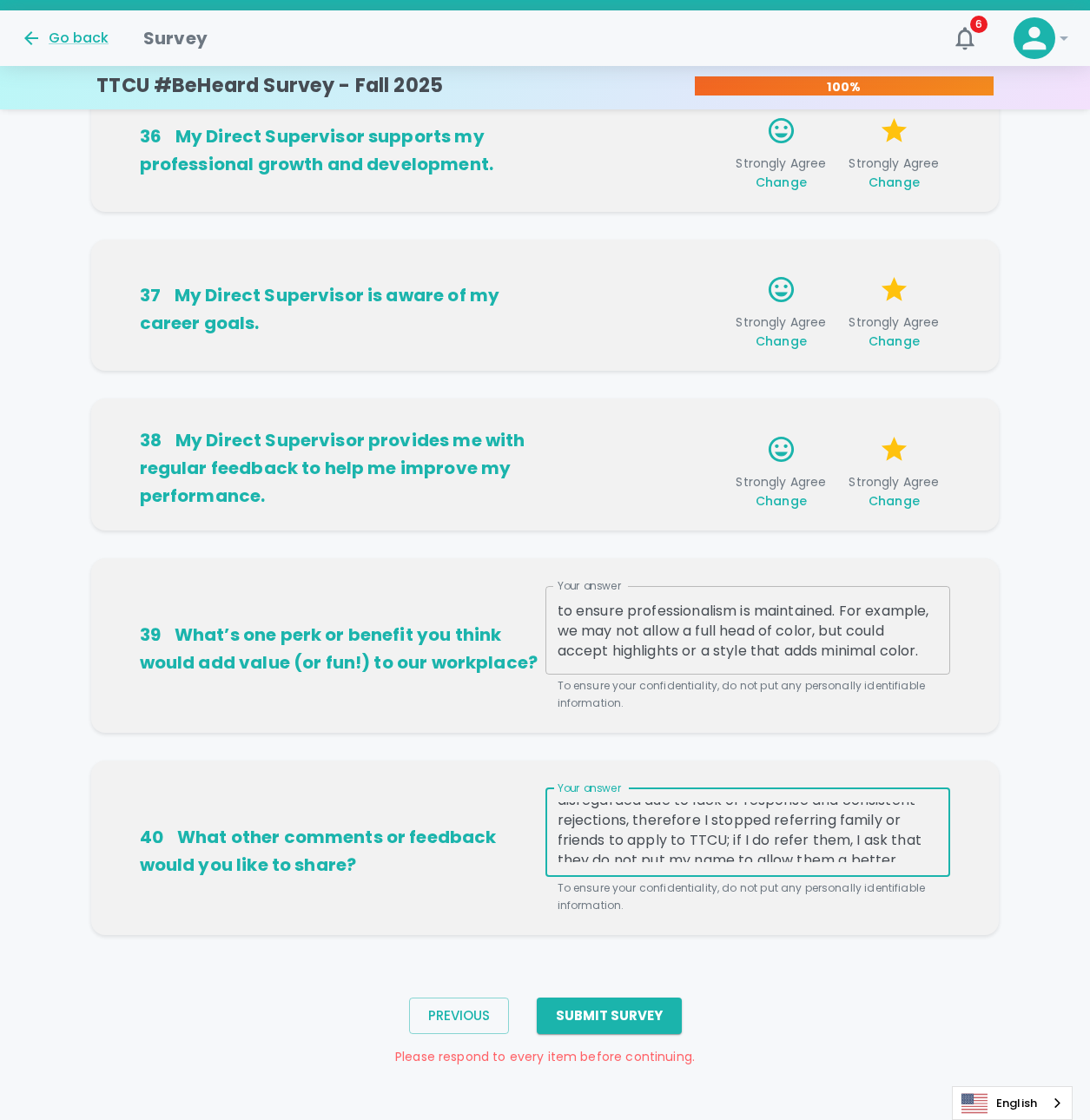
click at [874, 844] on textarea "I believe if an new career application comes in and shows they were referred by…" at bounding box center [748, 832] width 382 height 60
click at [861, 849] on textarea "I believe if an new career application comes in and shows they were referred by…" at bounding box center [748, 832] width 382 height 60
click at [920, 853] on textarea "I believe if an new career application comes in and shows they were referred by…" at bounding box center [748, 832] width 382 height 60
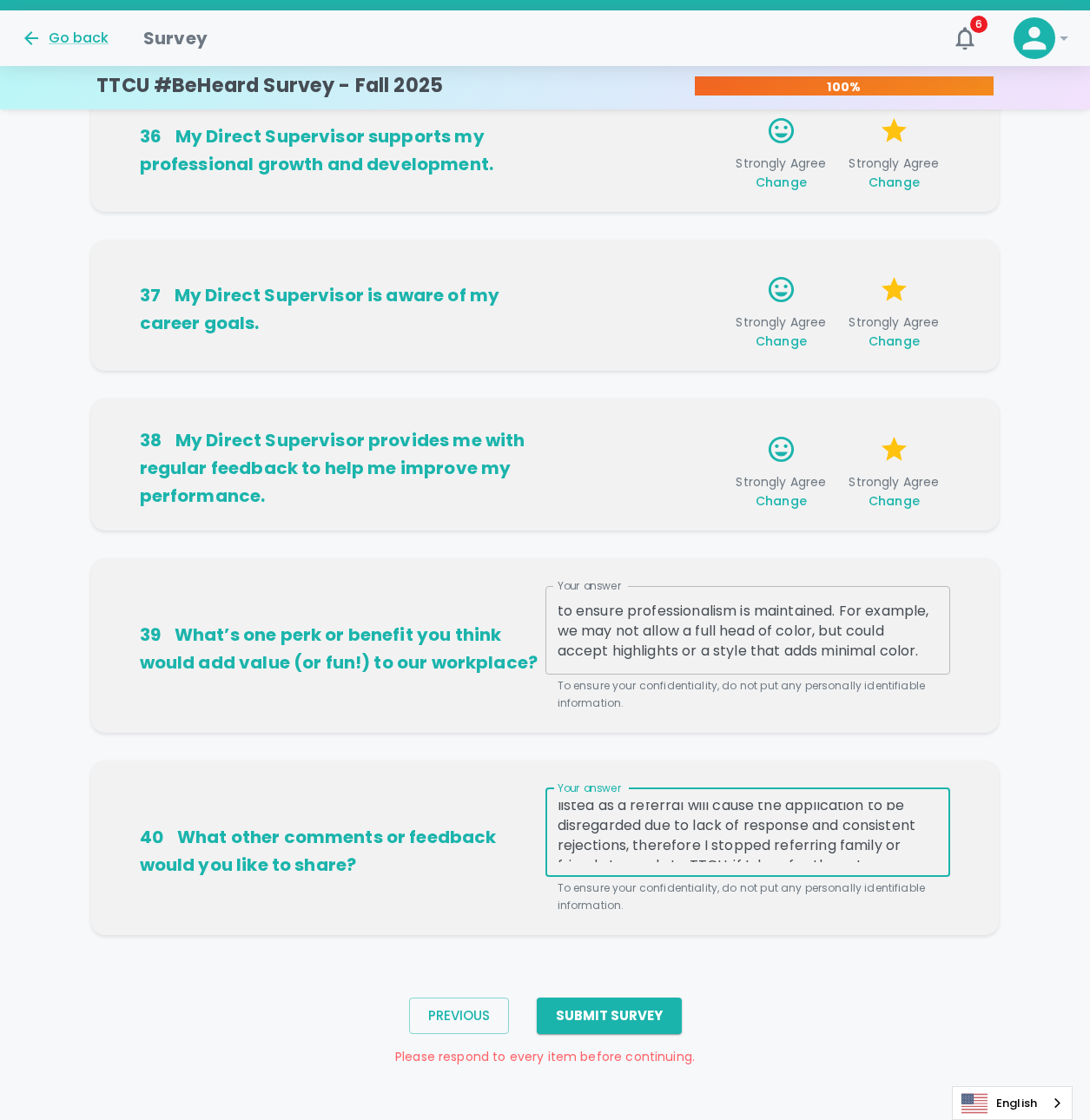
scroll to position [53, 0]
drag, startPoint x: 644, startPoint y: 836, endPoint x: 548, endPoint y: 826, distance: 96.5
click at [548, 826] on div "I believe if an new career application comes in and shows they were referred by…" at bounding box center [748, 832] width 406 height 89
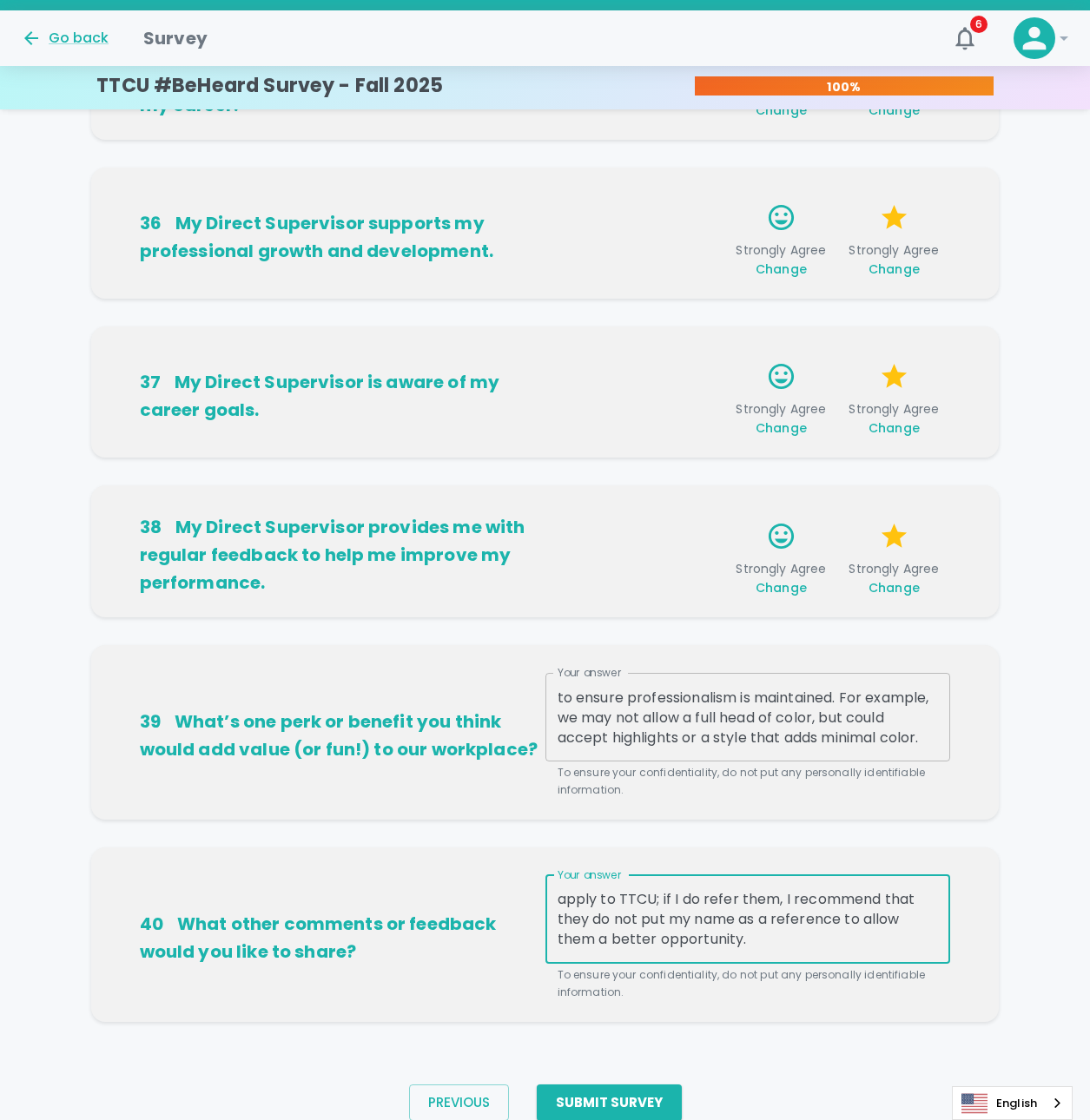
scroll to position [80, 0]
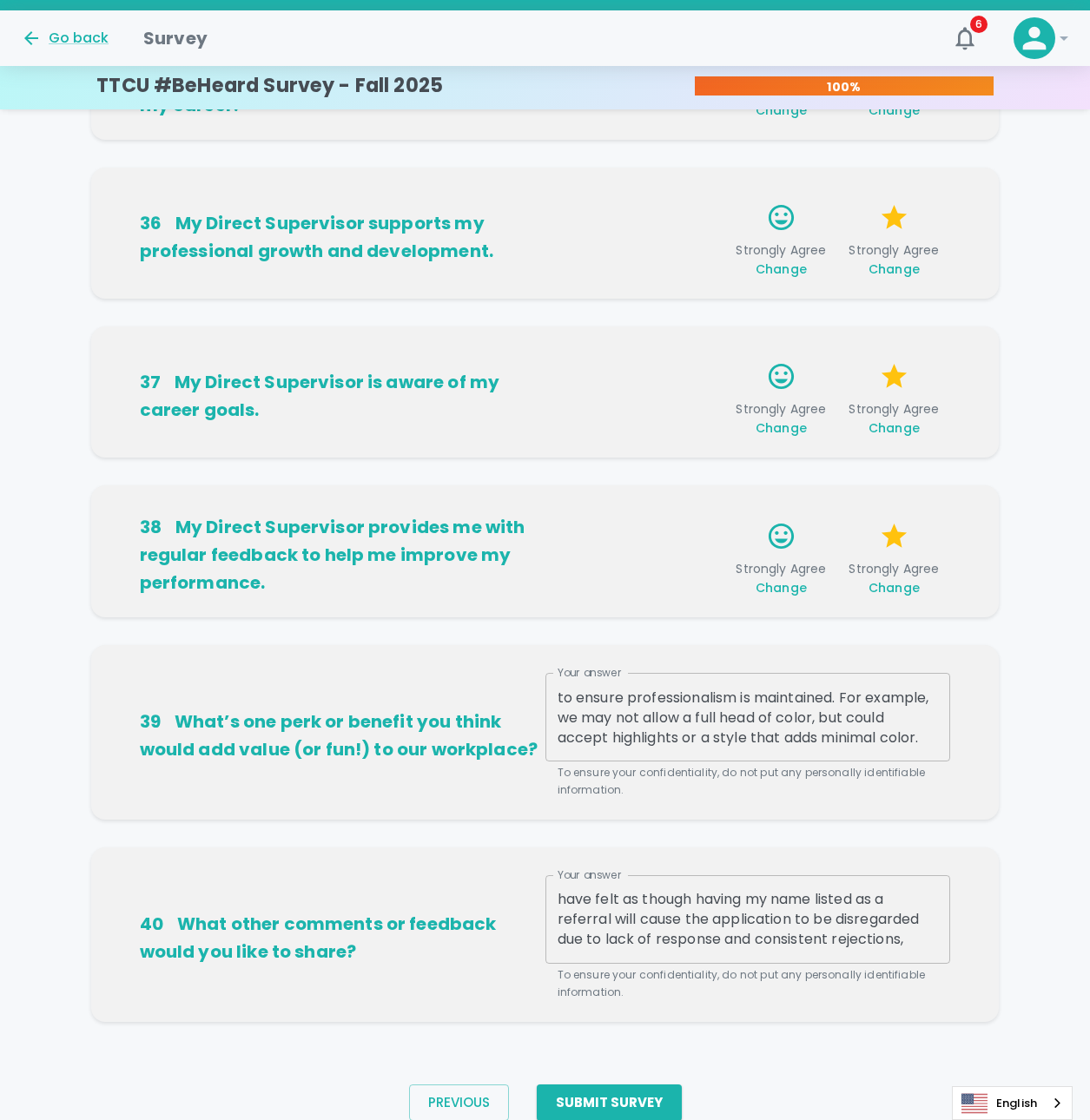
click at [595, 135] on div "35 [US_STATE] Tech Credit Union provides me with the tools I need to help me ad…" at bounding box center [545, 74] width 908 height 132
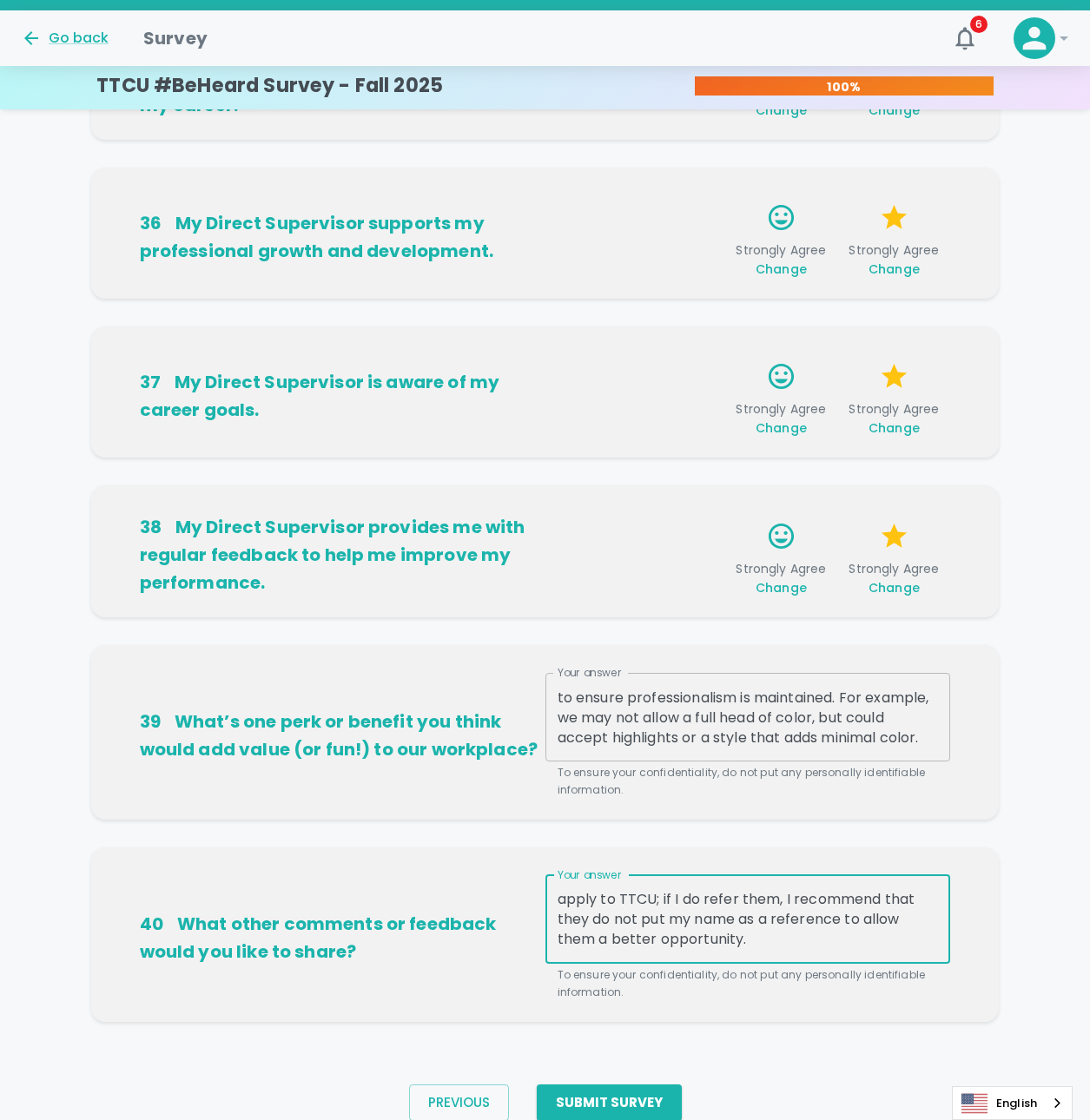
scroll to position [133, 0]
drag, startPoint x: 627, startPoint y: 908, endPoint x: 636, endPoint y: 908, distance: 9.0
click at [630, 908] on textarea "I believe if an new career application comes in and shows they were referred by…" at bounding box center [748, 919] width 382 height 60
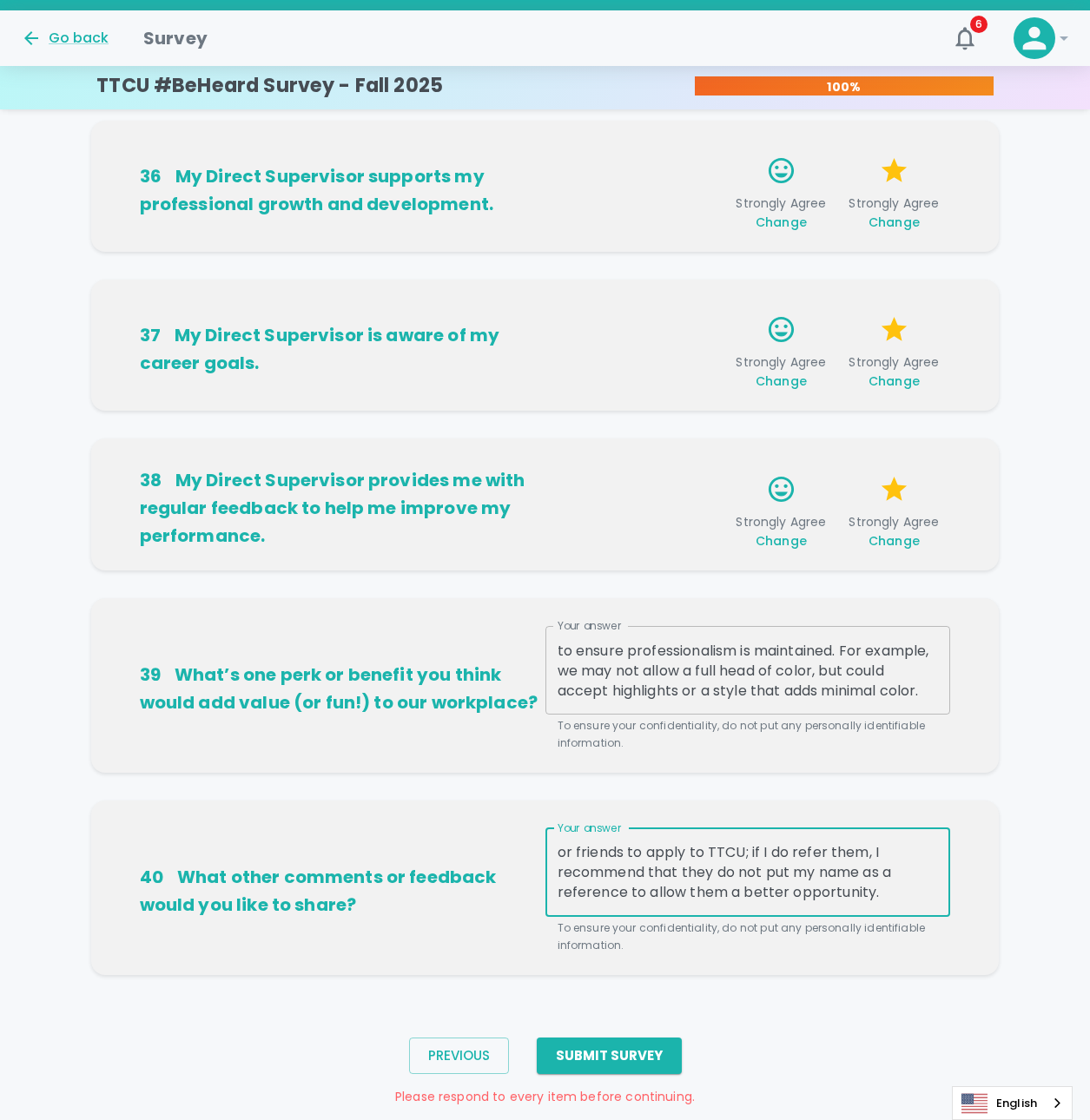
scroll to position [864, 0]
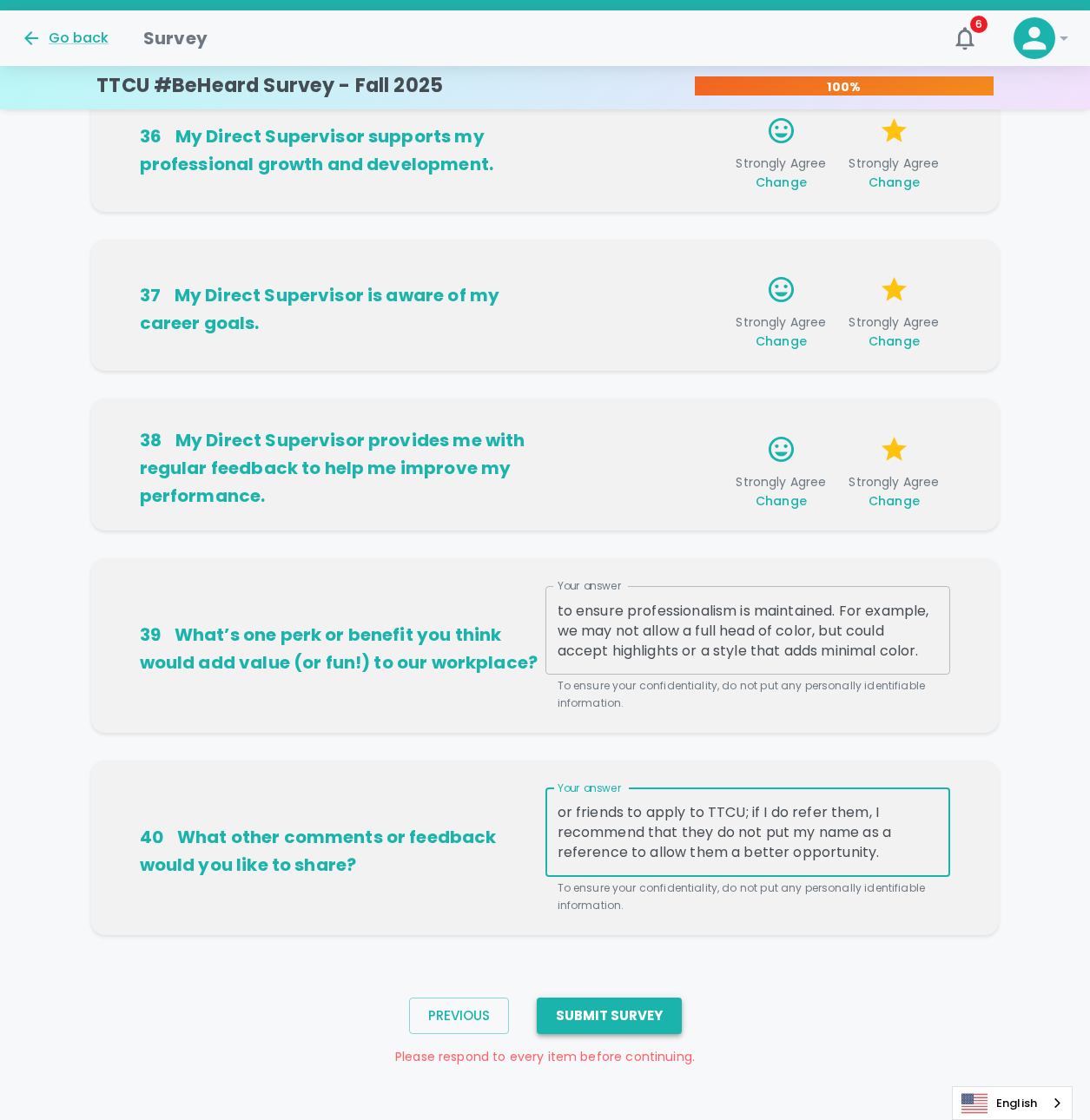
type textarea "I believe if an new career application comes in and shows they were referred by…"
click at [635, 1017] on button "Submit Survey" at bounding box center [608, 1016] width 145 height 37
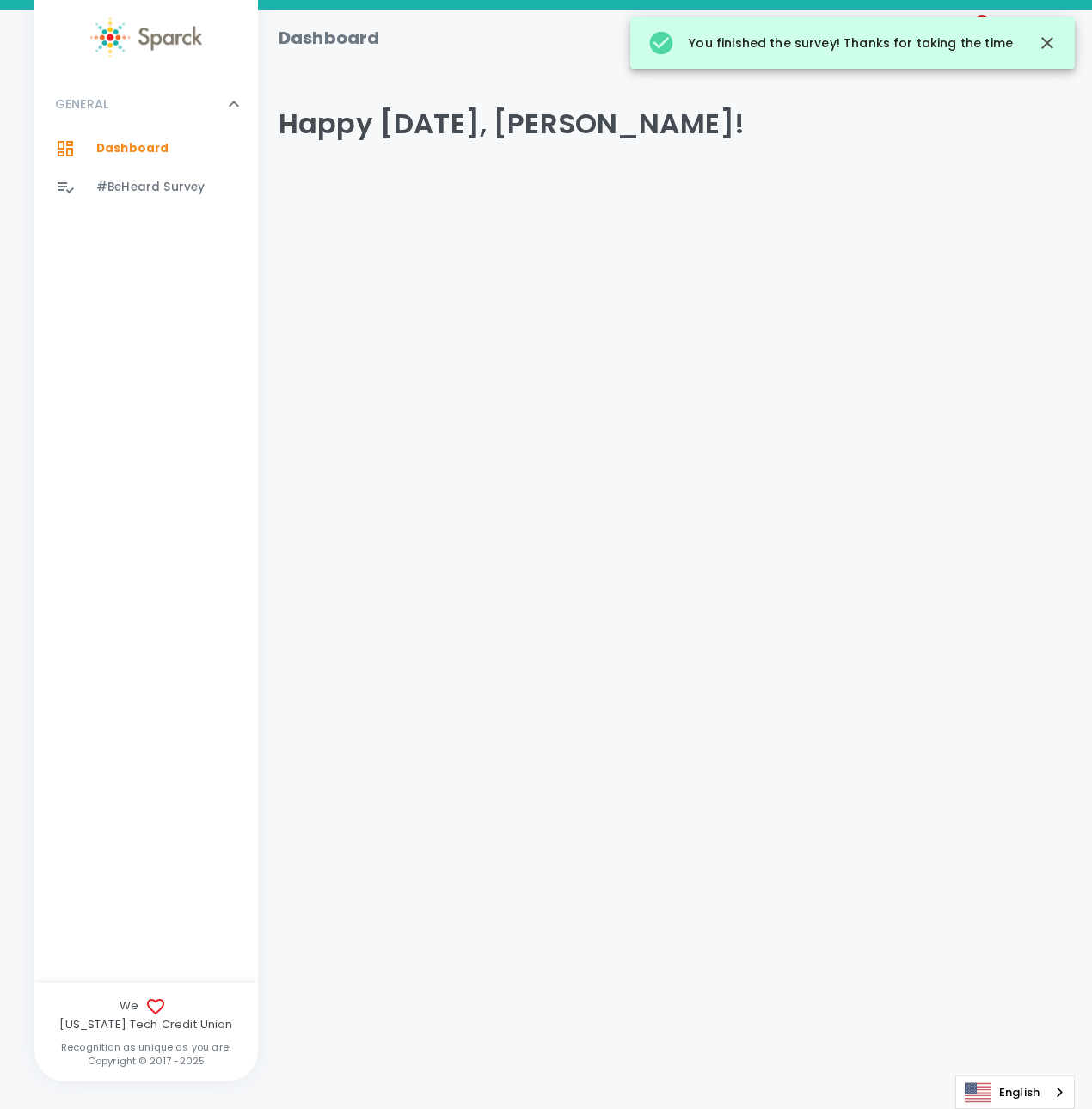
click at [89, 365] on div "GENERAL 0 Dashboard 0 #BeHeard Survey 0" at bounding box center [146, 530] width 224 height 905
